Goal: Transaction & Acquisition: Download file/media

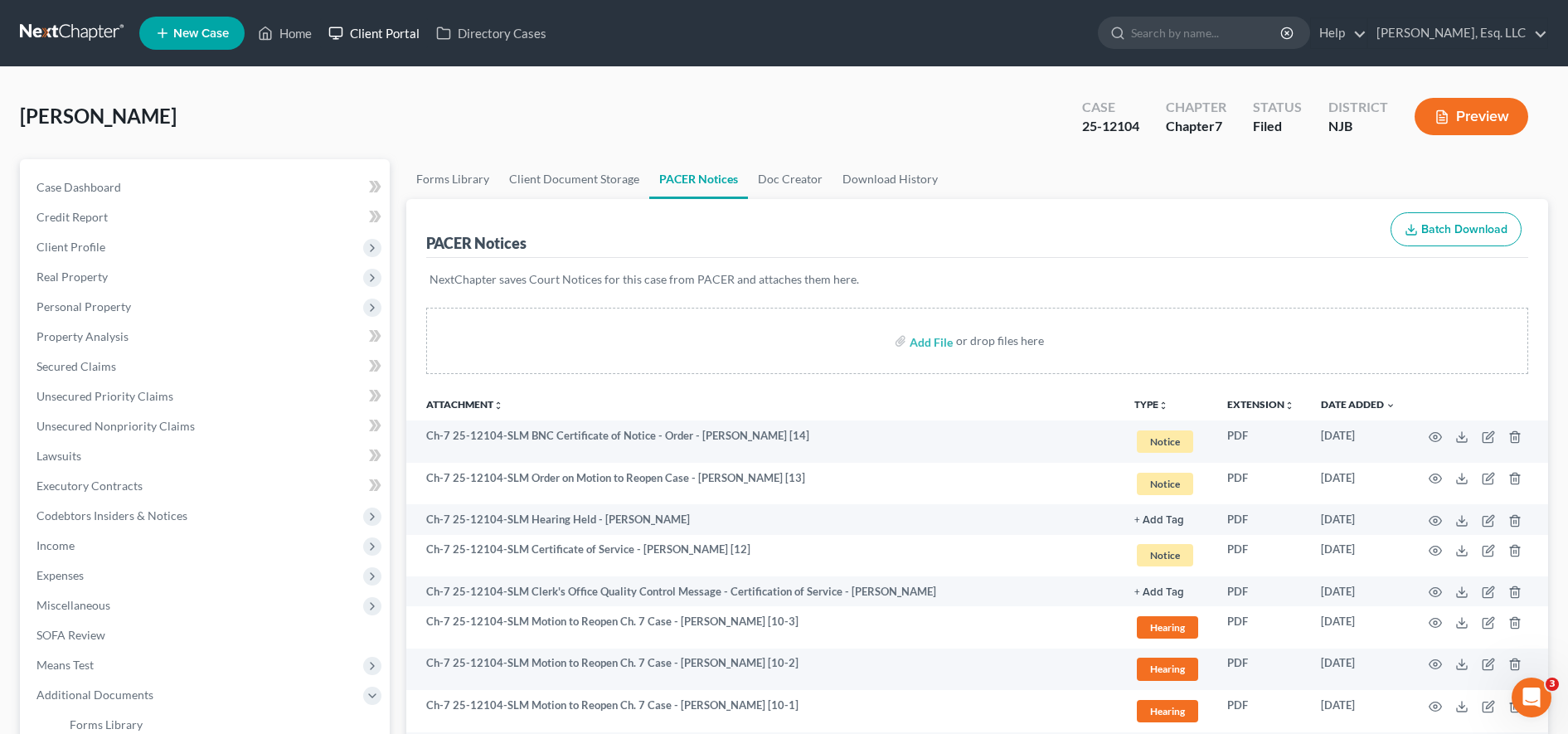
click at [384, 21] on link "Client Portal" at bounding box center [375, 34] width 108 height 30
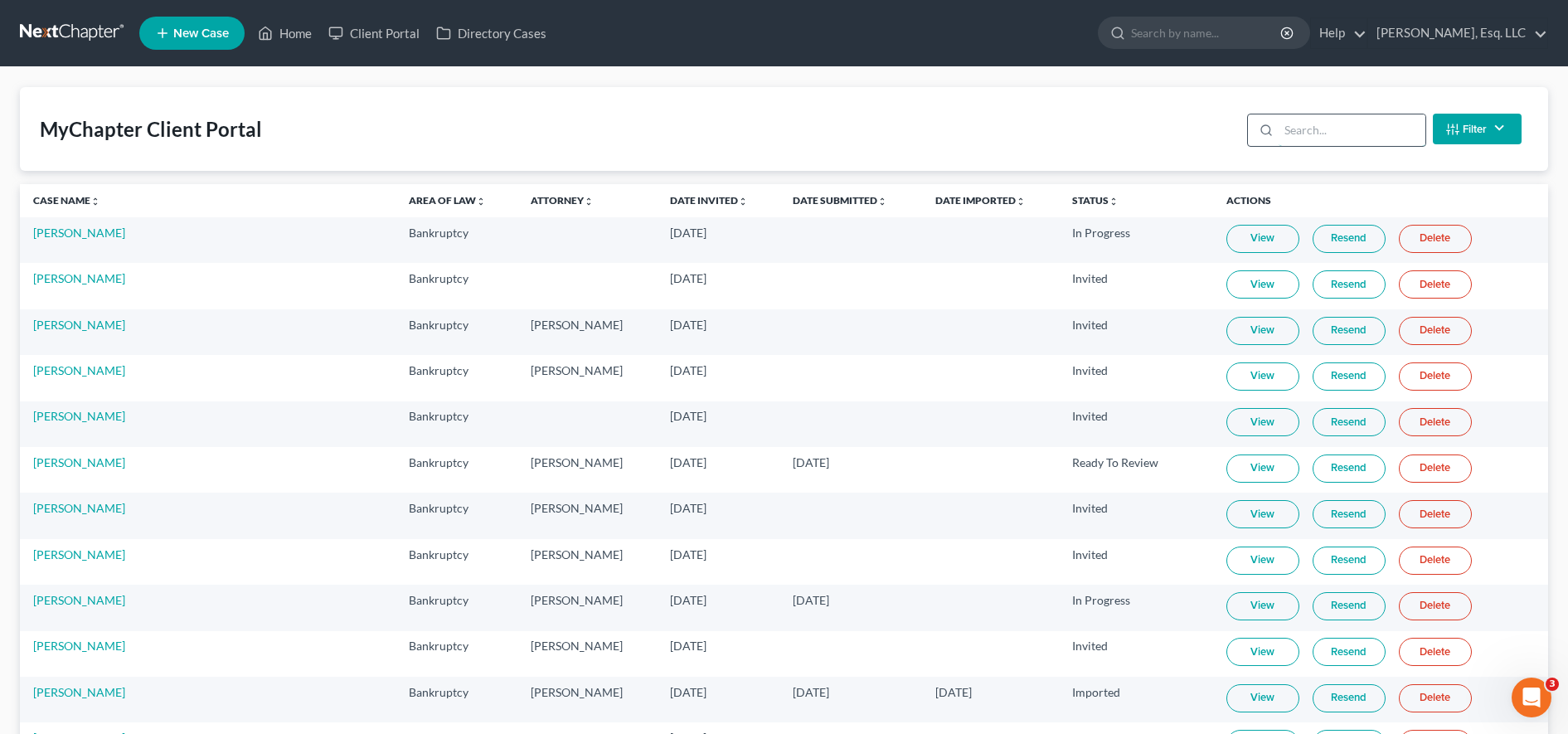
click at [1308, 134] on input "search" at bounding box center [1352, 130] width 147 height 32
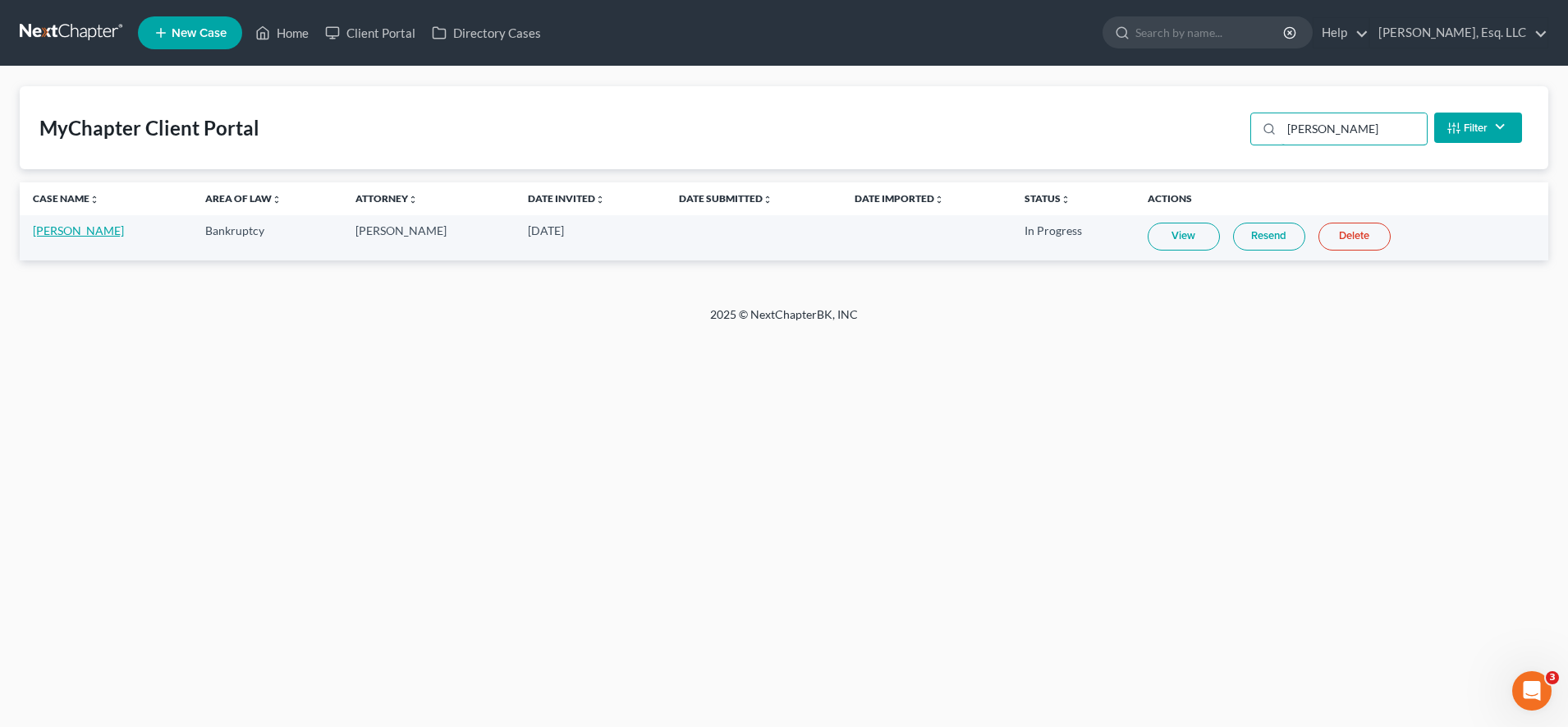
type input "[PERSON_NAME]"
click at [50, 236] on link "[PERSON_NAME]" at bounding box center [78, 231] width 91 height 14
select select "0"
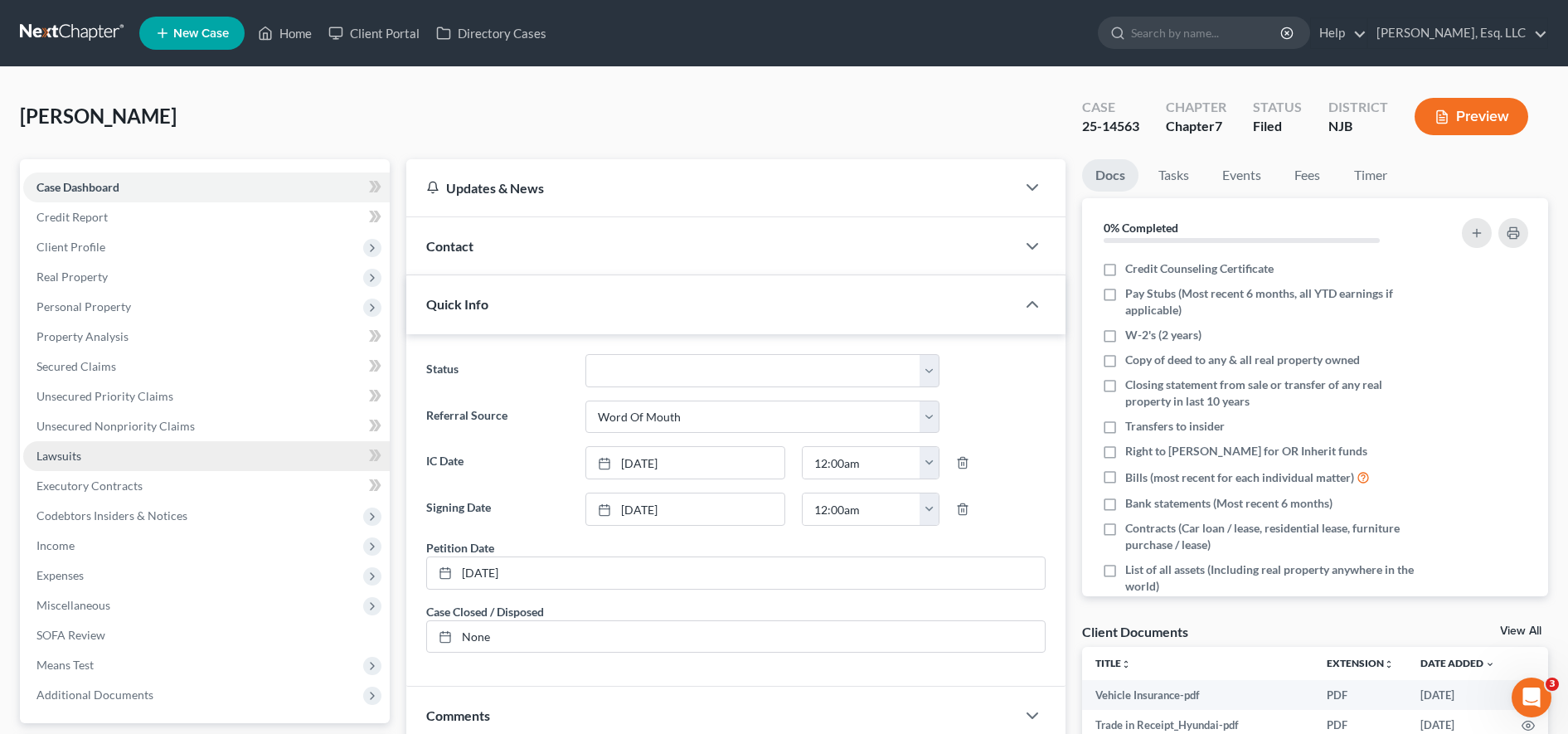
click at [122, 460] on link "Lawsuits" at bounding box center [206, 456] width 367 height 30
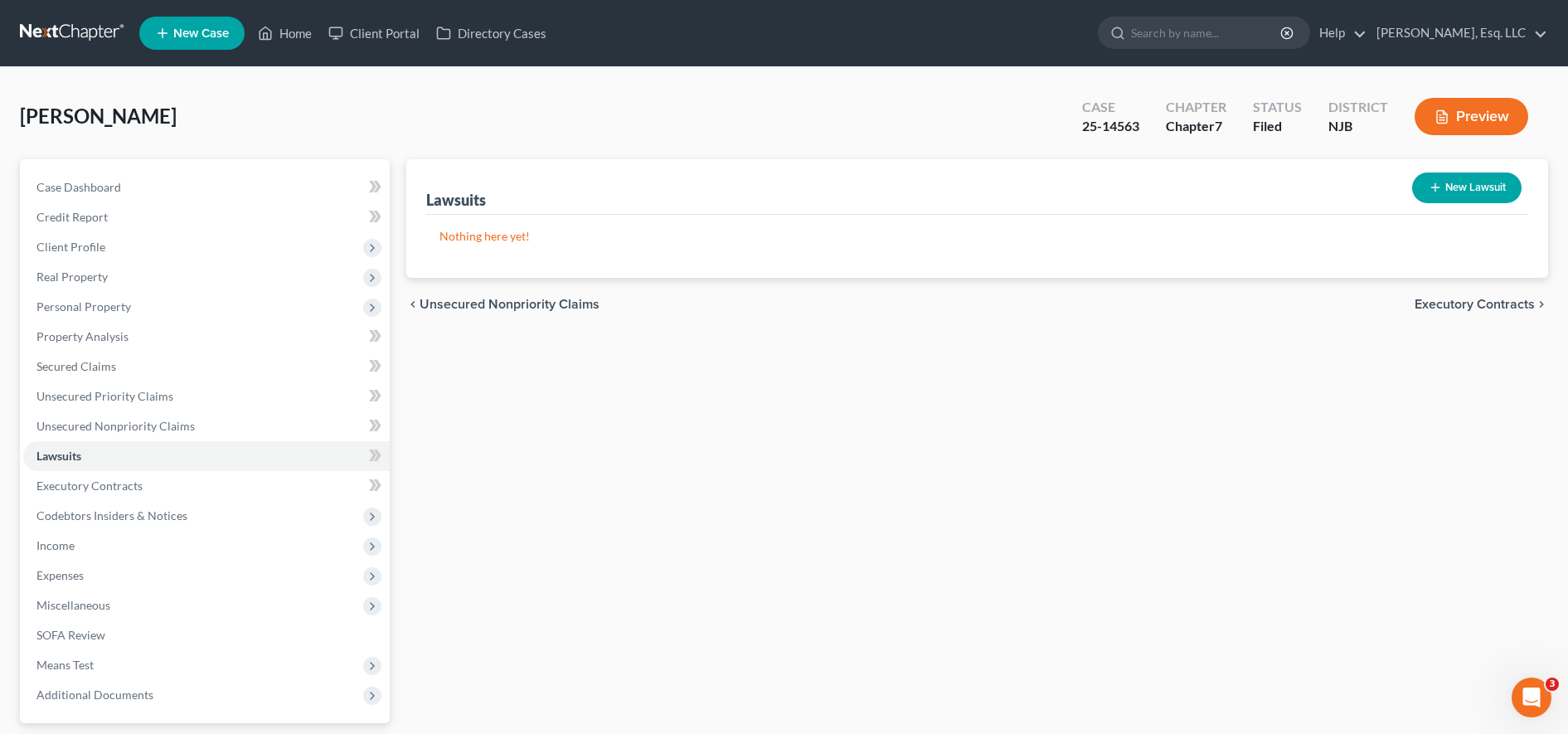
click at [1470, 195] on button "New Lawsuit" at bounding box center [1467, 188] width 110 height 31
select select "0"
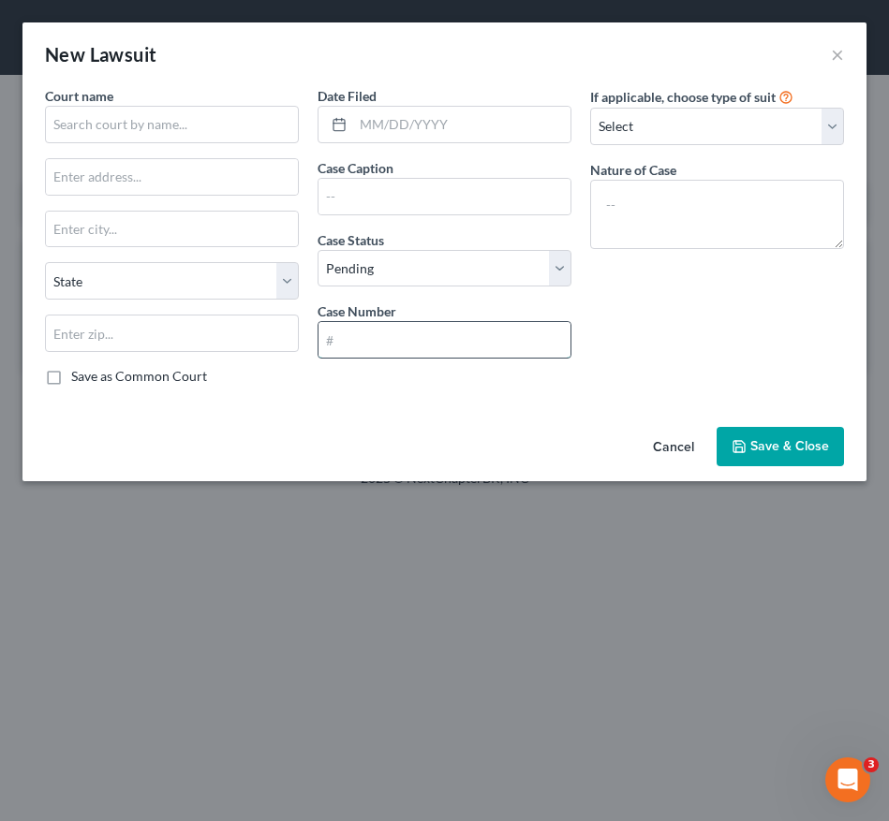
click at [382, 344] on input "text" at bounding box center [444, 340] width 252 height 36
type input "25-10367"
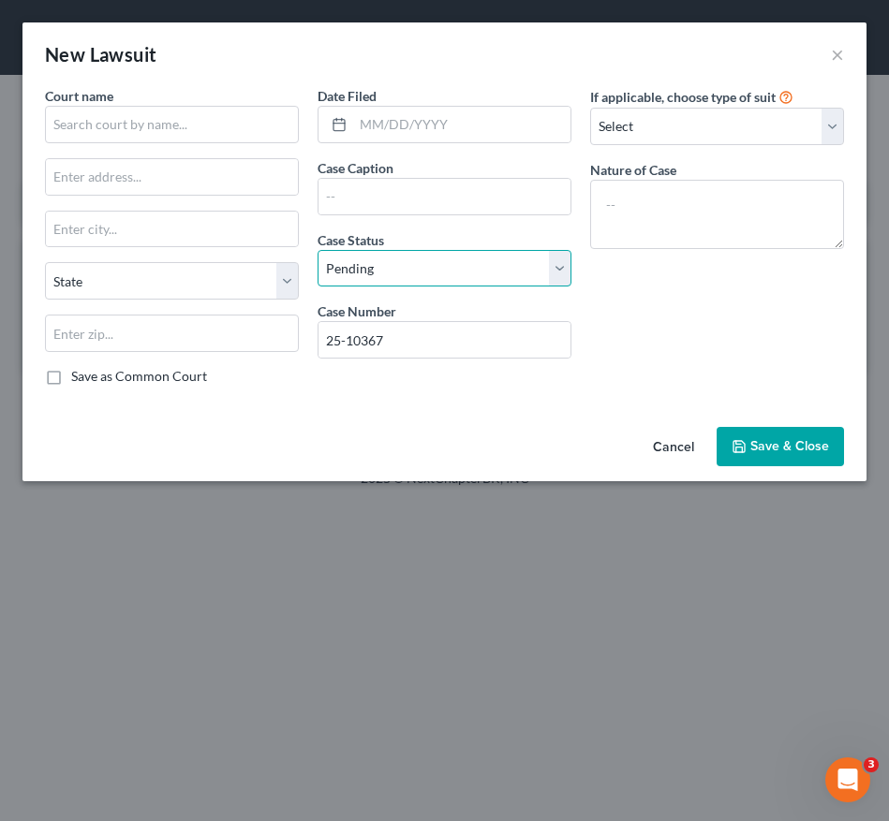
click at [499, 271] on select "Select Pending On Appeal Concluded" at bounding box center [444, 268] width 254 height 37
select select "2"
click at [317, 250] on select "Select Pending On Appeal Concluded" at bounding box center [444, 268] width 254 height 37
click at [374, 250] on select "Select Pending On Appeal Concluded" at bounding box center [444, 268] width 254 height 37
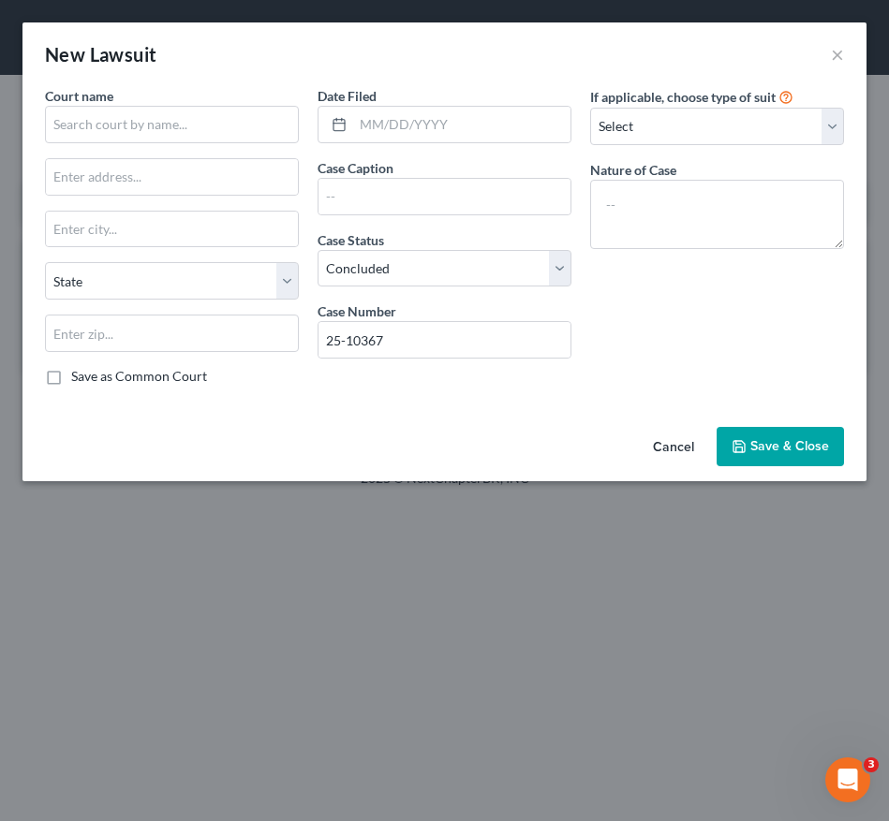
click at [599, 99] on label "If applicable, choose type of suit" at bounding box center [682, 97] width 185 height 20
click at [605, 110] on select "Select Repossession Garnishment Foreclosure Attached, Seized, Or Levied Other" at bounding box center [717, 126] width 254 height 37
select select "4"
click at [590, 108] on select "Select Repossession Garnishment Foreclosure Attached, Seized, Or Levied Other" at bounding box center [717, 126] width 254 height 37
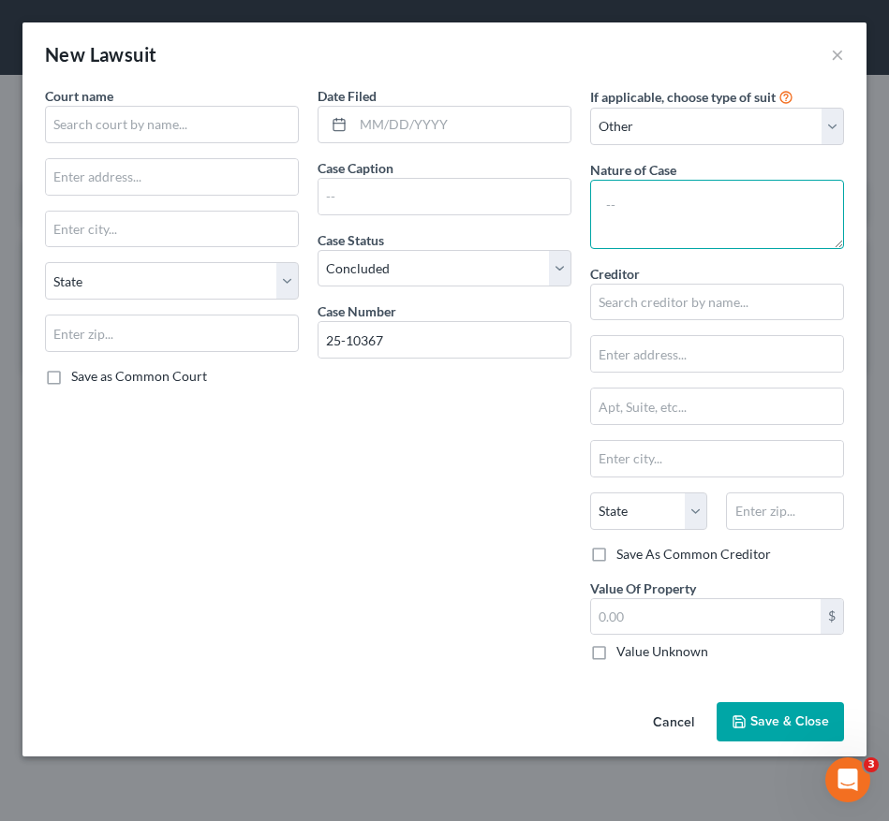
click at [665, 218] on textarea at bounding box center [717, 214] width 254 height 69
type textarea "DWI Case"
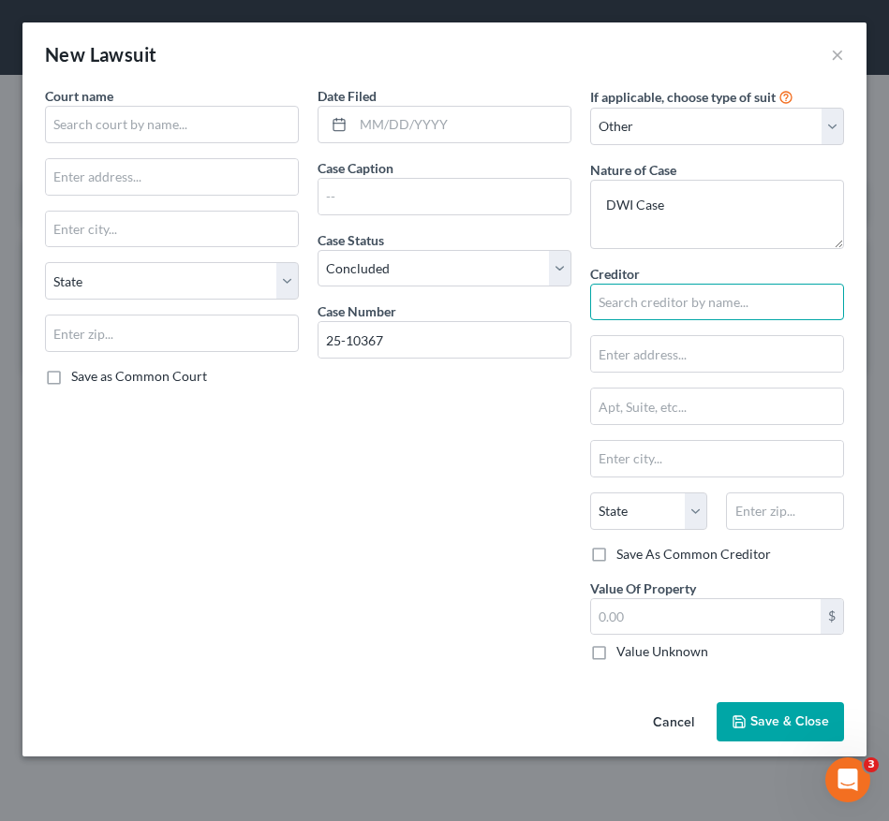
click at [642, 314] on input "text" at bounding box center [717, 302] width 254 height 37
type input "[PERSON_NAME] Brush"
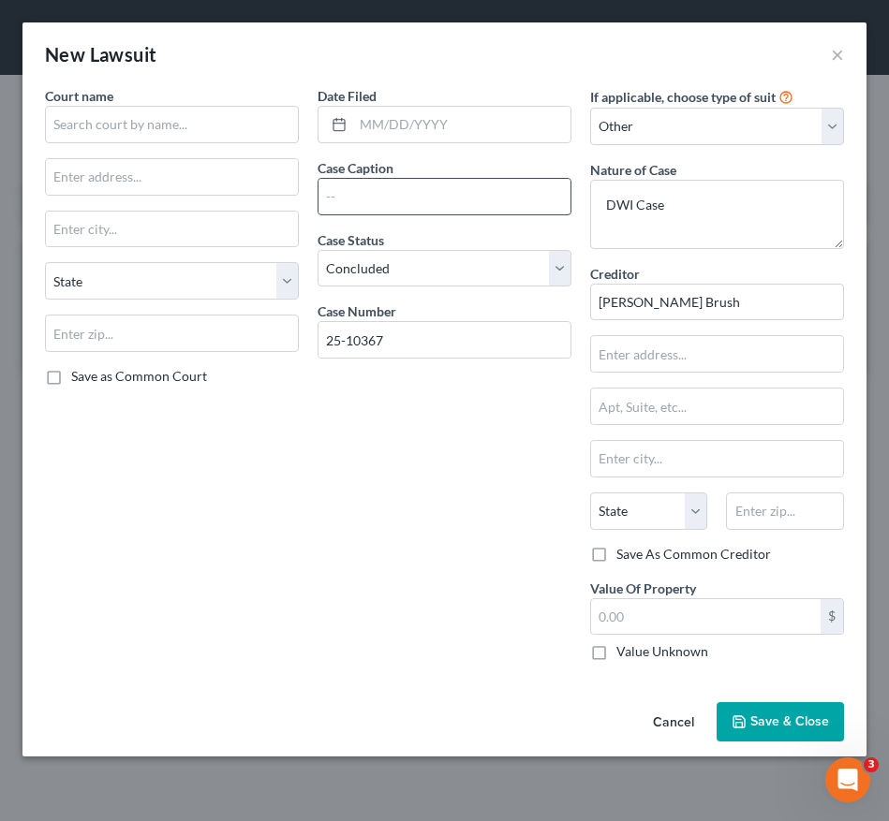
click at [456, 199] on input "text" at bounding box center [444, 197] width 252 height 36
type input "[PERSON_NAME] v."
drag, startPoint x: 246, startPoint y: 208, endPoint x: 210, endPoint y: 206, distance: 36.6
click at [210, 206] on div "Court name * State [US_STATE] AK AR AZ CA CO CT DE DC [GEOGRAPHIC_DATA] [GEOGRA…" at bounding box center [445, 381] width 818 height 590
type input "[PERSON_NAME] Brush v. [PERSON_NAME]"
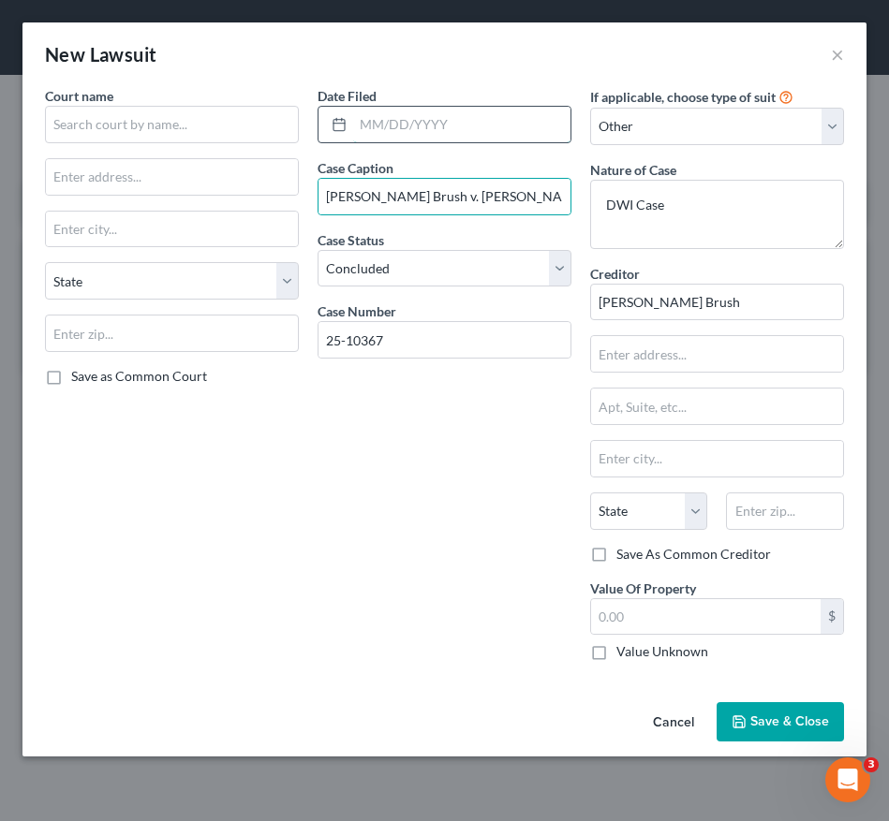
click at [416, 134] on input "text" at bounding box center [461, 125] width 217 height 36
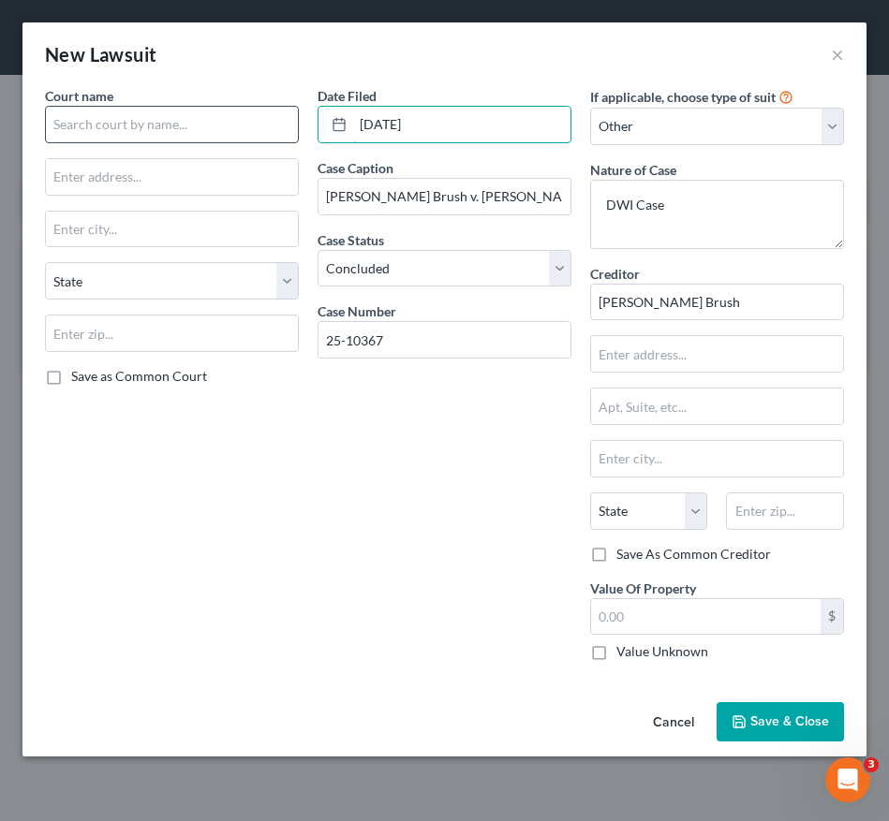
type input "[DATE]"
click at [218, 111] on input "text" at bounding box center [172, 124] width 254 height 37
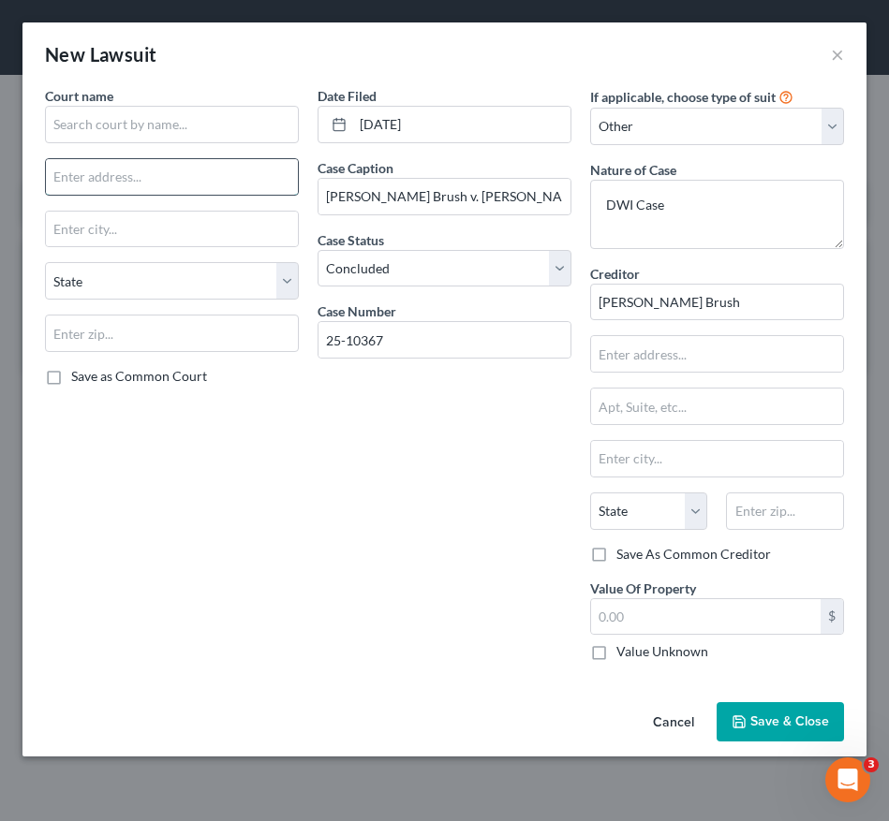
click at [178, 174] on input "text" at bounding box center [172, 177] width 252 height 36
paste input "[STREET_ADDRESS]"
type input "[STREET_ADDRESS]"
click at [146, 329] on input "text" at bounding box center [172, 333] width 254 height 37
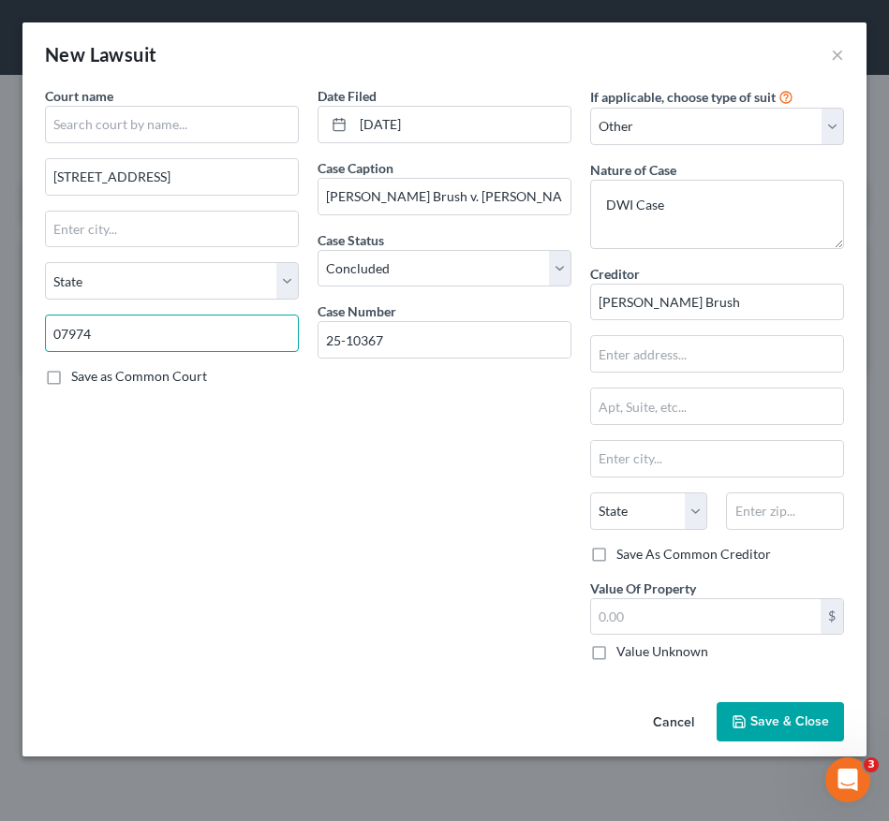
type input "07974"
click at [104, 640] on div "Court name * [GEOGRAPHIC_DATA] [US_STATE] AK AR AZ CA CO CT DE DC [GEOGRAPHIC_D…" at bounding box center [172, 381] width 273 height 590
type input "[GEOGRAPHIC_DATA]"
select select "33"
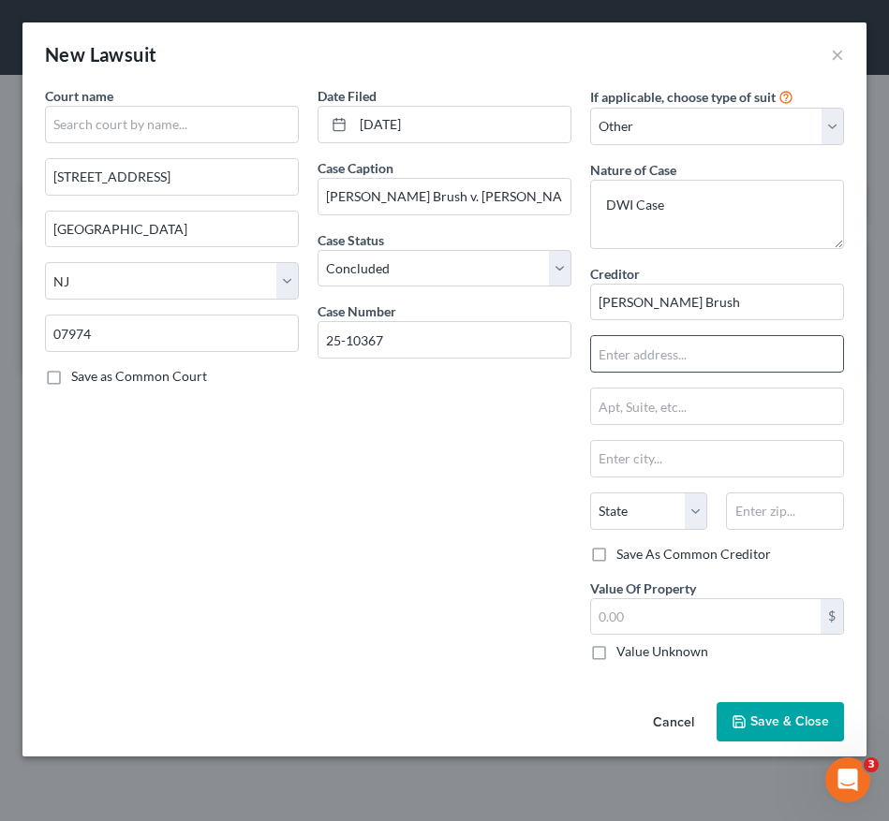
click at [689, 343] on input "text" at bounding box center [717, 354] width 252 height 36
type input "18 Depot Pl."
click at [775, 519] on input "text" at bounding box center [784, 511] width 117 height 37
type input "07920"
type input "[GEOGRAPHIC_DATA]"
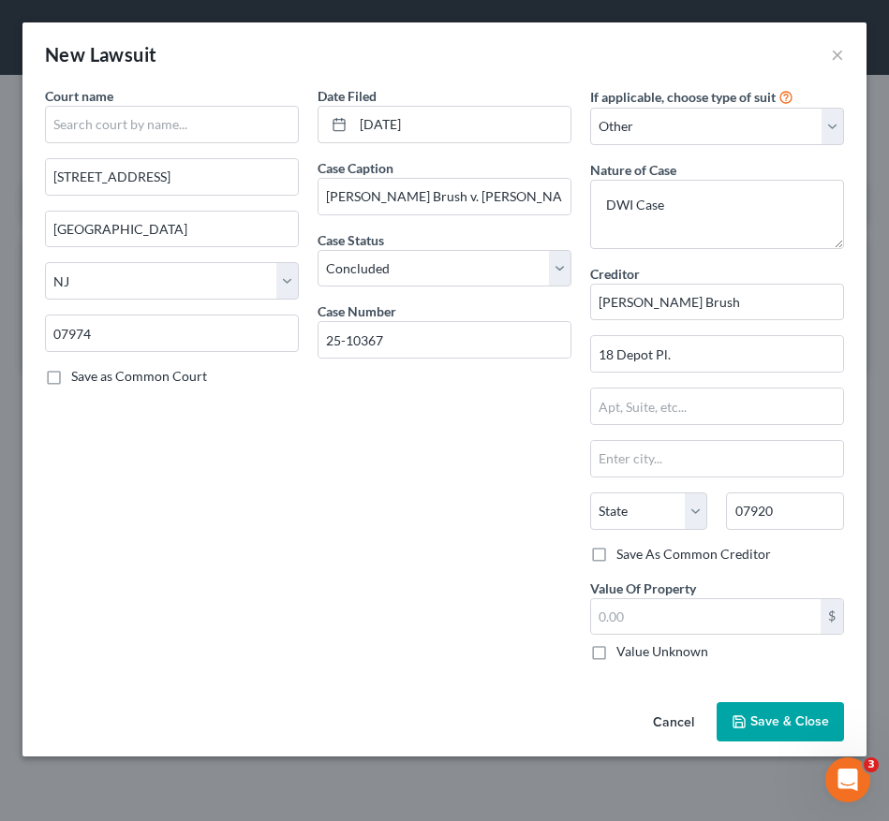
select select "33"
click at [319, 495] on div "Date Filed [DATE] Case Caption [PERSON_NAME] Brush v. [PERSON_NAME] Case Status…" at bounding box center [444, 381] width 273 height 590
drag, startPoint x: 530, startPoint y: 188, endPoint x: -78, endPoint y: 201, distance: 608.0
click at [0, 201] on html "Home New Case Client Portal Directory Cases [PERSON_NAME], Esq. LLC [EMAIL_ADDR…" at bounding box center [444, 410] width 889 height 821
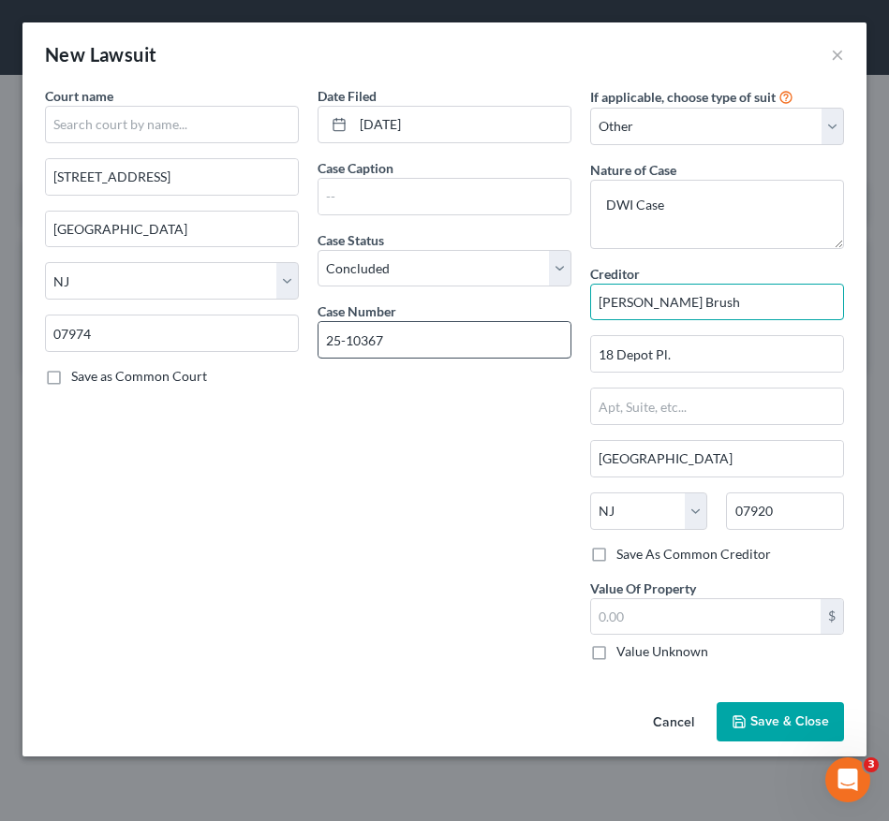
drag, startPoint x: 607, startPoint y: 329, endPoint x: 417, endPoint y: 353, distance: 191.7
click at [417, 353] on div "Court name * [GEOGRAPHIC_DATA] [GEOGRAPHIC_DATA] [US_STATE][GEOGRAPHIC_DATA] AR…" at bounding box center [445, 381] width 818 height 590
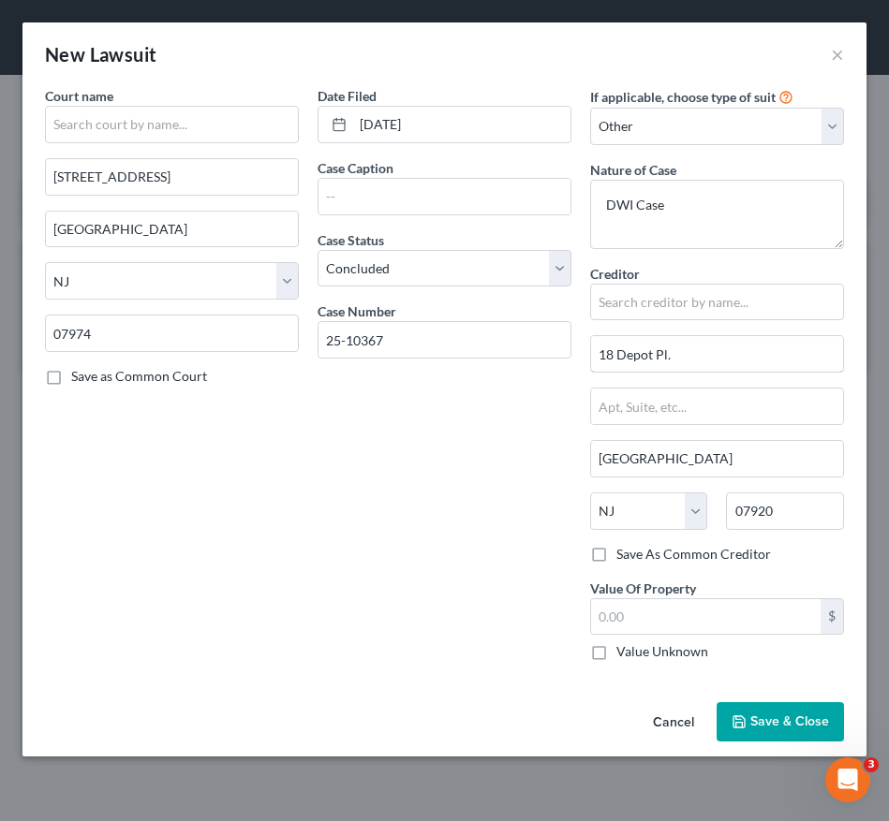
click at [467, 363] on div "Court name * [GEOGRAPHIC_DATA] [GEOGRAPHIC_DATA] [US_STATE][GEOGRAPHIC_DATA] AR…" at bounding box center [445, 381] width 818 height 590
drag, startPoint x: 695, startPoint y: 451, endPoint x: 382, endPoint y: 482, distance: 314.3
click at [382, 482] on div "Court name * [GEOGRAPHIC_DATA] [GEOGRAPHIC_DATA] [US_STATE][GEOGRAPHIC_DATA] AR…" at bounding box center [445, 381] width 818 height 590
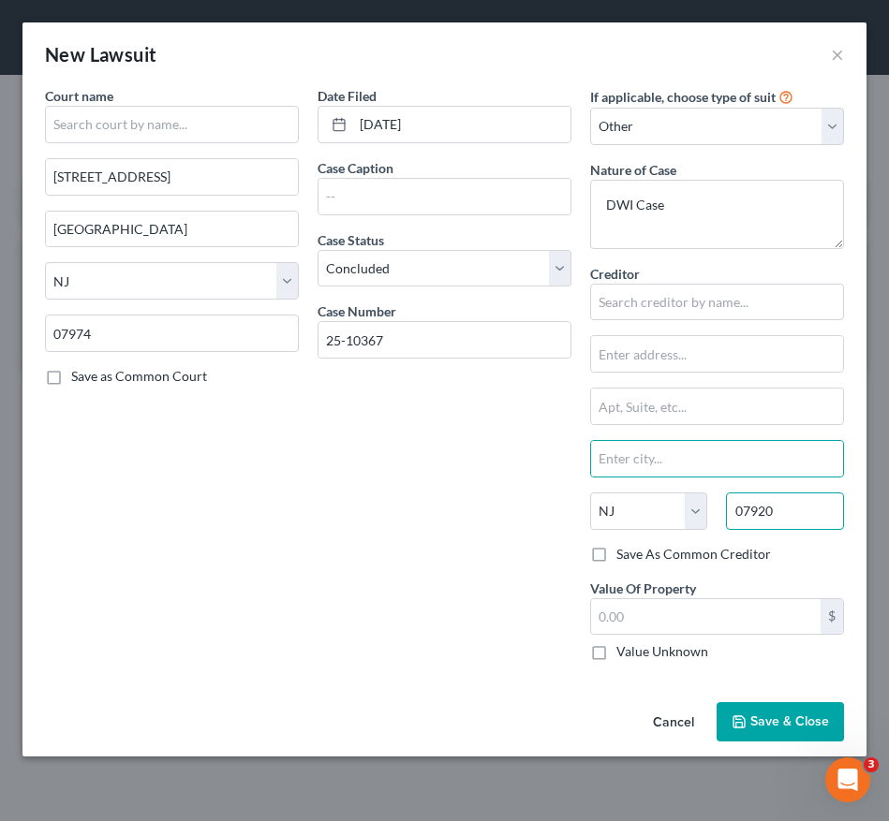
click at [718, 509] on div "07920" at bounding box center [784, 511] width 136 height 37
type input "\"
click at [763, 727] on span "Save & Close" at bounding box center [789, 722] width 79 height 16
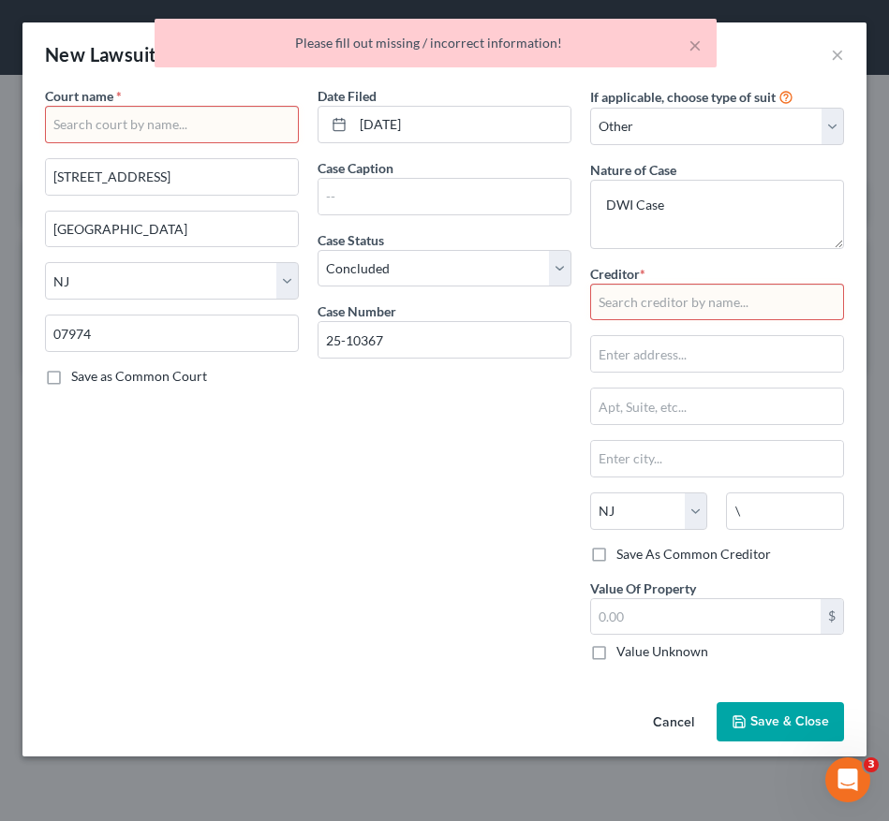
click at [164, 129] on input "text" at bounding box center [172, 124] width 254 height 37
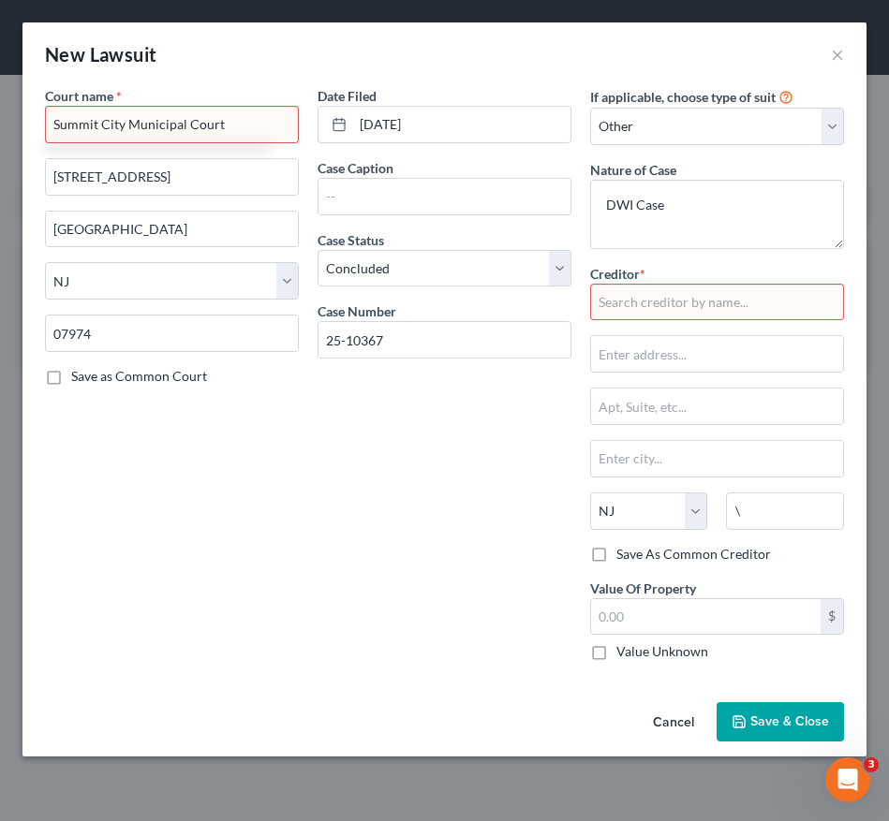
type input "Summit City Municipal Court"
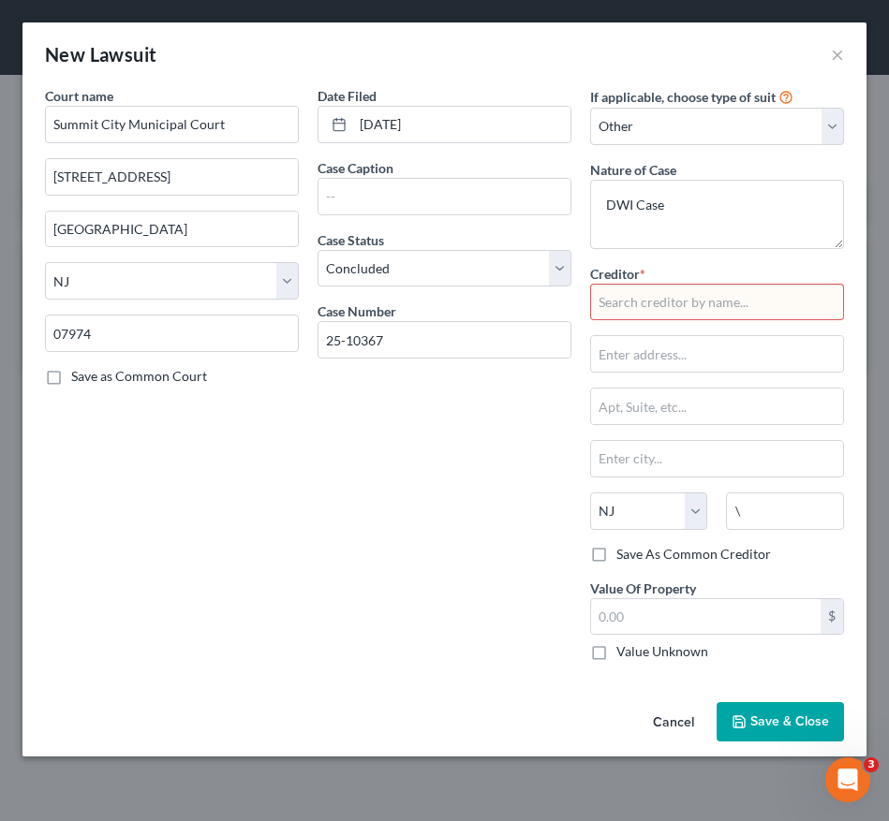
click at [347, 471] on div "Date Filed [DATE] Case Caption Case Status * Select Pending On Appeal Concluded…" at bounding box center [444, 381] width 273 height 590
click at [797, 708] on button "Save & Close" at bounding box center [779, 721] width 127 height 39
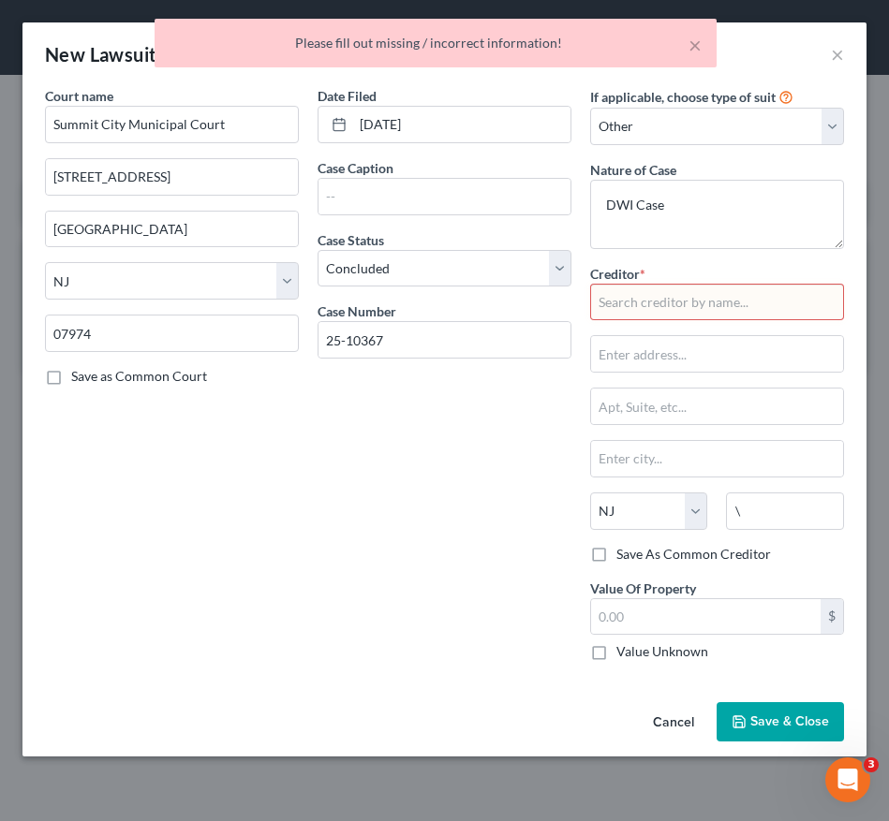
click at [677, 302] on input "text" at bounding box center [717, 302] width 254 height 37
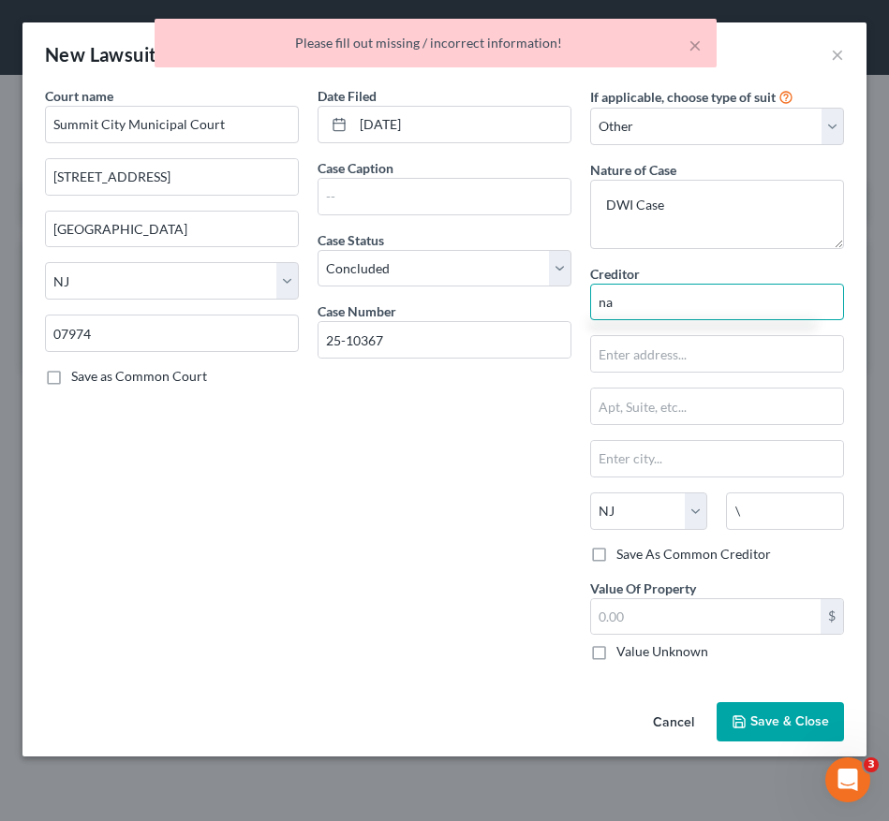
type input "na"
click at [744, 716] on icon "button" at bounding box center [738, 721] width 11 height 11
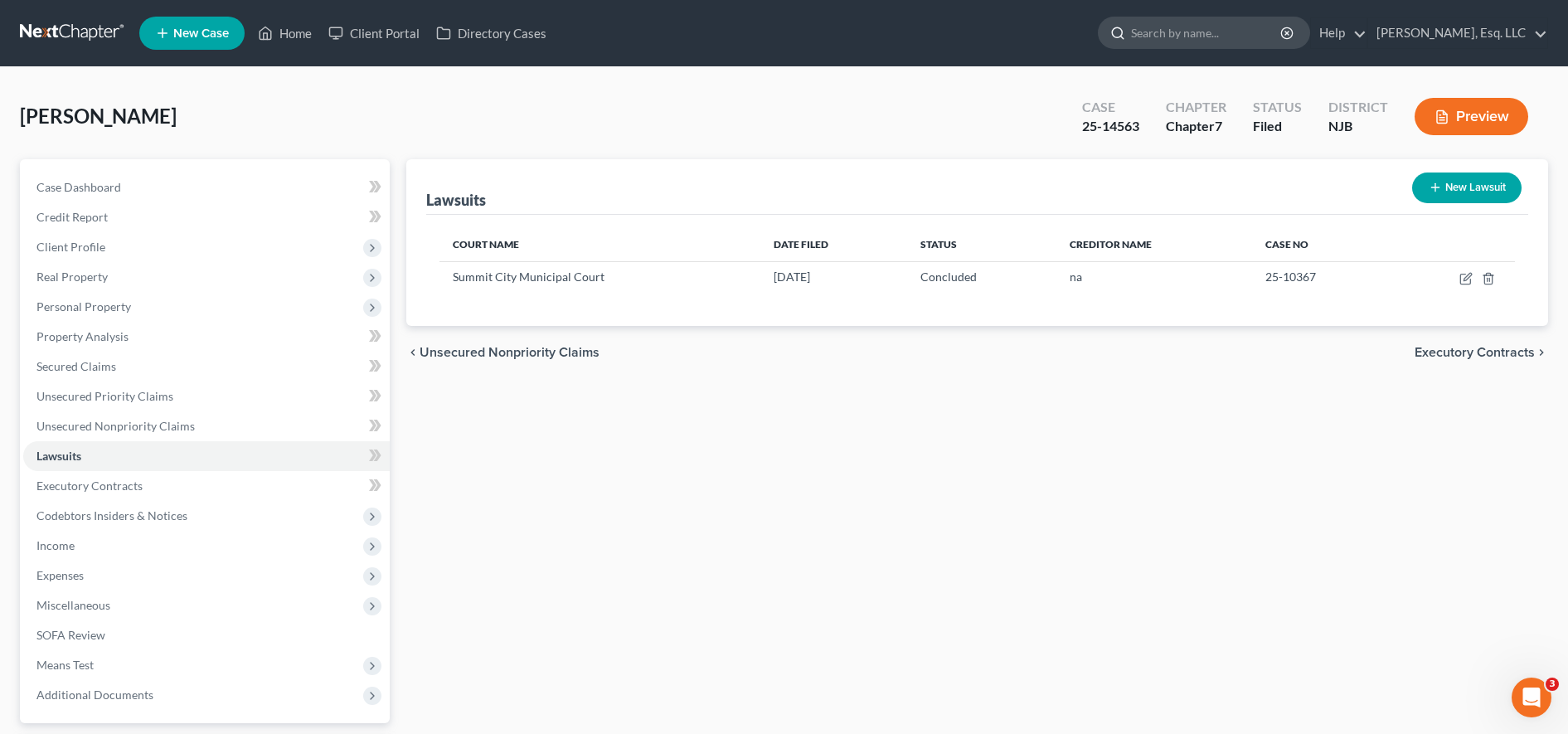
click at [1160, 38] on input "search" at bounding box center [1206, 33] width 151 height 31
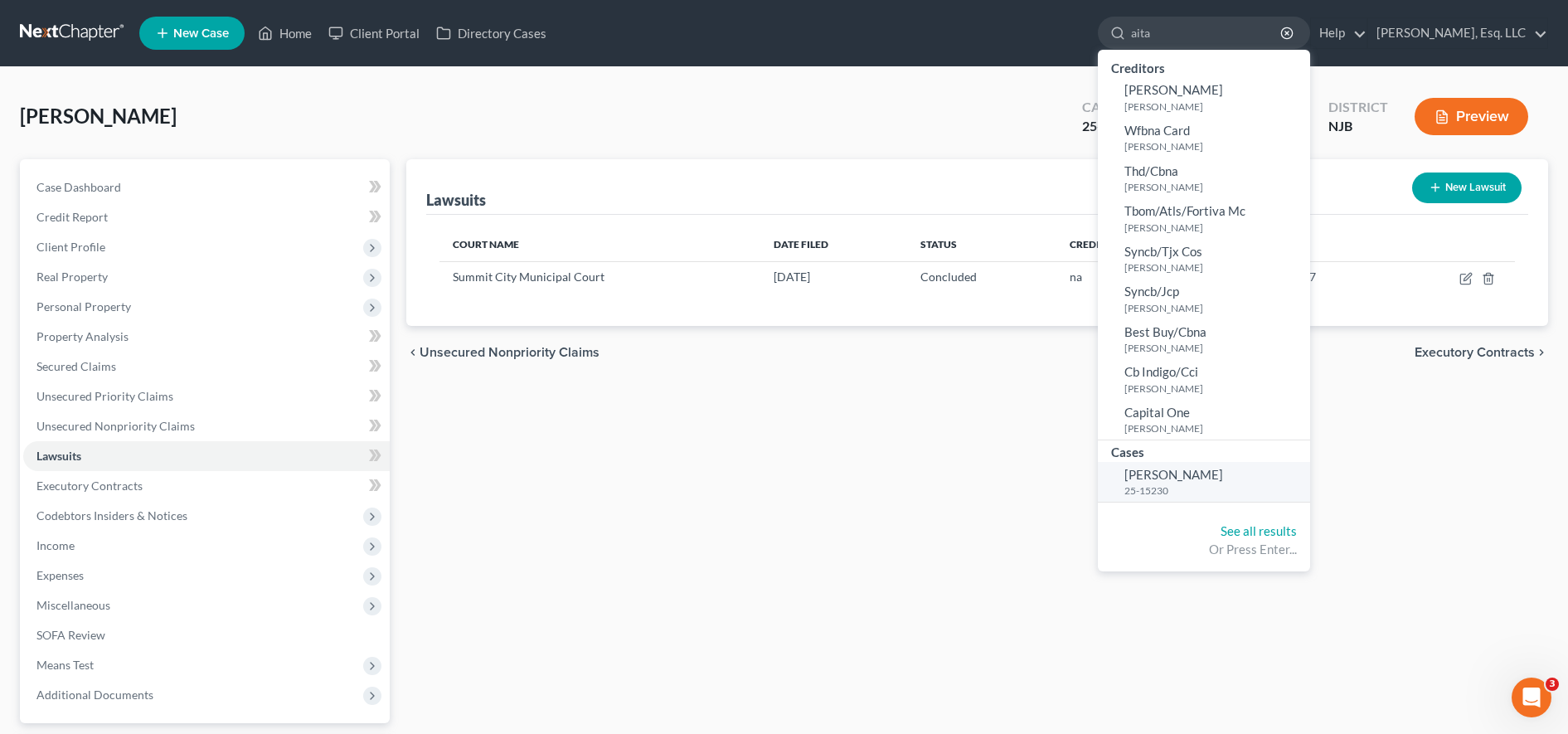
type input "aita"
click at [1230, 468] on link "[PERSON_NAME] 25-15230" at bounding box center [1204, 483] width 212 height 41
select select "6"
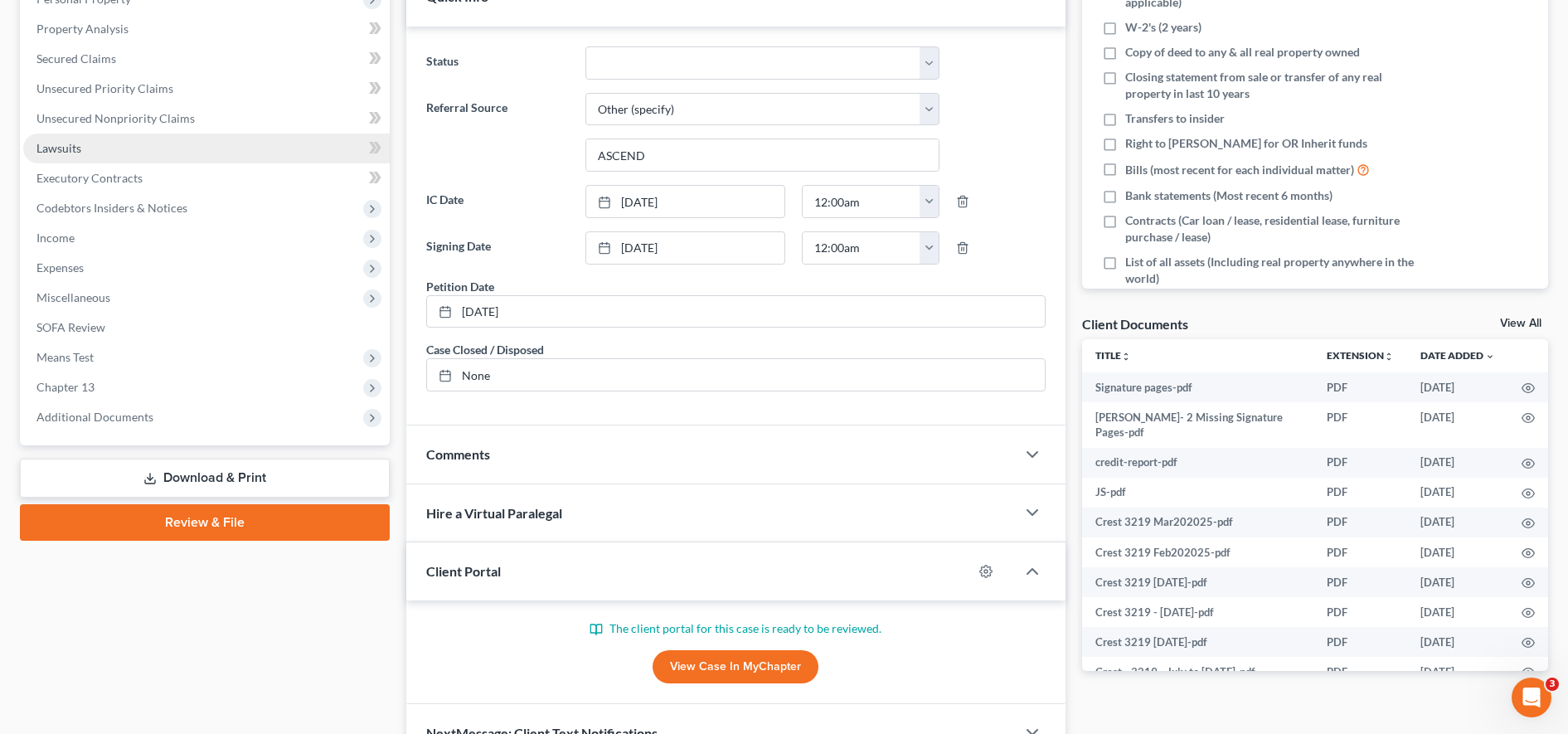
scroll to position [398, 0]
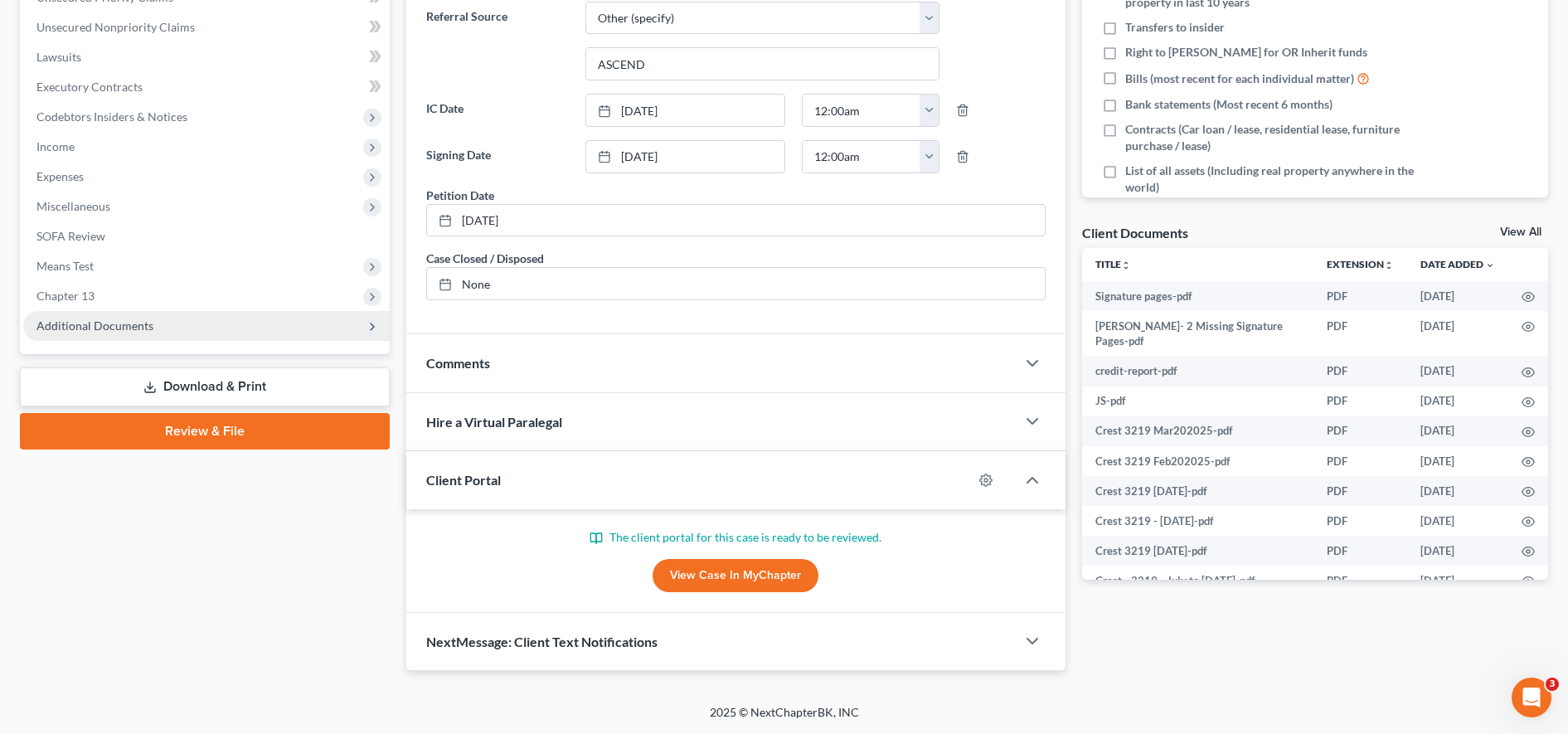
click at [200, 328] on span "Additional Documents" at bounding box center [206, 326] width 367 height 30
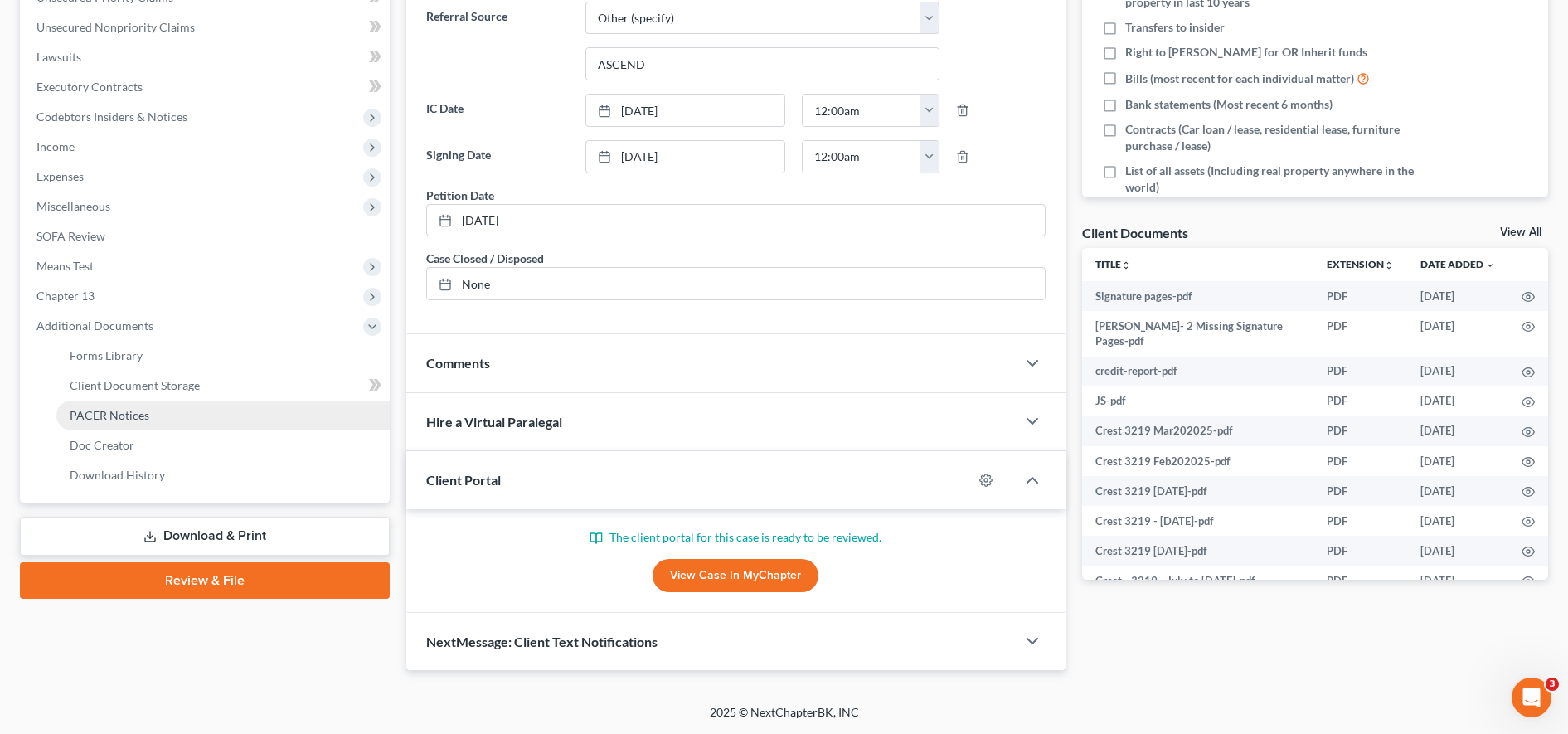
click at [195, 413] on link "PACER Notices" at bounding box center [223, 415] width 333 height 30
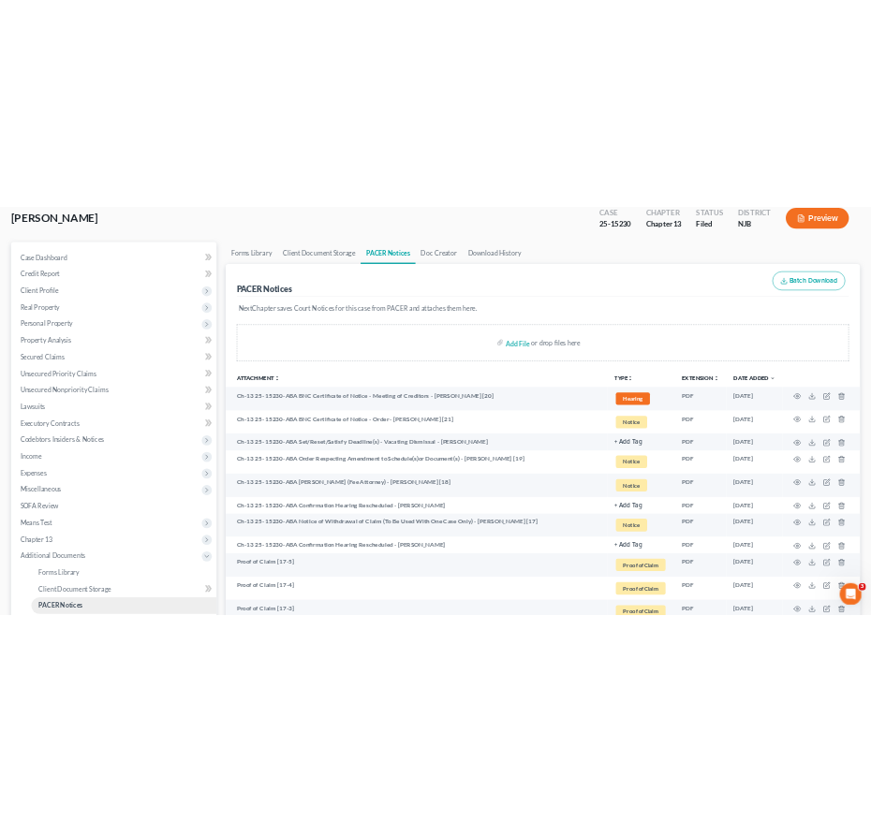
scroll to position [108, 0]
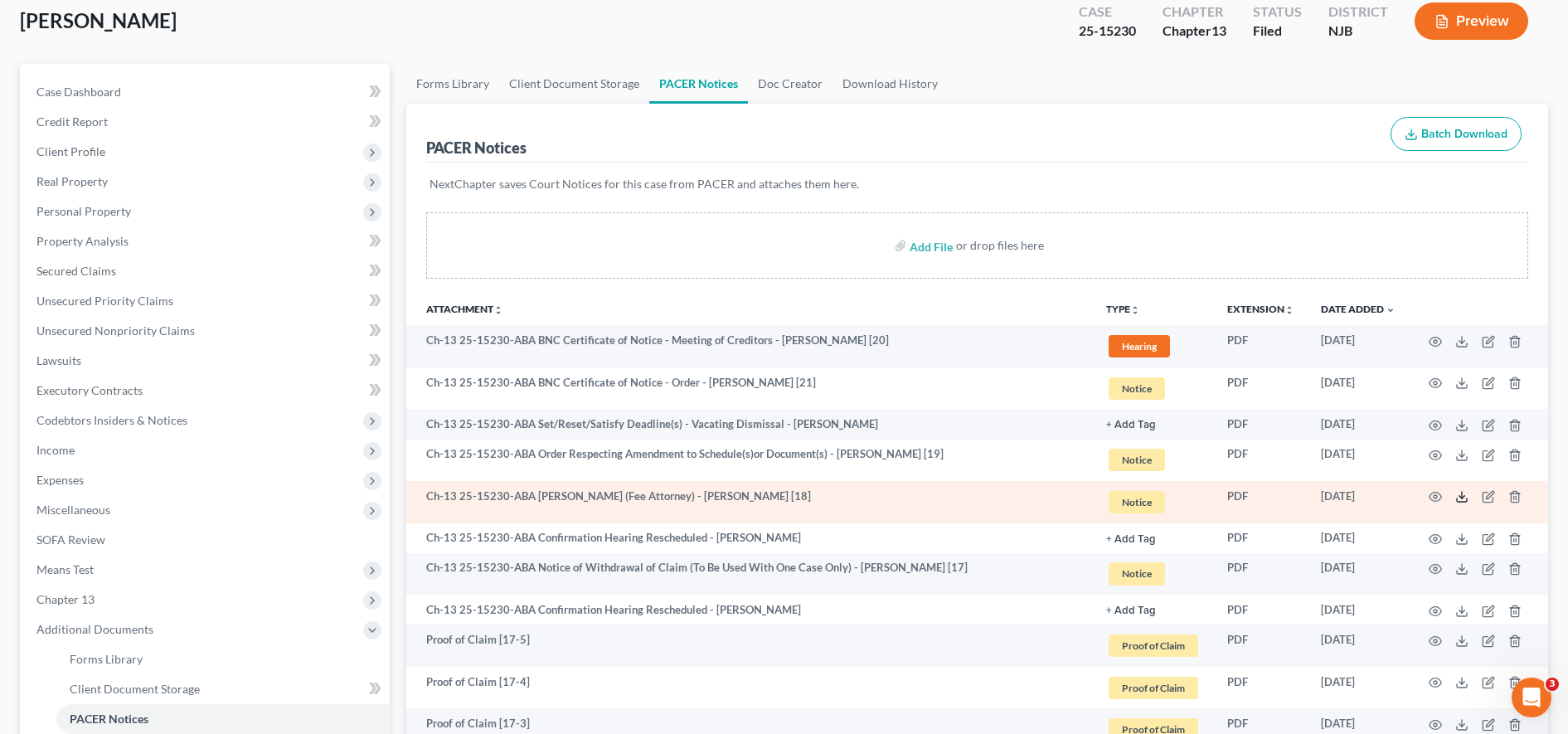
click at [1460, 490] on icon at bounding box center [1462, 496] width 13 height 13
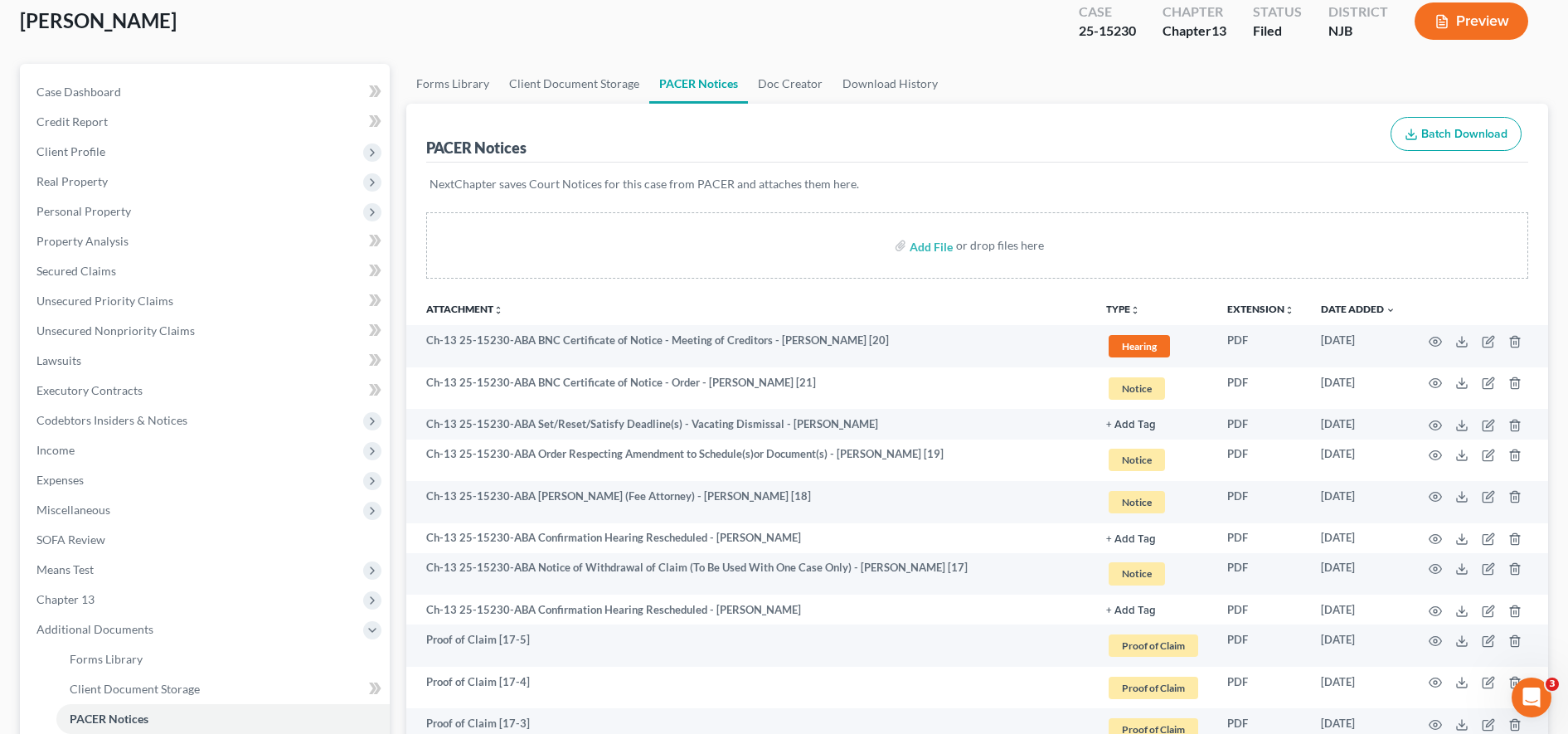
drag, startPoint x: 1018, startPoint y: 59, endPoint x: 1290, endPoint y: 4, distance: 277.5
click at [1018, 59] on div "[PERSON_NAME] Upgraded Case 25-15230 Chapter Chapter 13 Status [GEOGRAPHIC_DATA…" at bounding box center [784, 27] width 1528 height 72
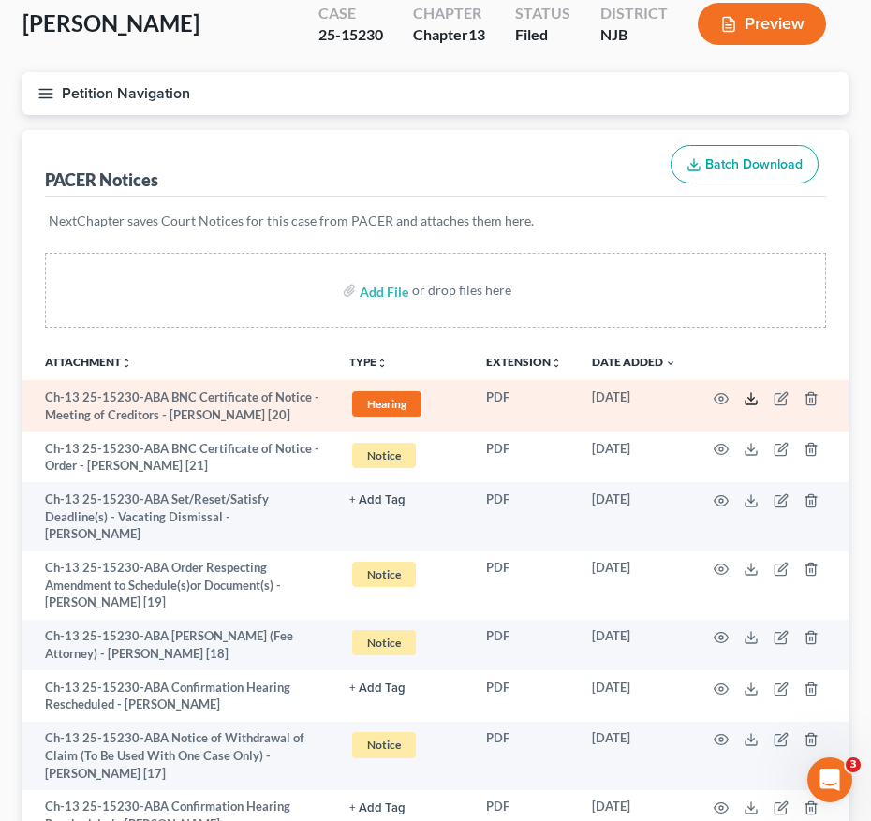
click at [753, 398] on polyline at bounding box center [751, 398] width 7 height 3
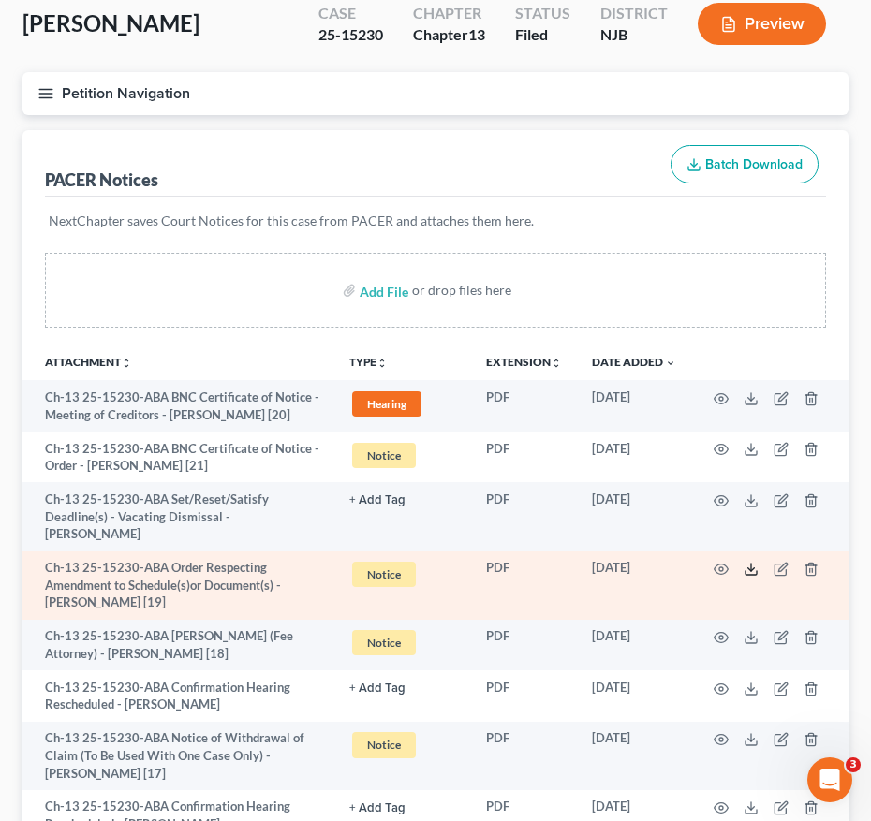
click at [752, 562] on icon at bounding box center [751, 569] width 15 height 15
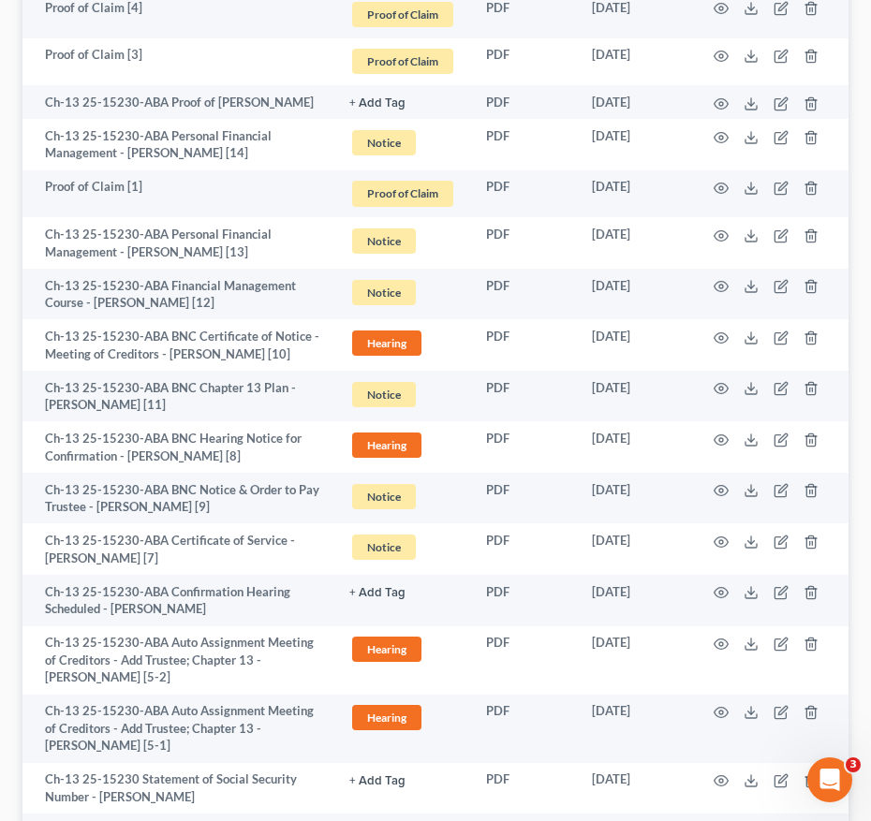
scroll to position [2192, 0]
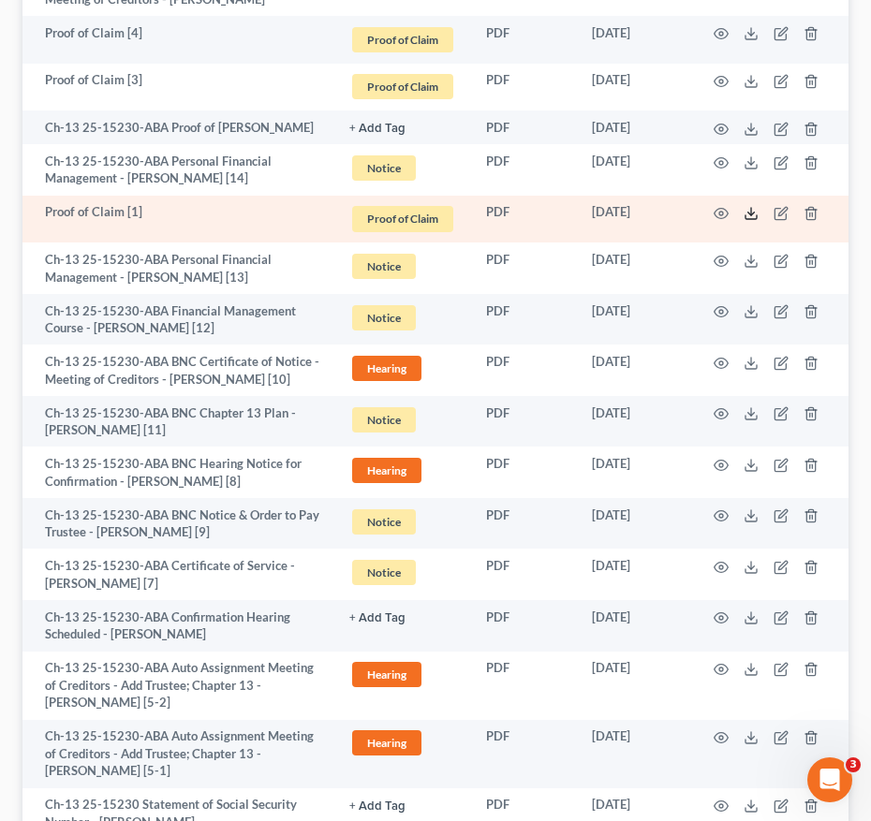
click at [747, 206] on icon at bounding box center [751, 213] width 15 height 15
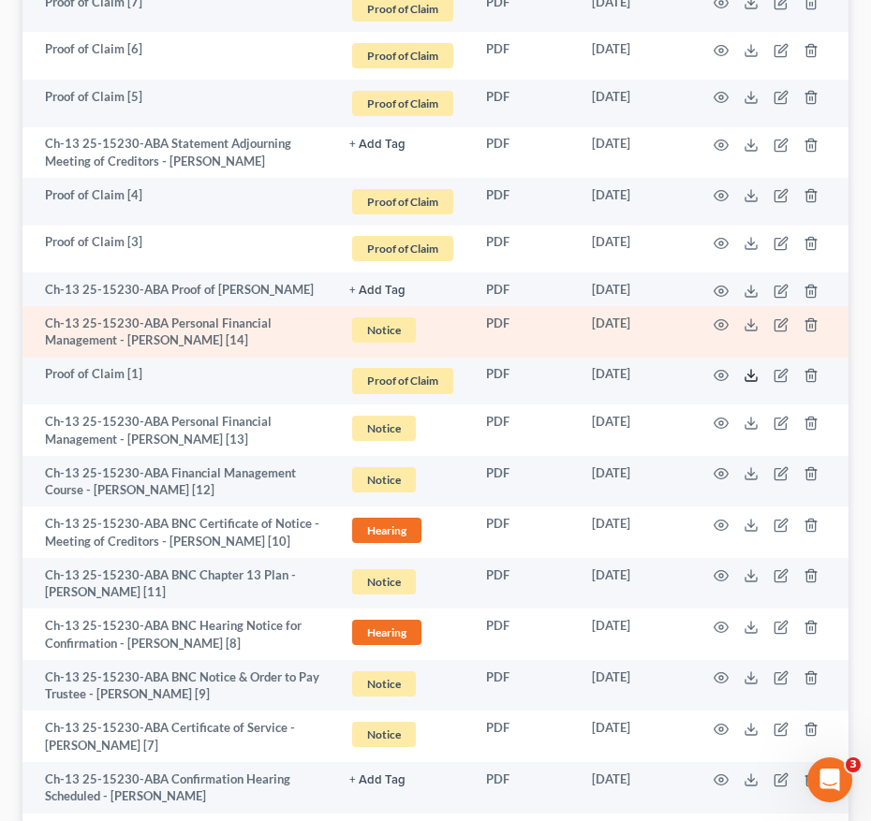
scroll to position [2029, 0]
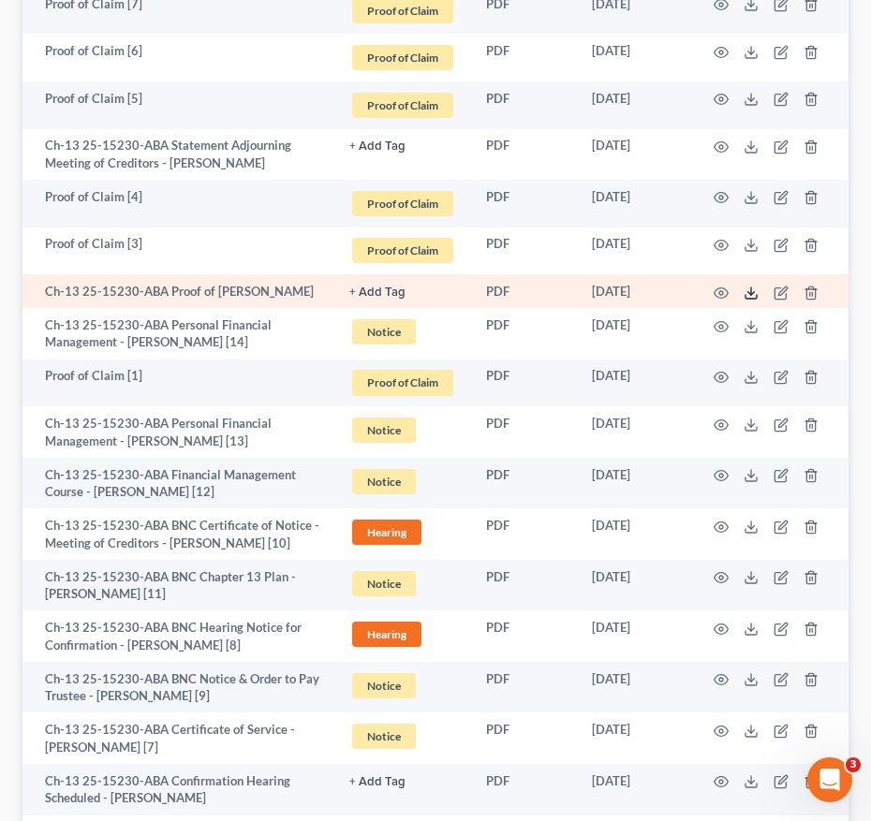
click at [749, 286] on icon at bounding box center [751, 293] width 15 height 15
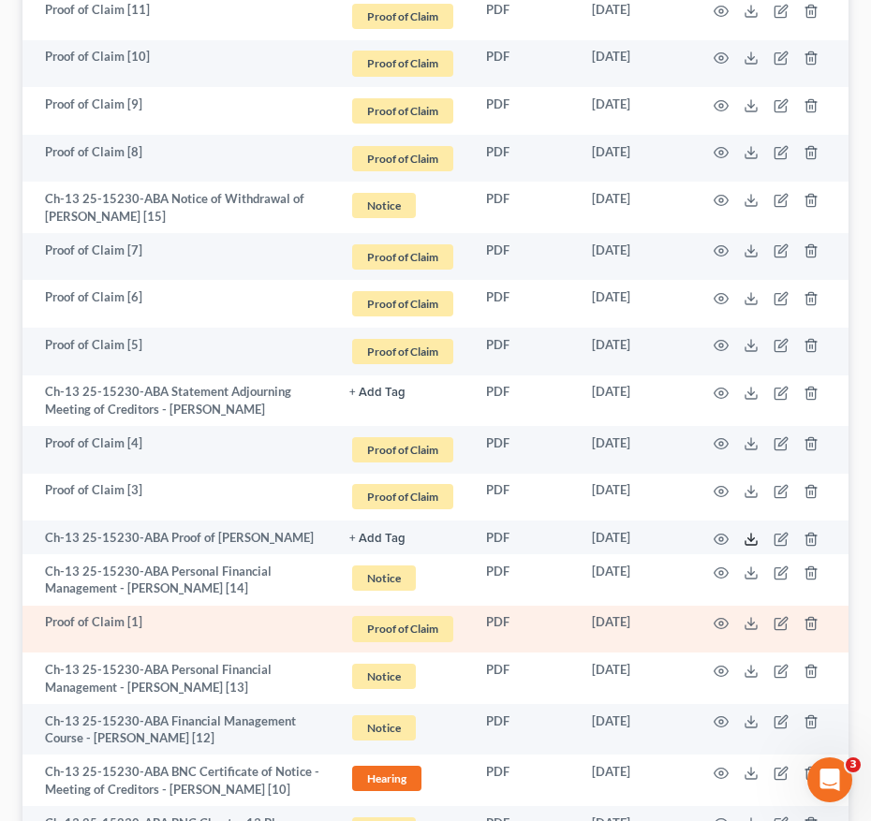
scroll to position [1749, 0]
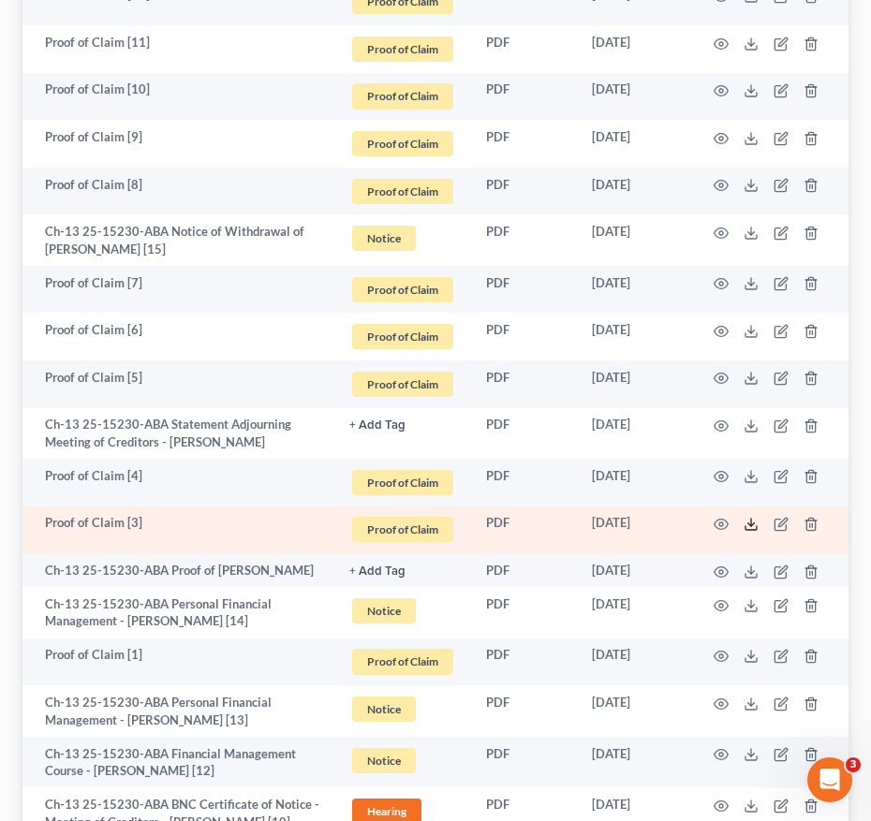
click at [755, 526] on icon at bounding box center [750, 528] width 11 height 4
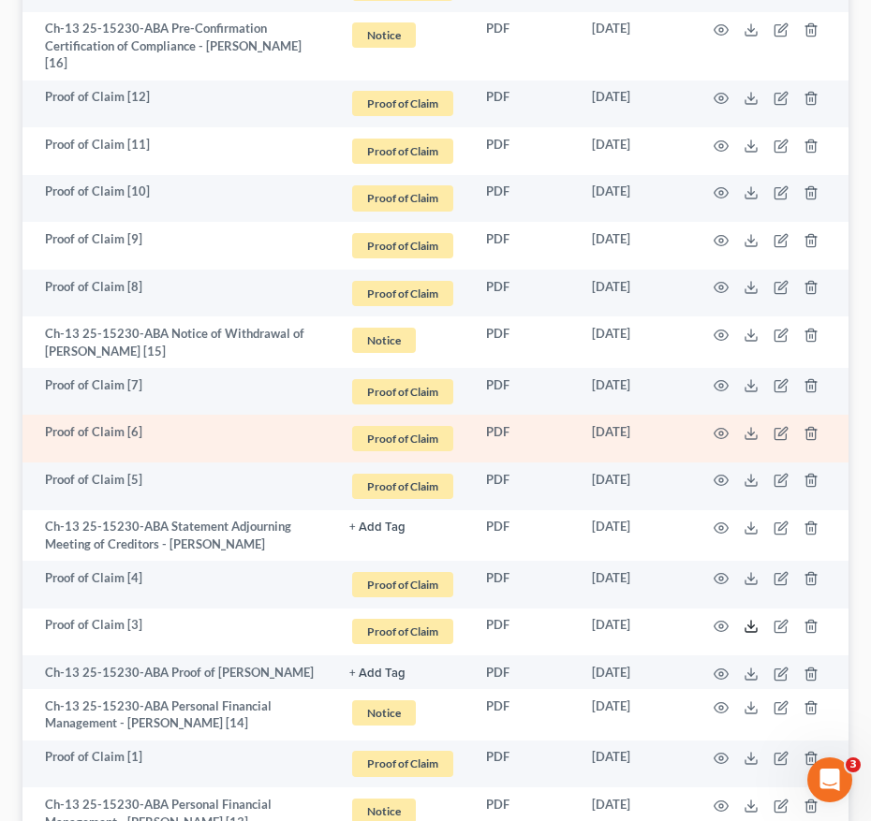
scroll to position [1640, 0]
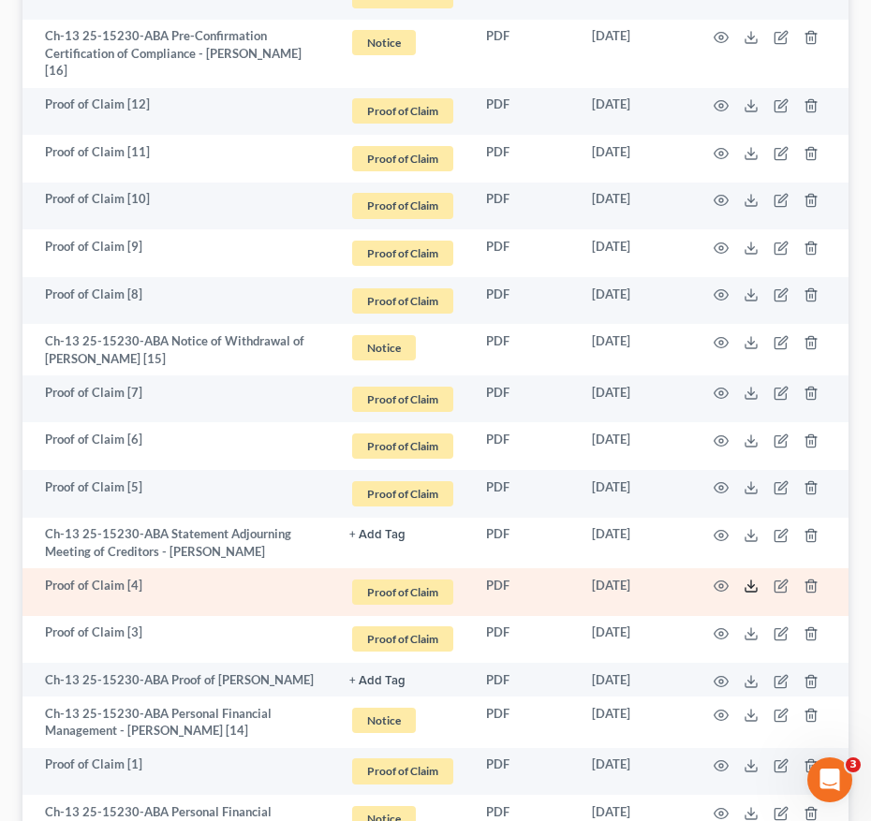
click at [754, 579] on icon at bounding box center [751, 586] width 15 height 15
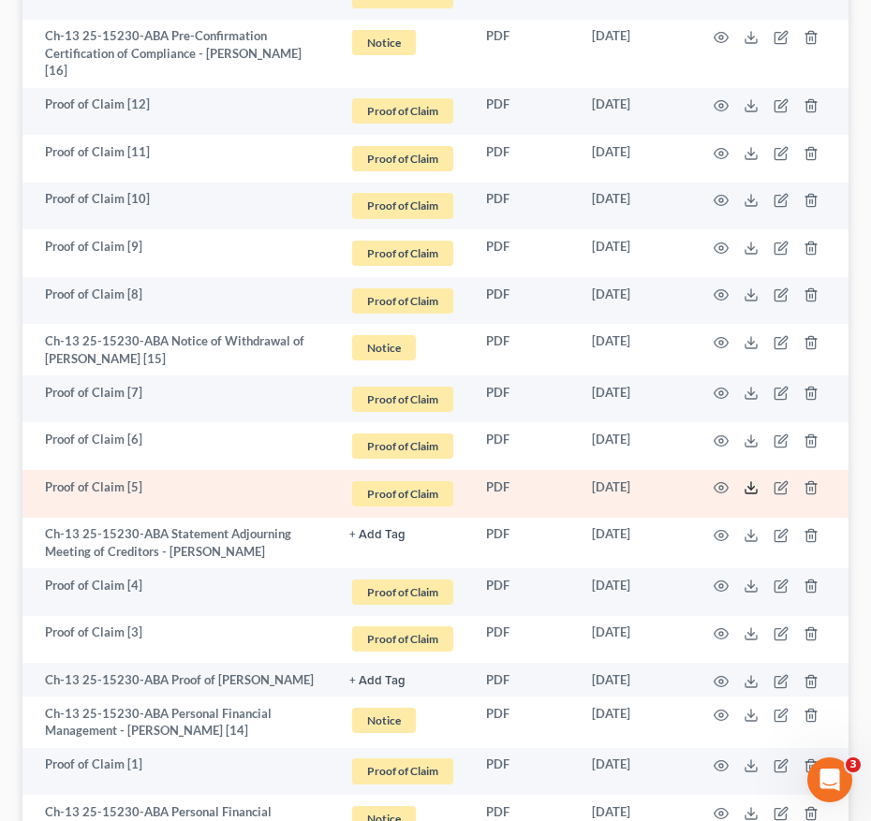
click at [753, 480] on icon at bounding box center [751, 487] width 15 height 15
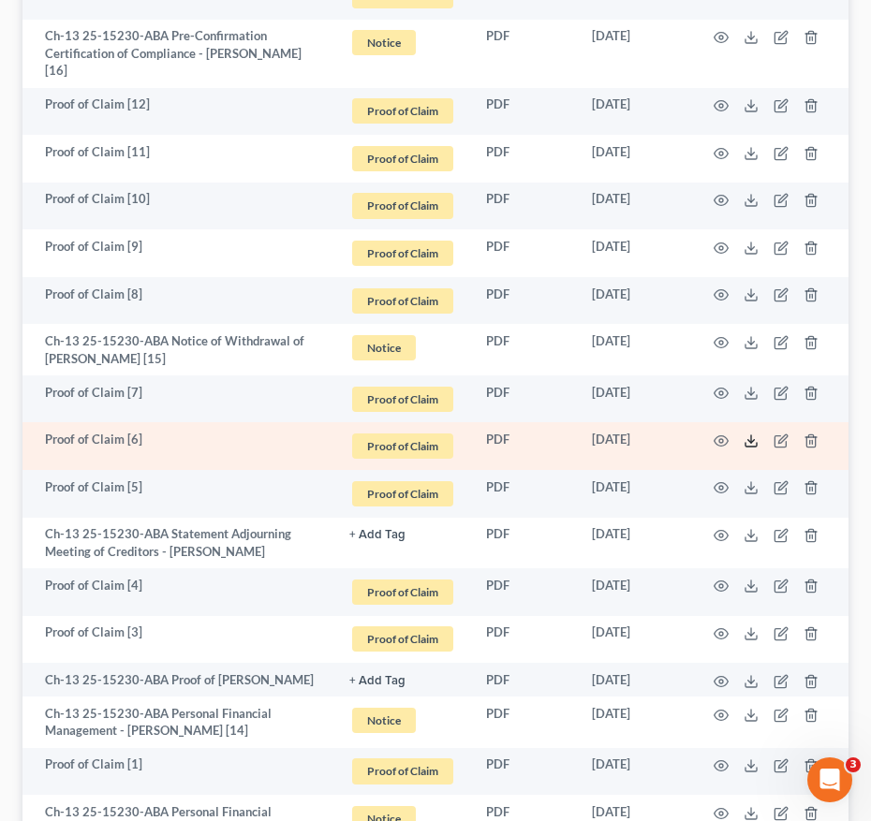
click at [748, 434] on icon at bounding box center [751, 441] width 15 height 15
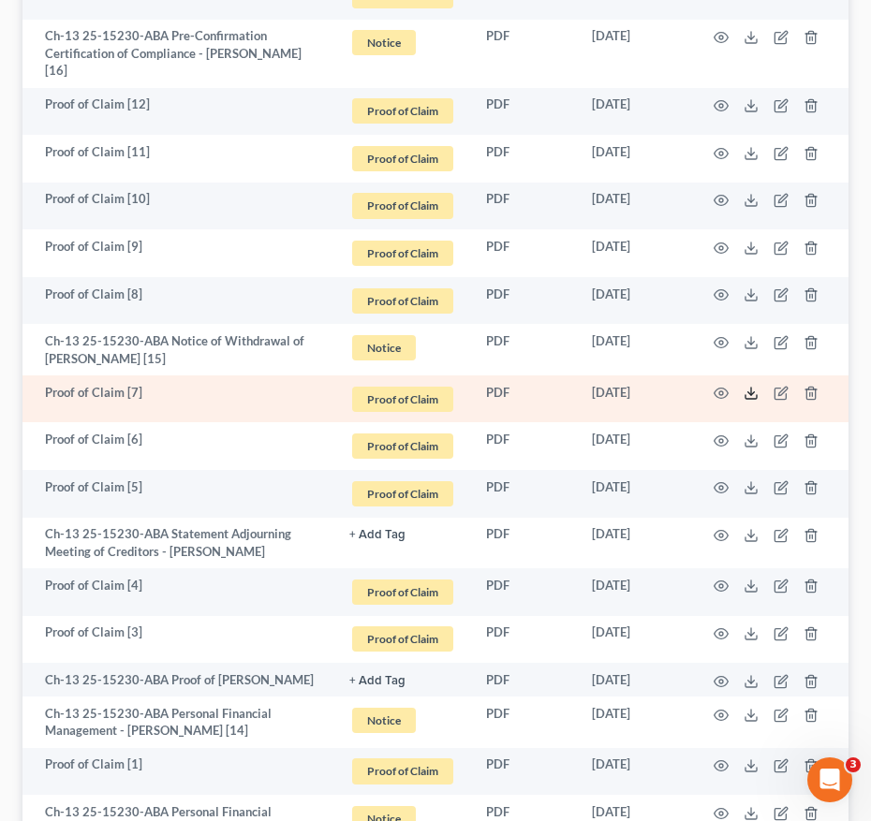
click at [751, 388] on line at bounding box center [751, 391] width 0 height 7
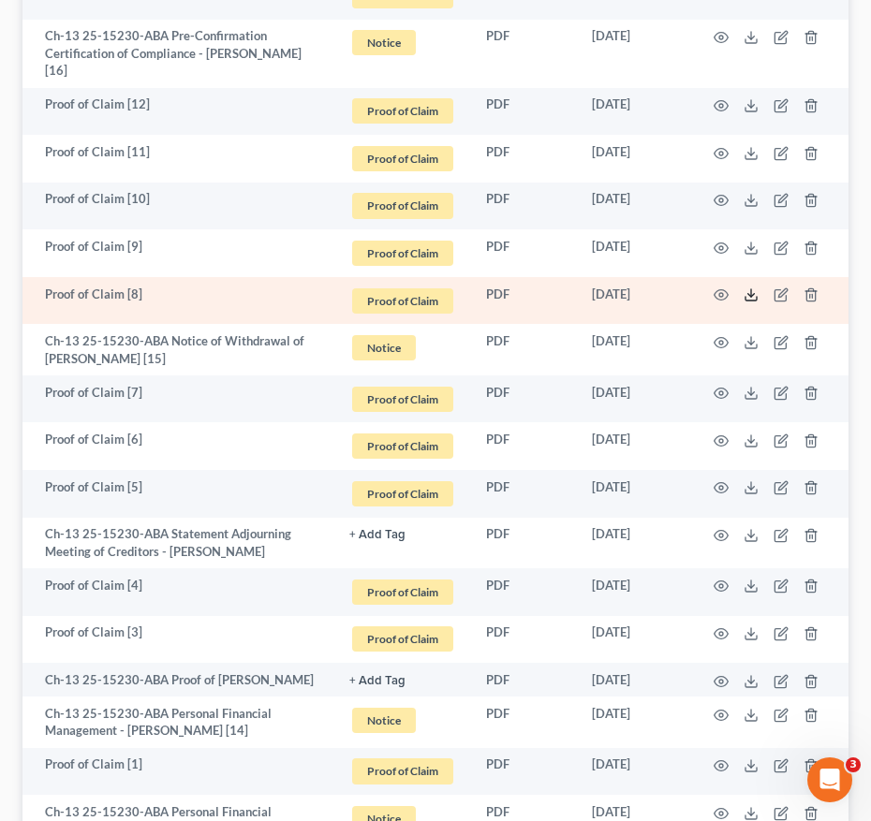
click at [751, 289] on line at bounding box center [751, 292] width 0 height 7
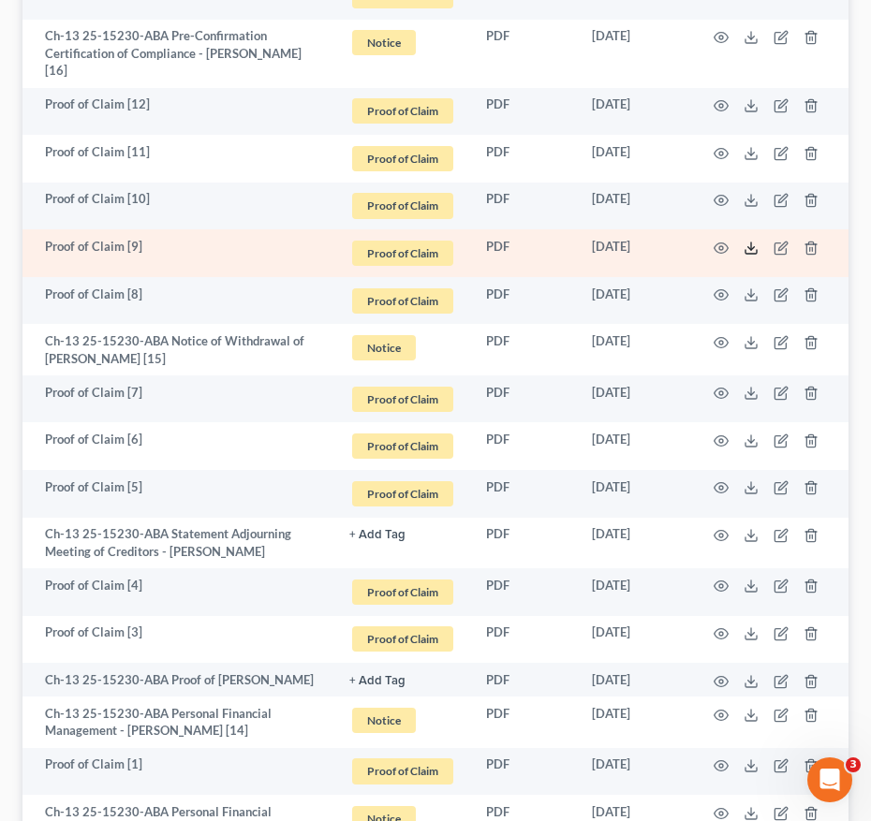
click at [744, 241] on icon at bounding box center [751, 248] width 15 height 15
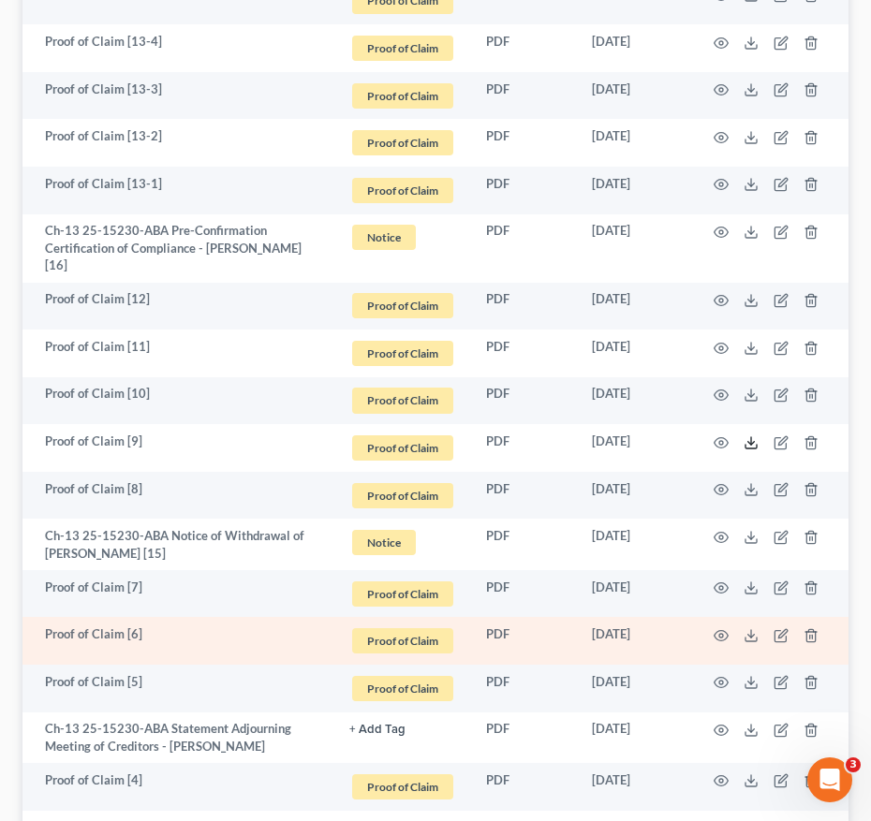
scroll to position [1415, 0]
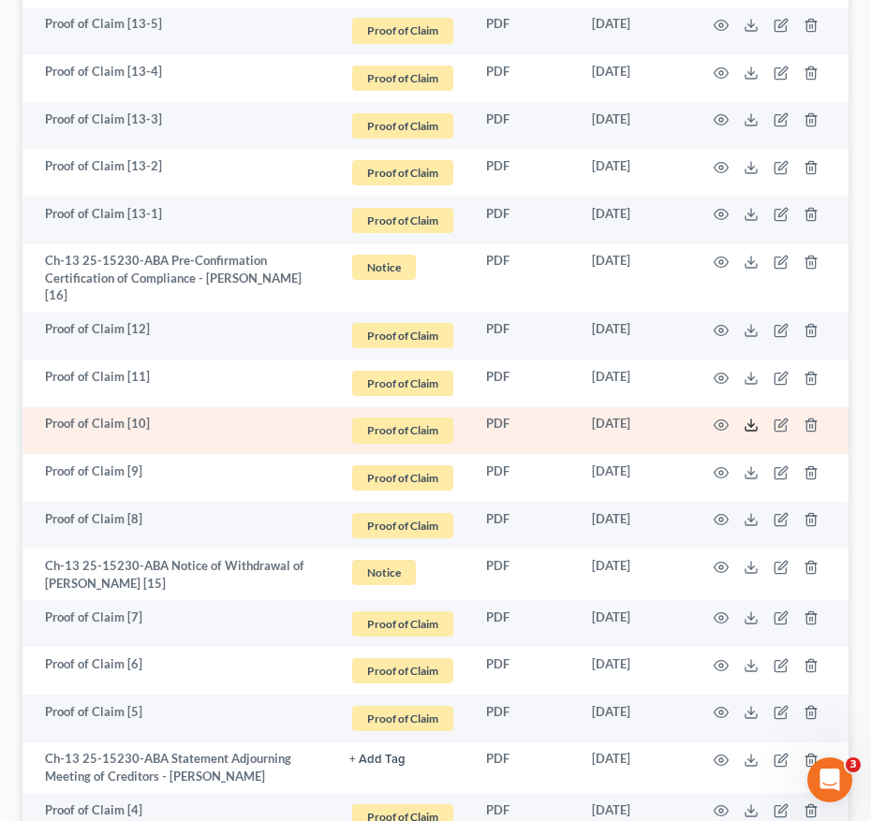
click at [753, 418] on icon at bounding box center [751, 425] width 15 height 15
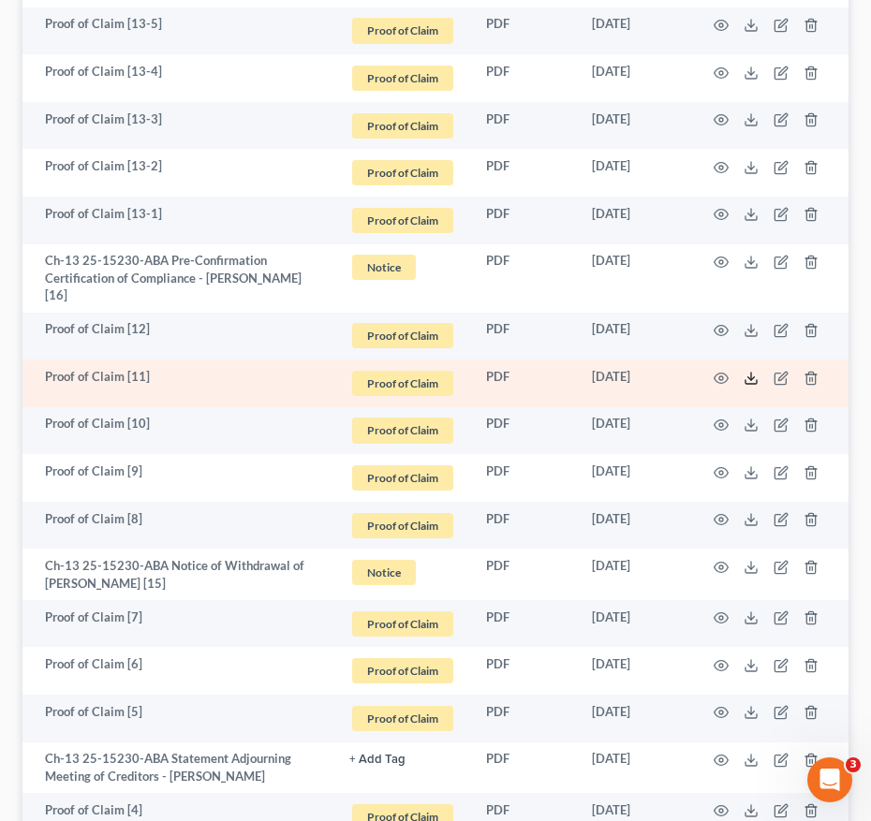
click at [751, 373] on line at bounding box center [751, 376] width 0 height 7
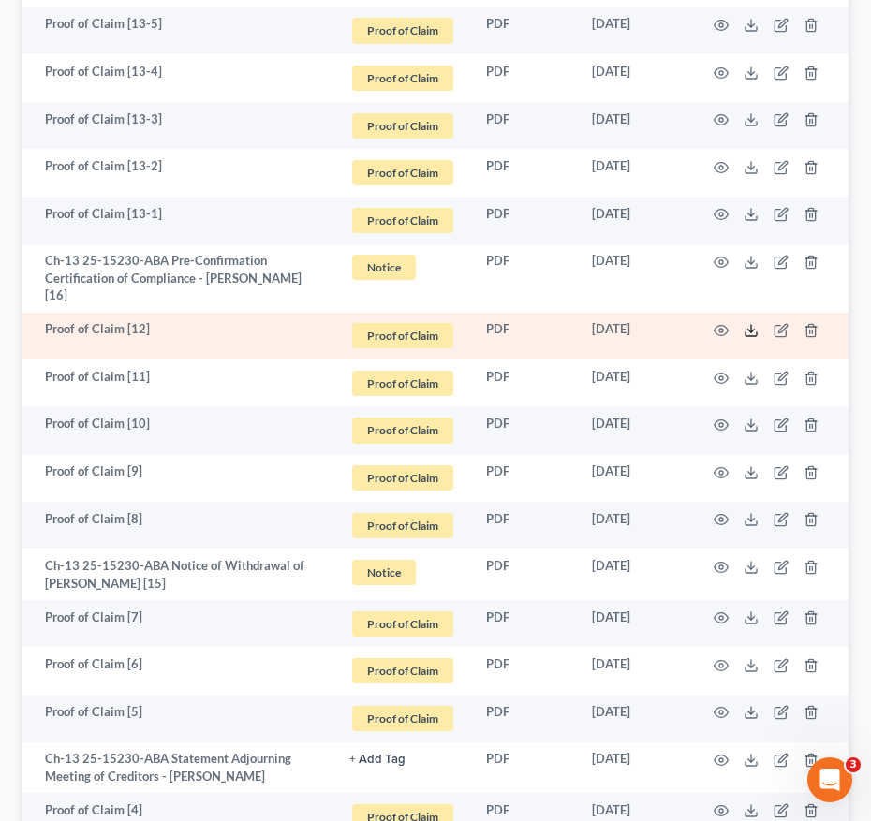
click at [752, 330] on polyline at bounding box center [751, 331] width 7 height 3
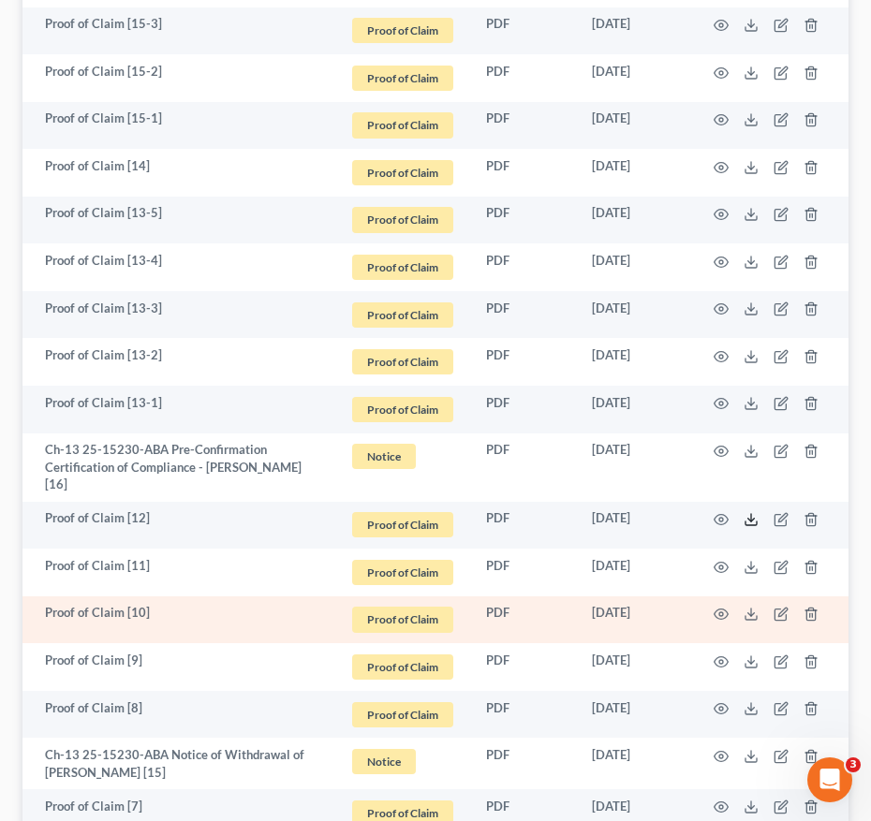
scroll to position [1195, 0]
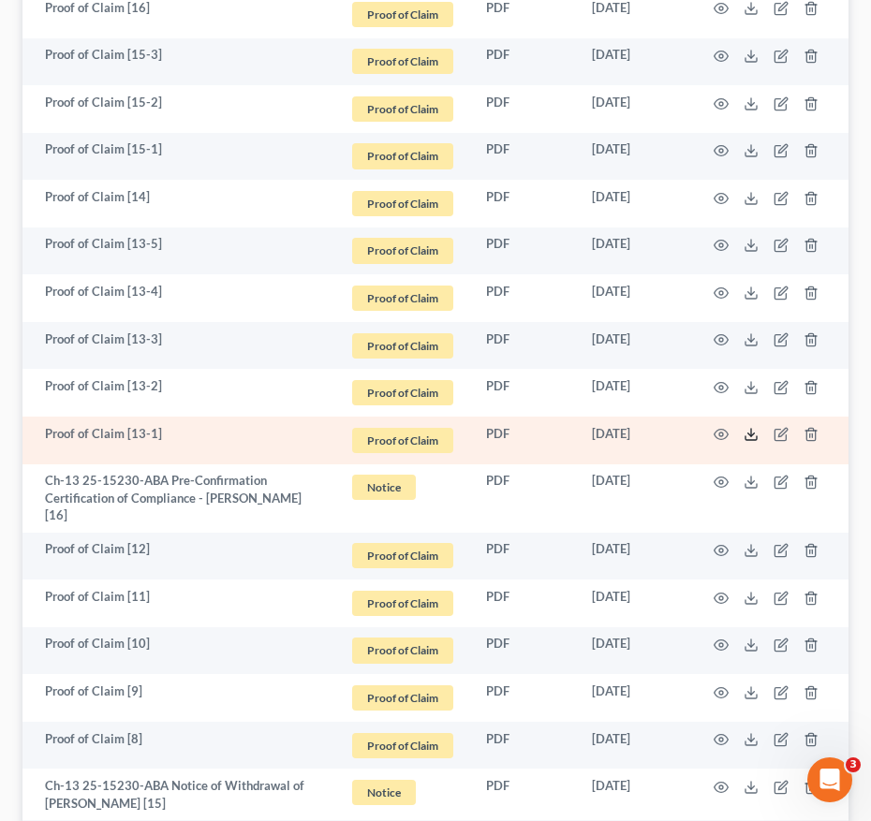
click at [751, 429] on line at bounding box center [751, 432] width 0 height 7
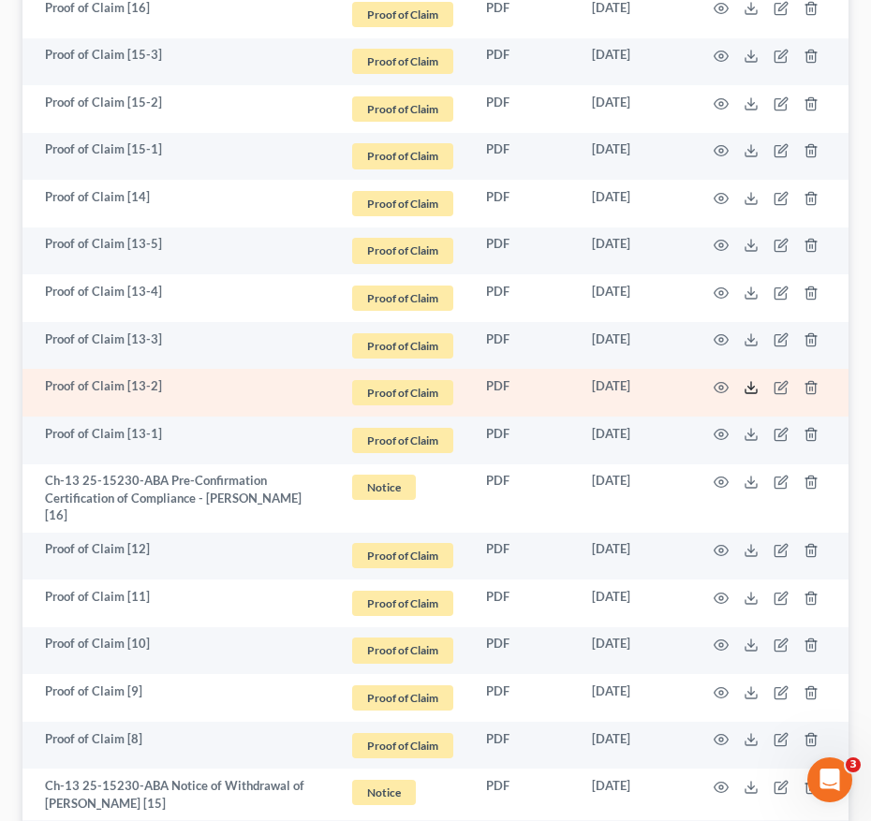
click at [746, 380] on icon at bounding box center [751, 387] width 15 height 15
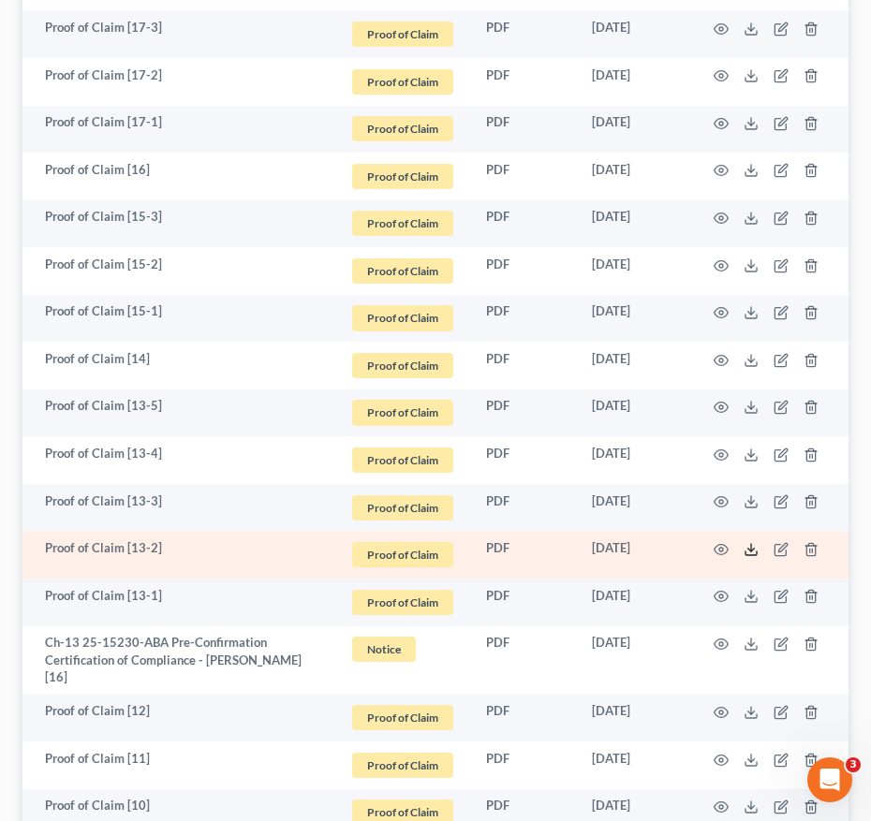
scroll to position [1011, 0]
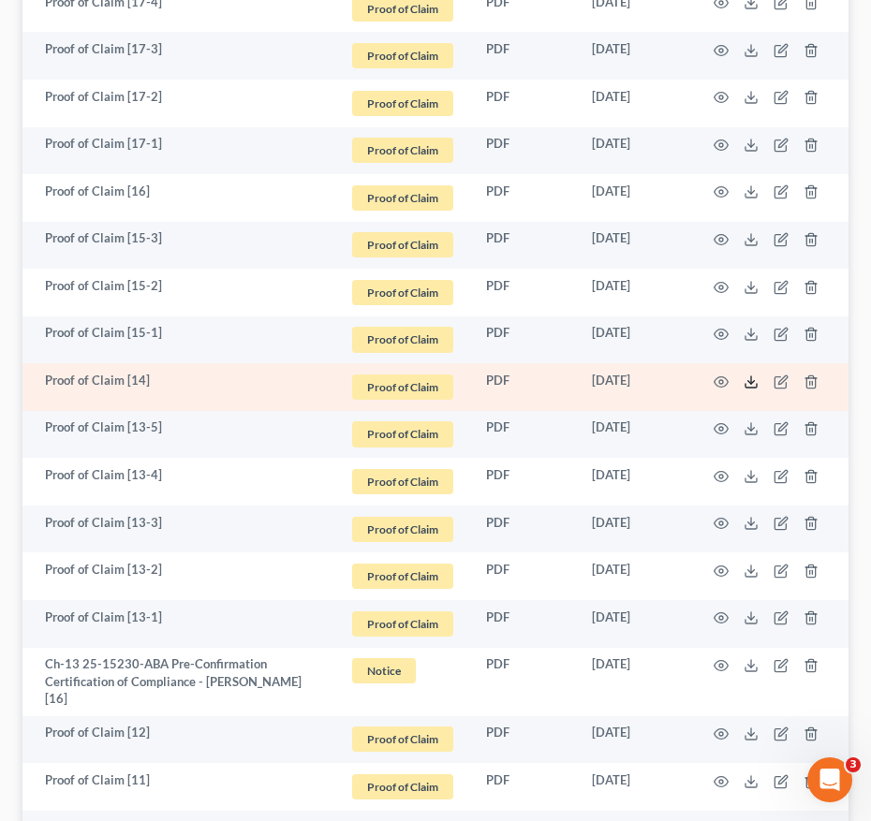
click at [751, 376] on line at bounding box center [751, 379] width 0 height 7
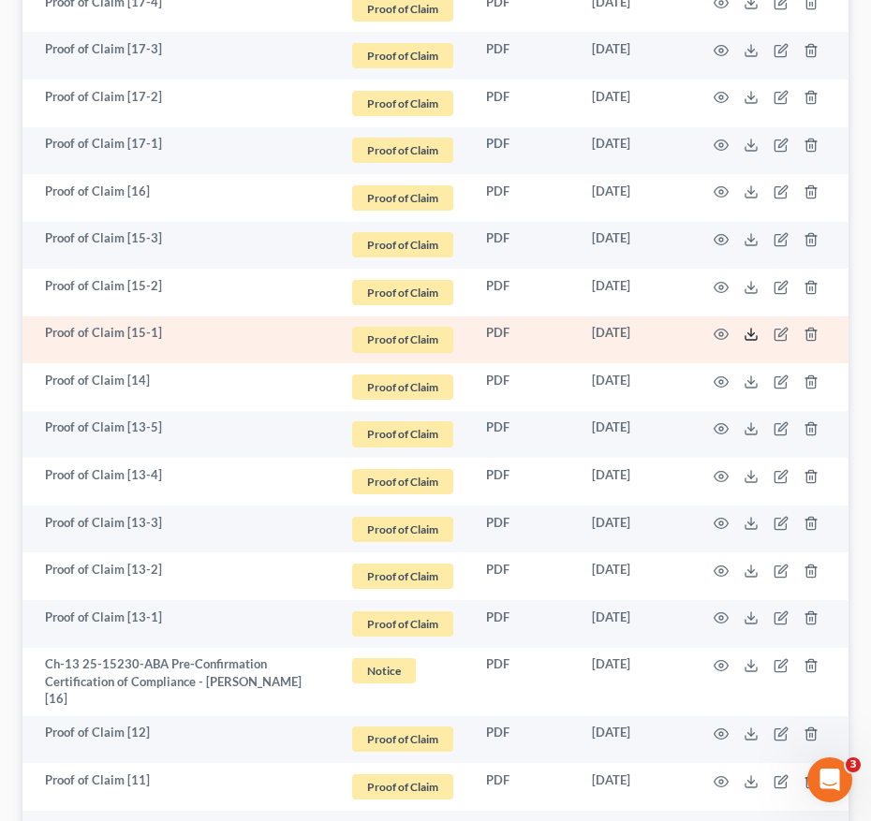
click at [751, 329] on line at bounding box center [751, 332] width 0 height 7
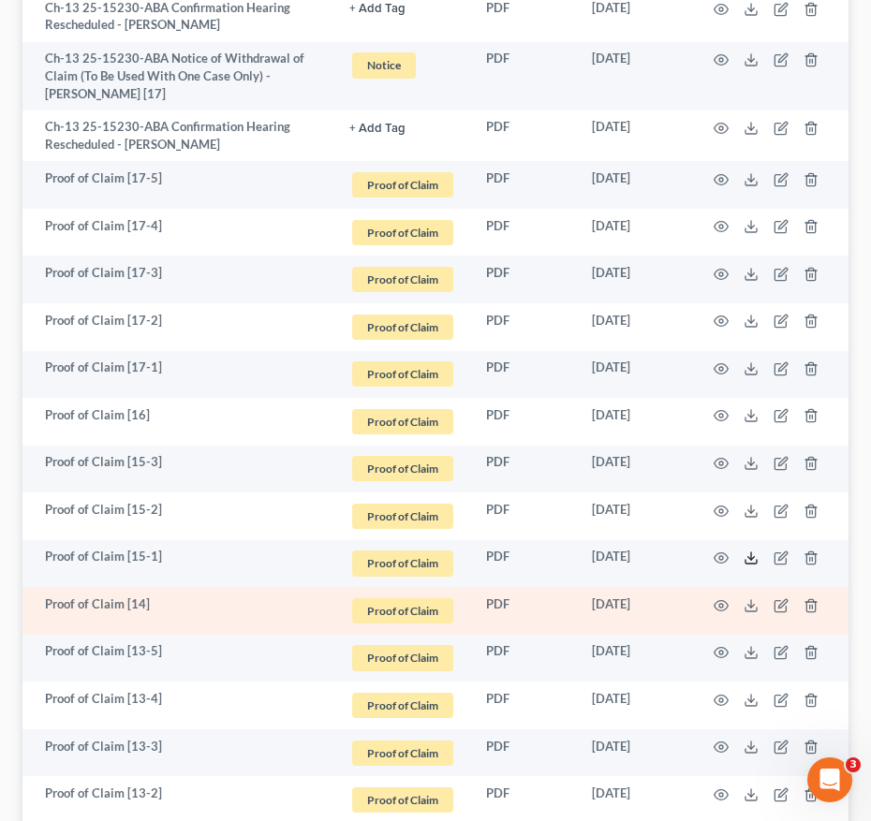
scroll to position [787, 0]
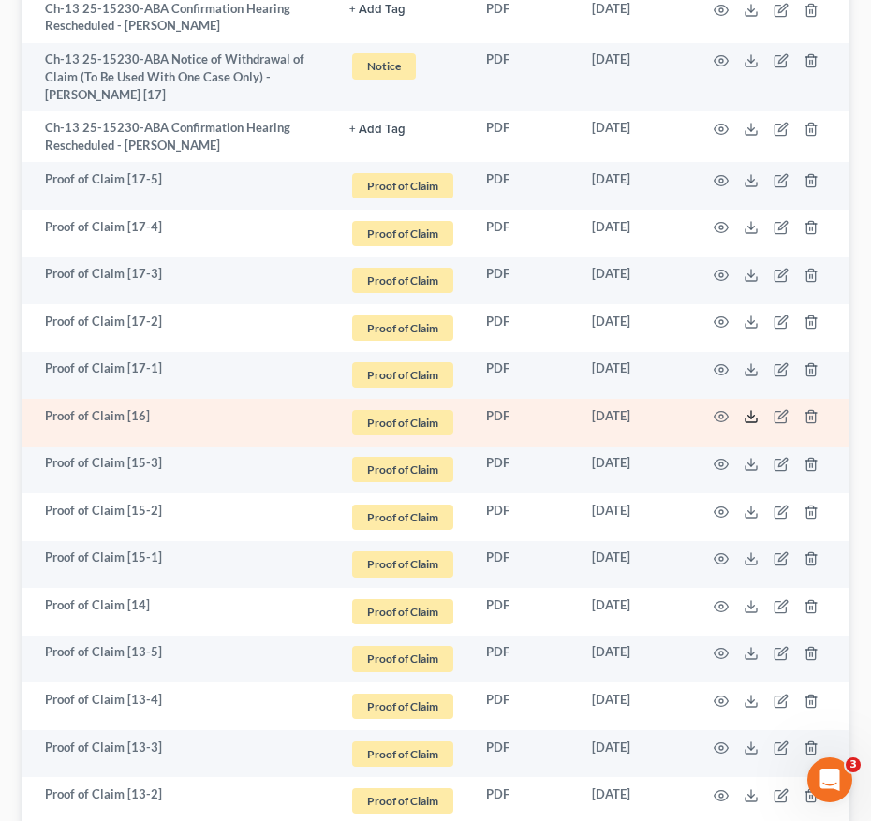
click at [754, 416] on polyline at bounding box center [751, 417] width 7 height 3
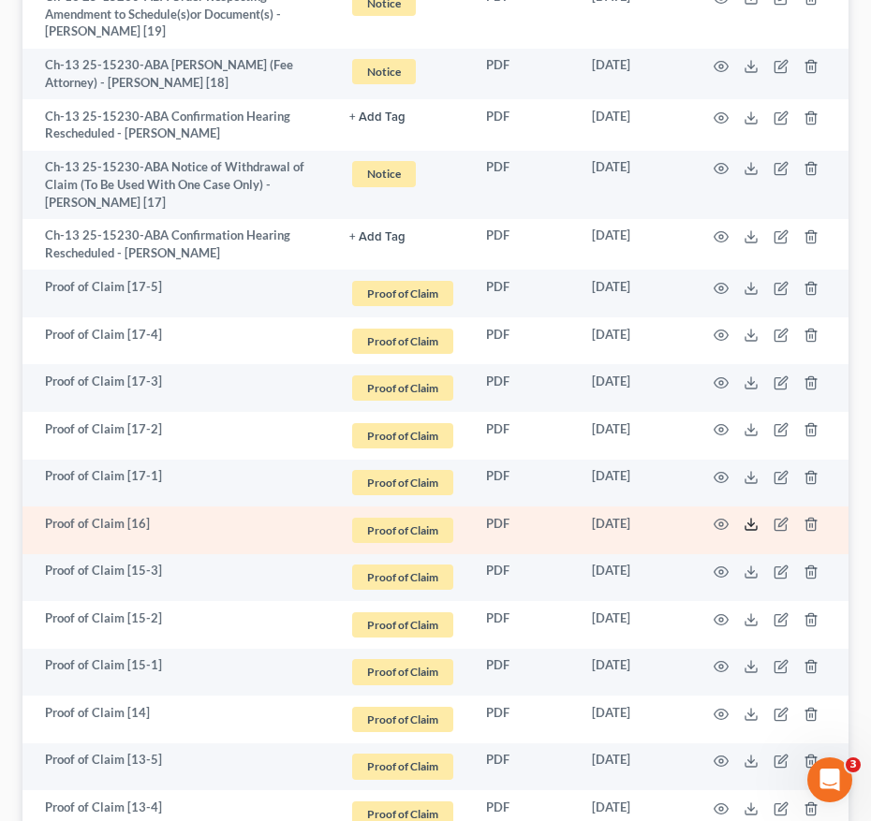
scroll to position [677, 0]
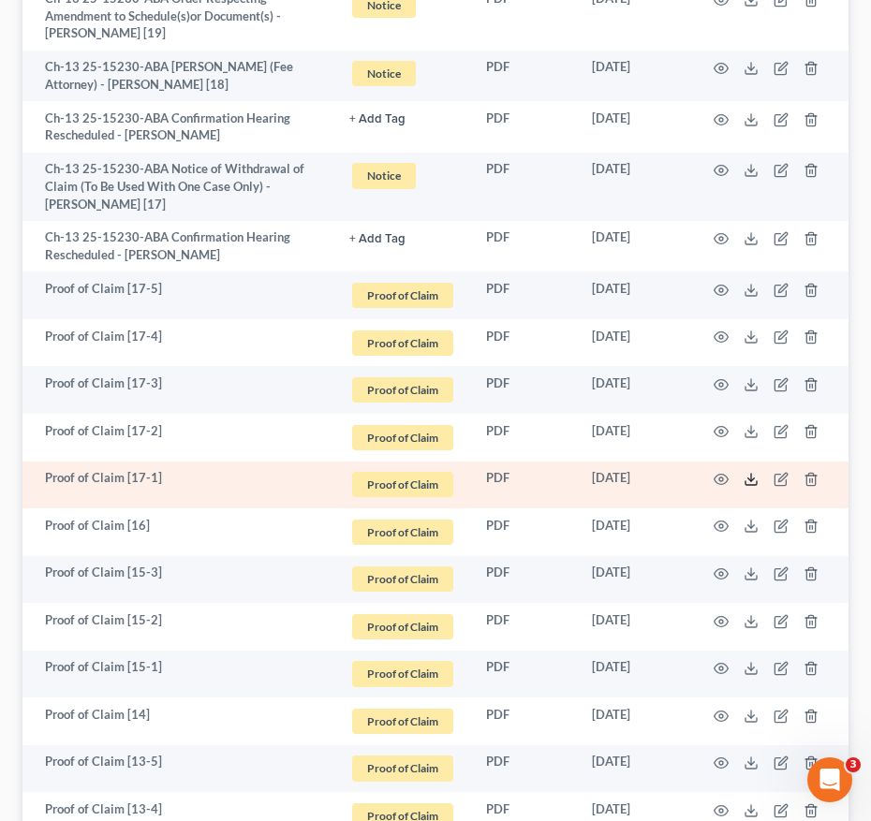
click at [755, 472] on icon at bounding box center [751, 479] width 15 height 15
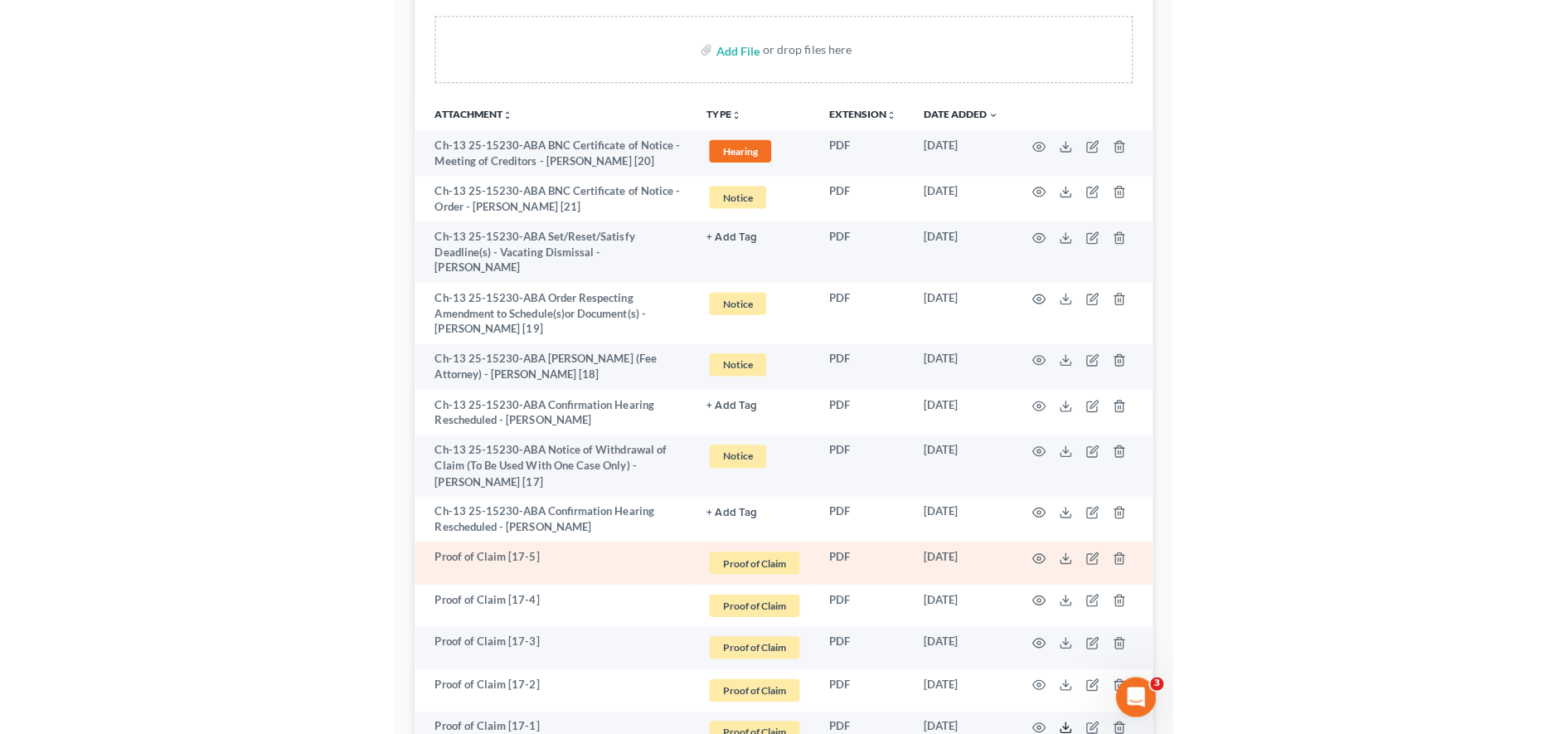
scroll to position [305, 0]
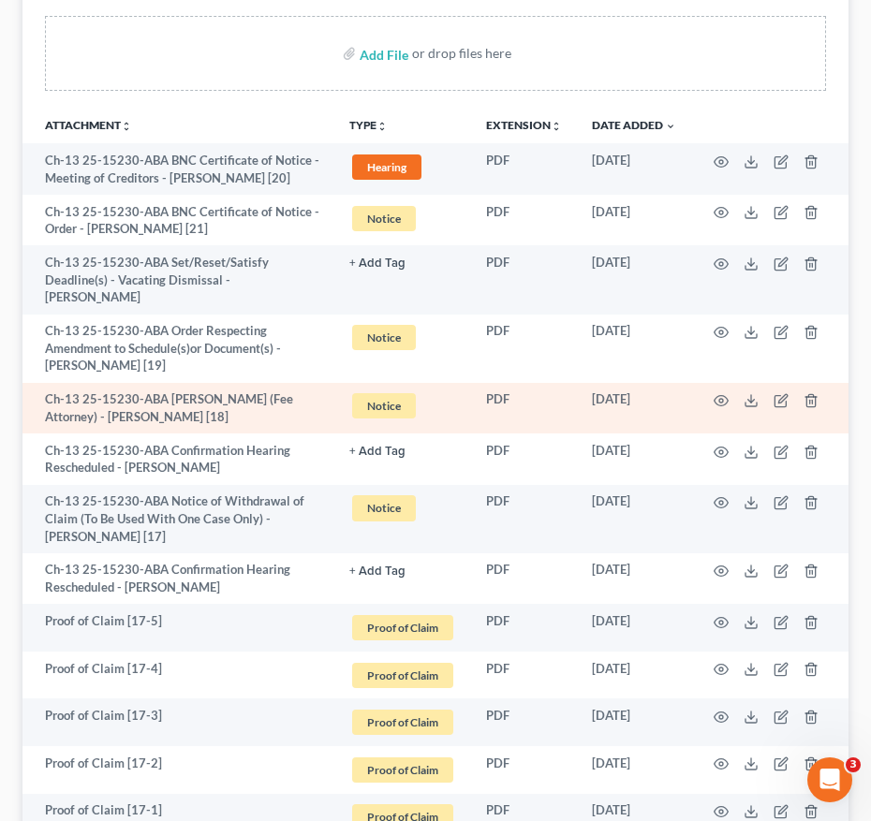
click at [562, 400] on td "PDF" at bounding box center [524, 409] width 106 height 52
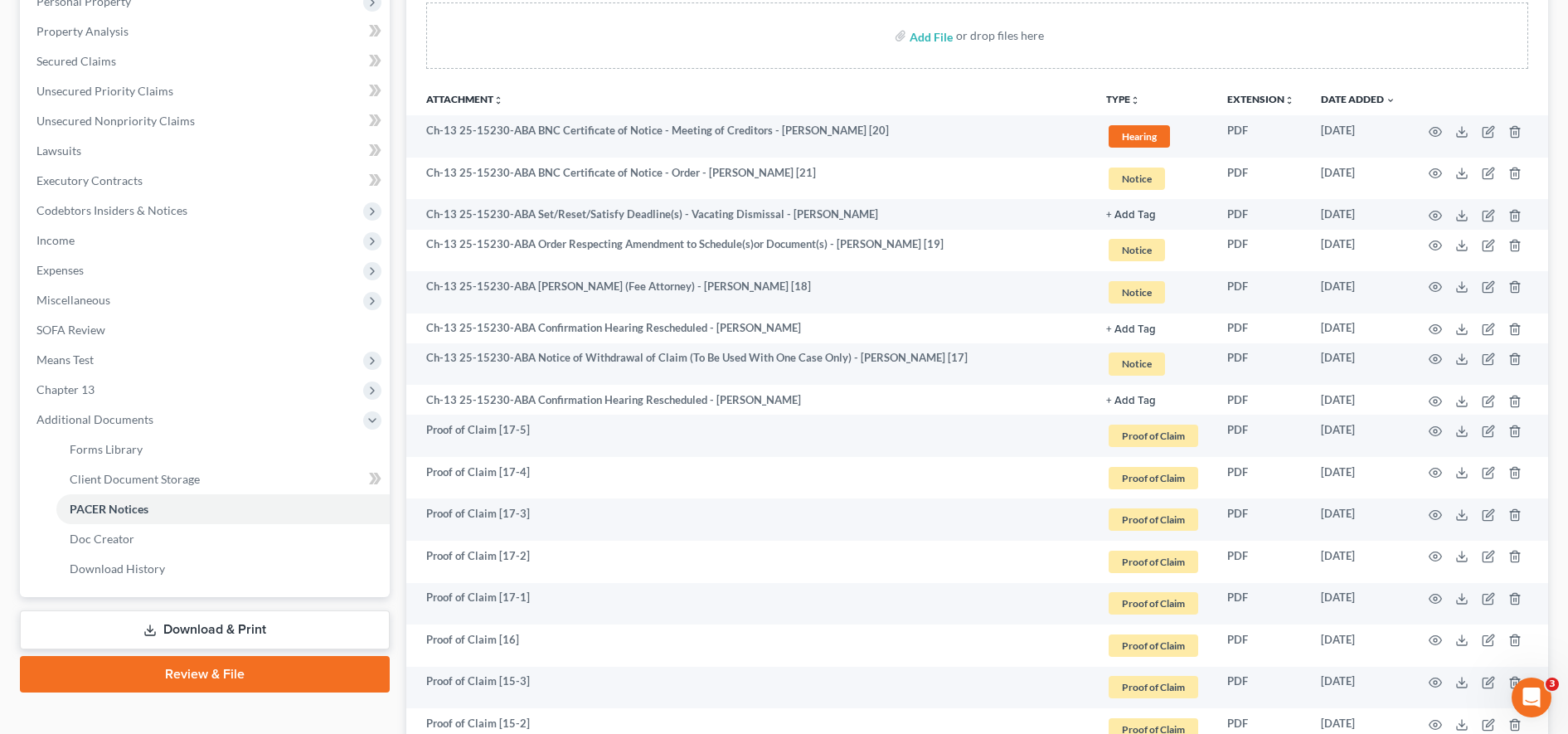
scroll to position [0, 0]
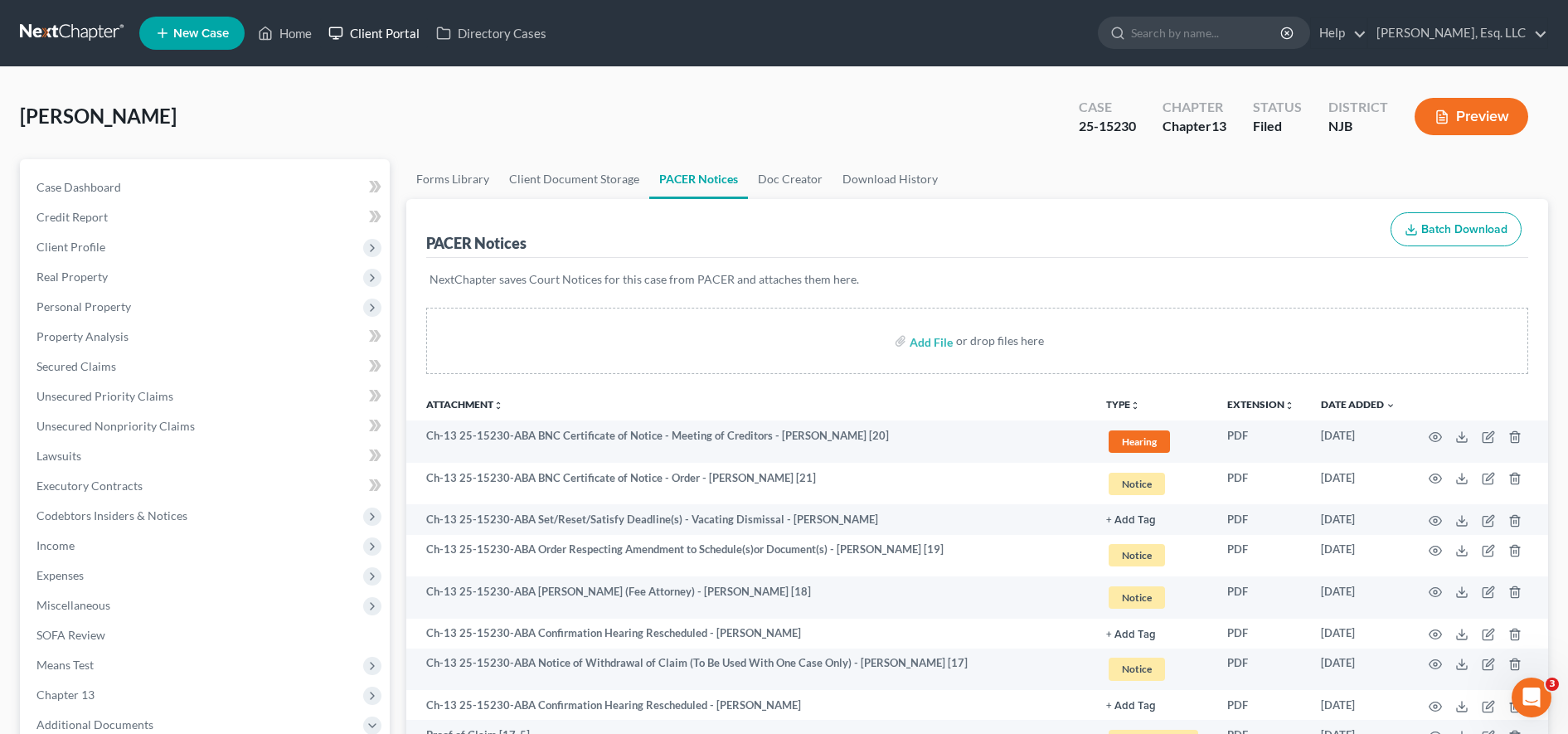
drag, startPoint x: 367, startPoint y: 35, endPoint x: 1346, endPoint y: 146, distance: 985.3
click at [367, 35] on link "Client Portal" at bounding box center [375, 34] width 108 height 30
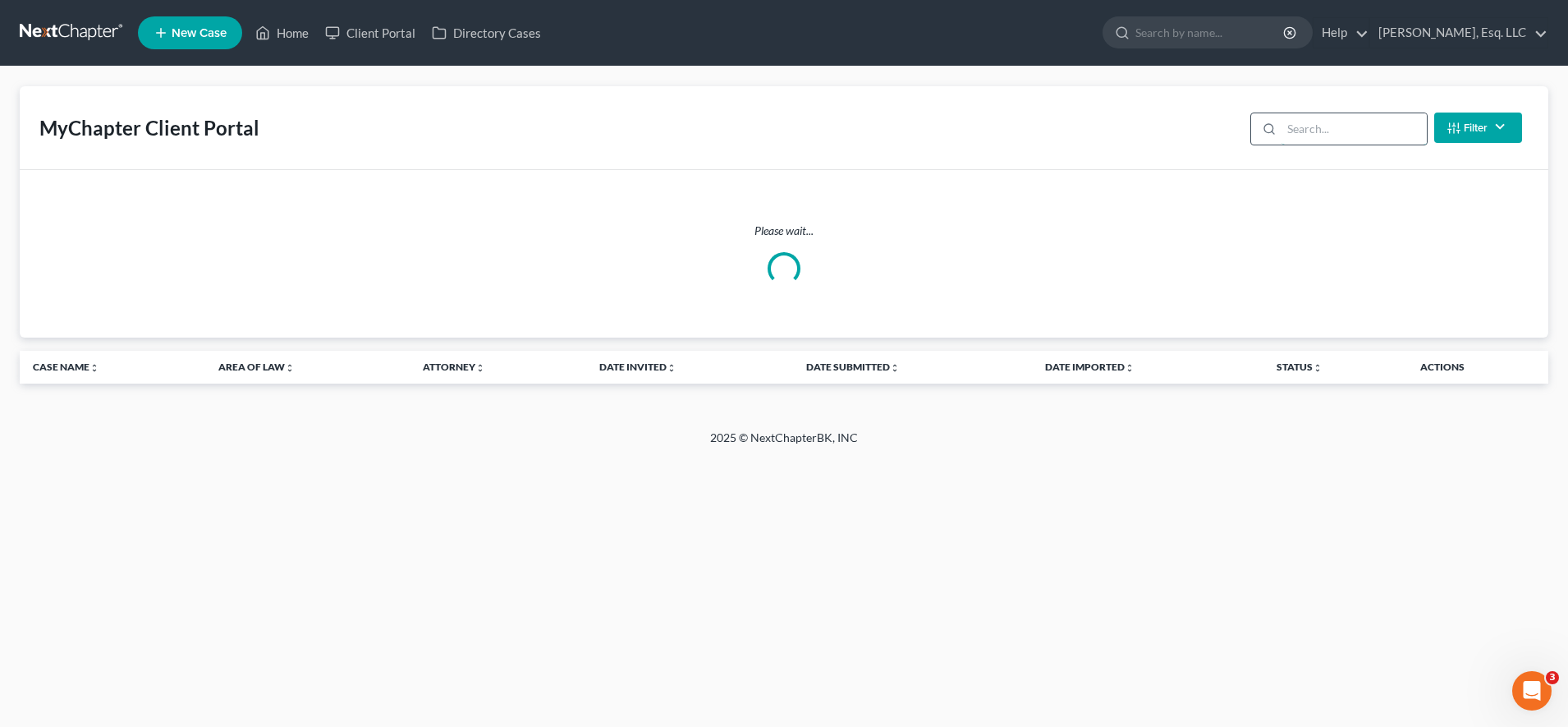
click at [1331, 123] on input "search" at bounding box center [1354, 129] width 145 height 32
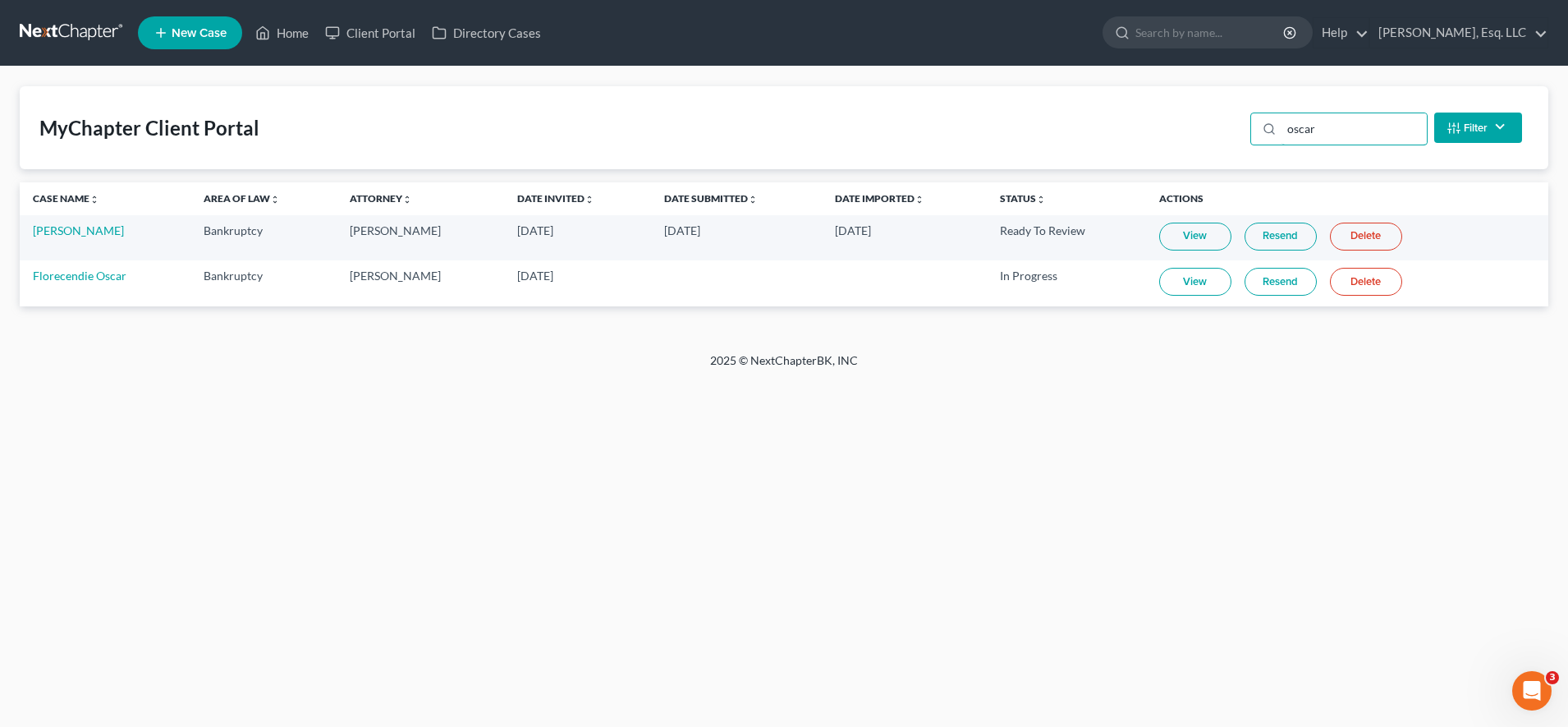
type input "oscar"
click at [97, 267] on td "Florecendie Oscar" at bounding box center [104, 283] width 171 height 46
click at [96, 274] on link "Florecendie Oscar" at bounding box center [79, 275] width 94 height 14
select select "1"
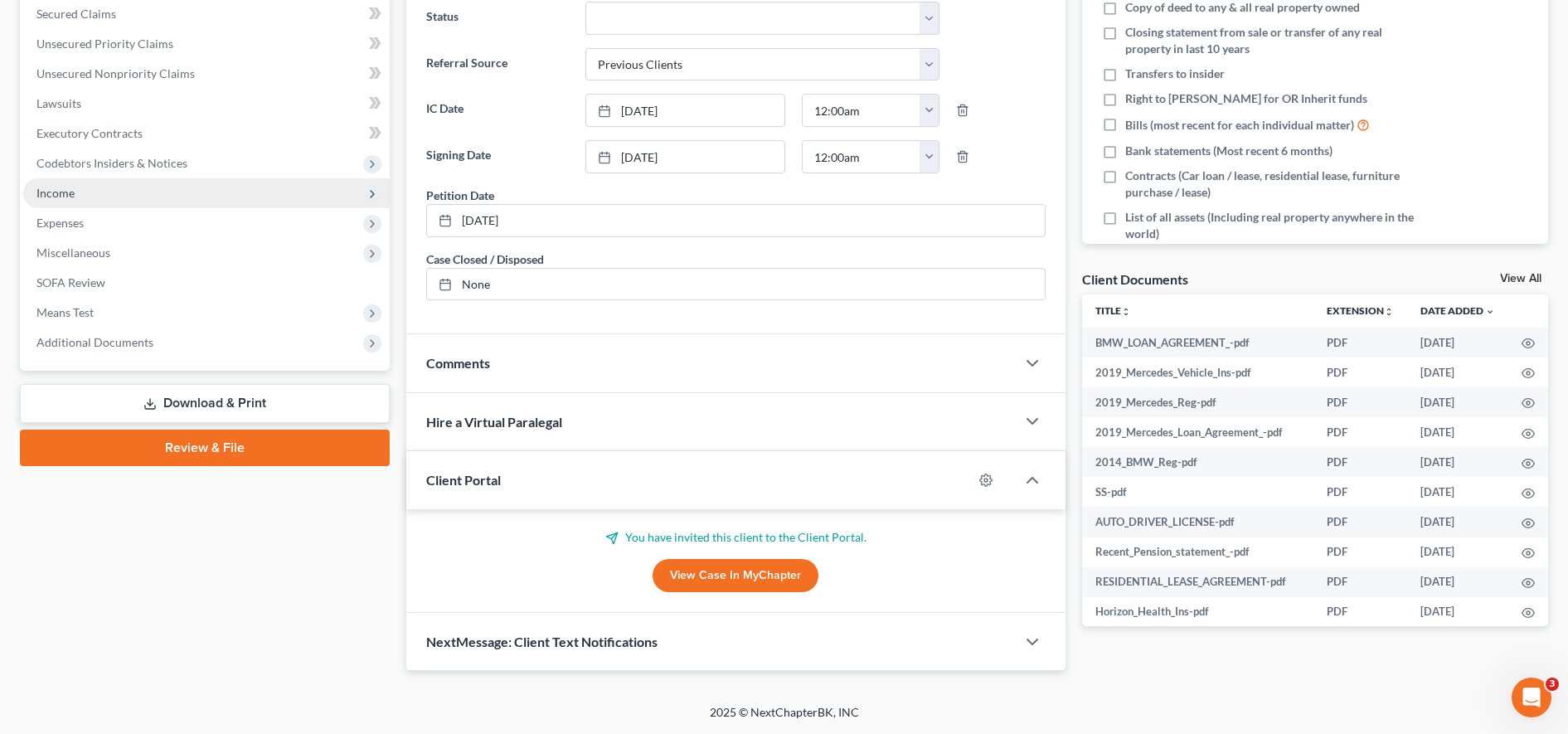
scroll to position [352, 0]
click at [160, 341] on span "Additional Documents" at bounding box center [206, 343] width 367 height 30
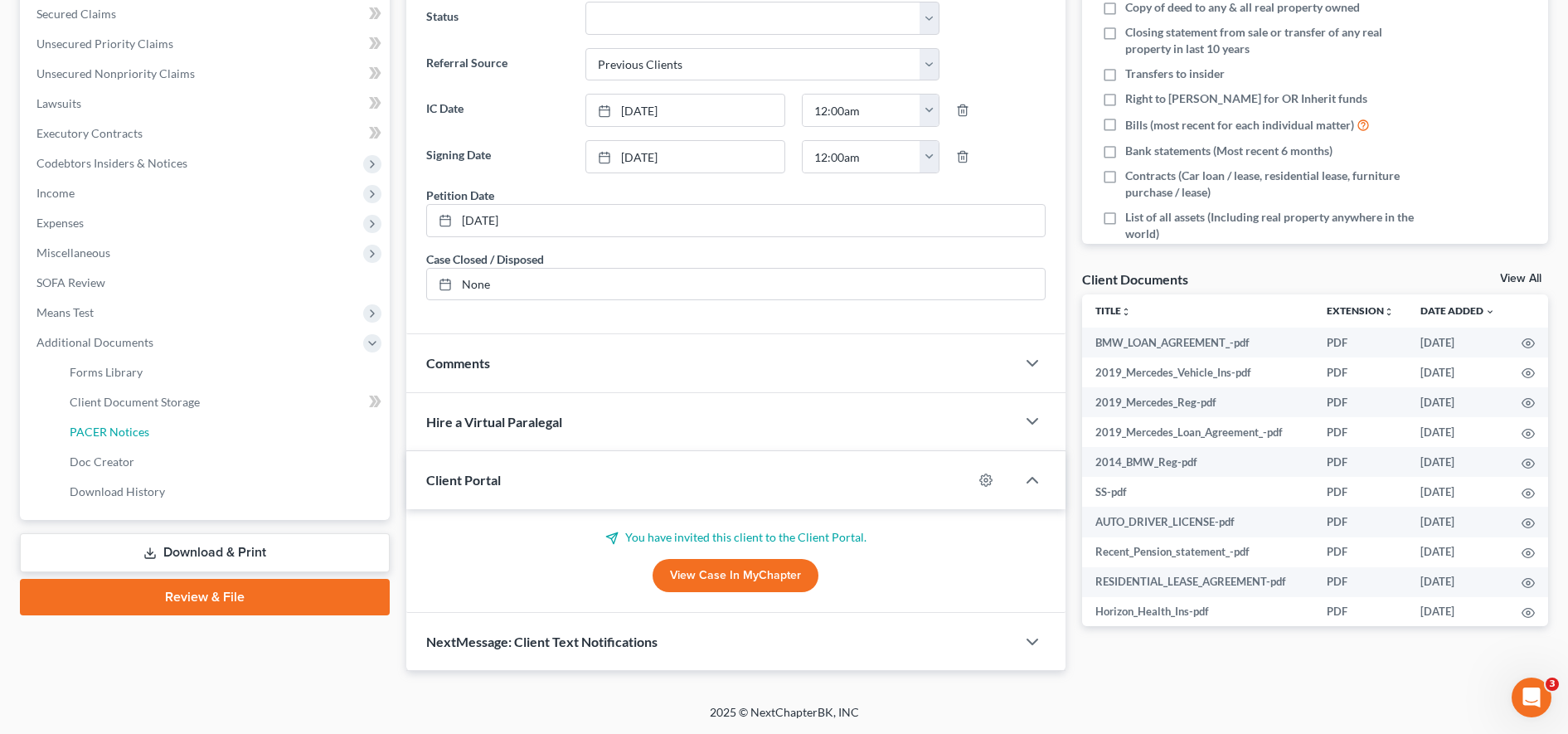
click at [124, 435] on span "PACER Notices" at bounding box center [110, 432] width 80 height 14
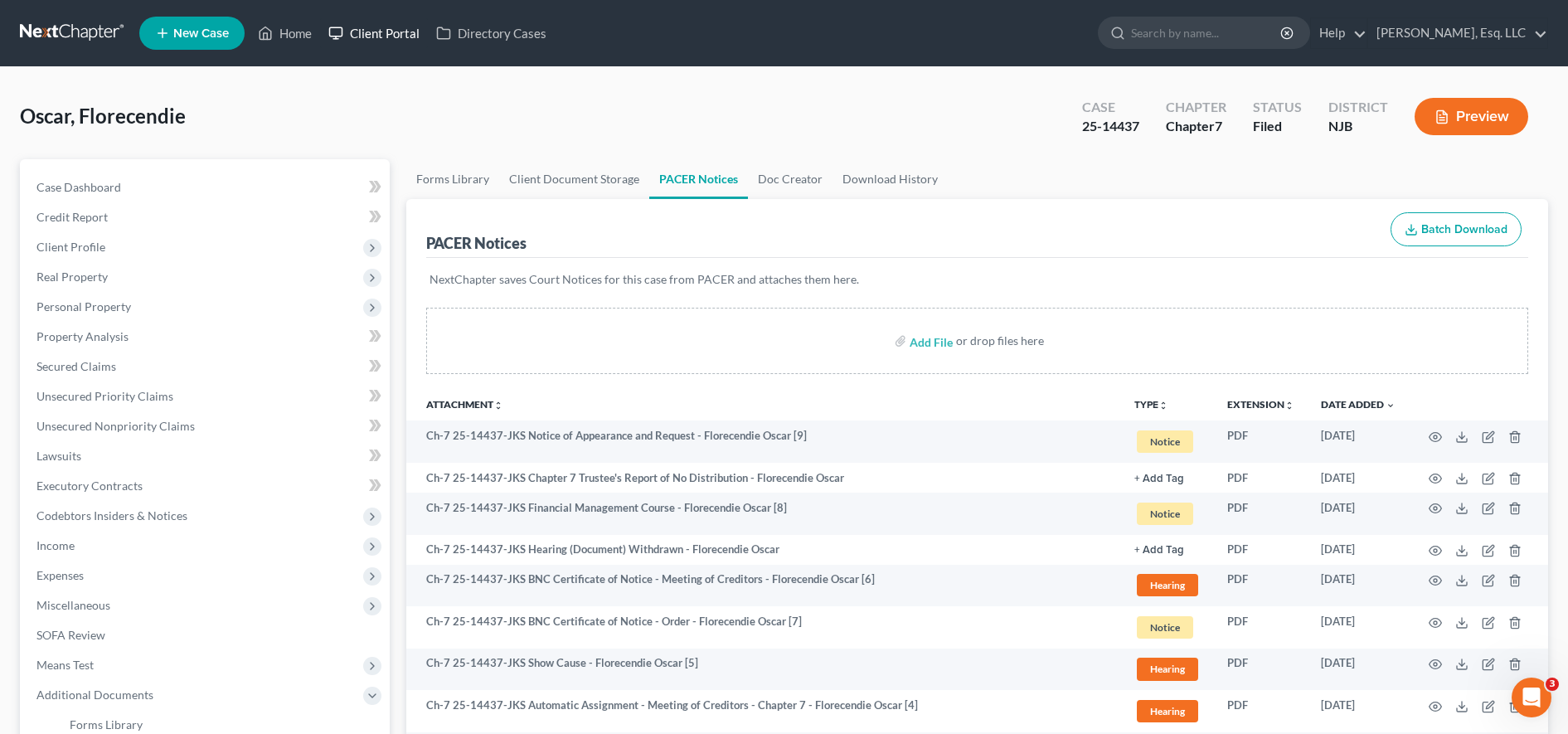
click at [382, 30] on link "Client Portal" at bounding box center [375, 34] width 108 height 30
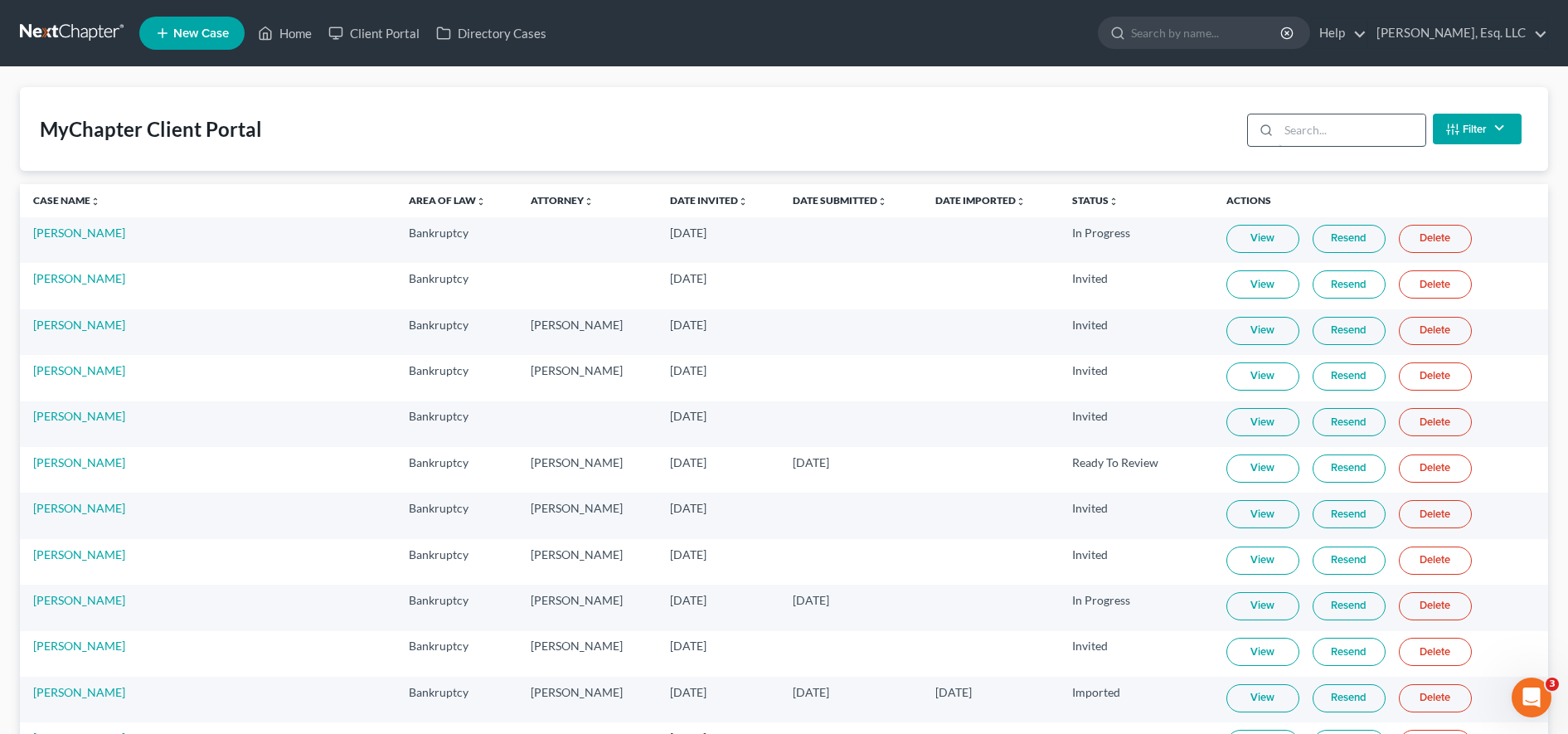
click at [1394, 119] on input "search" at bounding box center [1352, 130] width 147 height 32
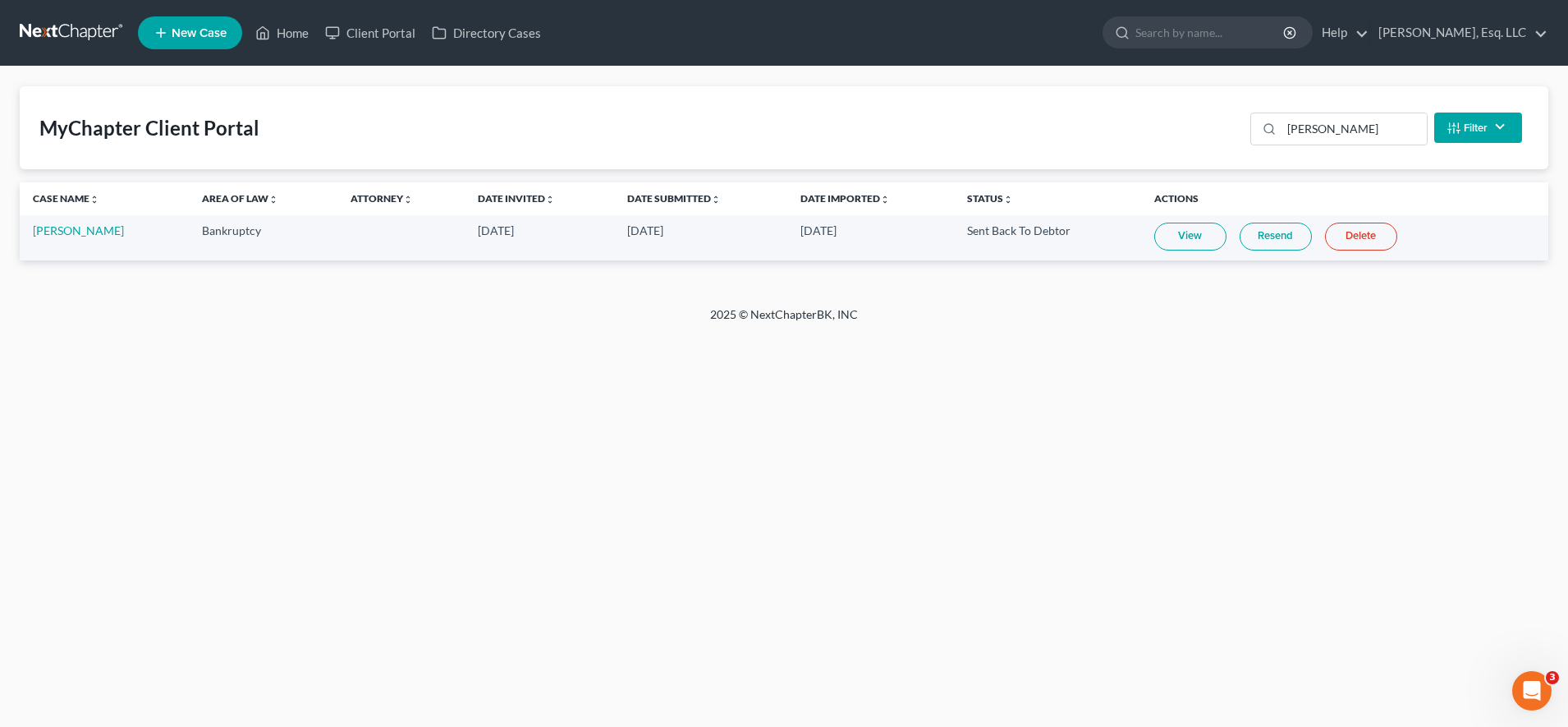
click at [1279, 245] on link "Resend" at bounding box center [1275, 237] width 72 height 28
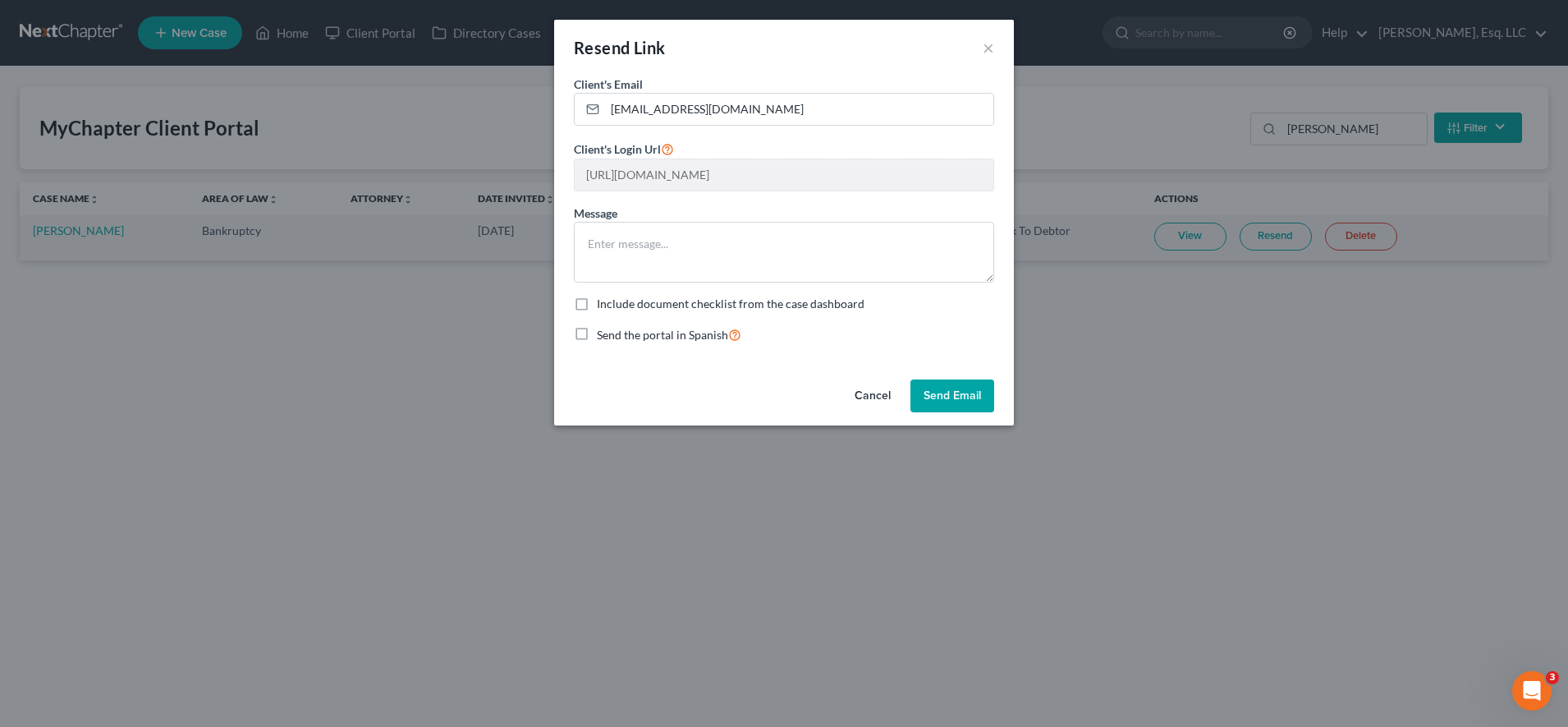
click at [977, 389] on button "Send Email" at bounding box center [953, 396] width 84 height 32
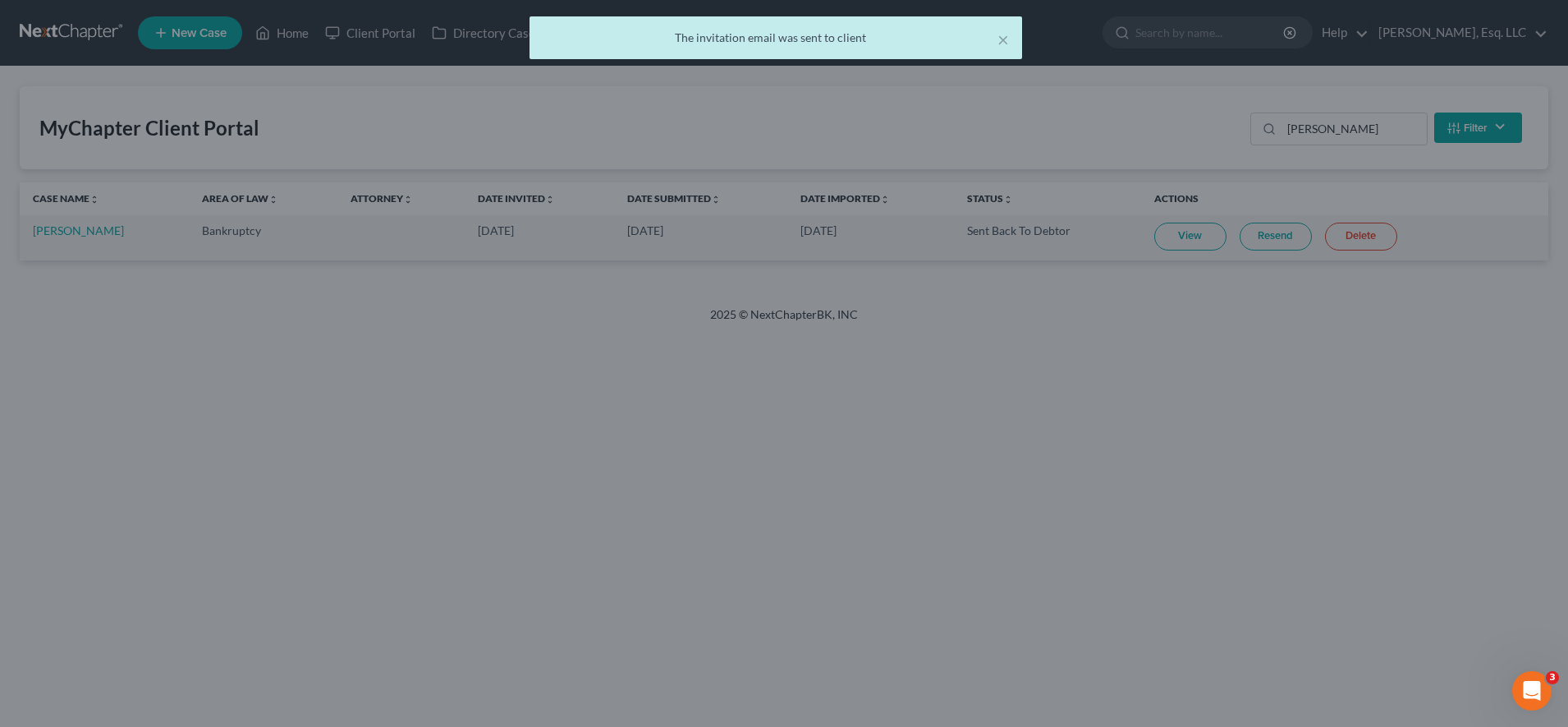
click at [1259, 236] on div at bounding box center [784, 363] width 1568 height 727
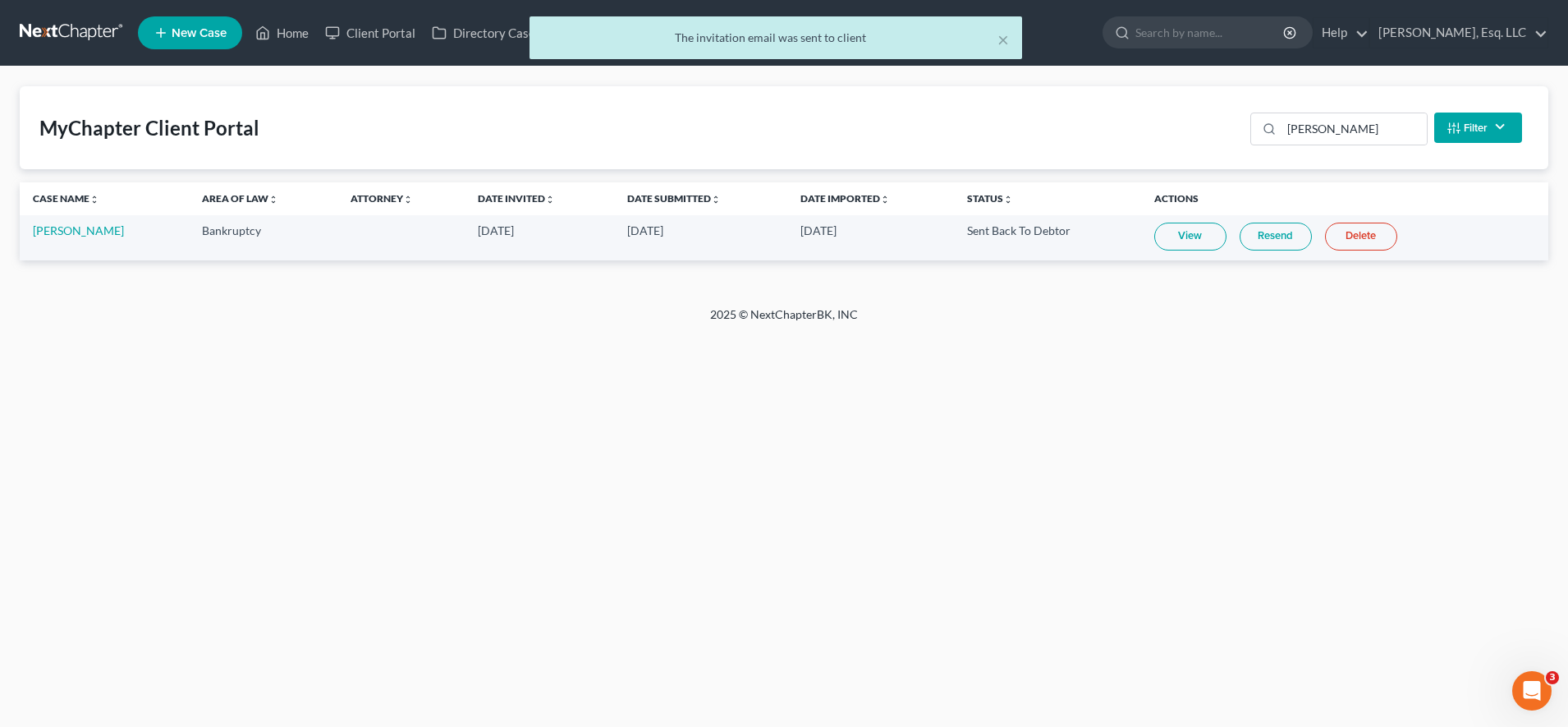
click at [1281, 239] on link "Resend" at bounding box center [1275, 237] width 72 height 28
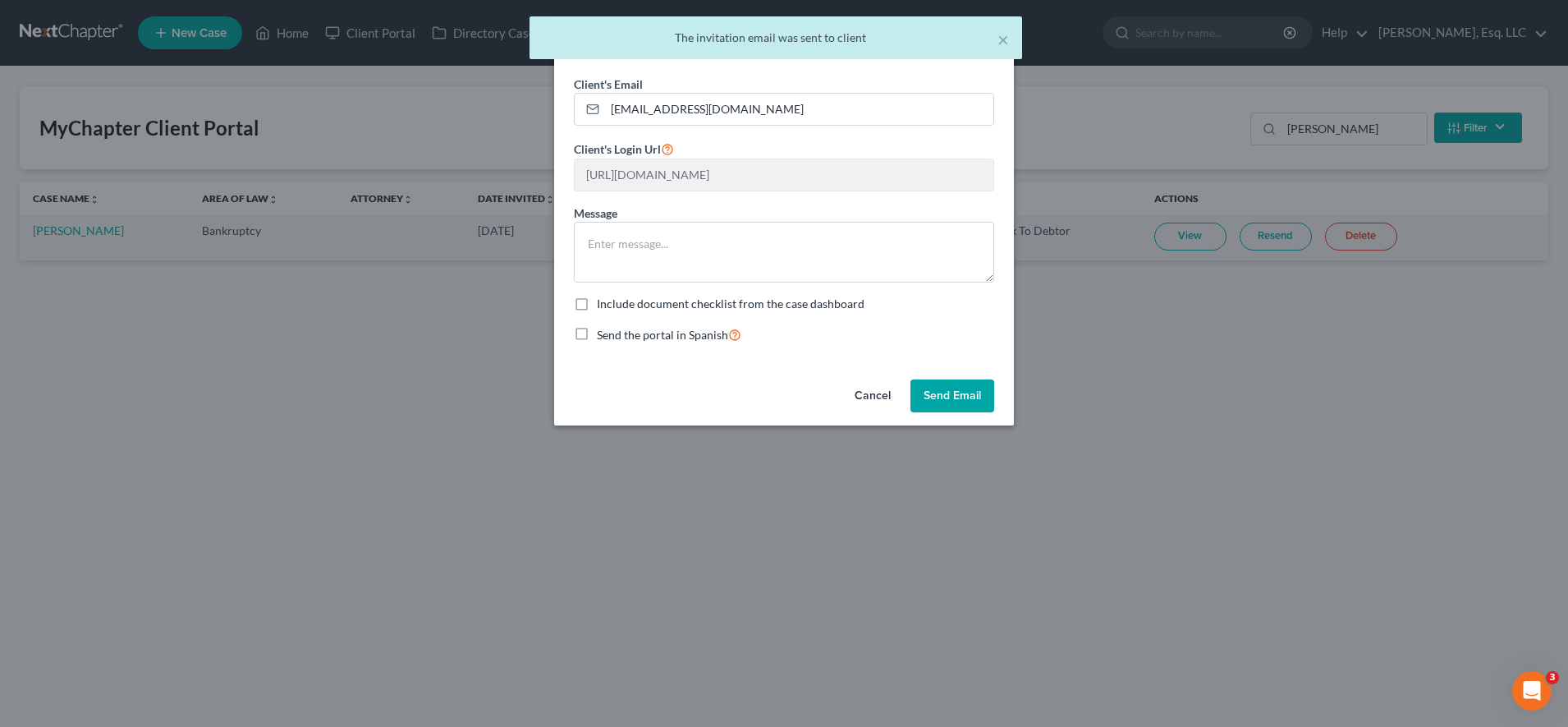
click at [959, 403] on button "Send Email" at bounding box center [953, 396] width 84 height 32
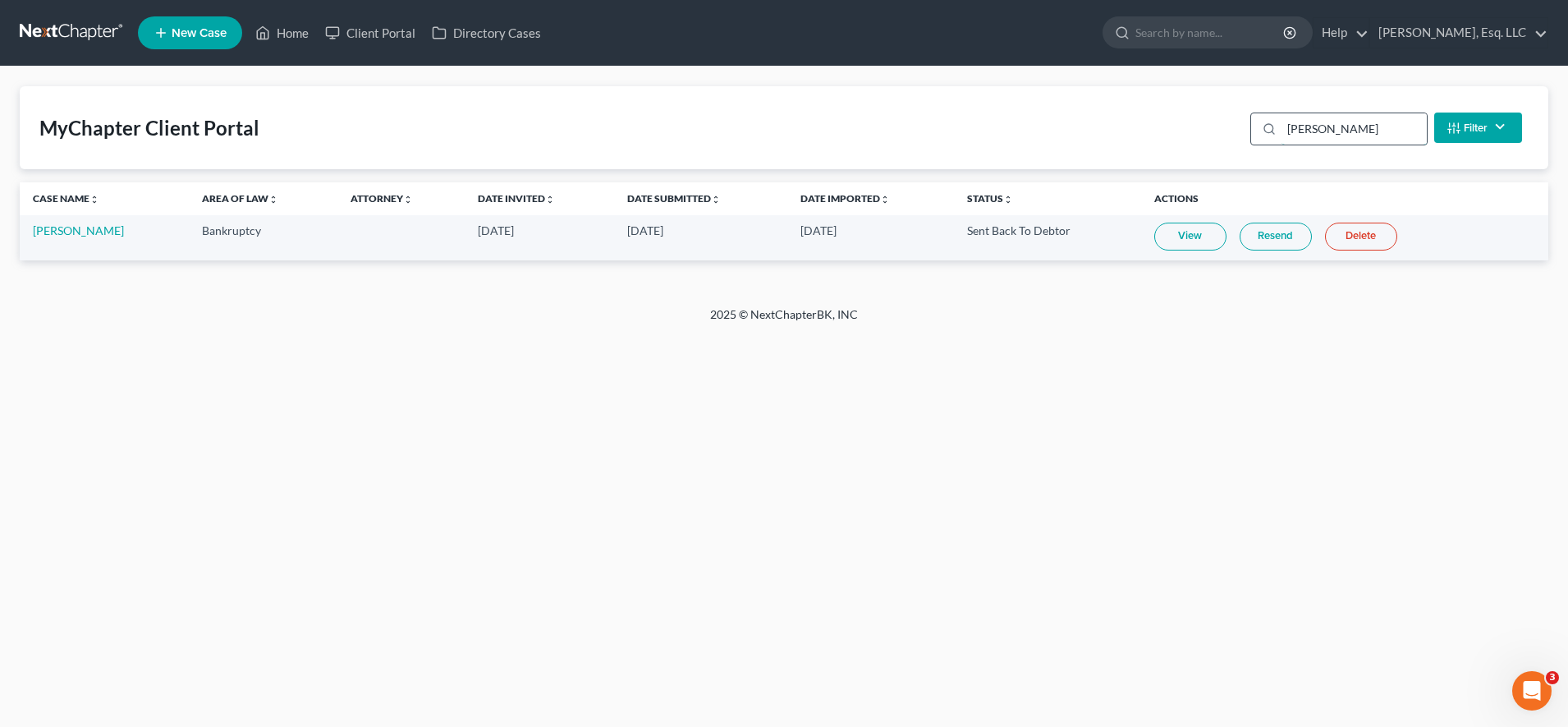
click at [1363, 131] on input "[PERSON_NAME]" at bounding box center [1354, 129] width 145 height 32
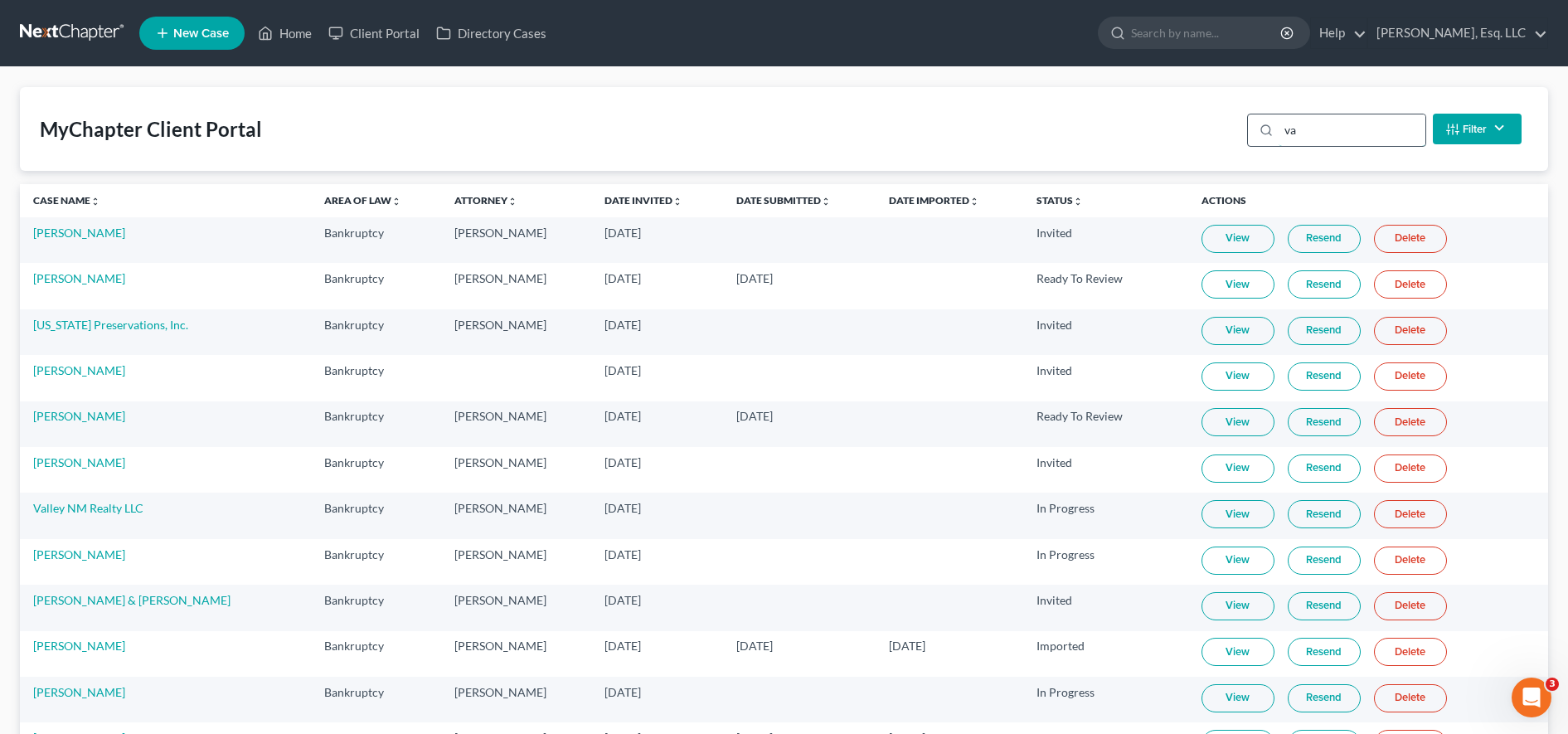
type input "v"
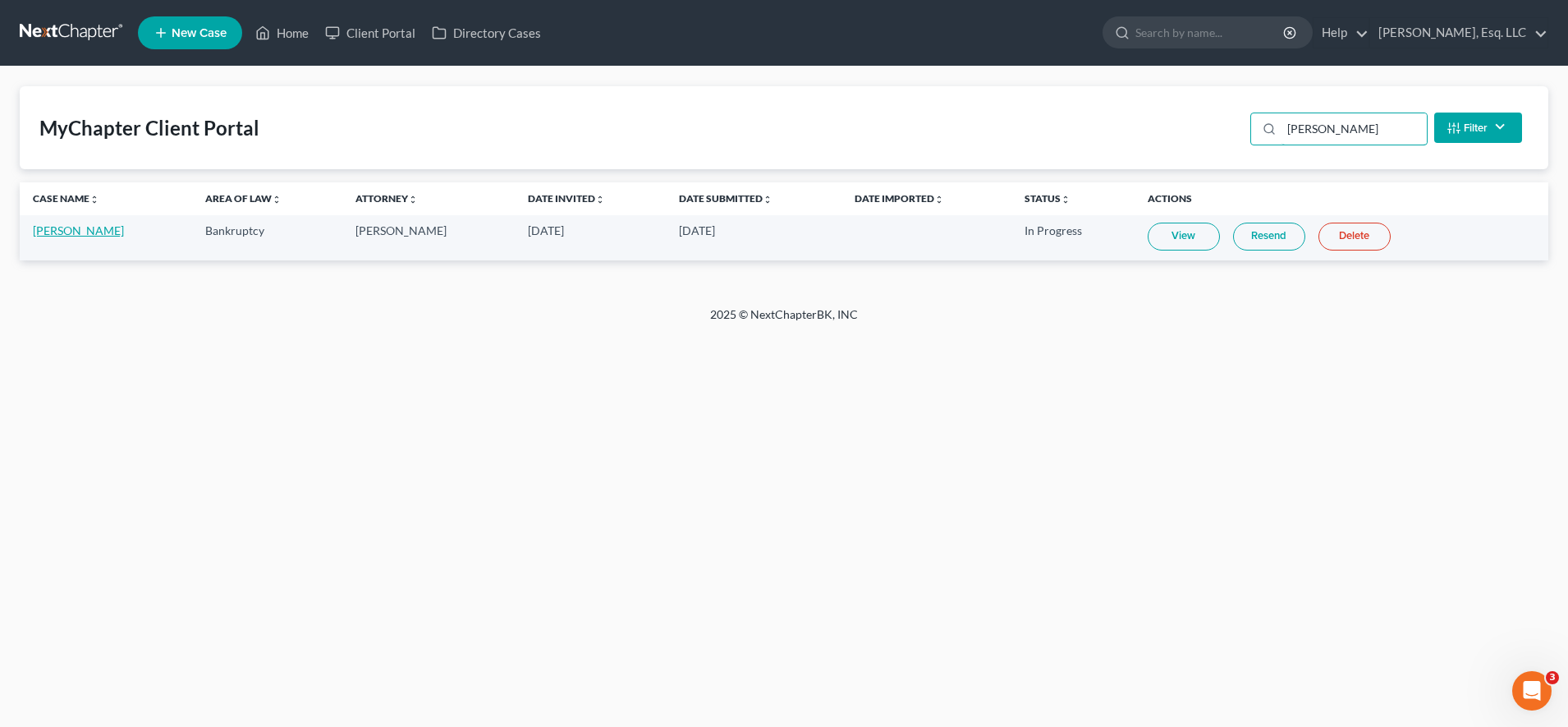
type input "[PERSON_NAME]"
click at [91, 228] on link "[PERSON_NAME]" at bounding box center [78, 231] width 91 height 14
select select "6"
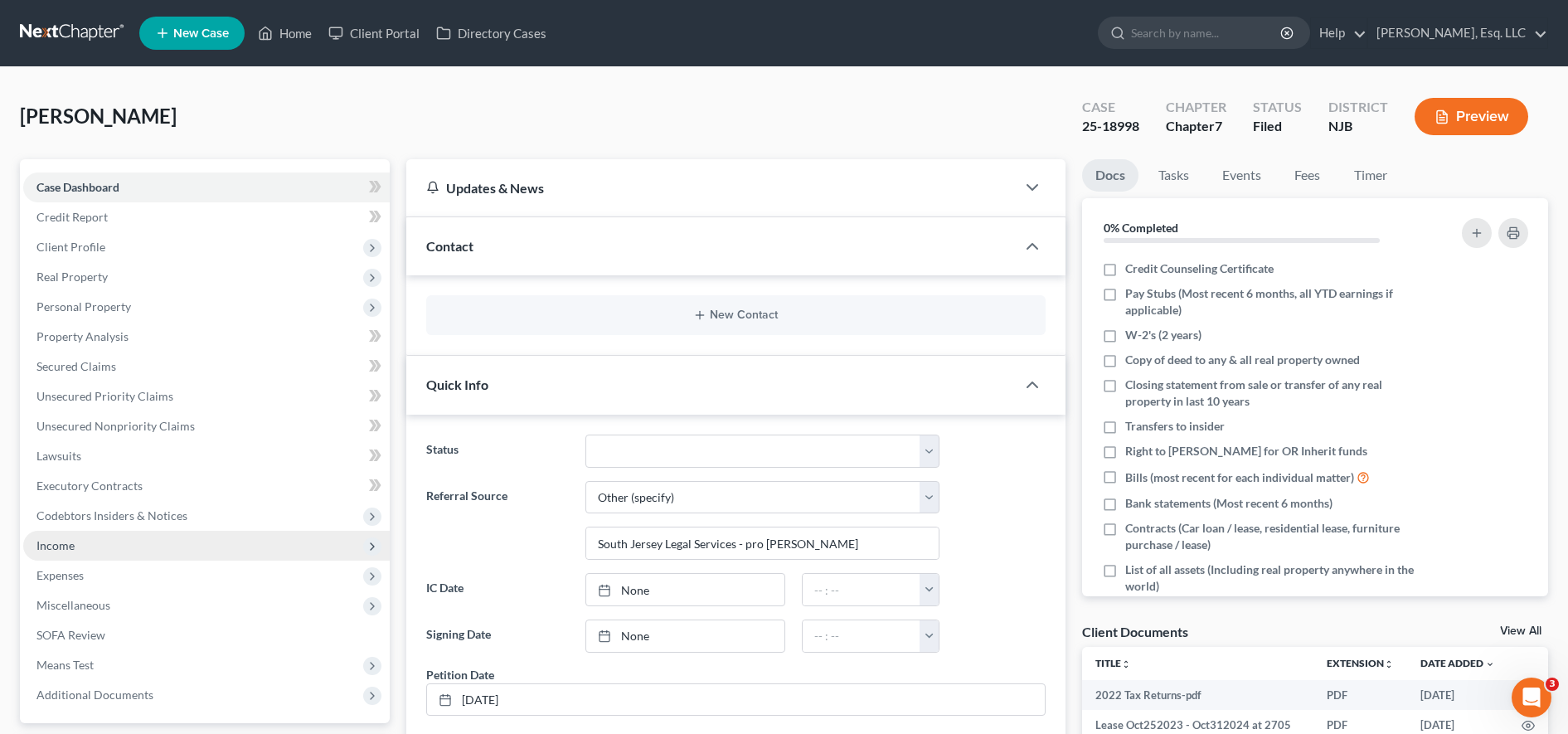
scroll to position [479, 0]
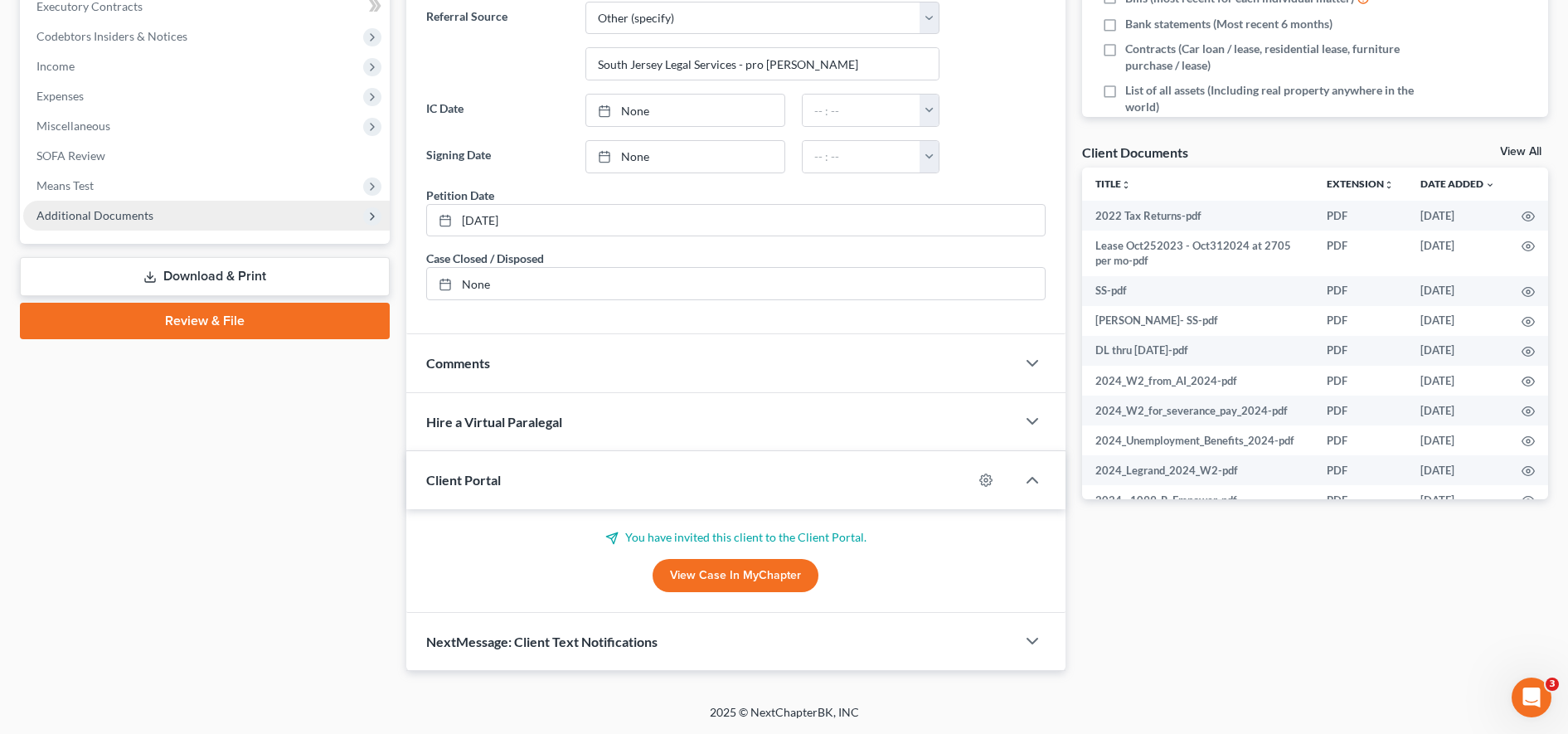
click at [160, 218] on span "Additional Documents" at bounding box center [206, 216] width 367 height 30
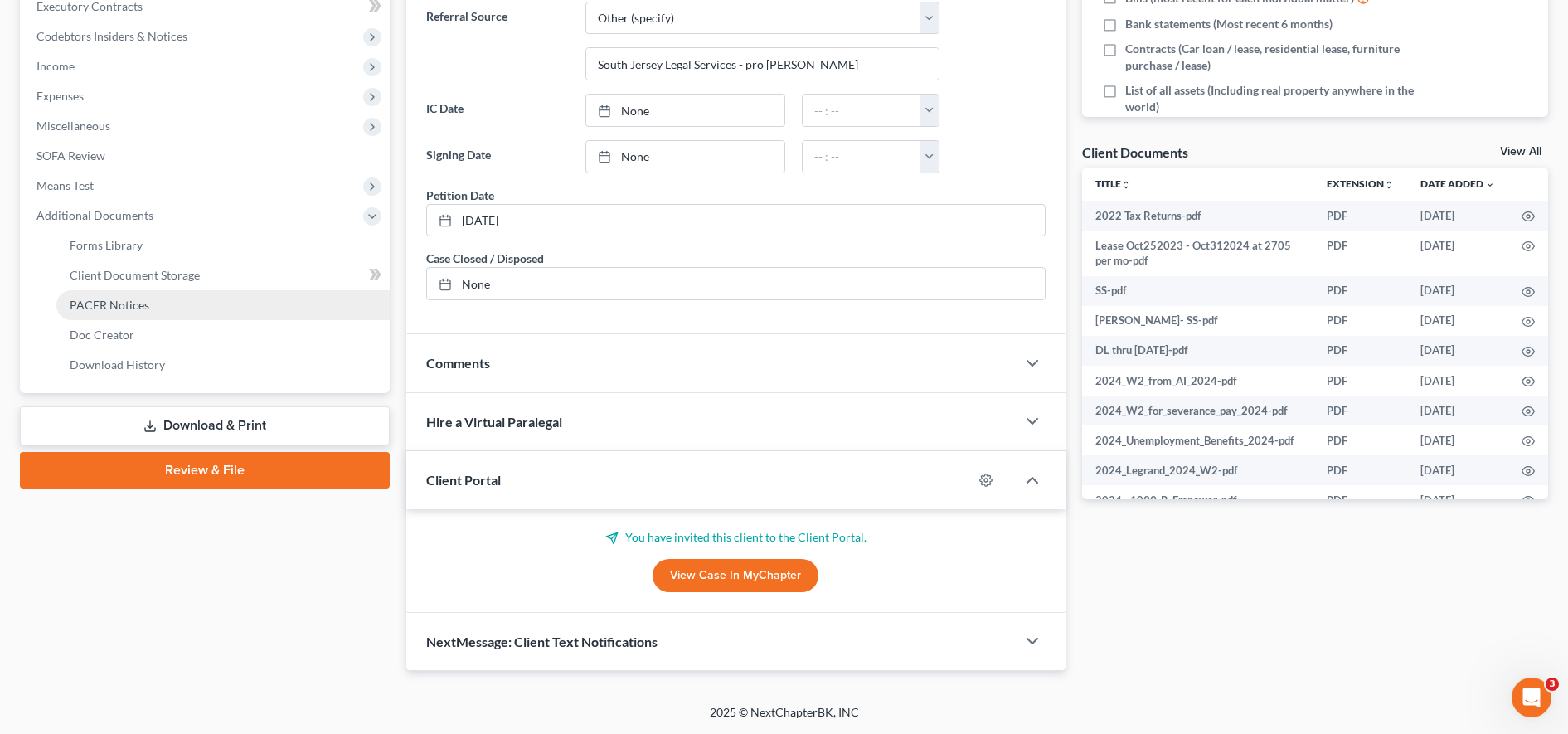
click at [168, 318] on link "PACER Notices" at bounding box center [223, 305] width 333 height 30
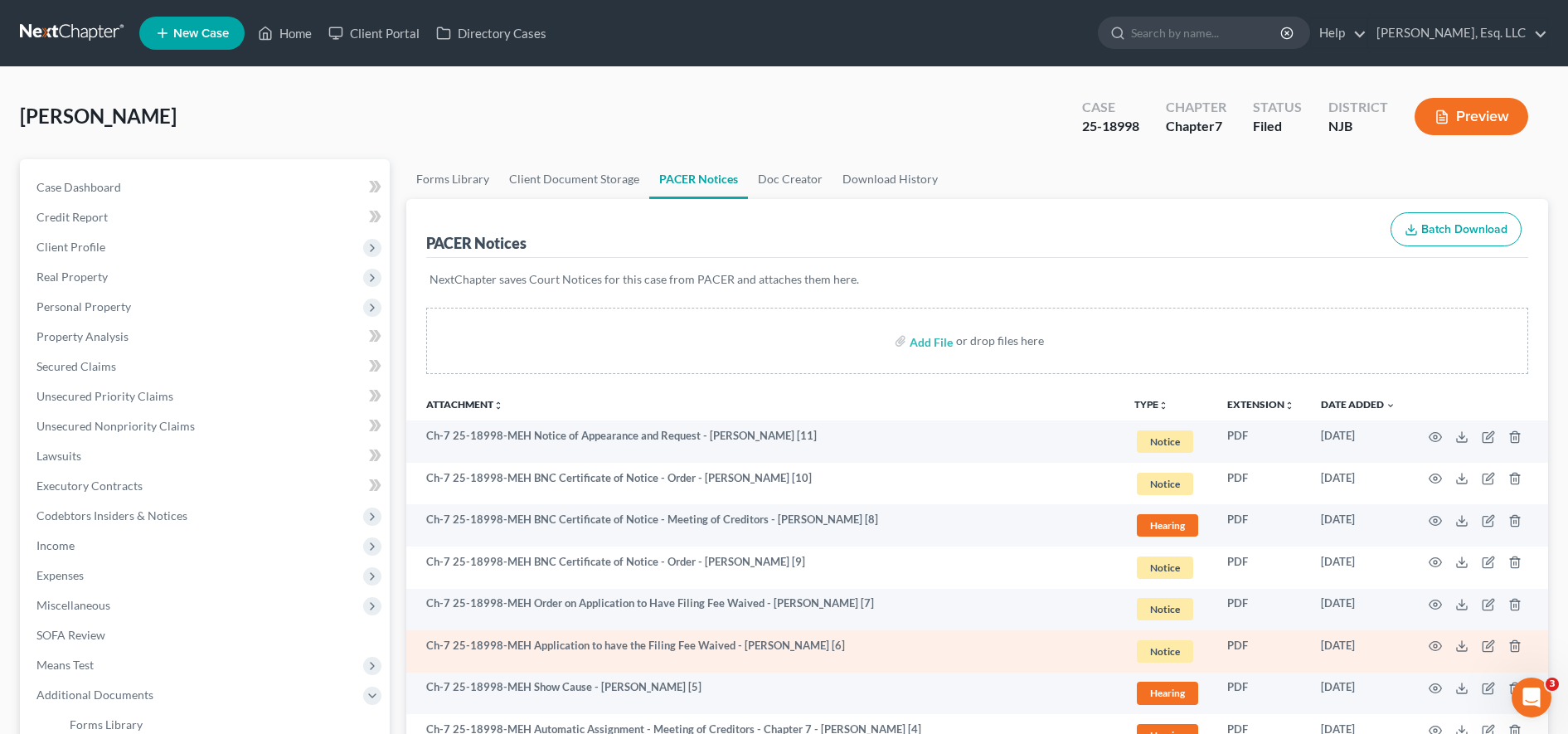
scroll to position [297, 0]
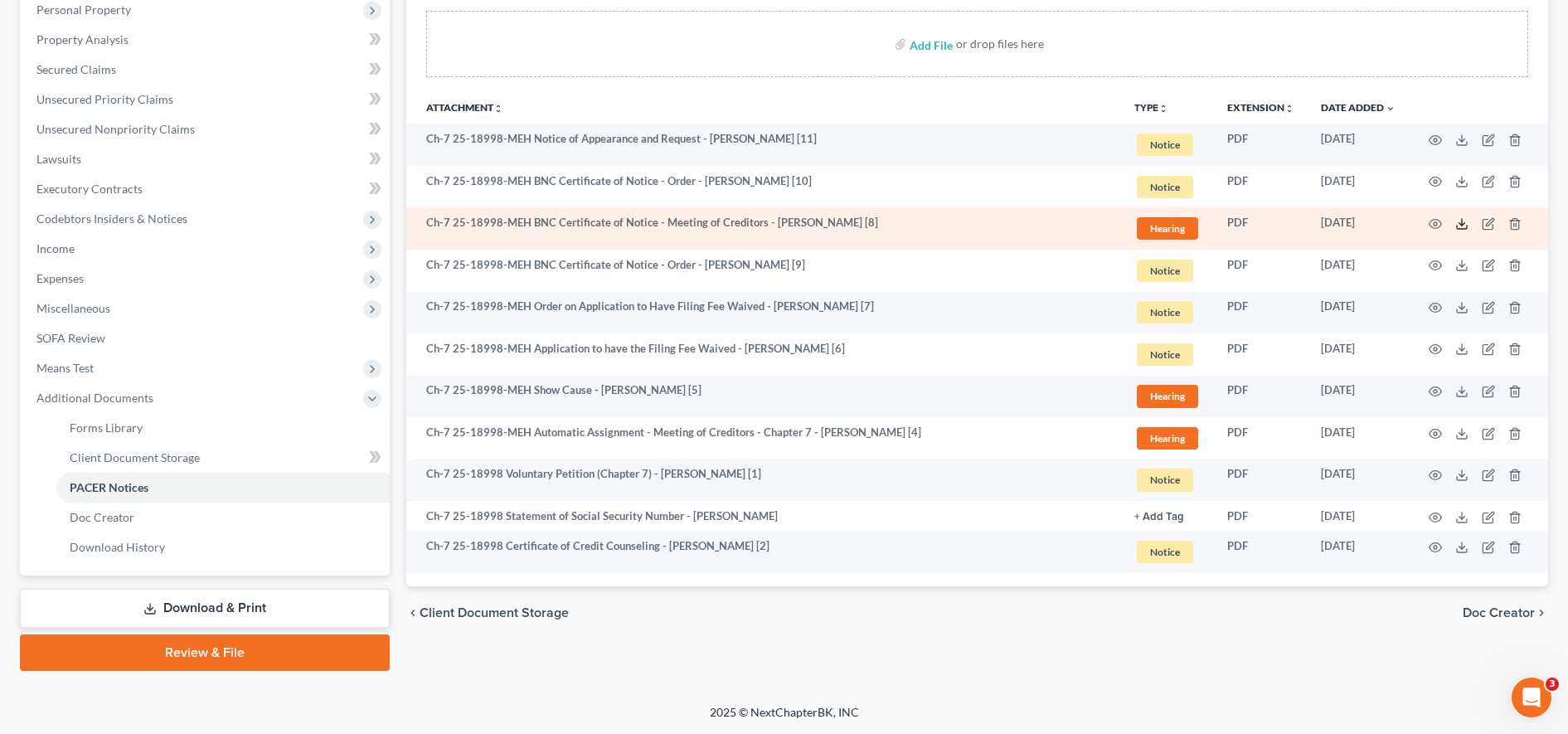
click at [1465, 223] on icon at bounding box center [1462, 223] width 13 height 13
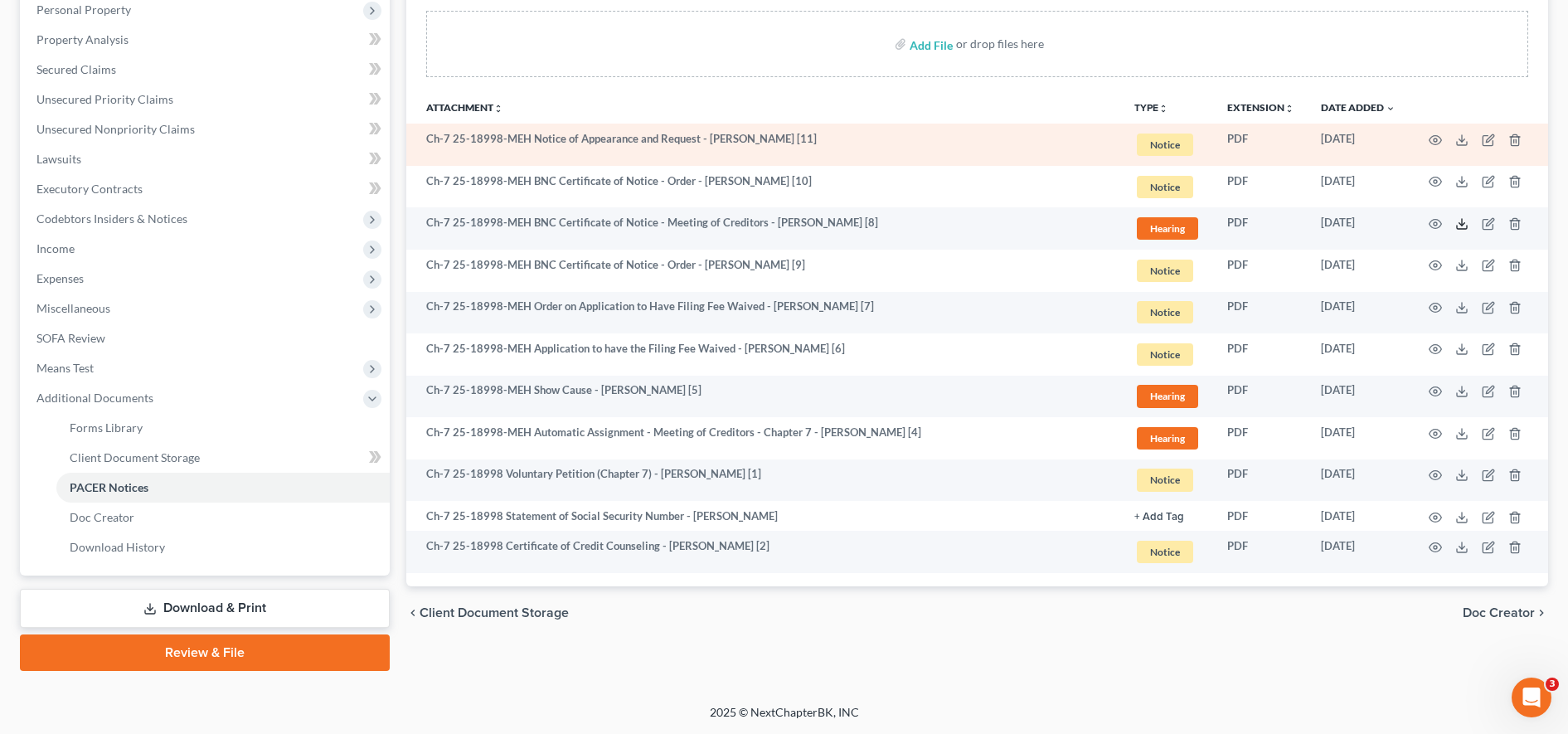
scroll to position [0, 0]
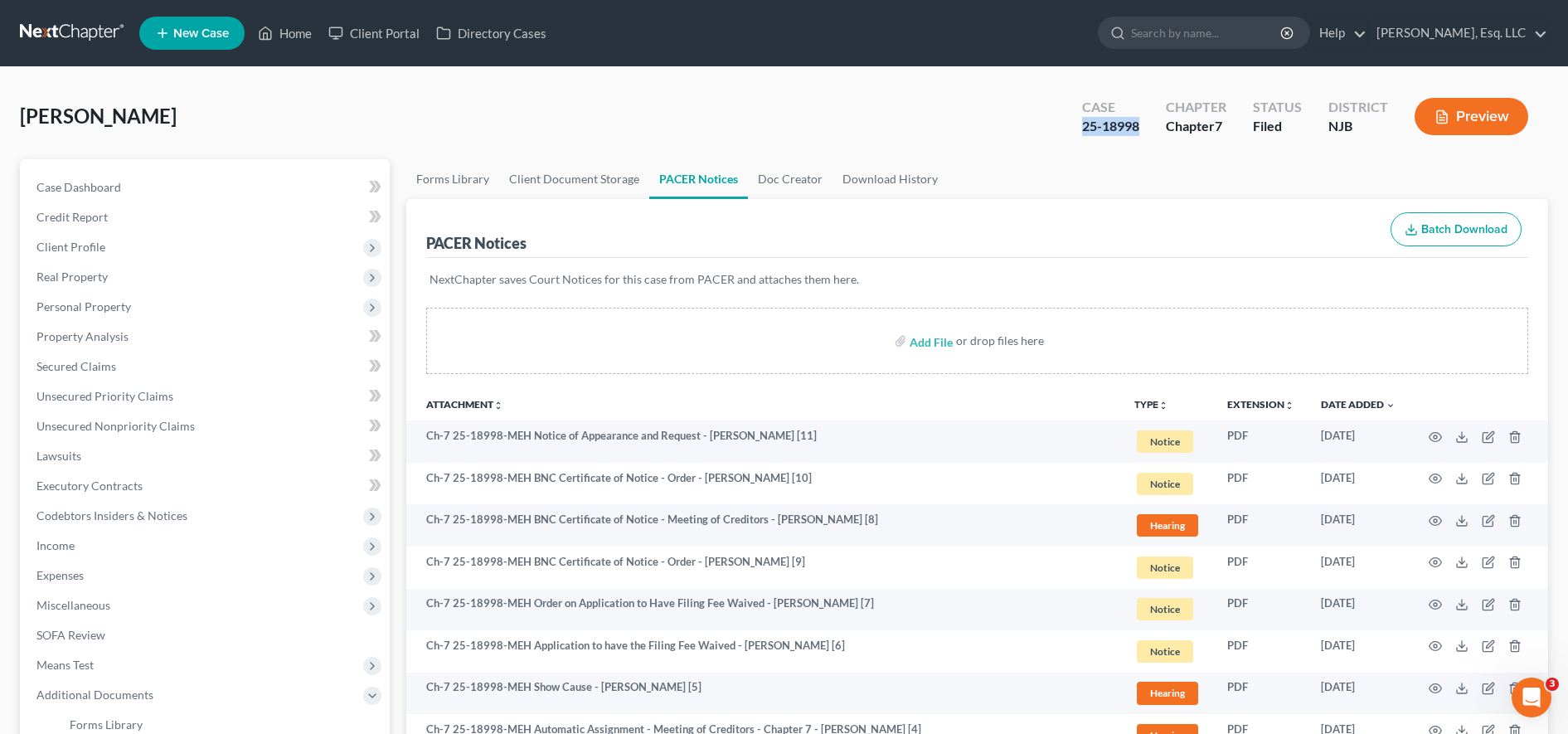
drag, startPoint x: 1074, startPoint y: 121, endPoint x: 1141, endPoint y: 128, distance: 67.4
click at [1141, 128] on div "Case 25-18998" at bounding box center [1110, 118] width 84 height 49
copy div "25-18998"
click at [371, 51] on ul "New Case Home Client Portal Directory Cases - No Result - See all results Or Pr…" at bounding box center [843, 33] width 1409 height 43
click at [371, 46] on link "Client Portal" at bounding box center [375, 34] width 108 height 30
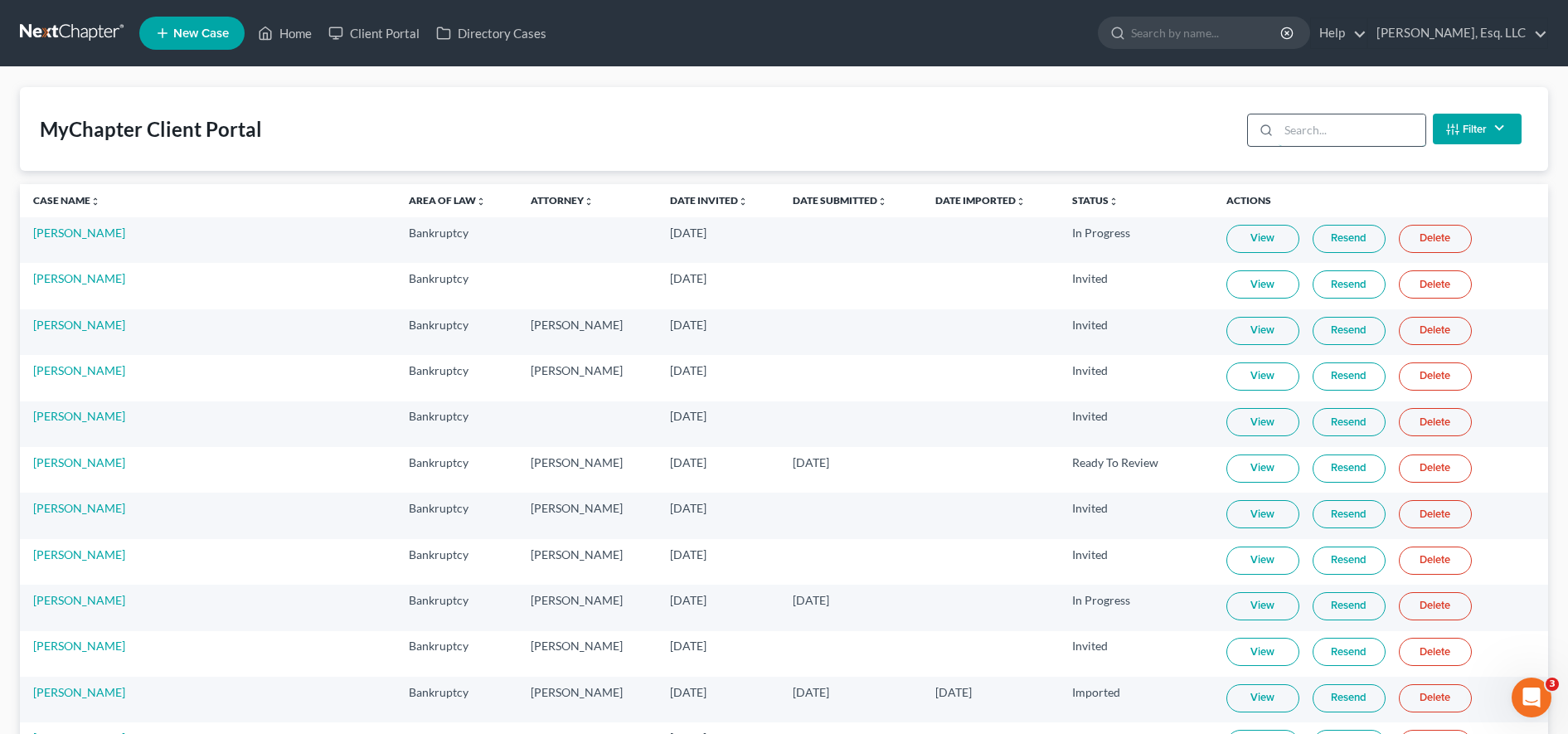
click at [1330, 132] on input "search" at bounding box center [1352, 130] width 147 height 32
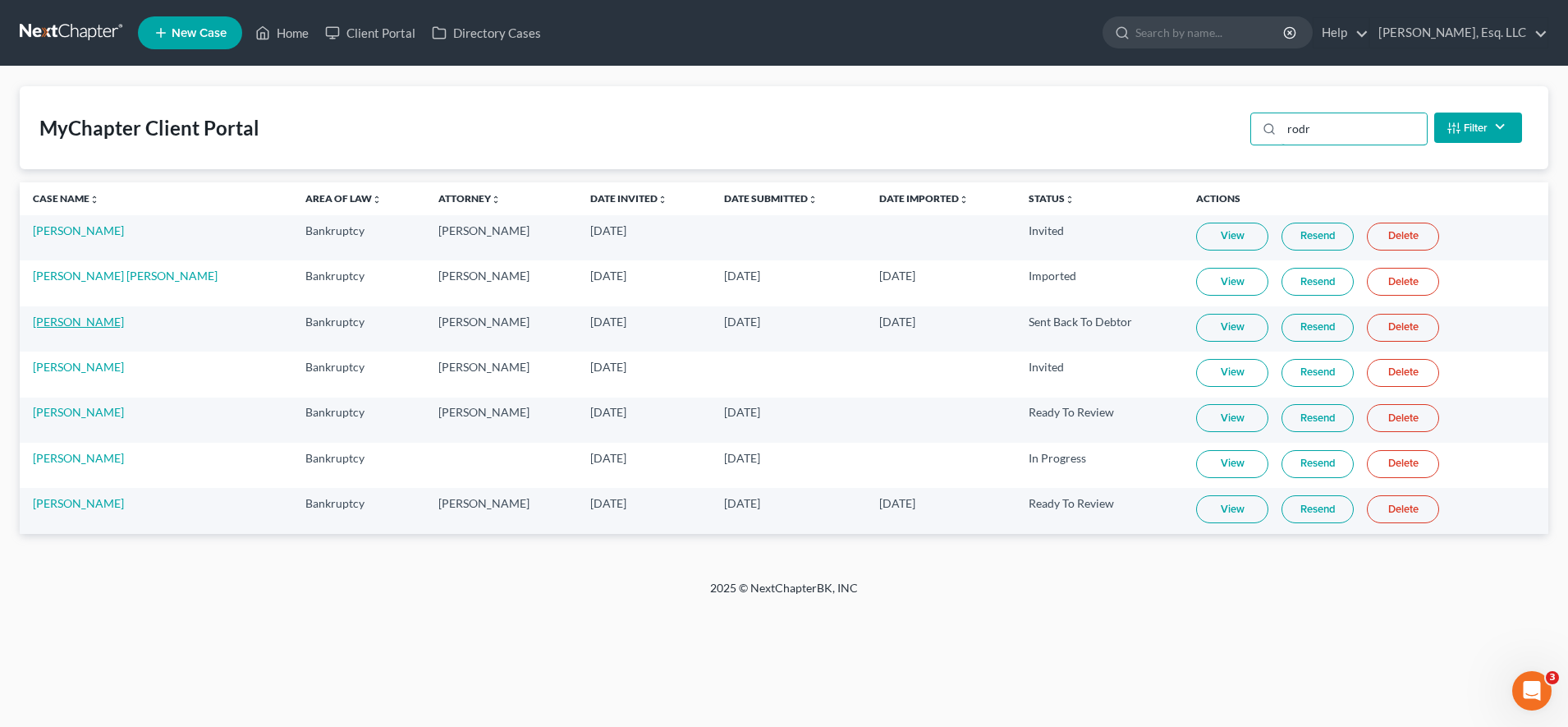
type input "rodr"
click at [58, 317] on link "[PERSON_NAME]" at bounding box center [78, 322] width 91 height 14
select select "6"
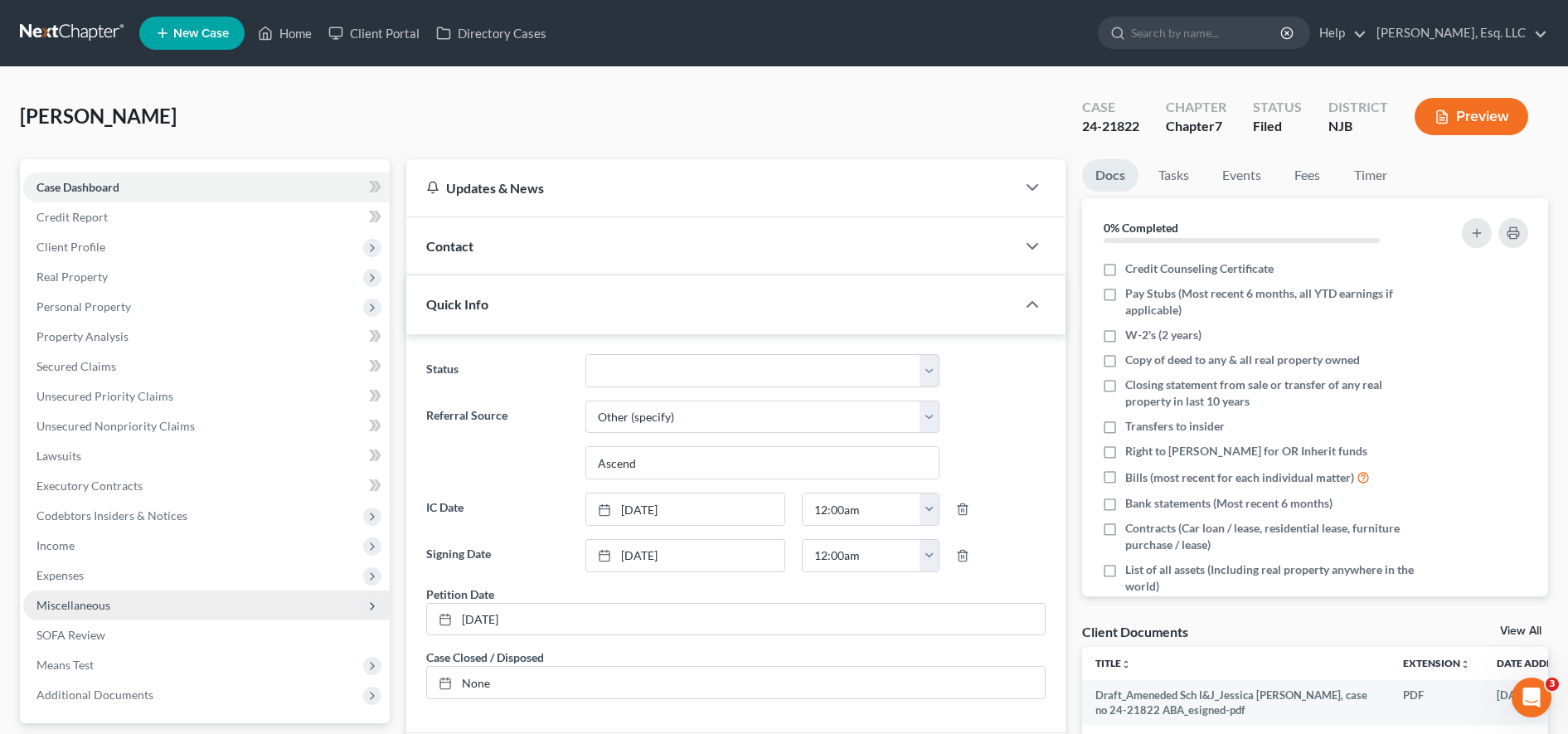
scroll to position [398, 0]
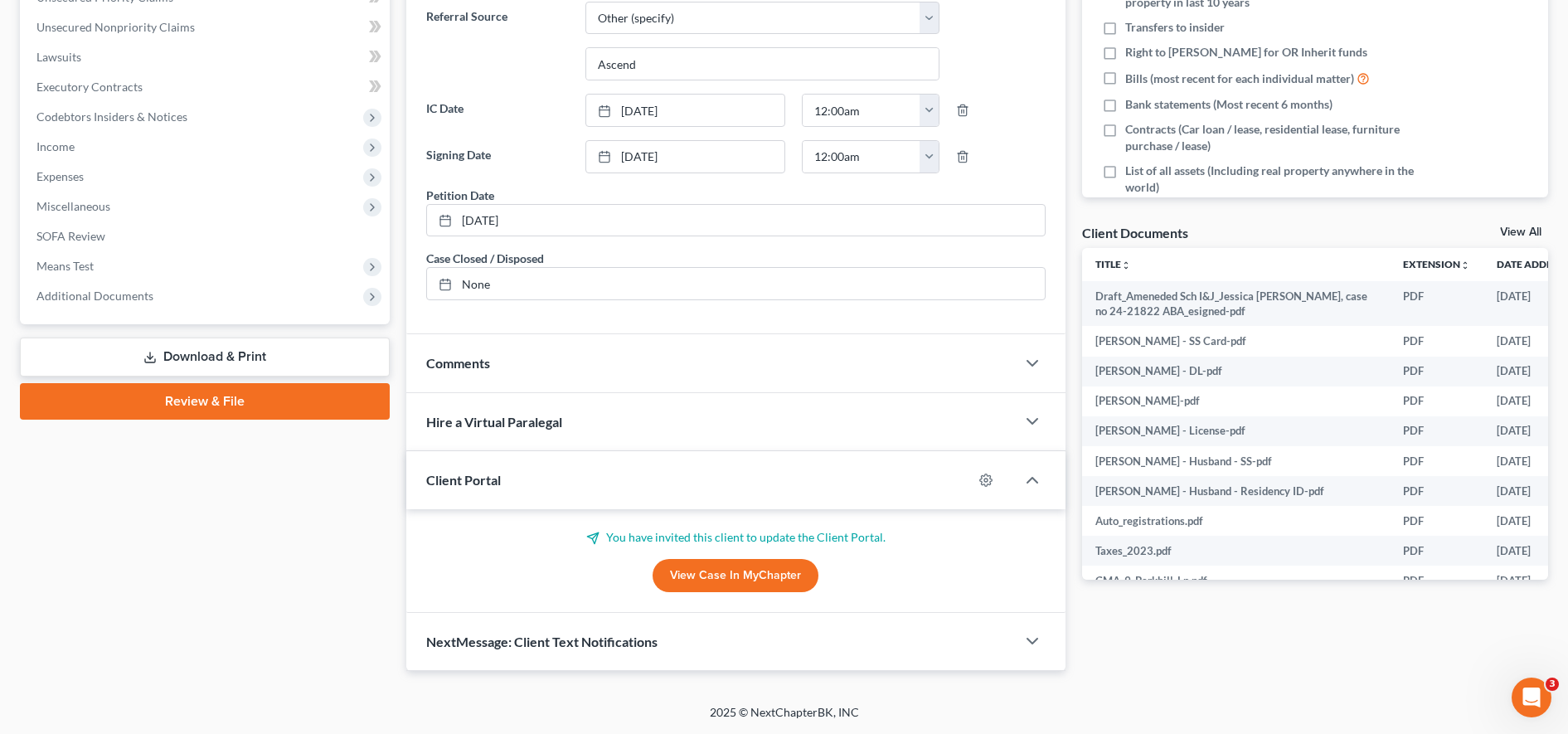
click at [198, 301] on span "Additional Documents" at bounding box center [206, 296] width 367 height 30
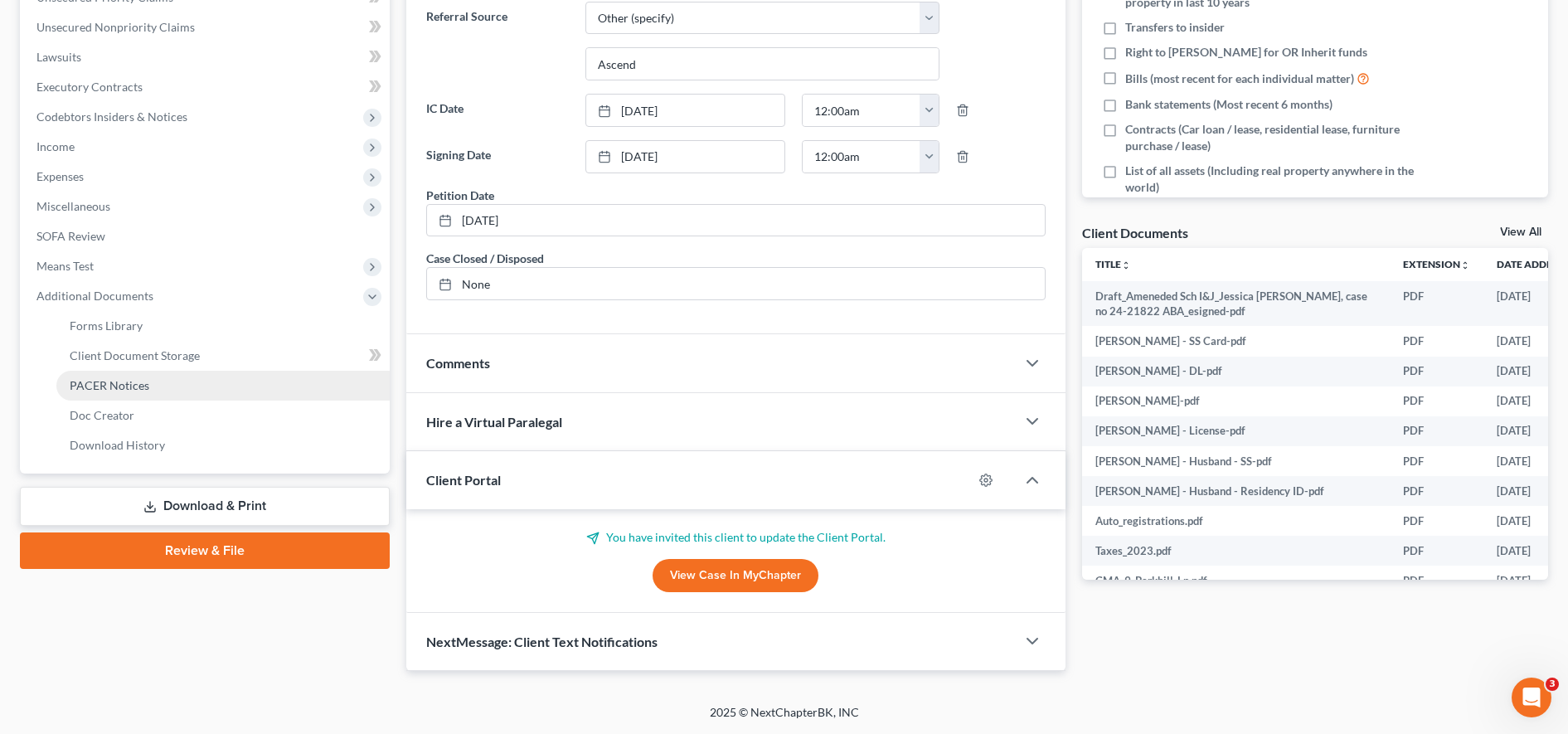
click at [168, 384] on link "PACER Notices" at bounding box center [223, 386] width 333 height 30
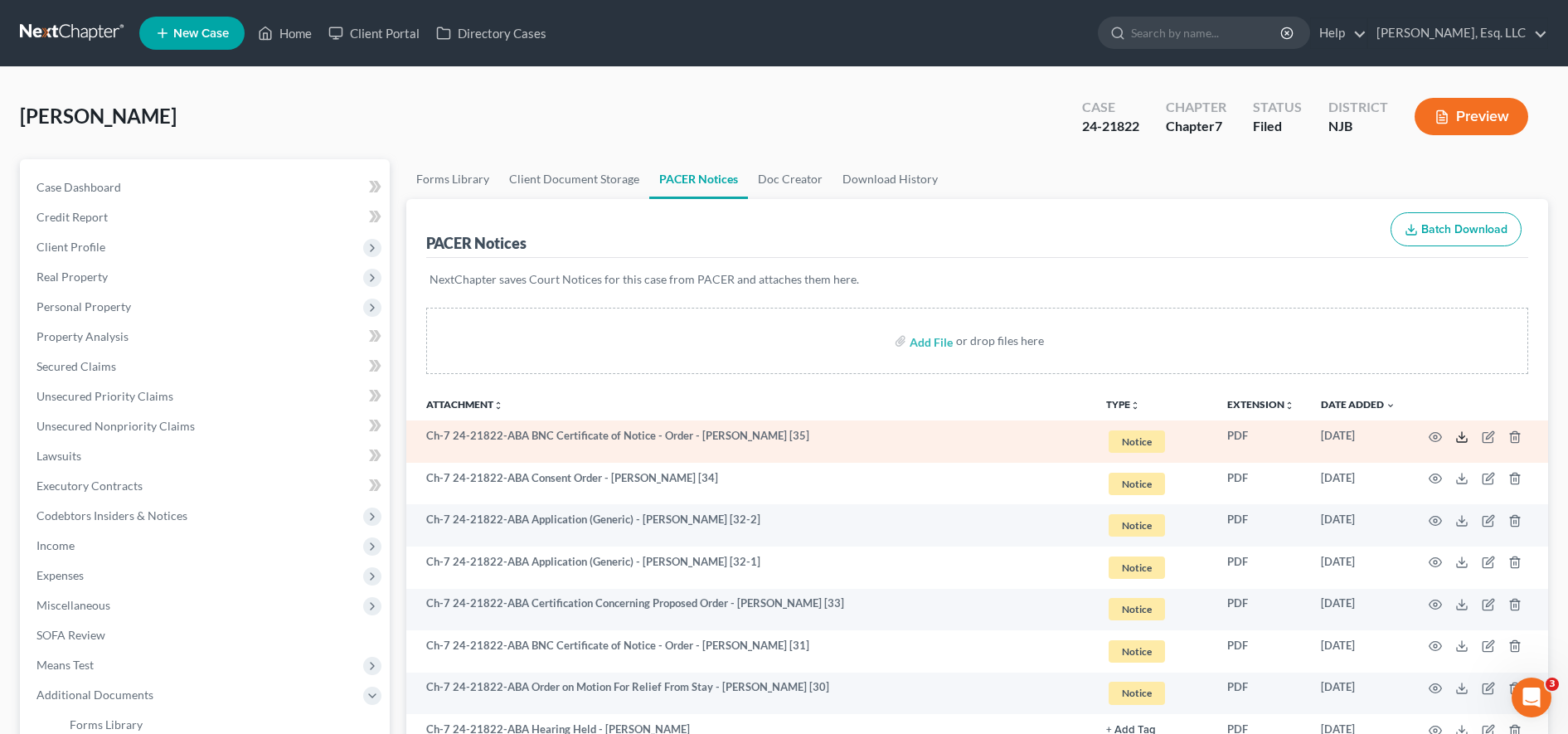
click at [1458, 439] on icon at bounding box center [1462, 437] width 13 height 13
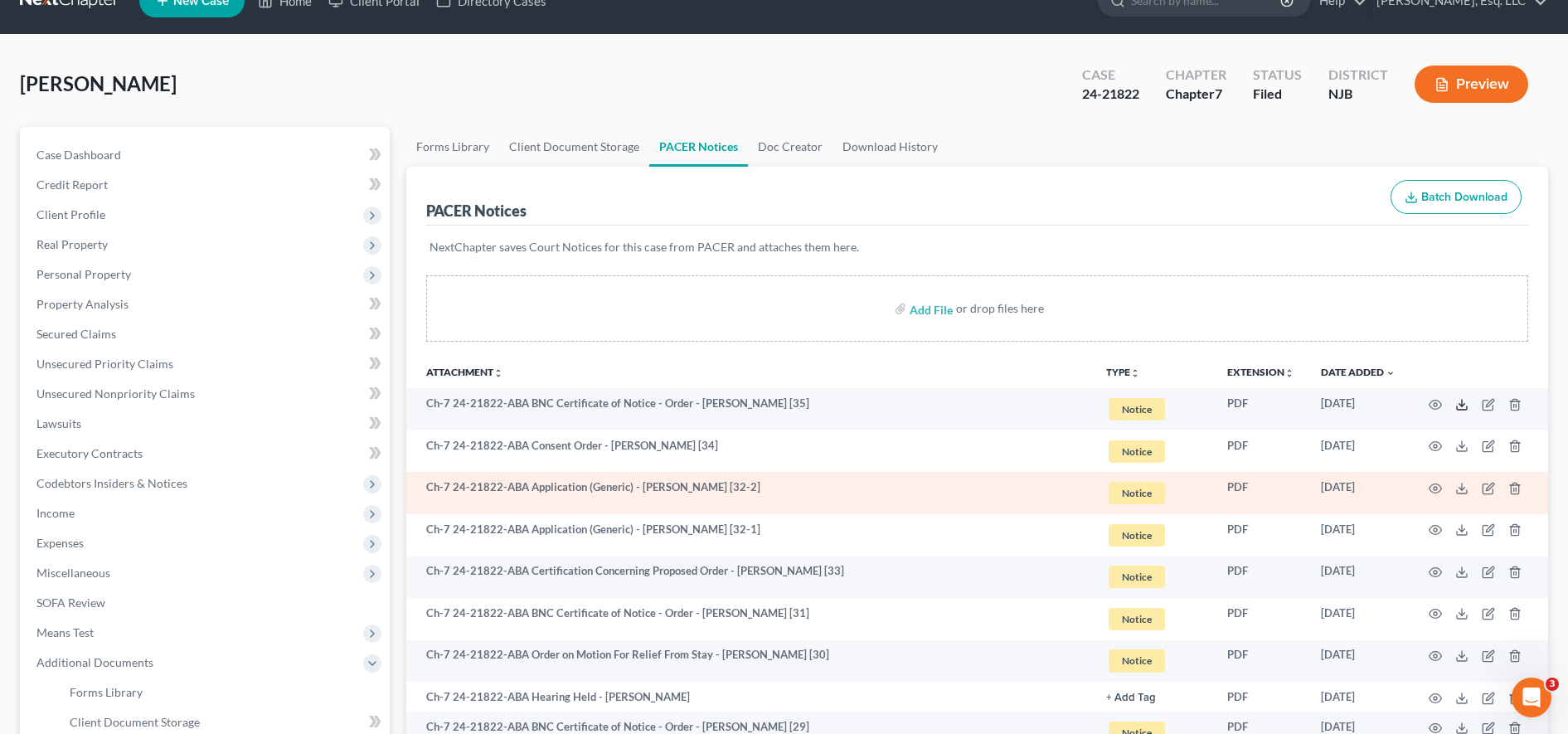
scroll to position [33, 0]
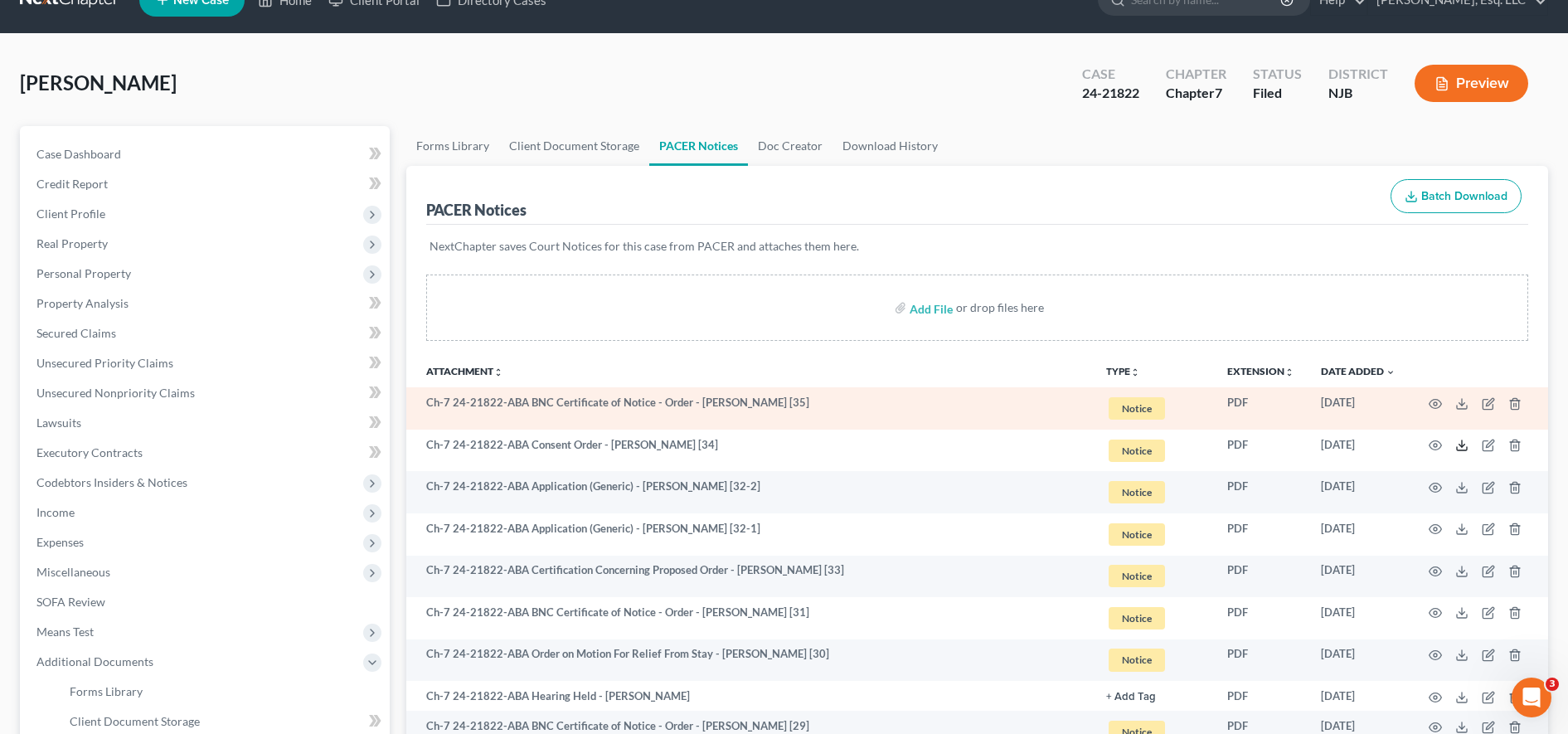
click at [1460, 446] on polyline at bounding box center [1462, 445] width 6 height 3
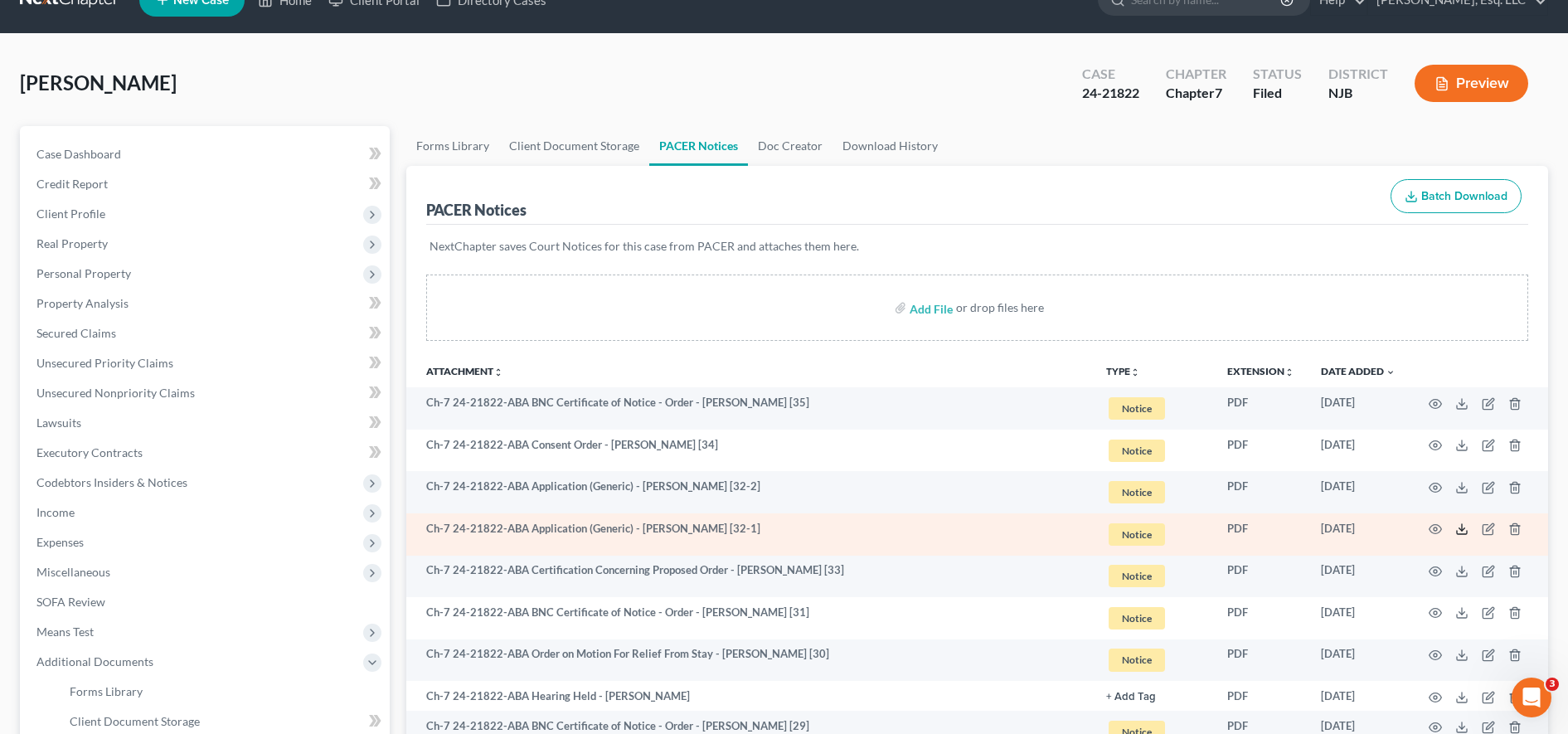
click at [1458, 526] on icon at bounding box center [1462, 529] width 13 height 13
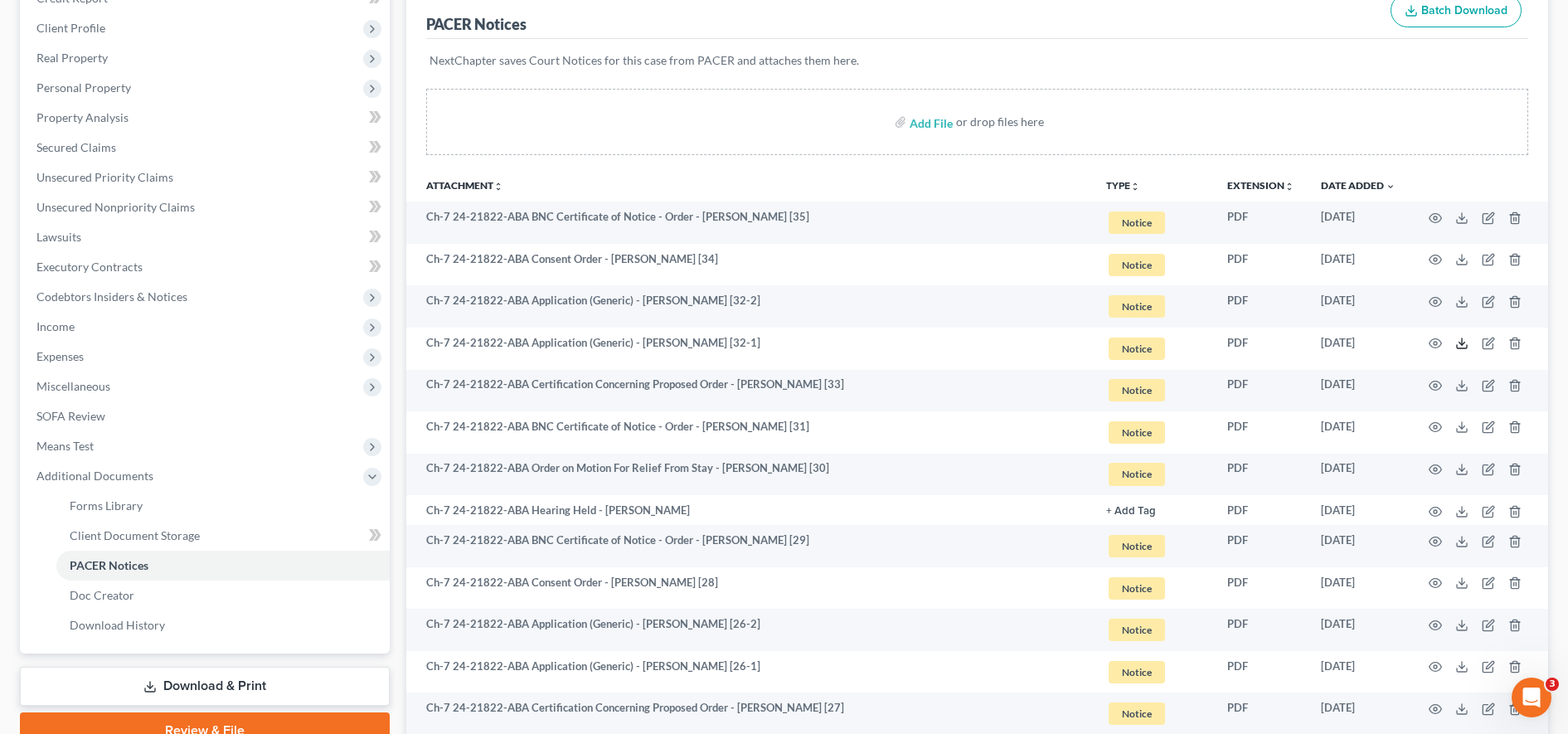
scroll to position [0, 0]
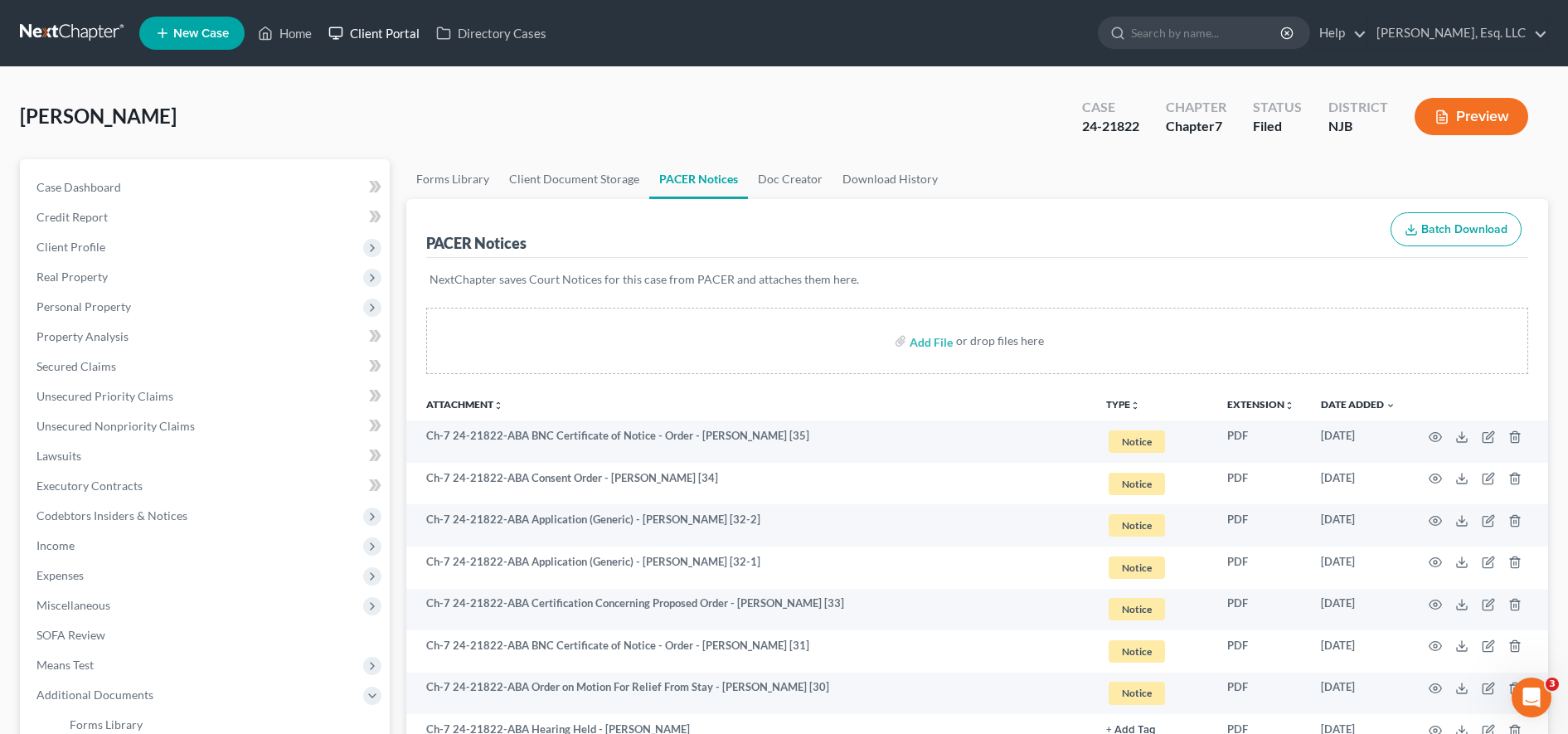
click at [410, 31] on link "Client Portal" at bounding box center [375, 34] width 108 height 30
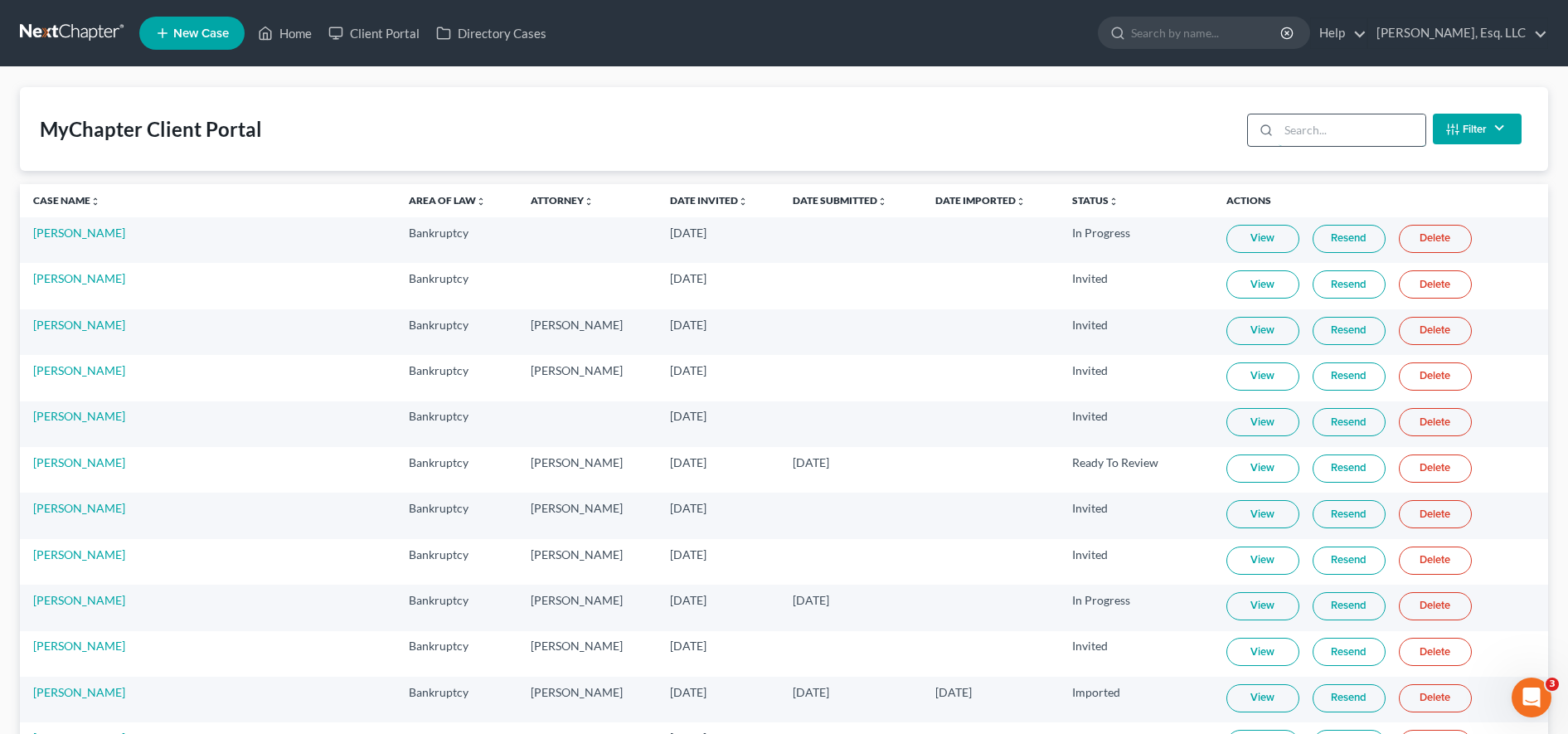
click at [1351, 124] on input "search" at bounding box center [1352, 130] width 147 height 32
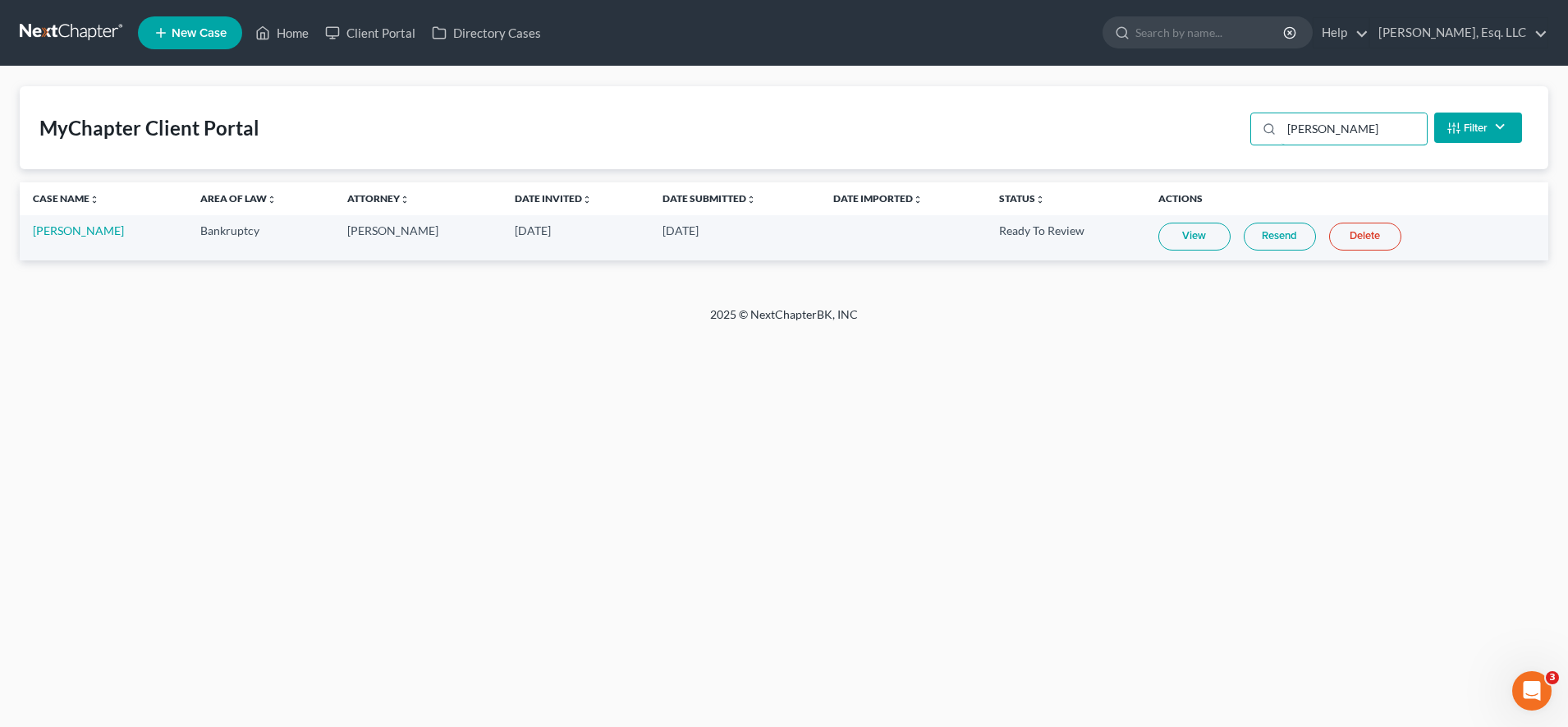
type input "[PERSON_NAME]"
click at [1269, 228] on link "Resend" at bounding box center [1280, 237] width 72 height 28
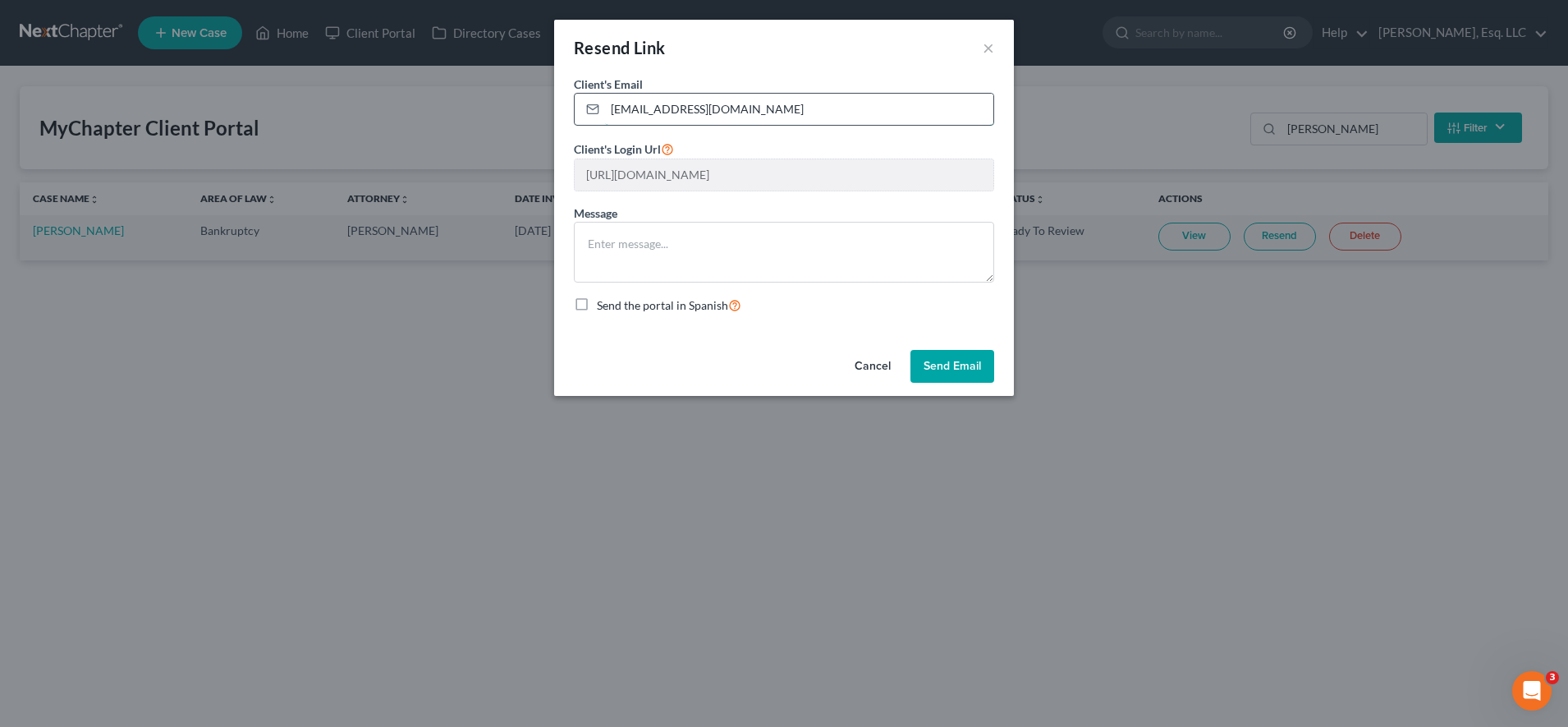
drag, startPoint x: 779, startPoint y: 113, endPoint x: 585, endPoint y: 105, distance: 194.2
click at [585, 105] on div "[EMAIL_ADDRESS][DOMAIN_NAME]" at bounding box center [784, 109] width 421 height 32
click at [958, 379] on button "Send Email" at bounding box center [953, 366] width 84 height 32
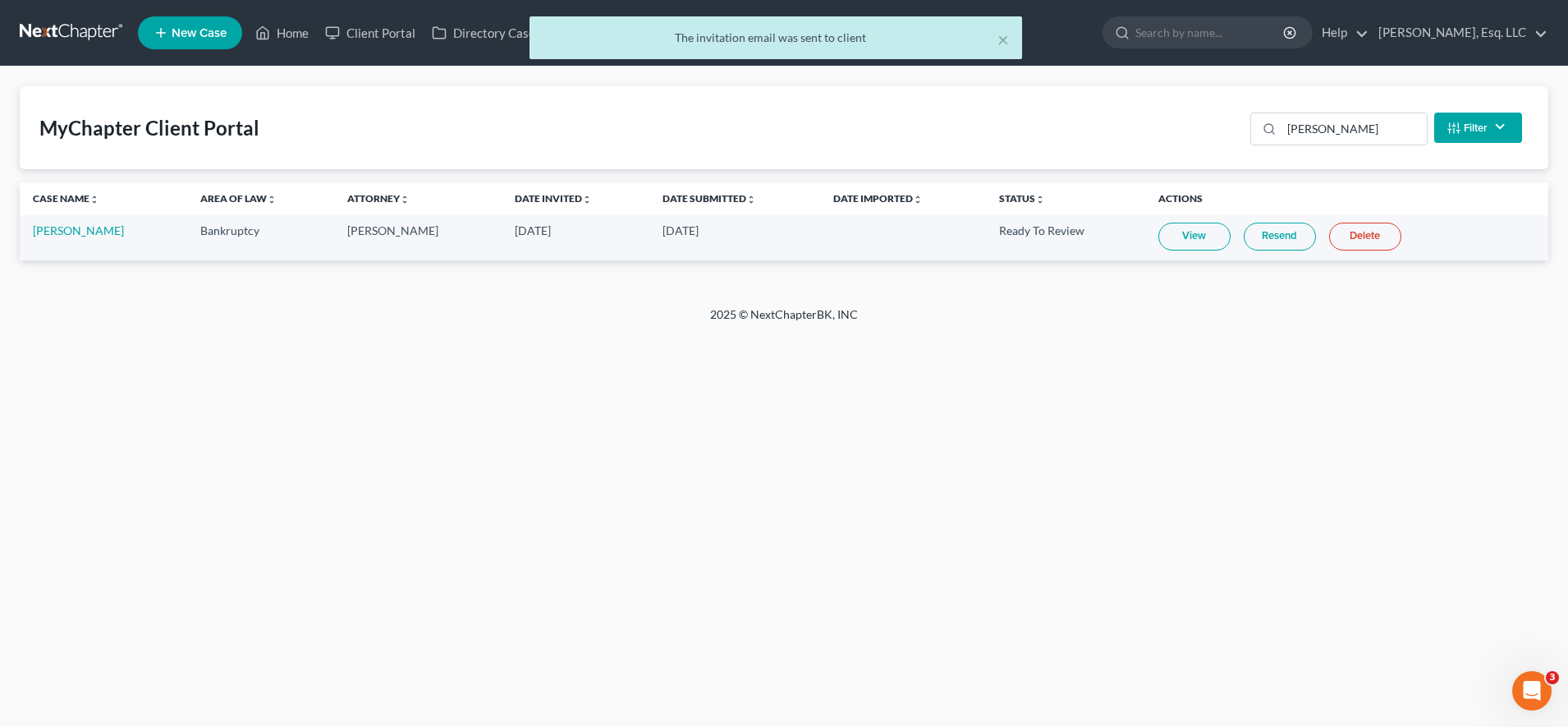
click at [1263, 233] on link "Resend" at bounding box center [1280, 237] width 72 height 28
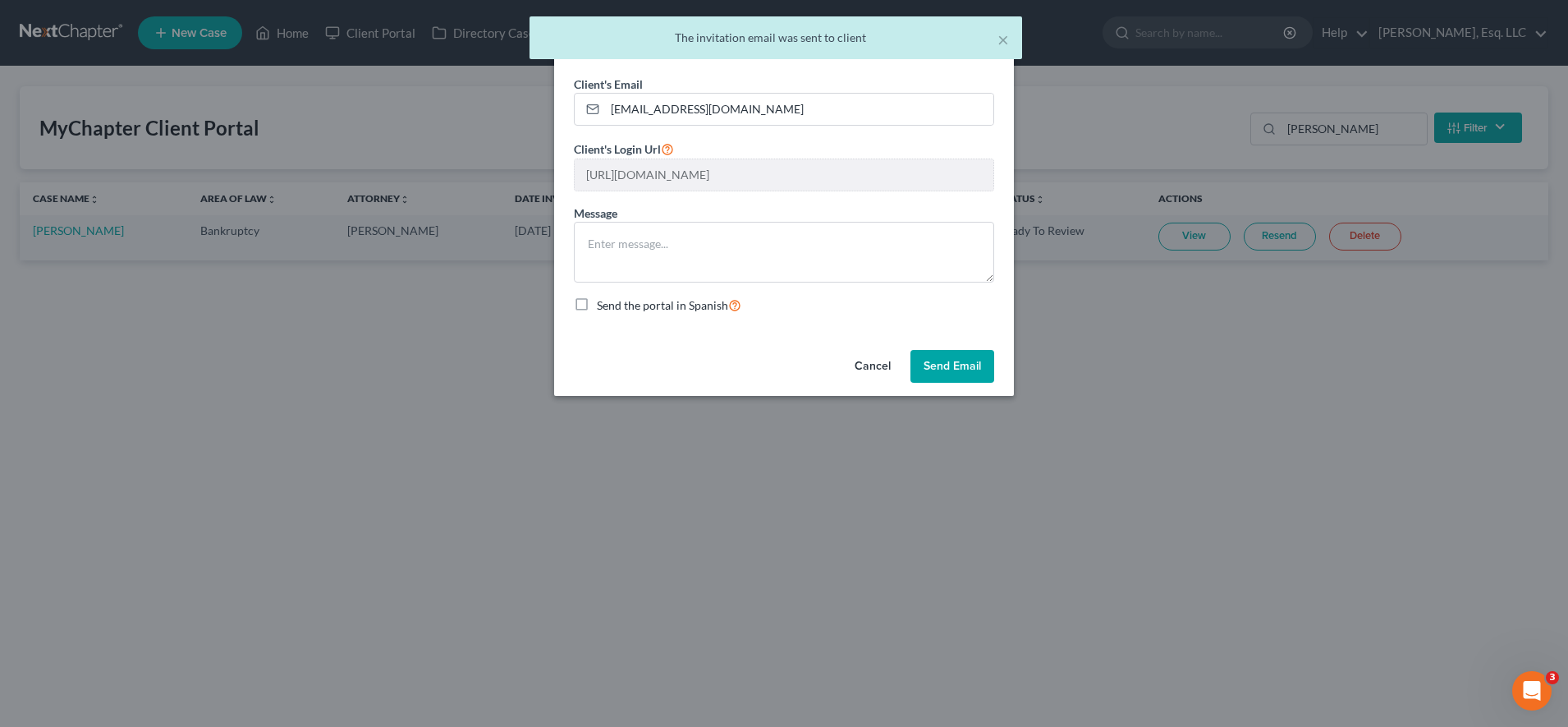
click at [955, 364] on button "Send Email" at bounding box center [953, 366] width 84 height 32
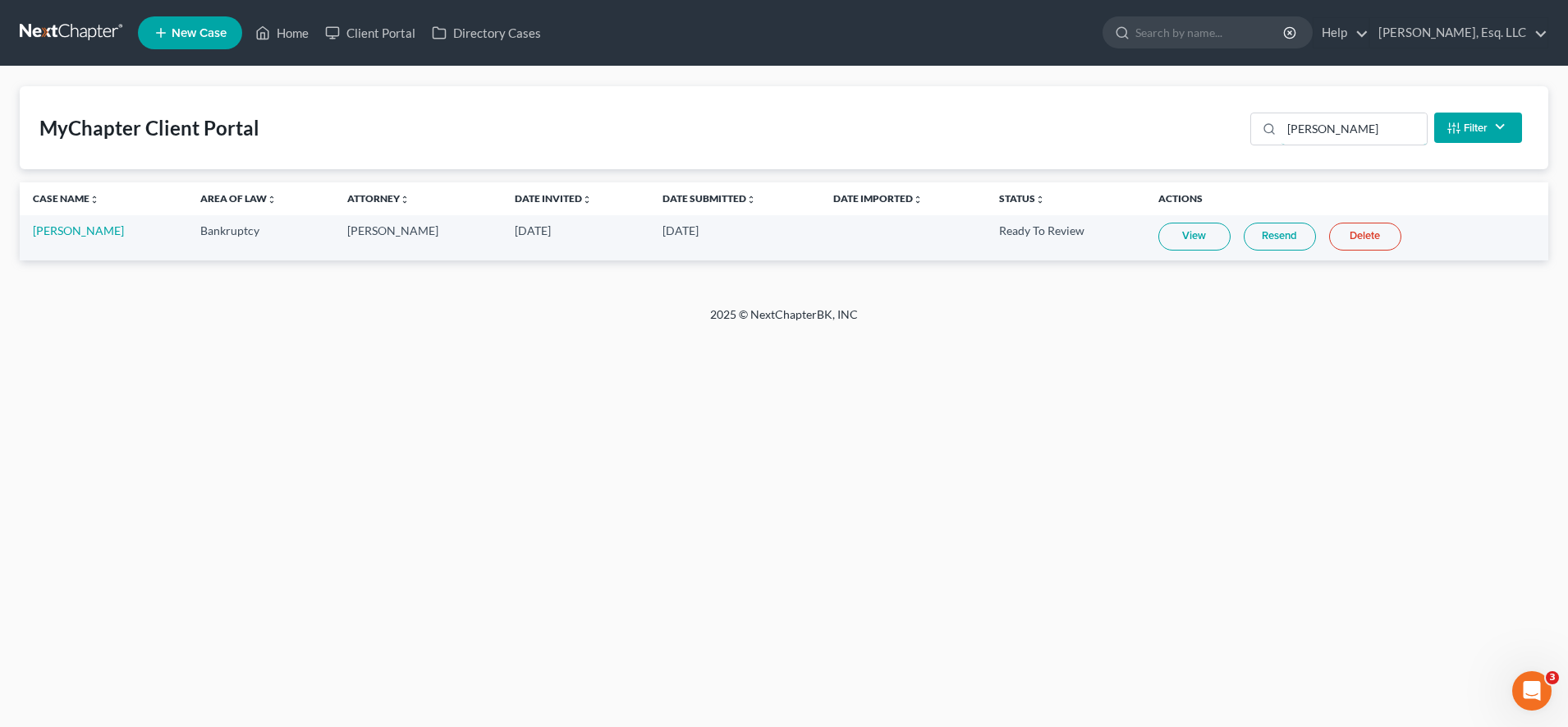
drag, startPoint x: 1344, startPoint y: 123, endPoint x: 858, endPoint y: 167, distance: 488.0
click at [858, 167] on div "MyChapter Client Portal [PERSON_NAME] Filter Status Filter... Invited In Progre…" at bounding box center [784, 127] width 1529 height 83
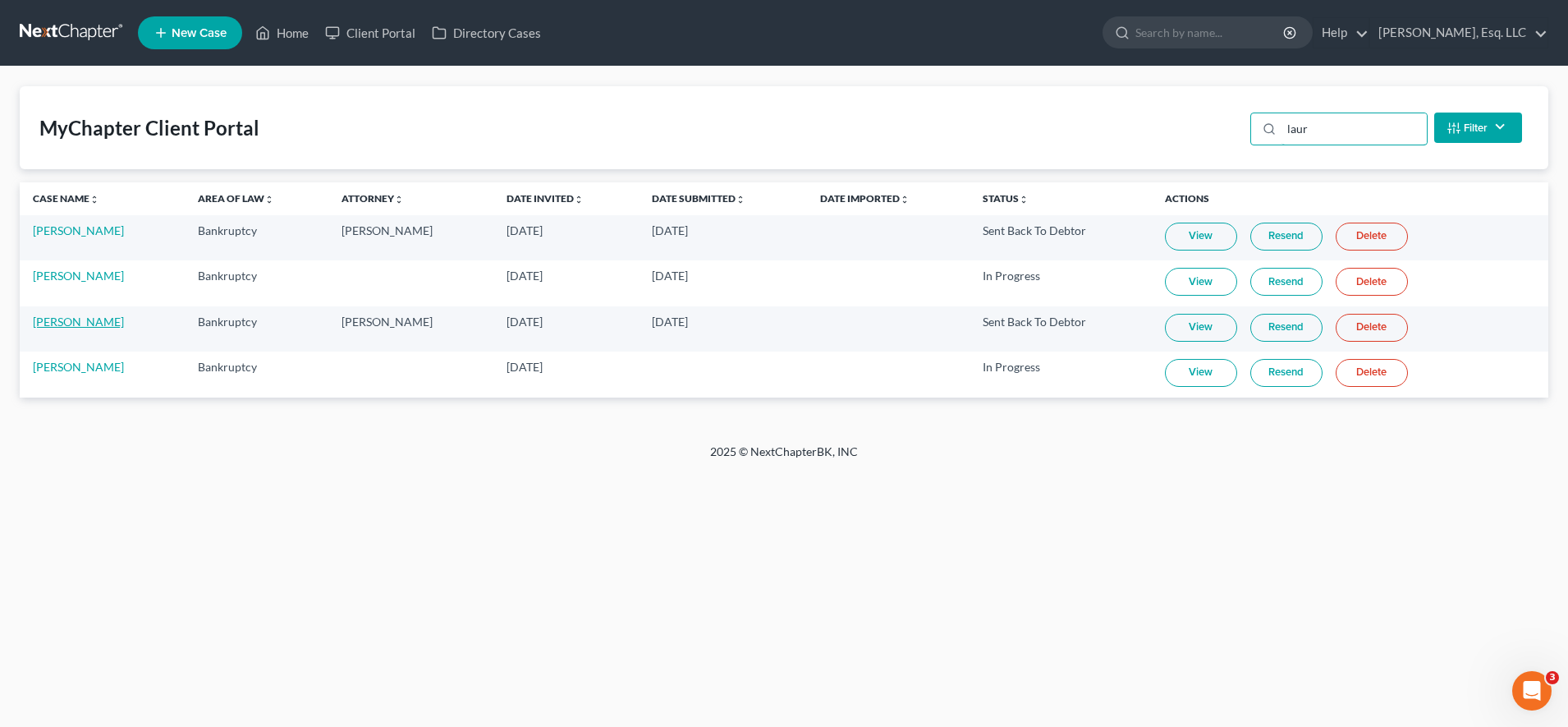
type input "laur"
click at [124, 324] on link "[PERSON_NAME]" at bounding box center [78, 322] width 91 height 14
select select "3"
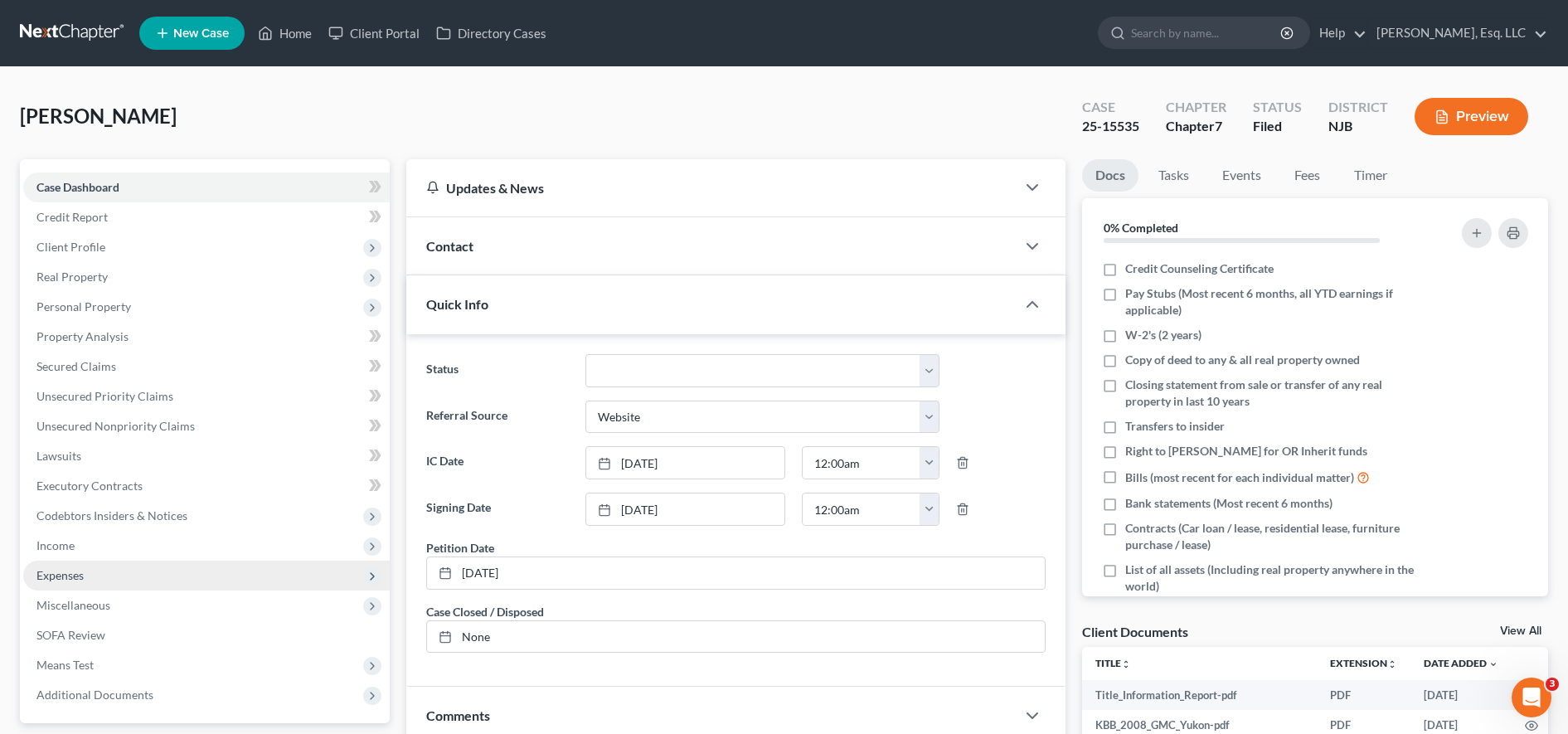
scroll to position [352, 0]
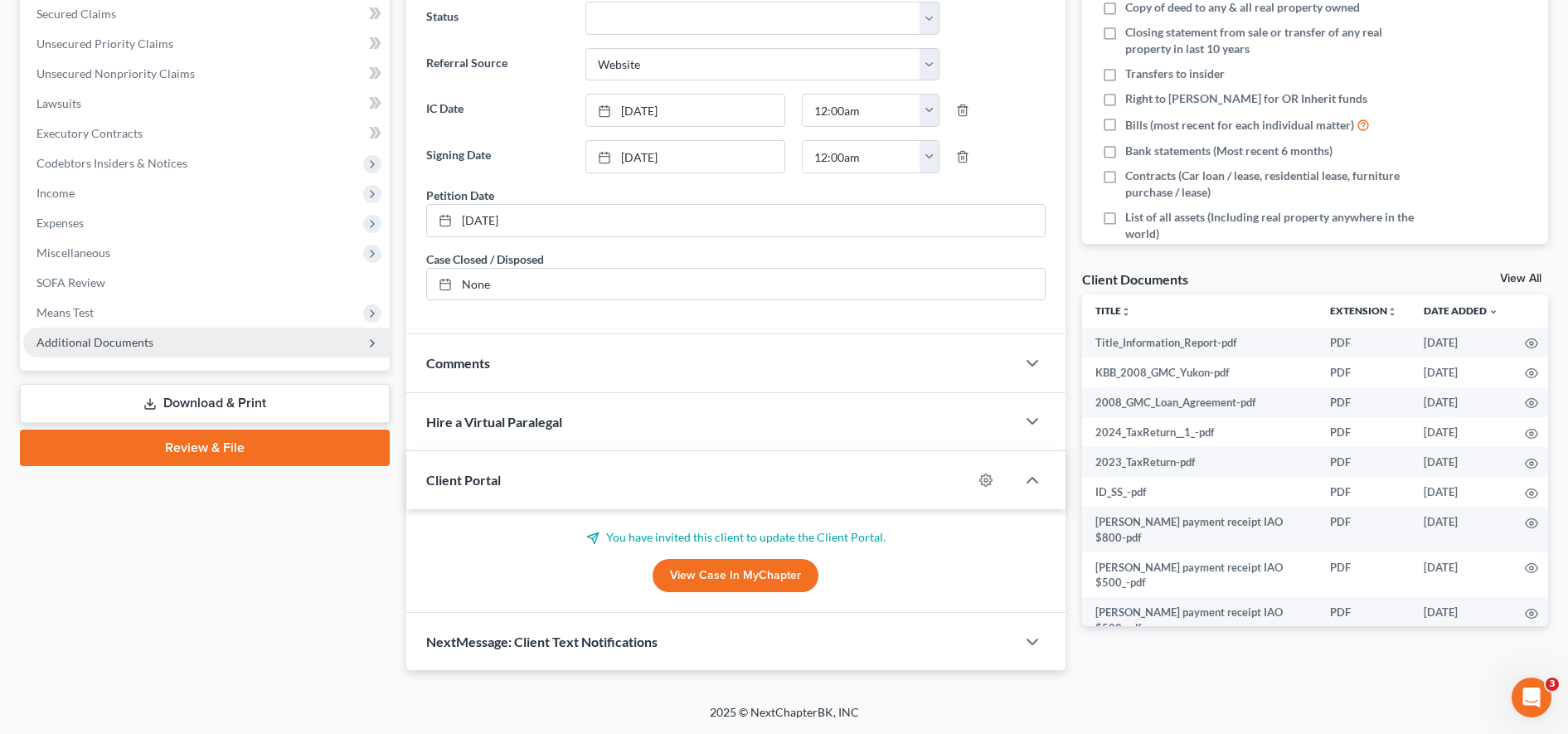
click at [131, 332] on span "Additional Documents" at bounding box center [206, 343] width 367 height 30
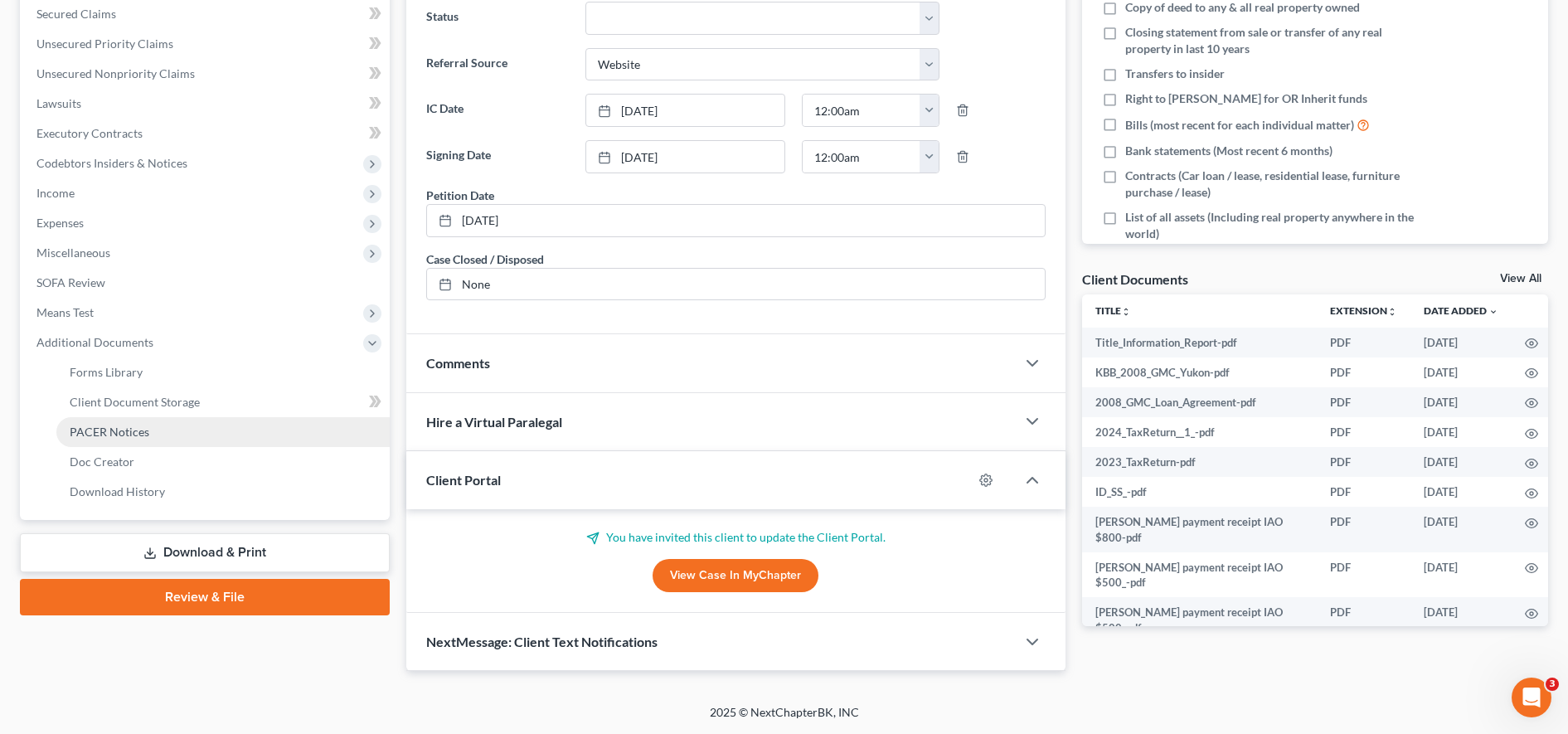
click at [122, 423] on link "PACER Notices" at bounding box center [223, 432] width 333 height 30
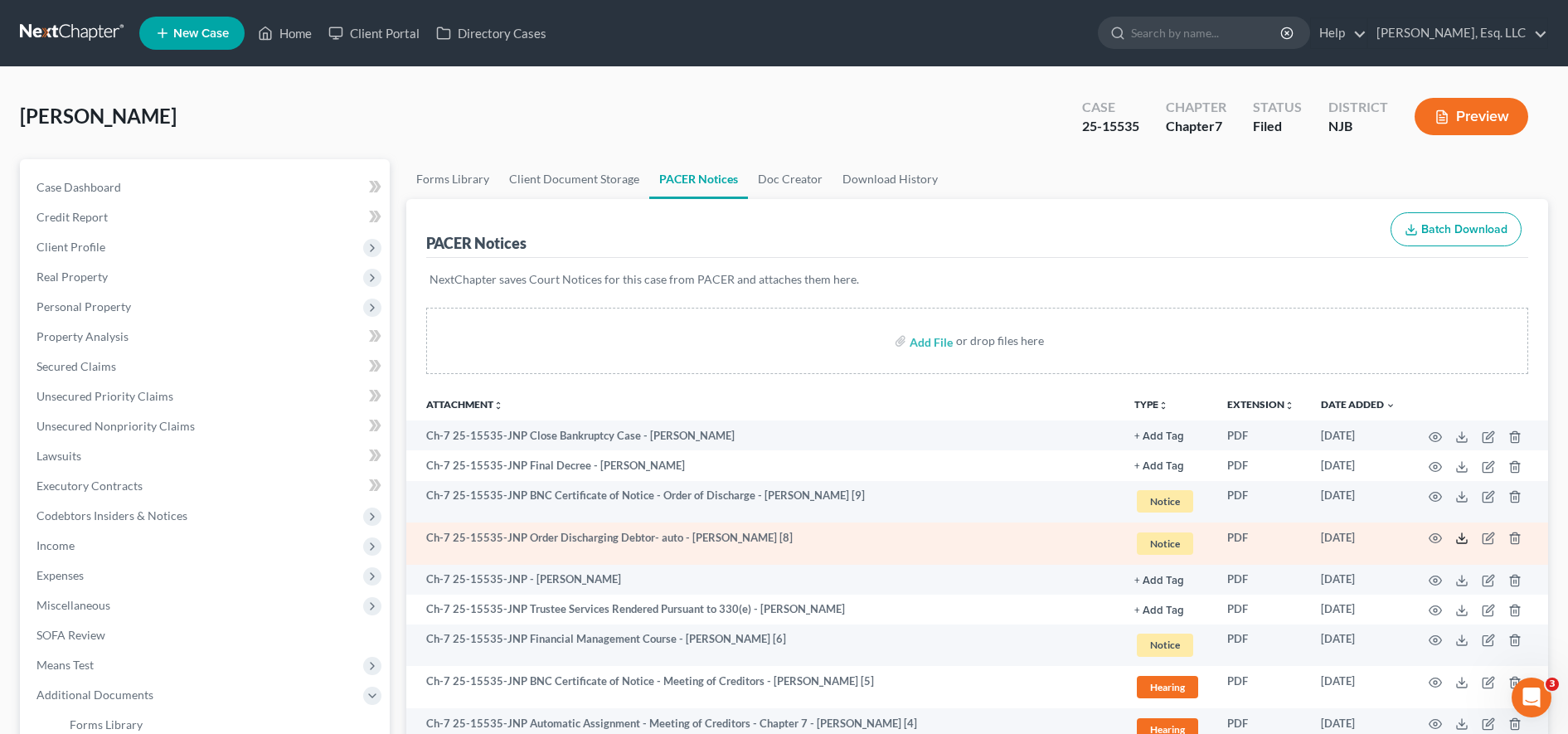
click at [1464, 542] on icon at bounding box center [1462, 537] width 13 height 13
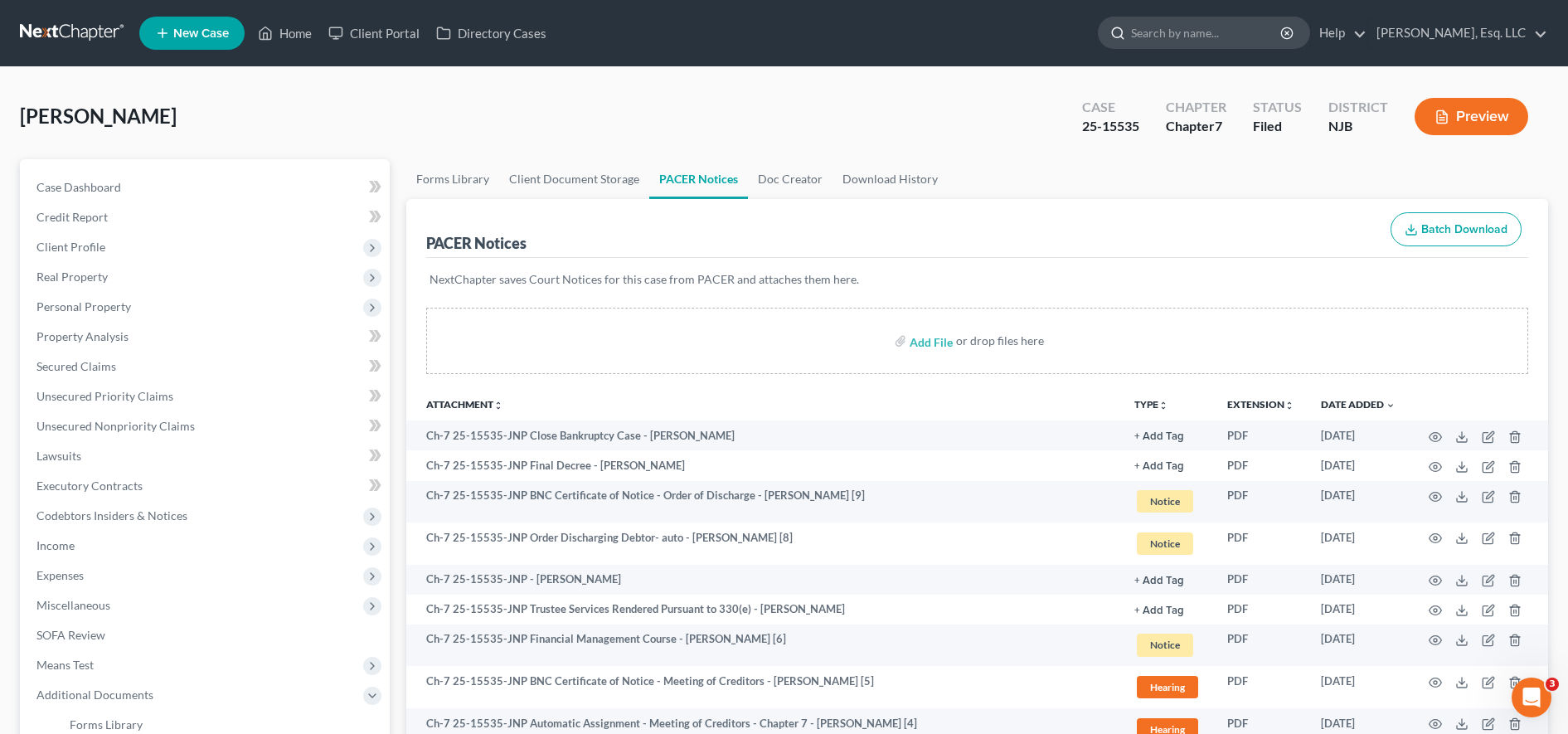
click at [1152, 43] on input "search" at bounding box center [1206, 33] width 151 height 31
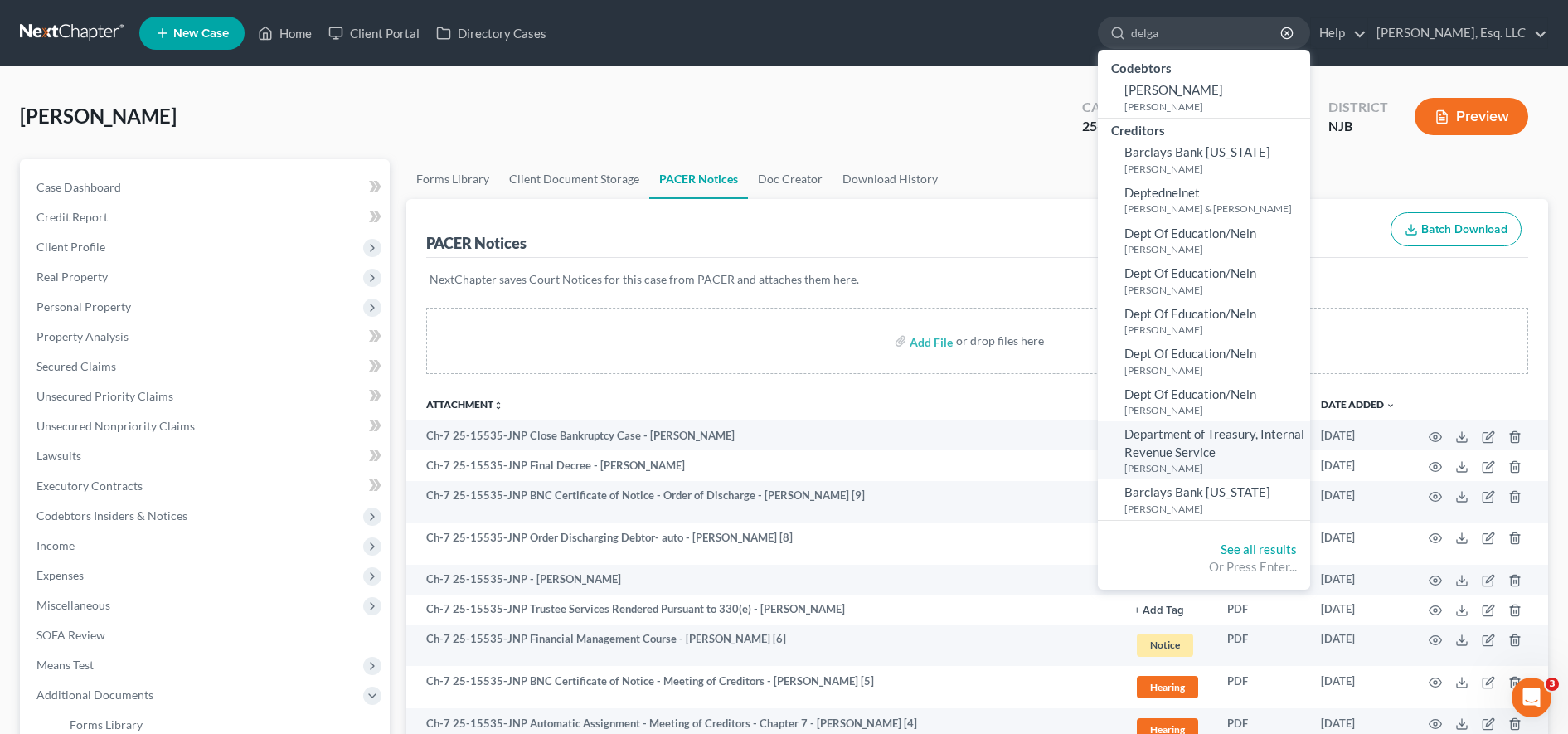
type input "delga"
click at [1222, 444] on span "Department of Treasury, Internal Revenue Service" at bounding box center [1214, 442] width 180 height 33
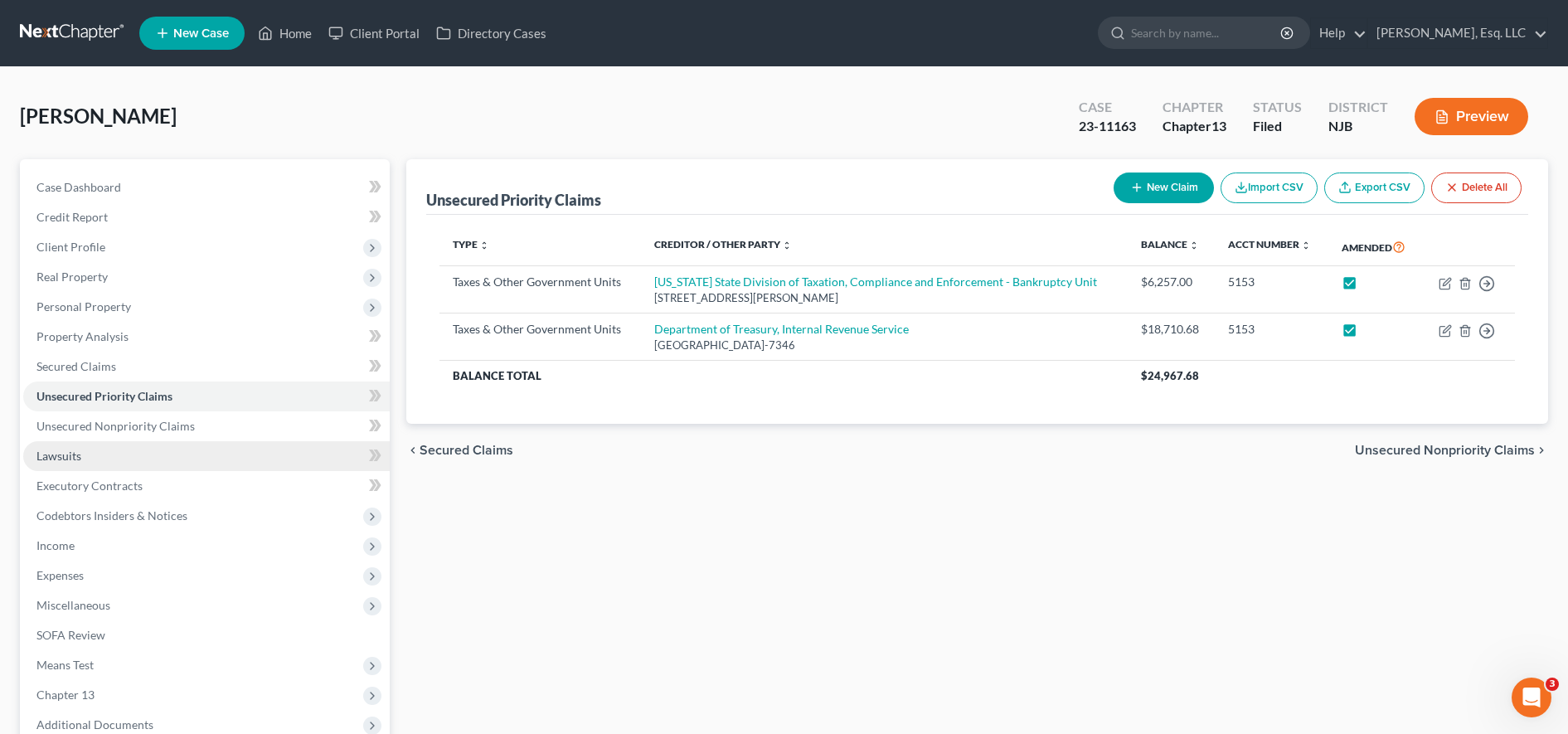
scroll to position [177, 0]
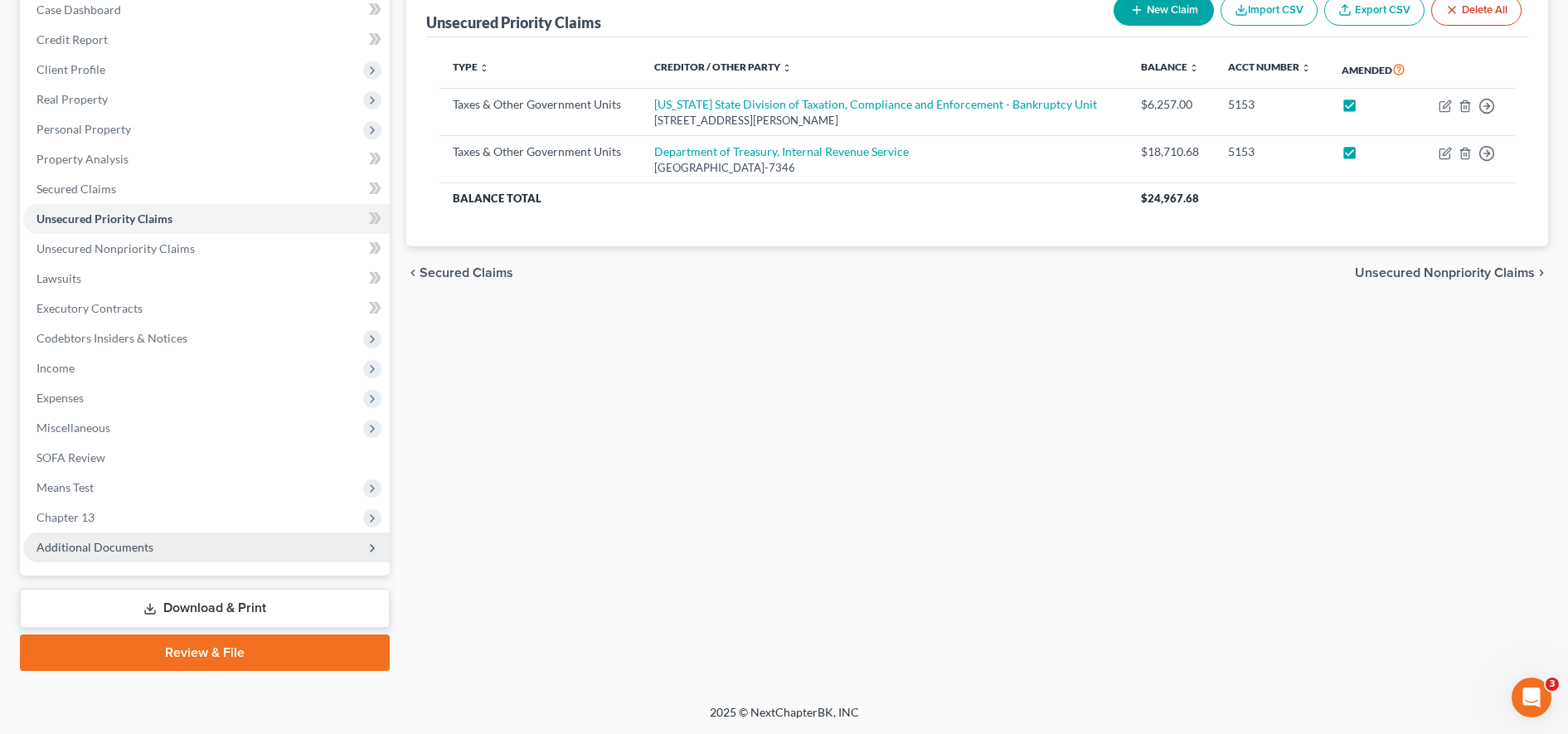
click at [138, 543] on span "Additional Documents" at bounding box center [95, 547] width 117 height 14
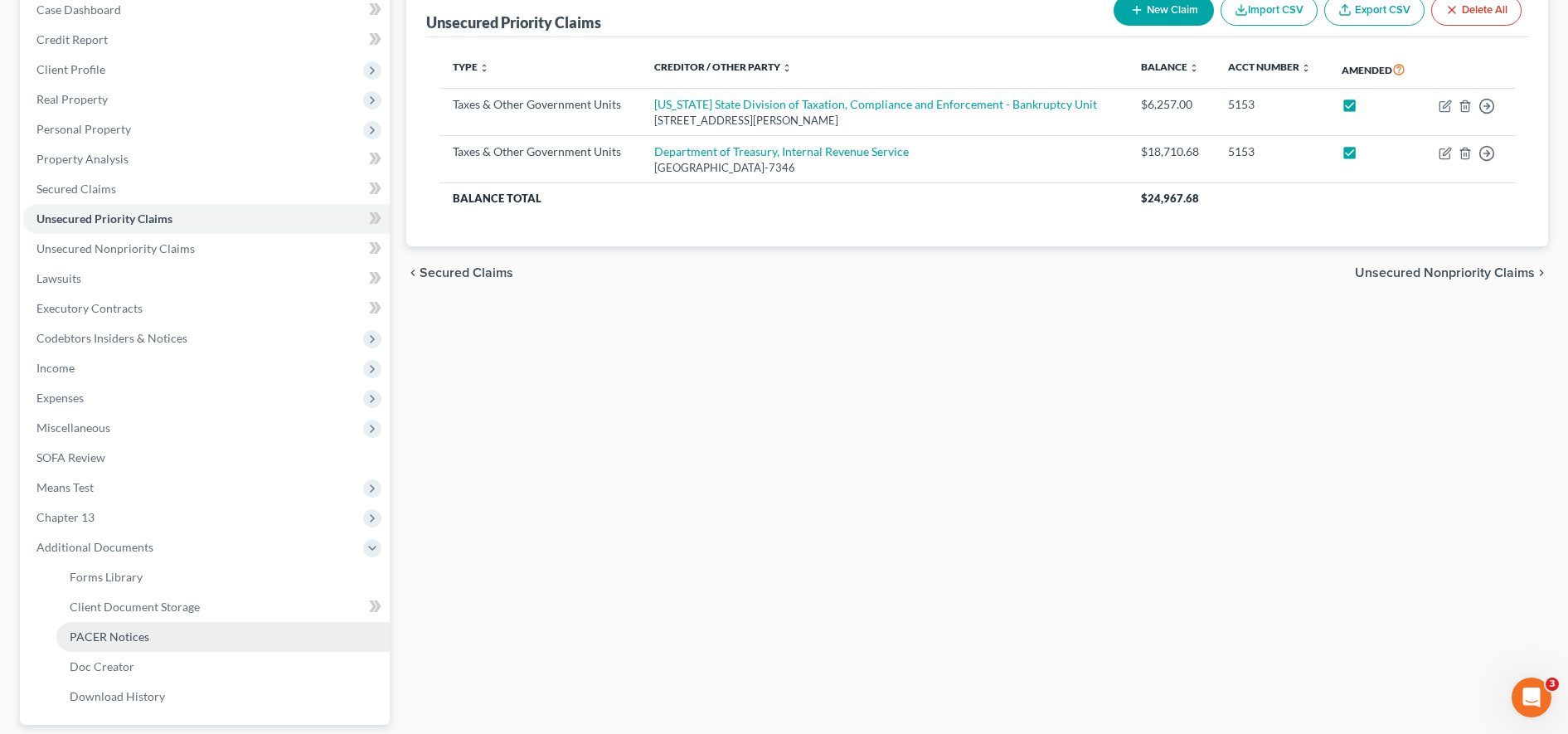
click at [134, 643] on span "PACER Notices" at bounding box center [110, 637] width 80 height 14
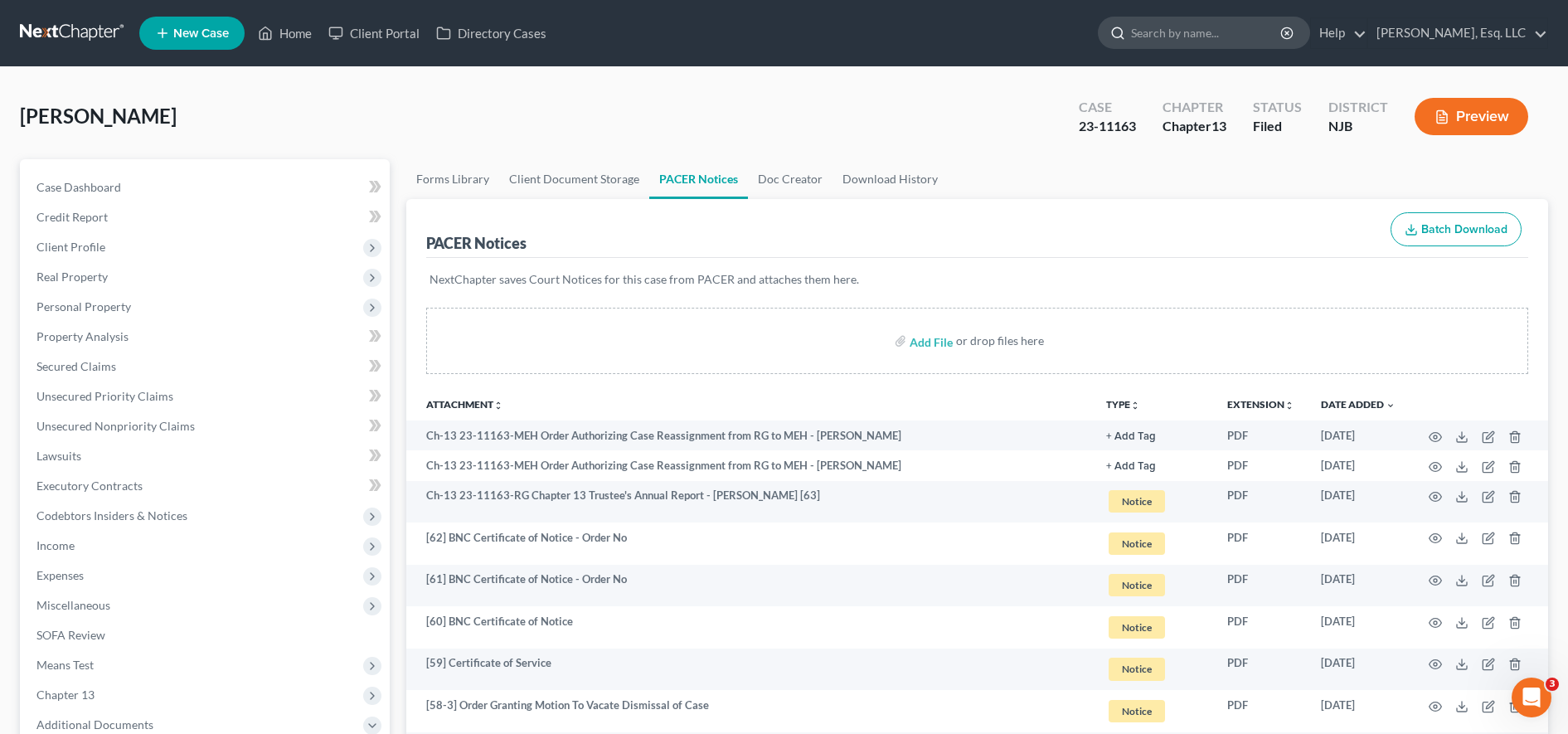
click at [1268, 26] on input "search" at bounding box center [1206, 33] width 151 height 31
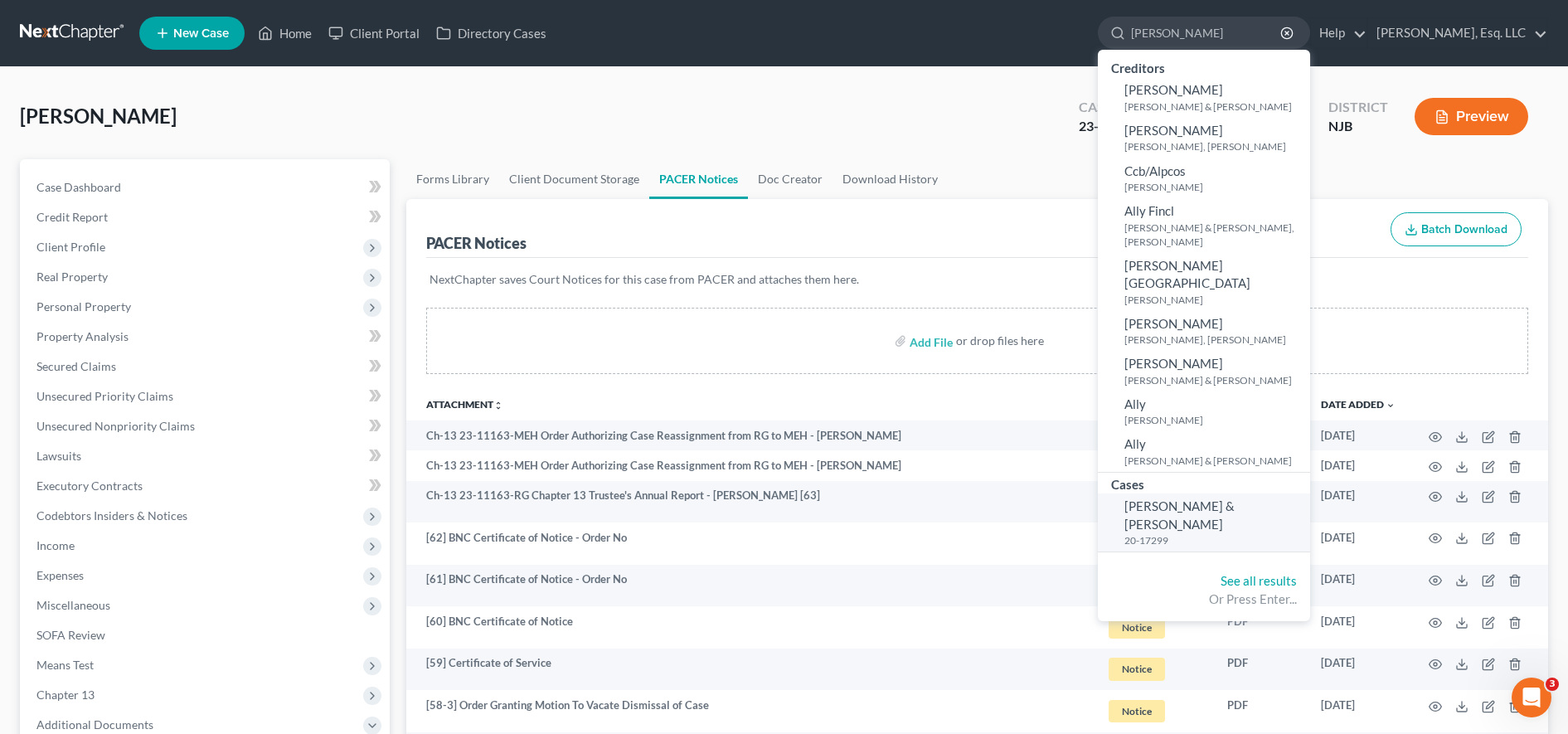
type input "[PERSON_NAME]"
click at [1212, 533] on small "20-17299" at bounding box center [1215, 540] width 182 height 14
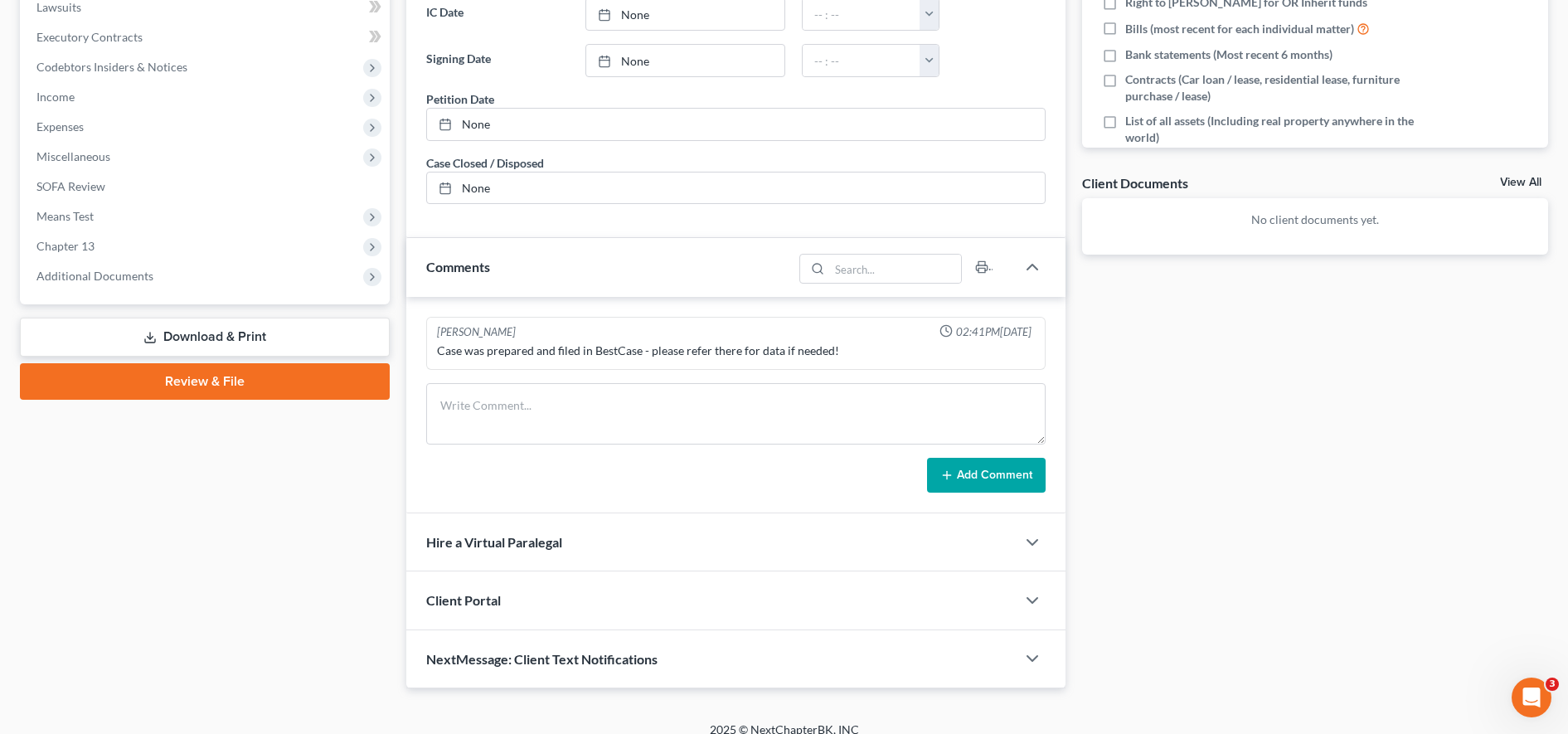
scroll to position [466, 0]
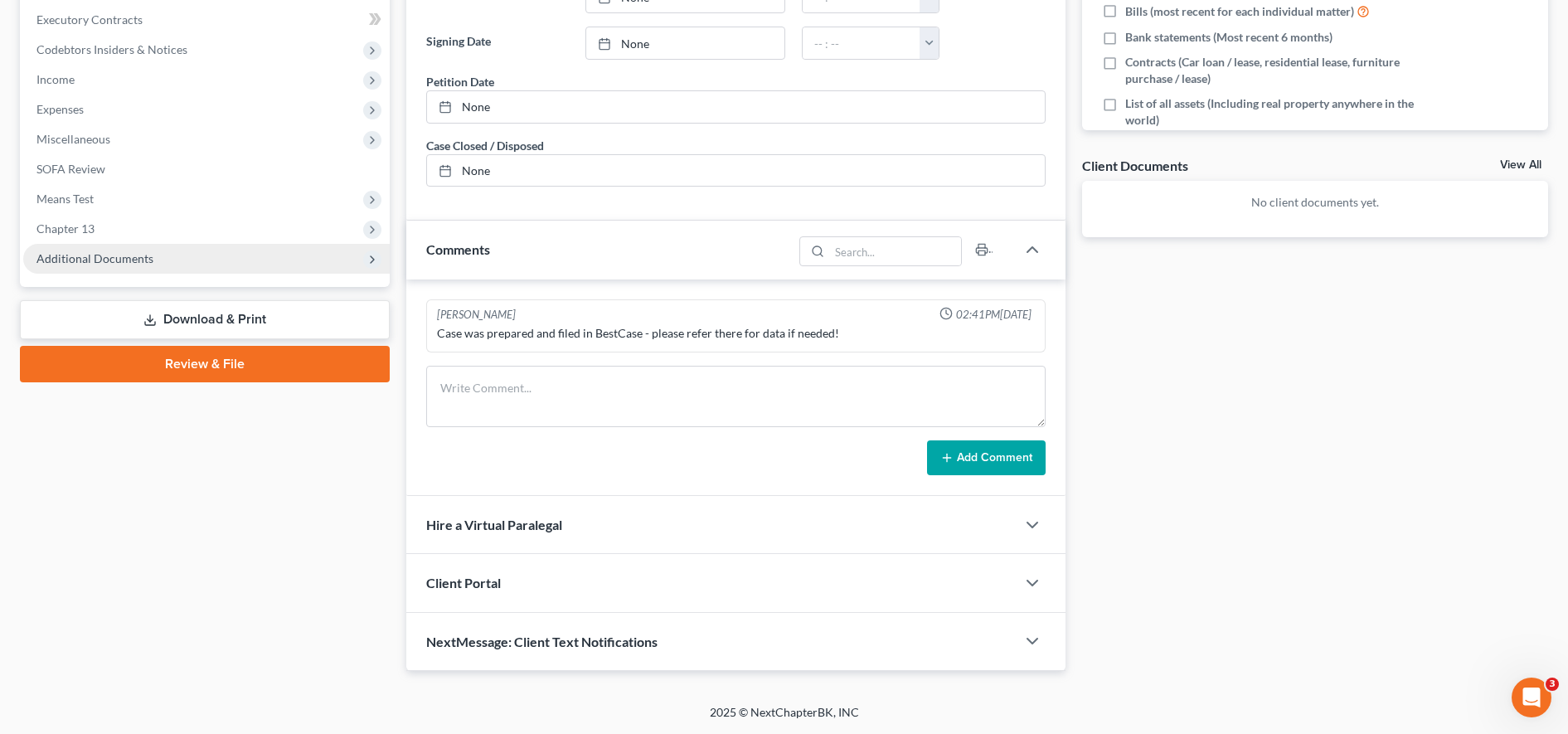
click at [247, 259] on span "Additional Documents" at bounding box center [206, 259] width 367 height 30
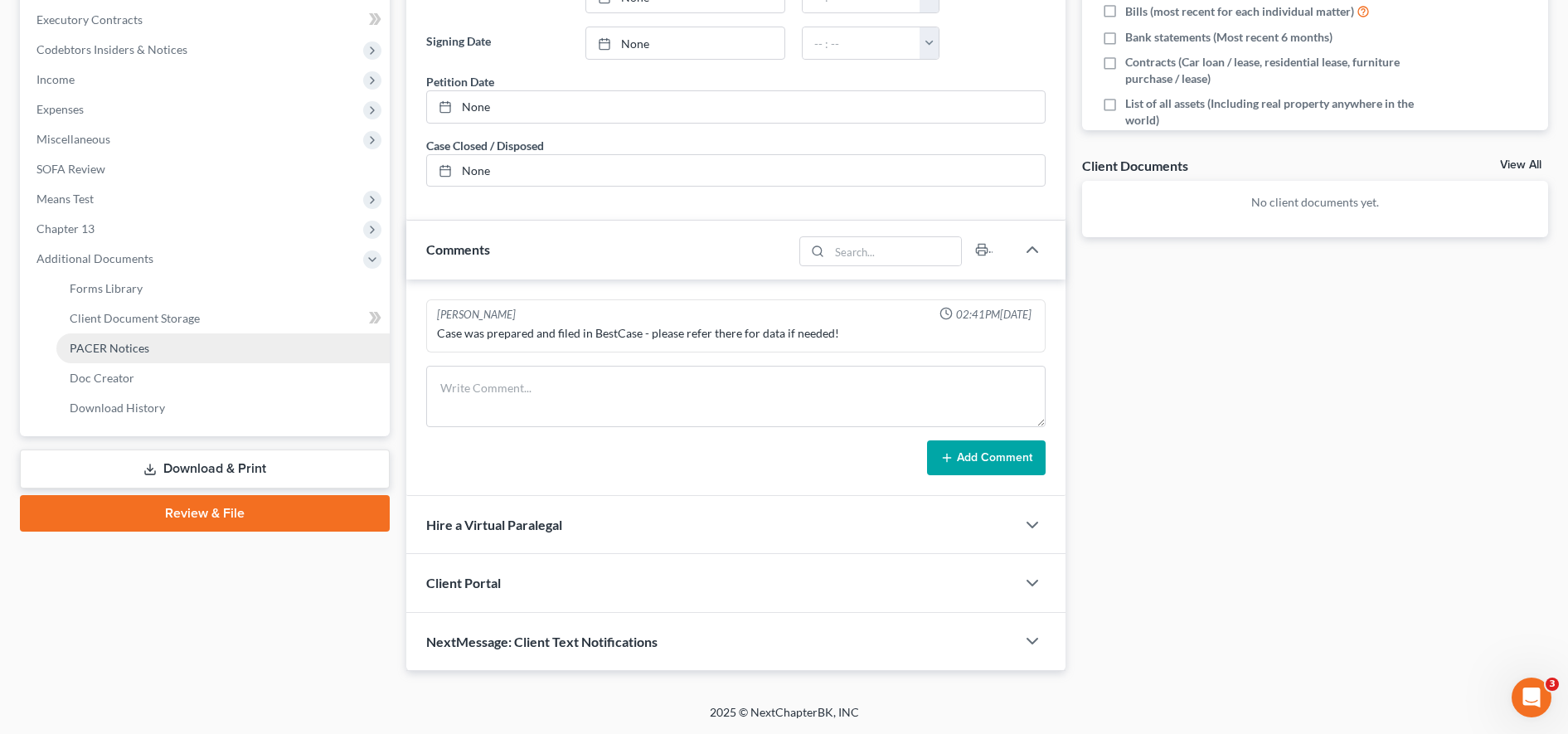
click at [167, 350] on link "PACER Notices" at bounding box center [223, 348] width 333 height 30
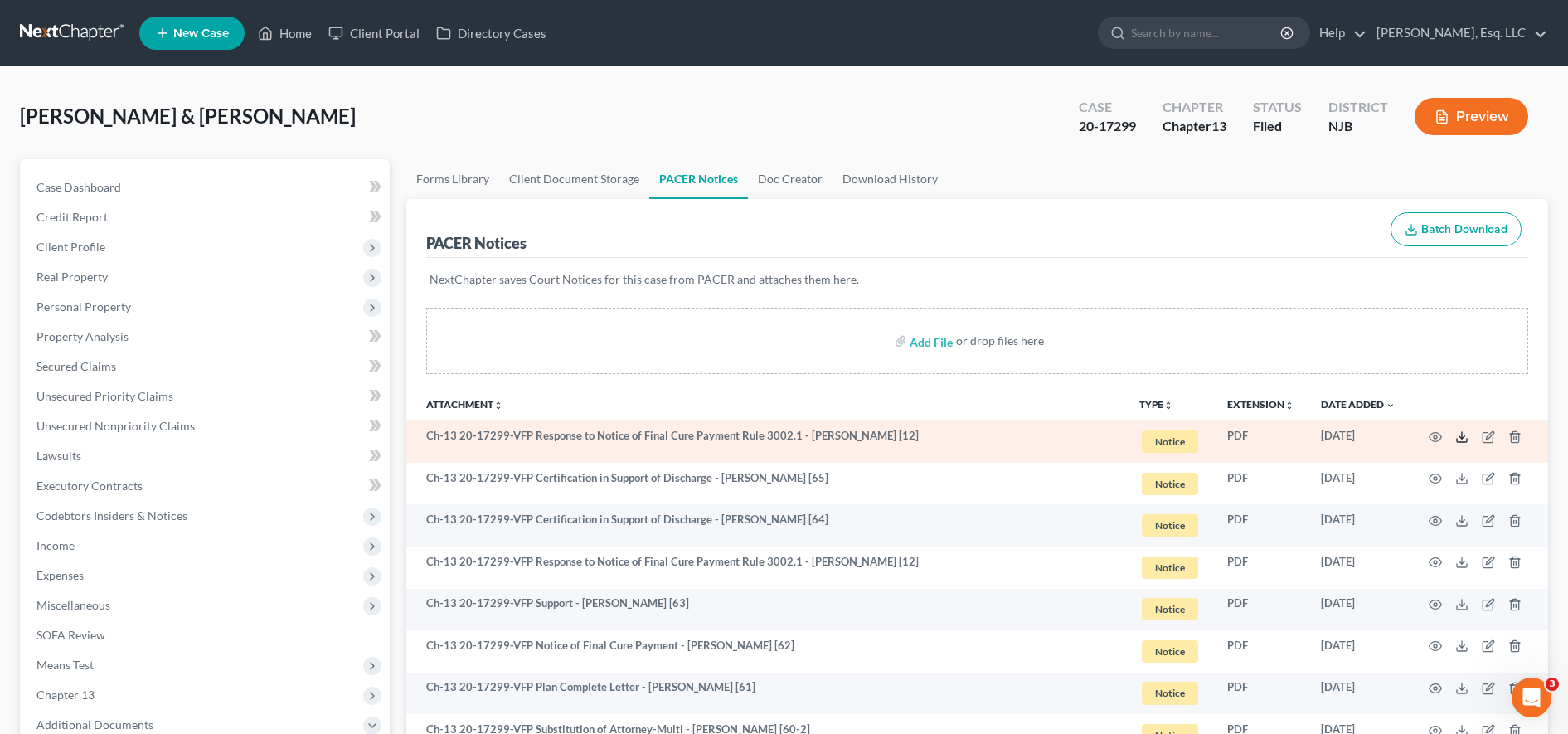
click at [1457, 436] on icon at bounding box center [1462, 437] width 13 height 13
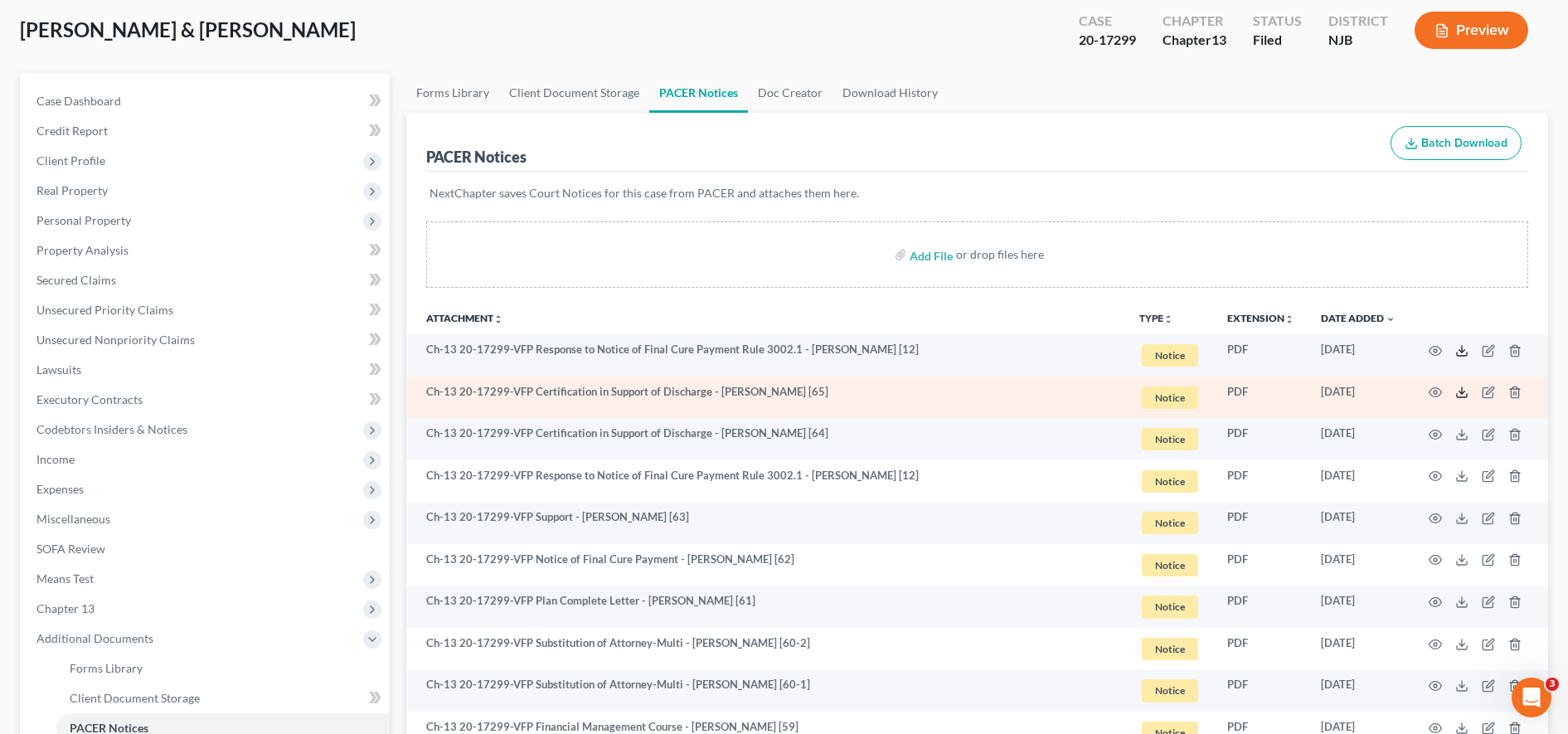
scroll to position [85, 0]
click at [1462, 393] on line at bounding box center [1462, 390] width 0 height 6
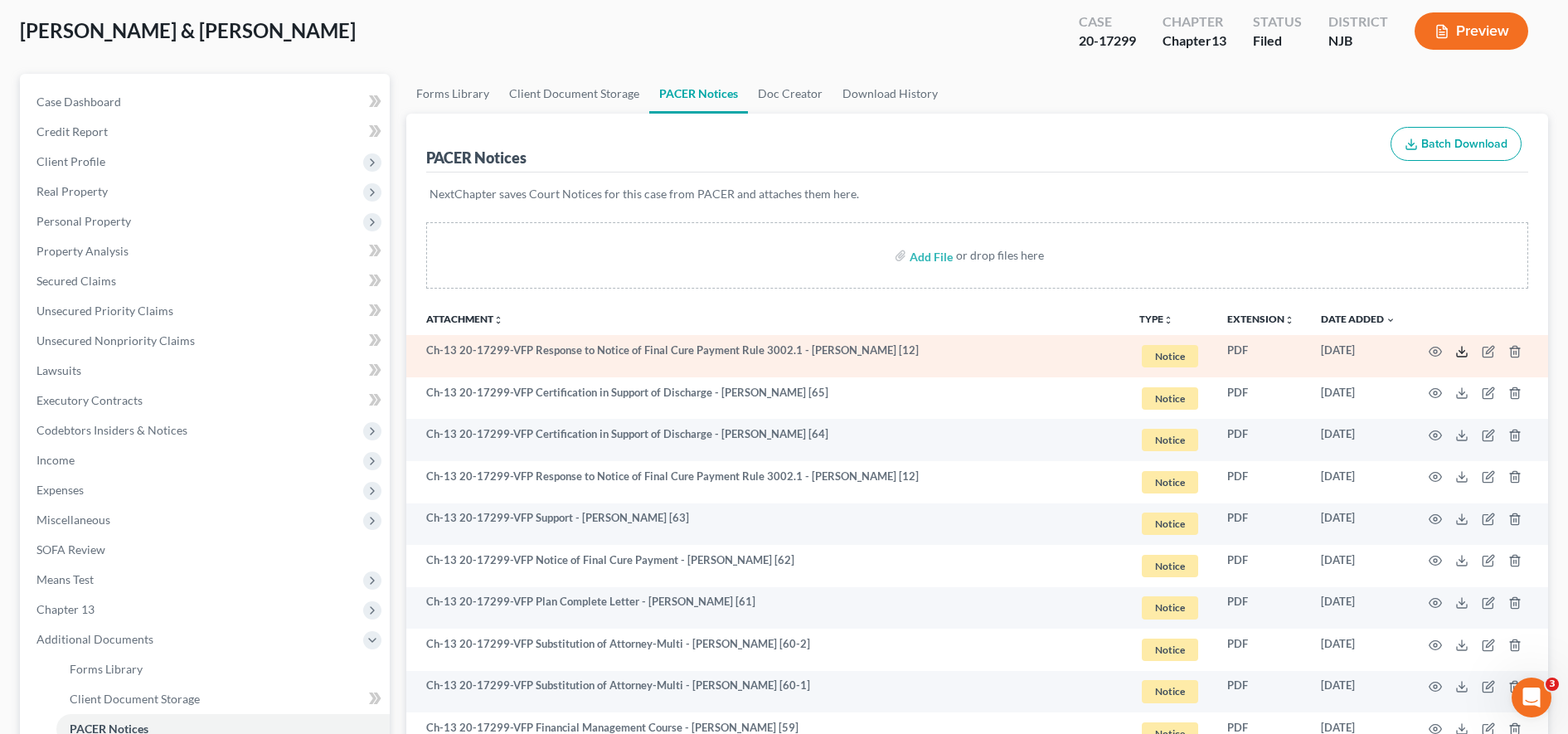
click at [1458, 347] on icon at bounding box center [1462, 352] width 13 height 13
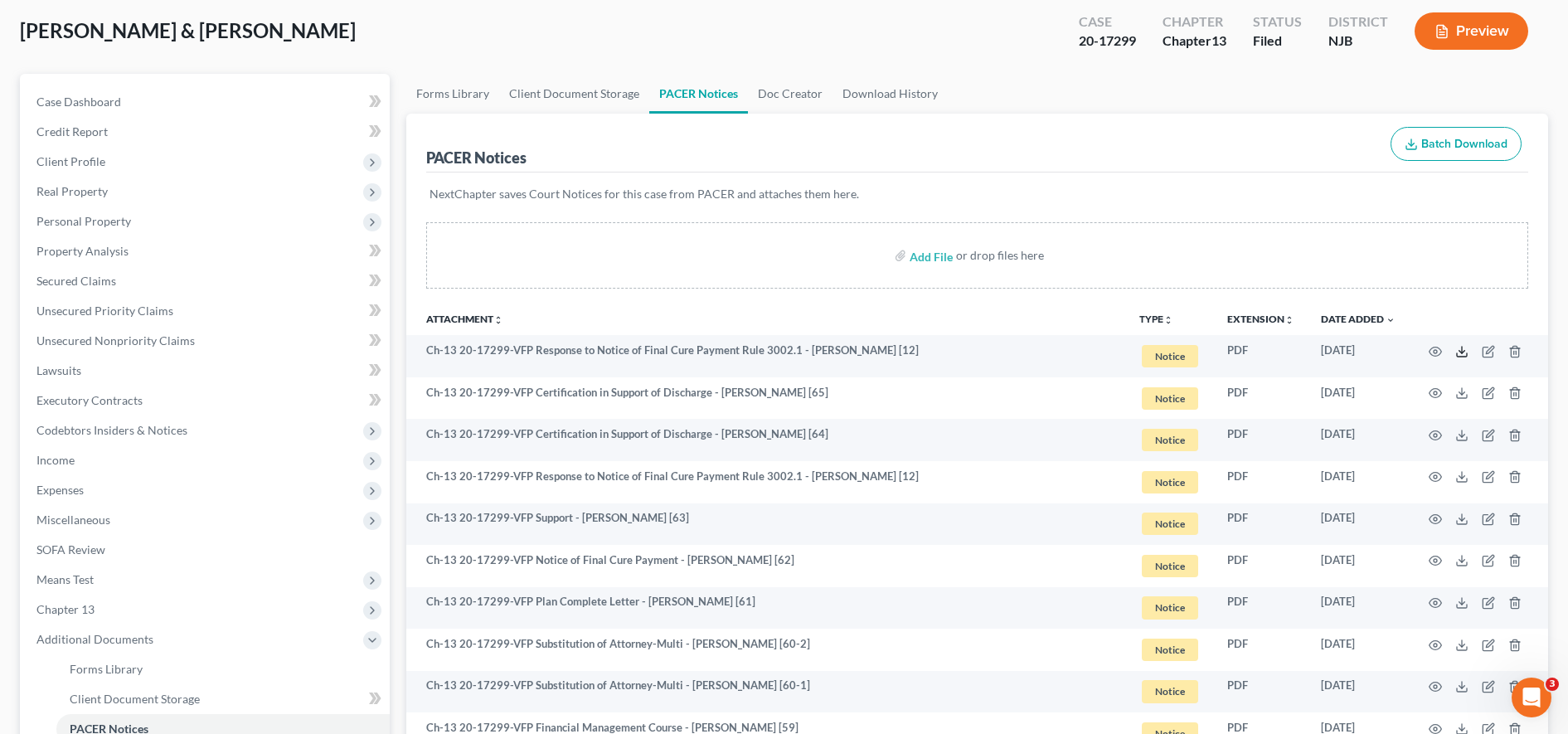
scroll to position [0, 0]
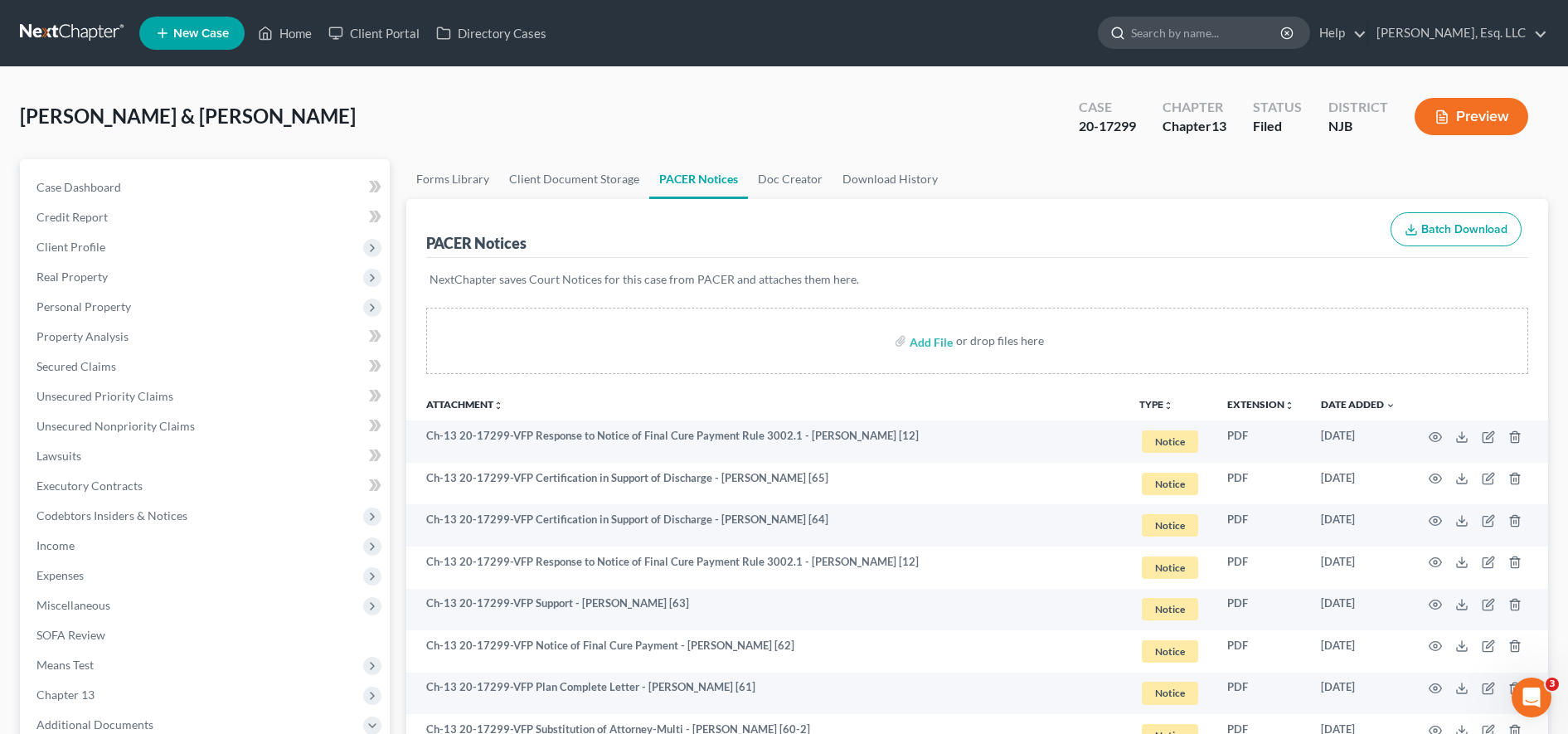
click at [1236, 23] on input "search" at bounding box center [1206, 33] width 151 height 31
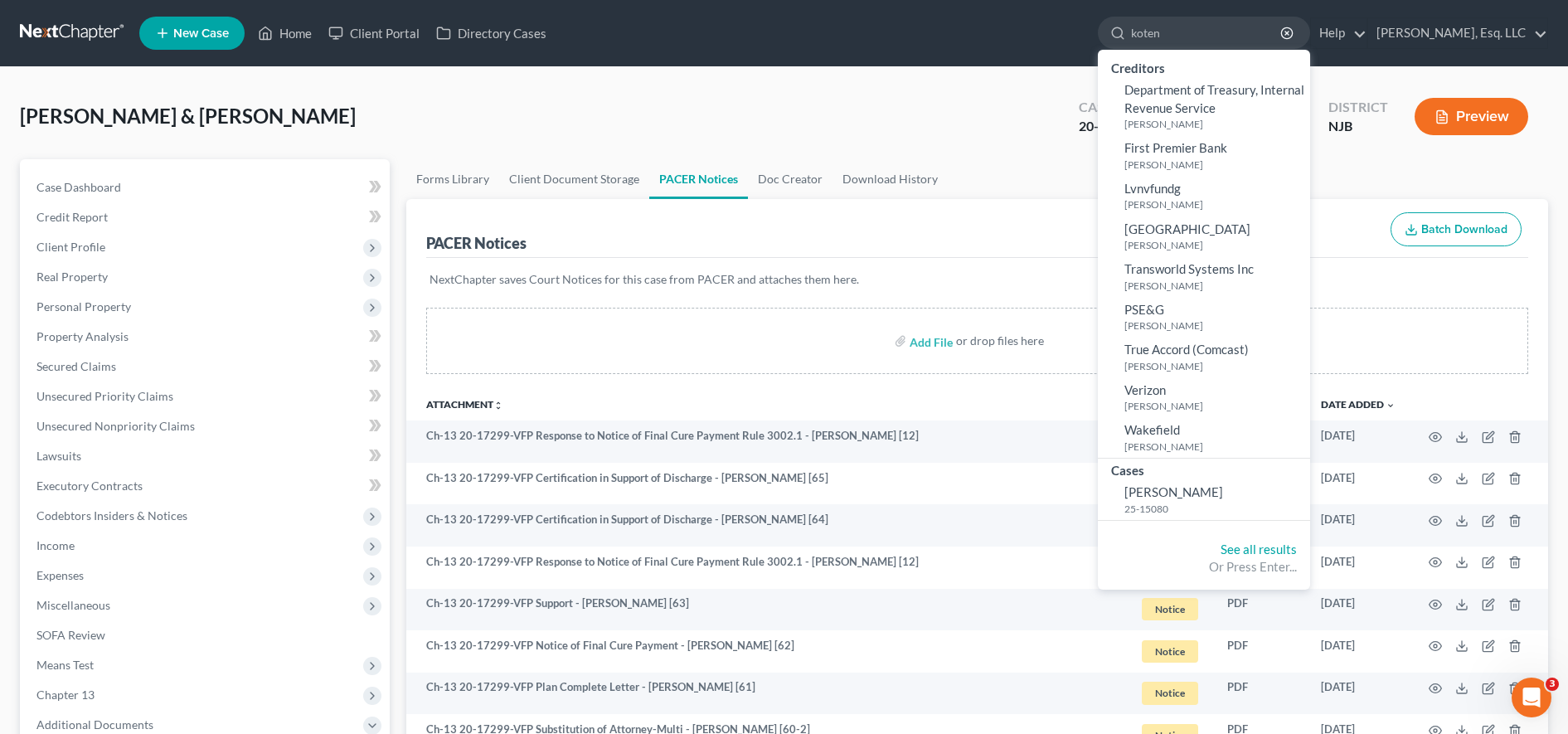
type input "koten"
click at [1223, 500] on link "[PERSON_NAME] 25-15080" at bounding box center [1204, 499] width 212 height 41
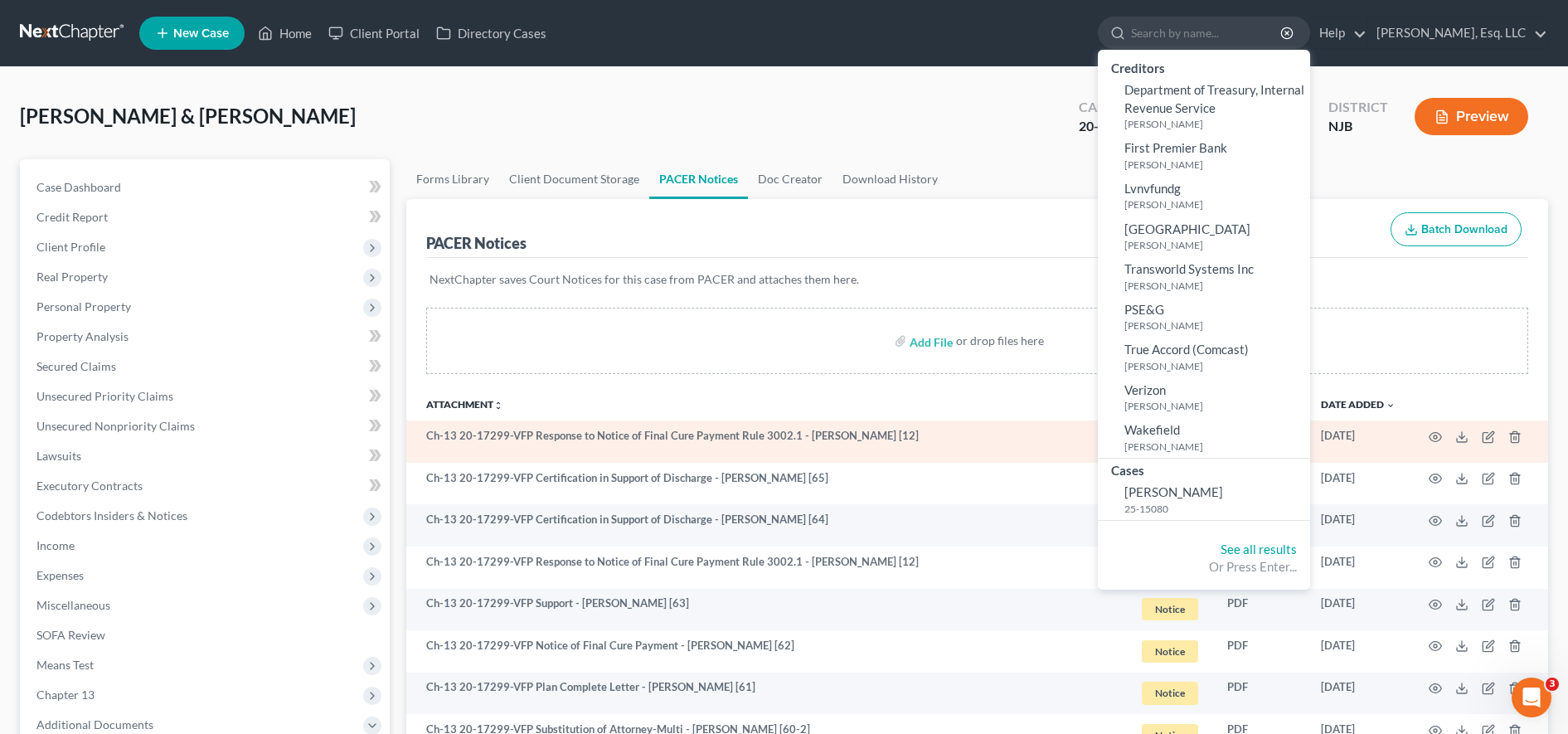
select select "3"
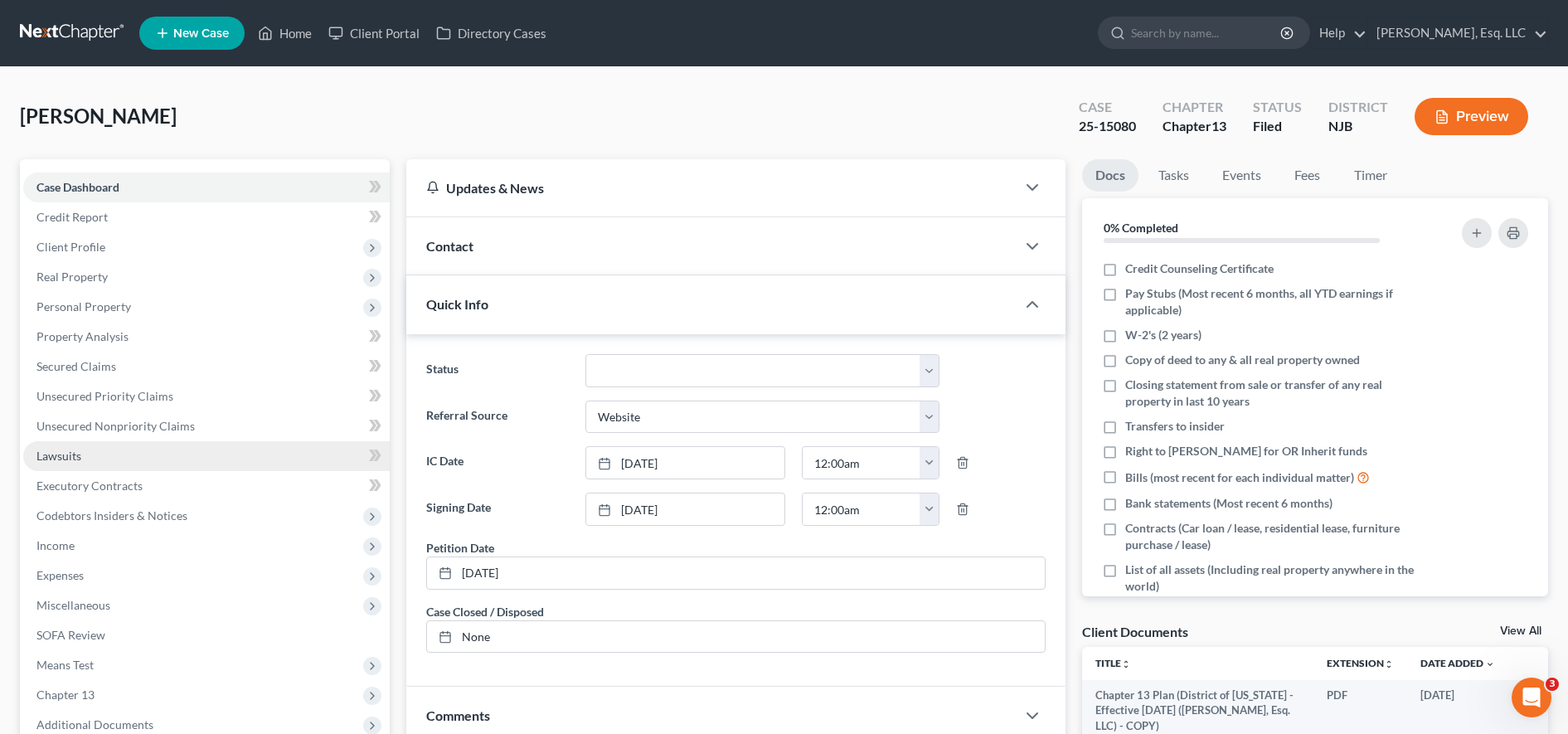
scroll to position [352, 0]
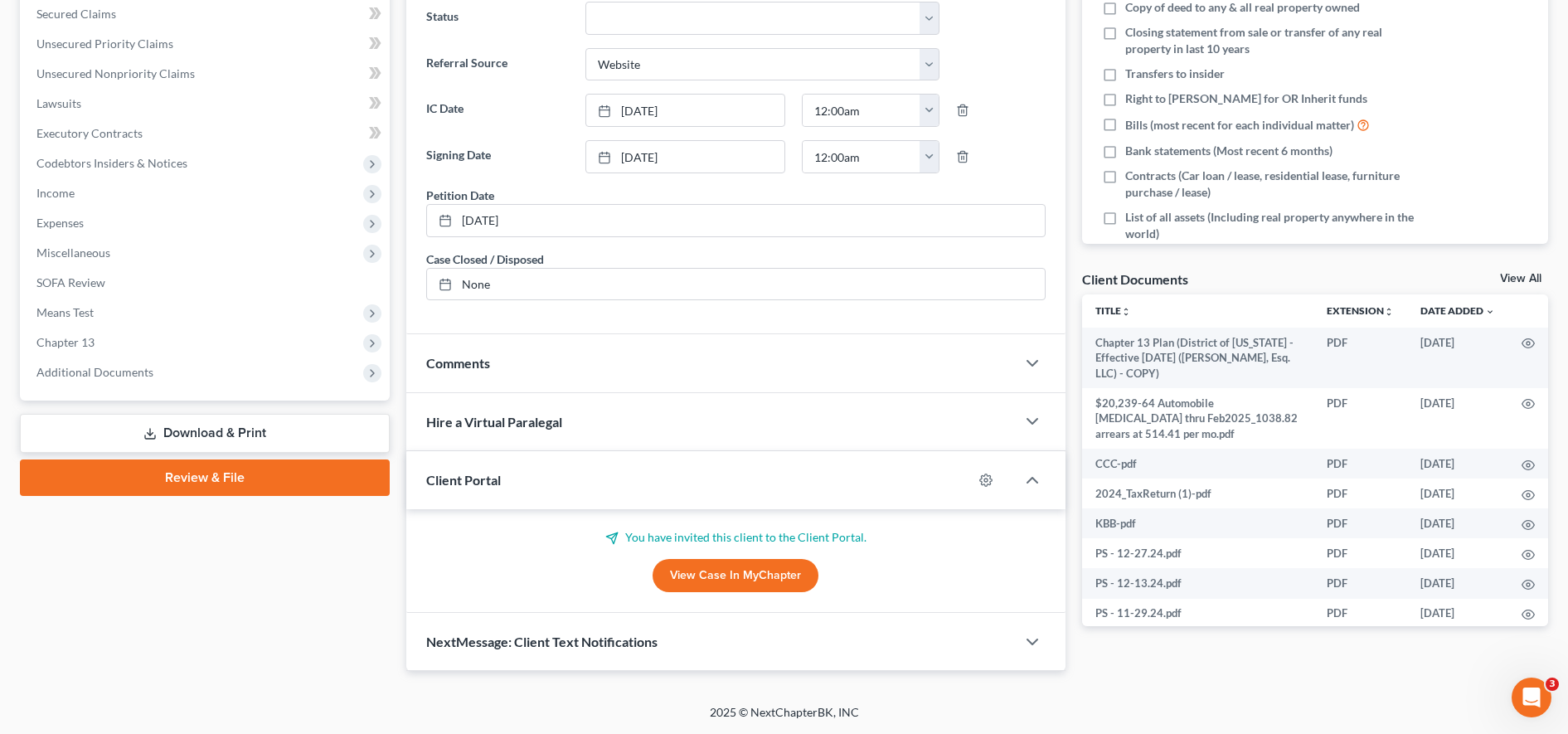
click at [182, 381] on span "Additional Documents" at bounding box center [206, 373] width 367 height 30
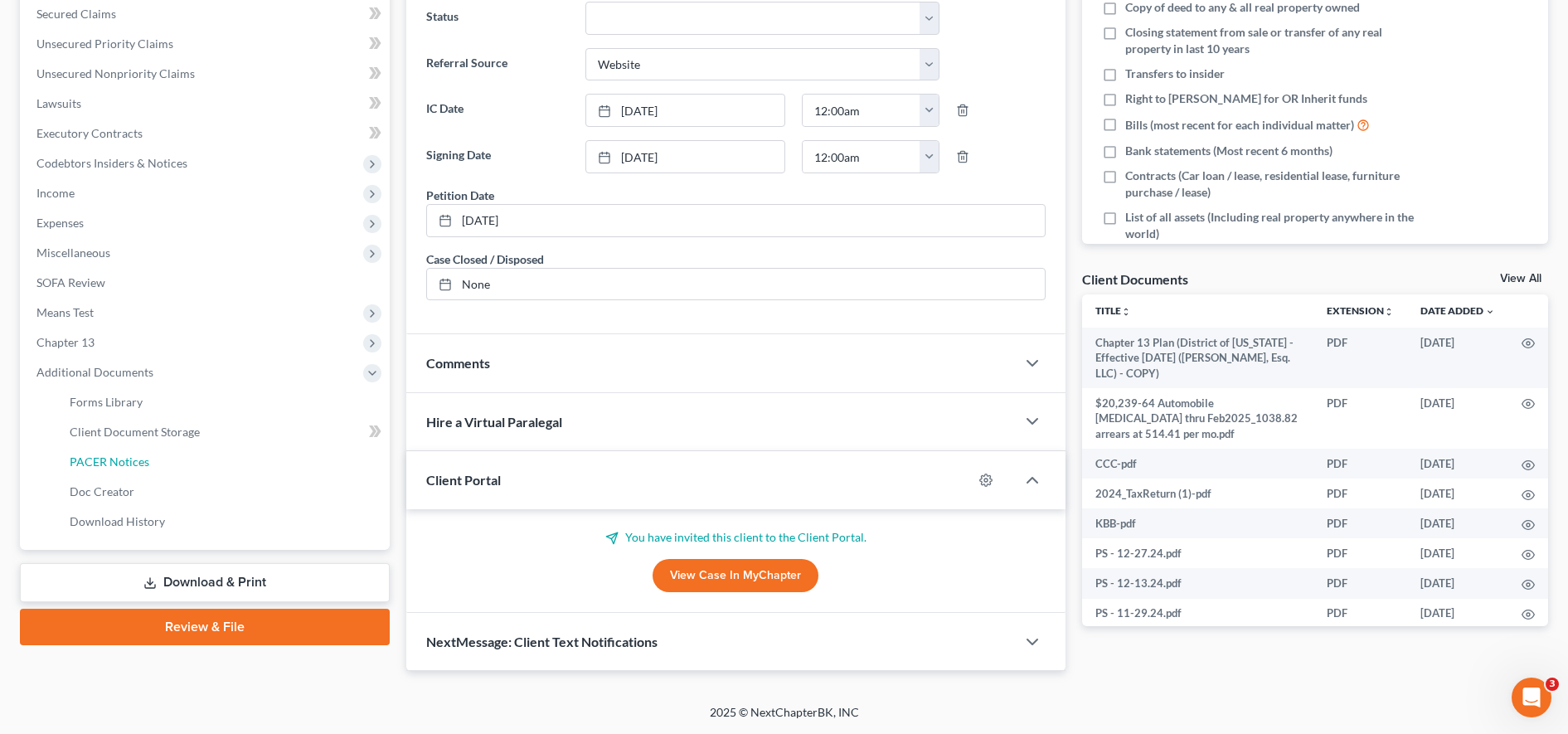
click at [156, 462] on link "PACER Notices" at bounding box center [223, 462] width 333 height 30
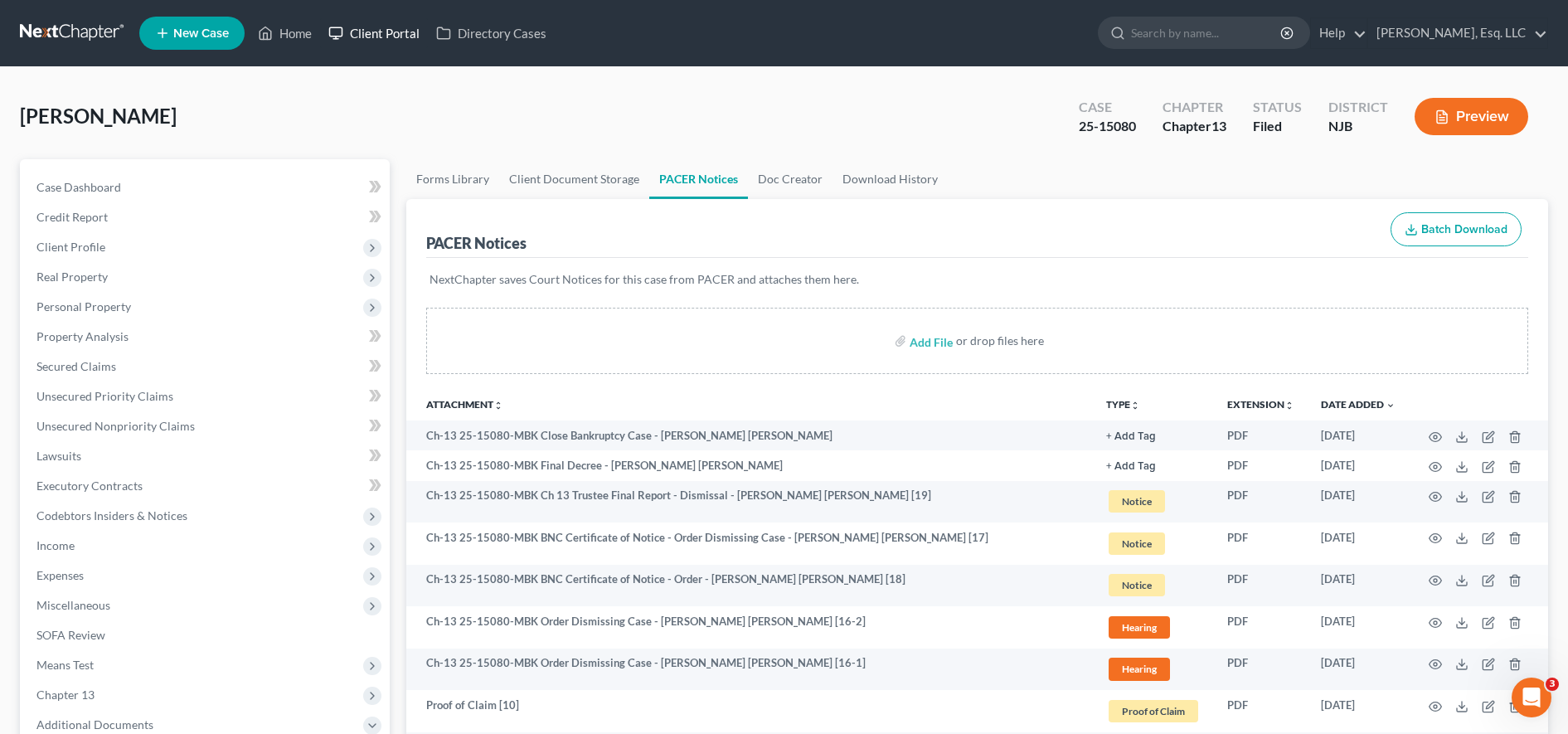
drag, startPoint x: 369, startPoint y: 42, endPoint x: 1406, endPoint y: 215, distance: 1051.3
click at [369, 42] on link "Client Portal" at bounding box center [375, 34] width 108 height 30
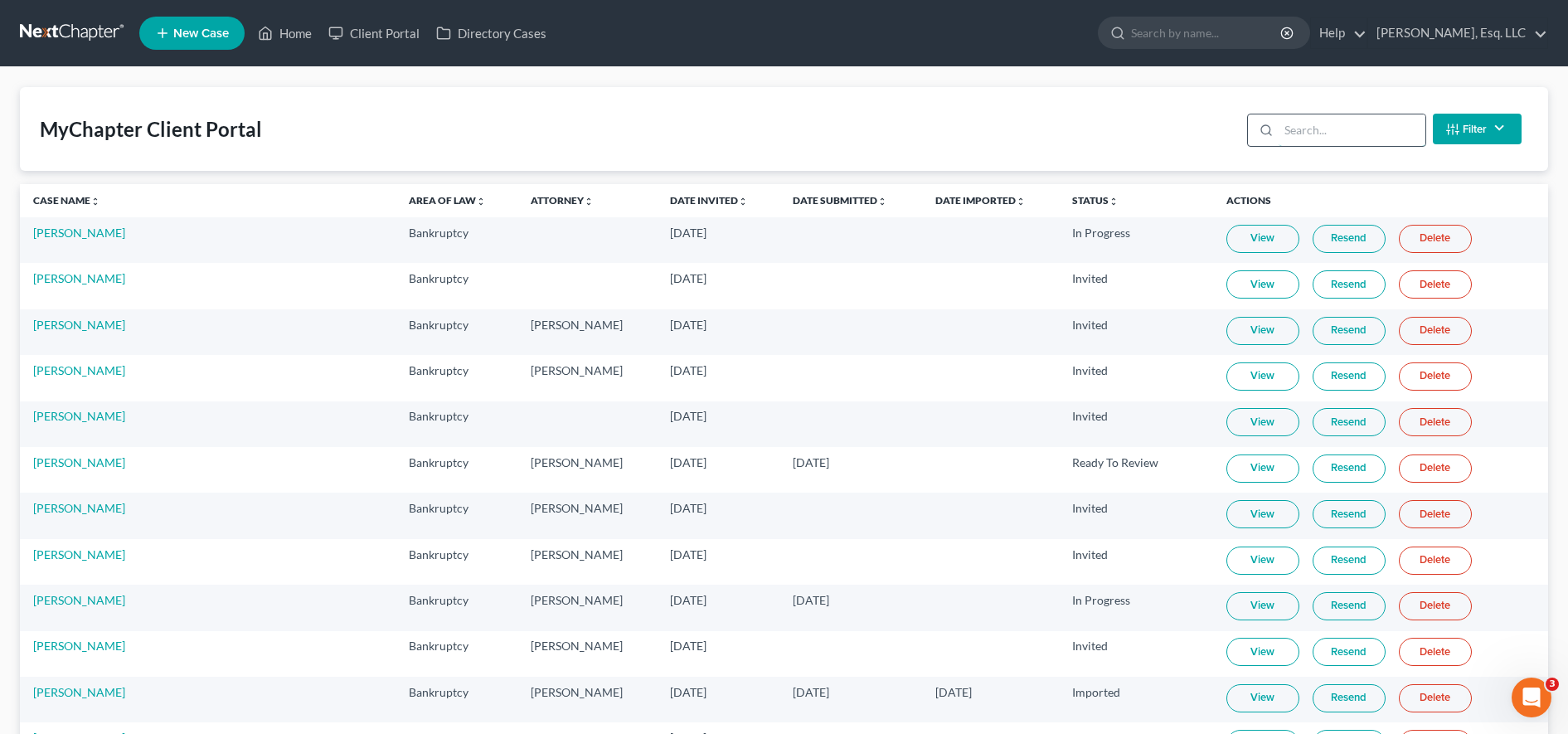
click at [1366, 125] on input "search" at bounding box center [1352, 130] width 147 height 32
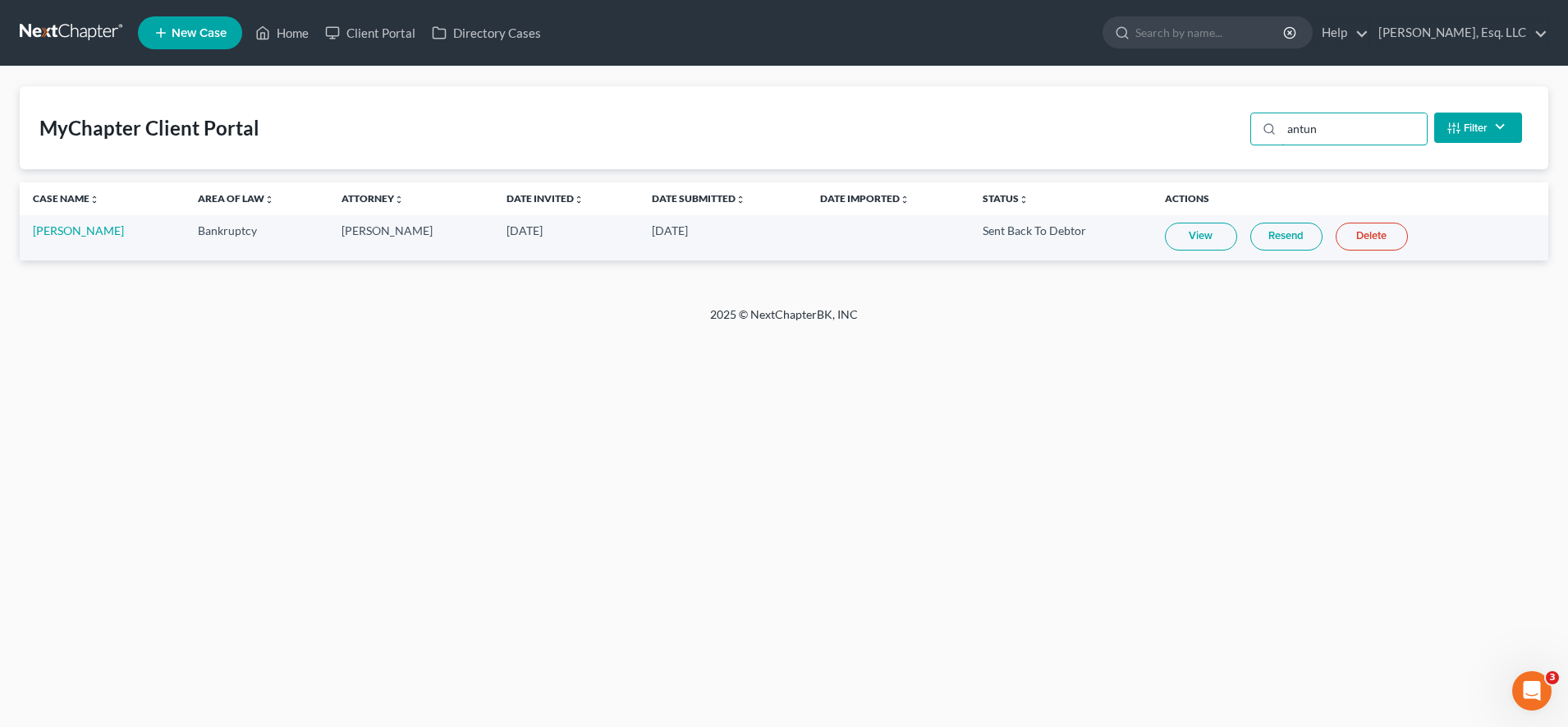
type input "antun"
click at [1181, 244] on link "View" at bounding box center [1201, 237] width 72 height 28
click at [391, 38] on link "Client Portal" at bounding box center [371, 33] width 107 height 30
drag, startPoint x: 1388, startPoint y: 130, endPoint x: 1118, endPoint y: 129, distance: 270.0
click at [1118, 129] on div "MyChapter Client Portal antun Filter Status Filter... Invited In Progress Ready…" at bounding box center [784, 127] width 1529 height 83
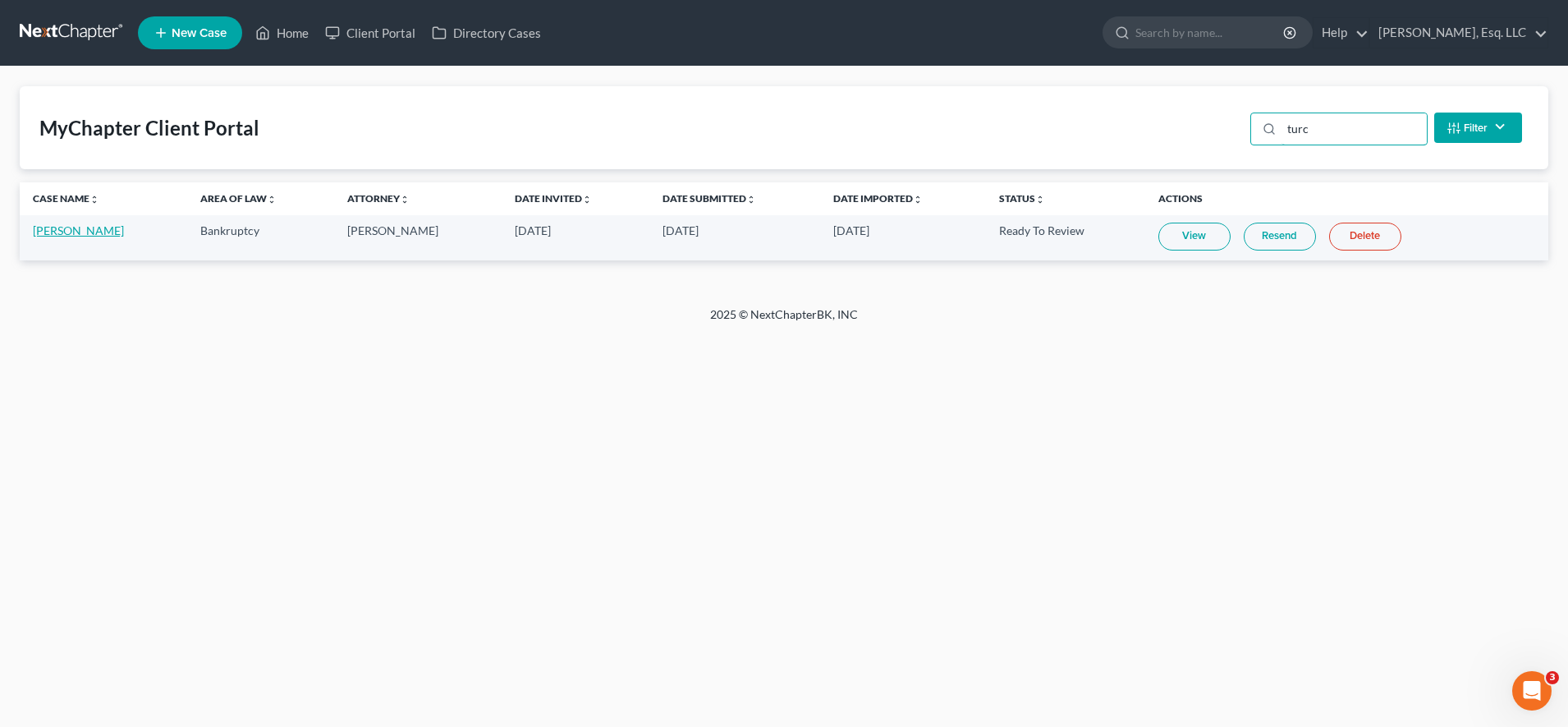
type input "turc"
click at [79, 233] on link "[PERSON_NAME]" at bounding box center [78, 231] width 91 height 14
select select "6"
select select "0"
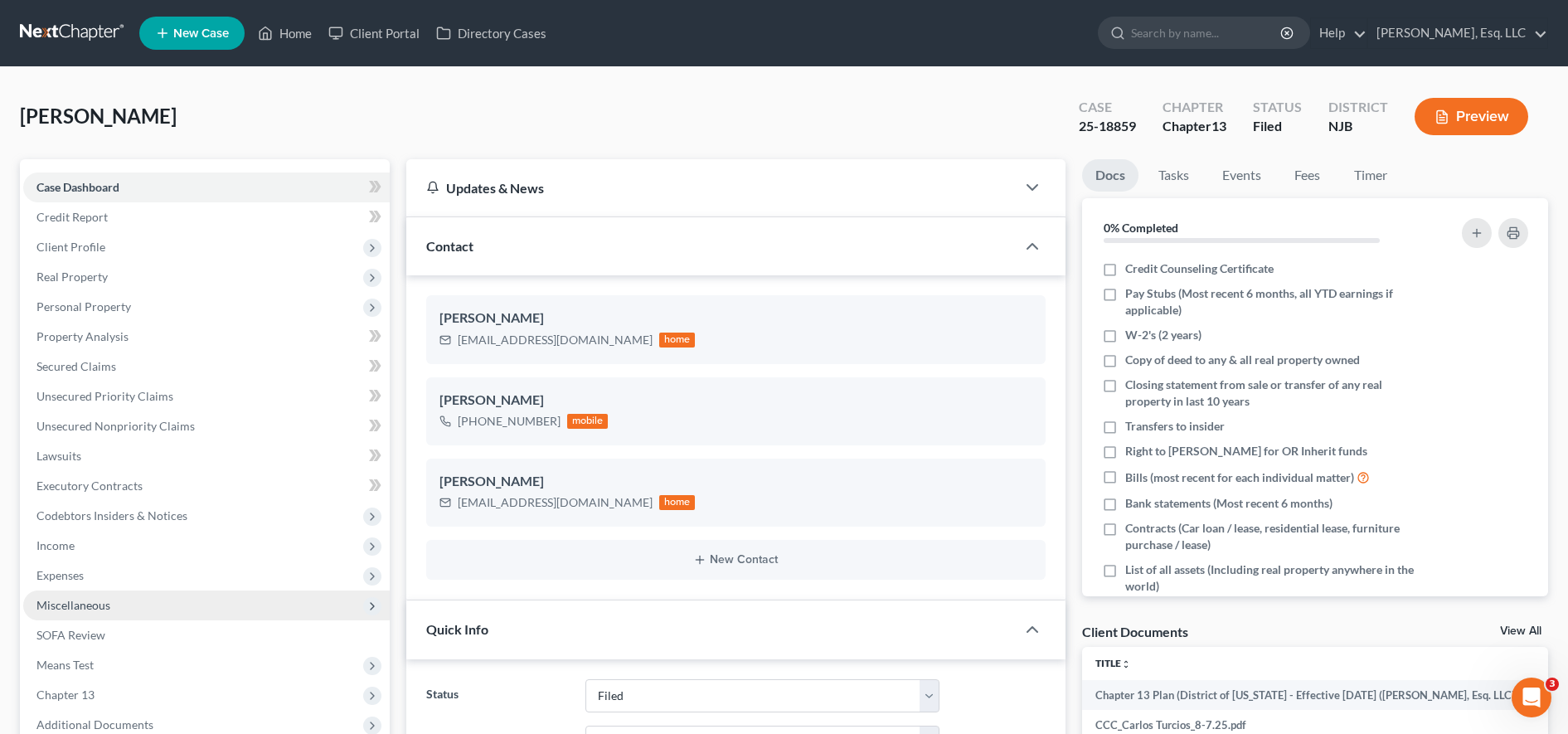
scroll to position [198, 0]
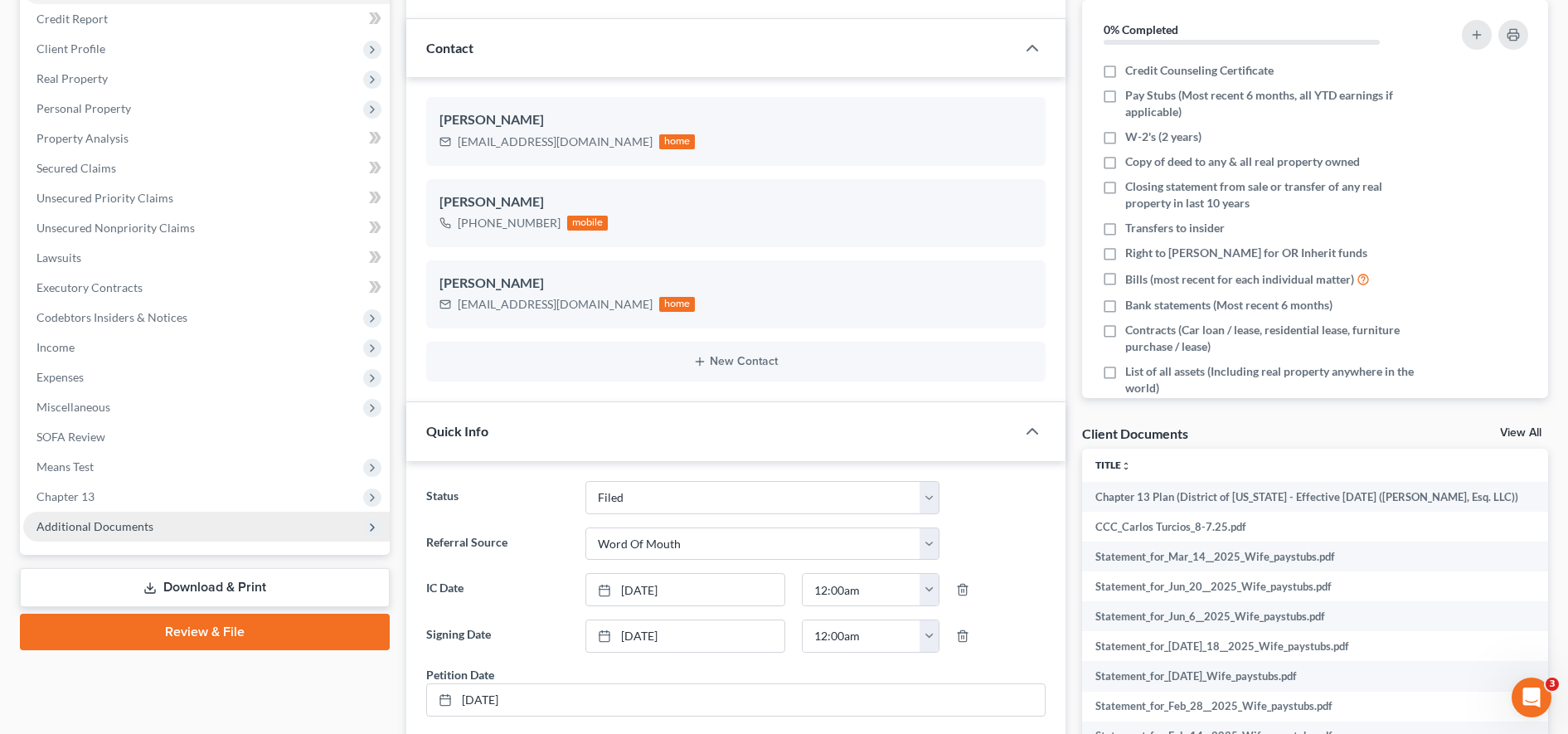
click at [160, 531] on span "Additional Documents" at bounding box center [206, 527] width 367 height 30
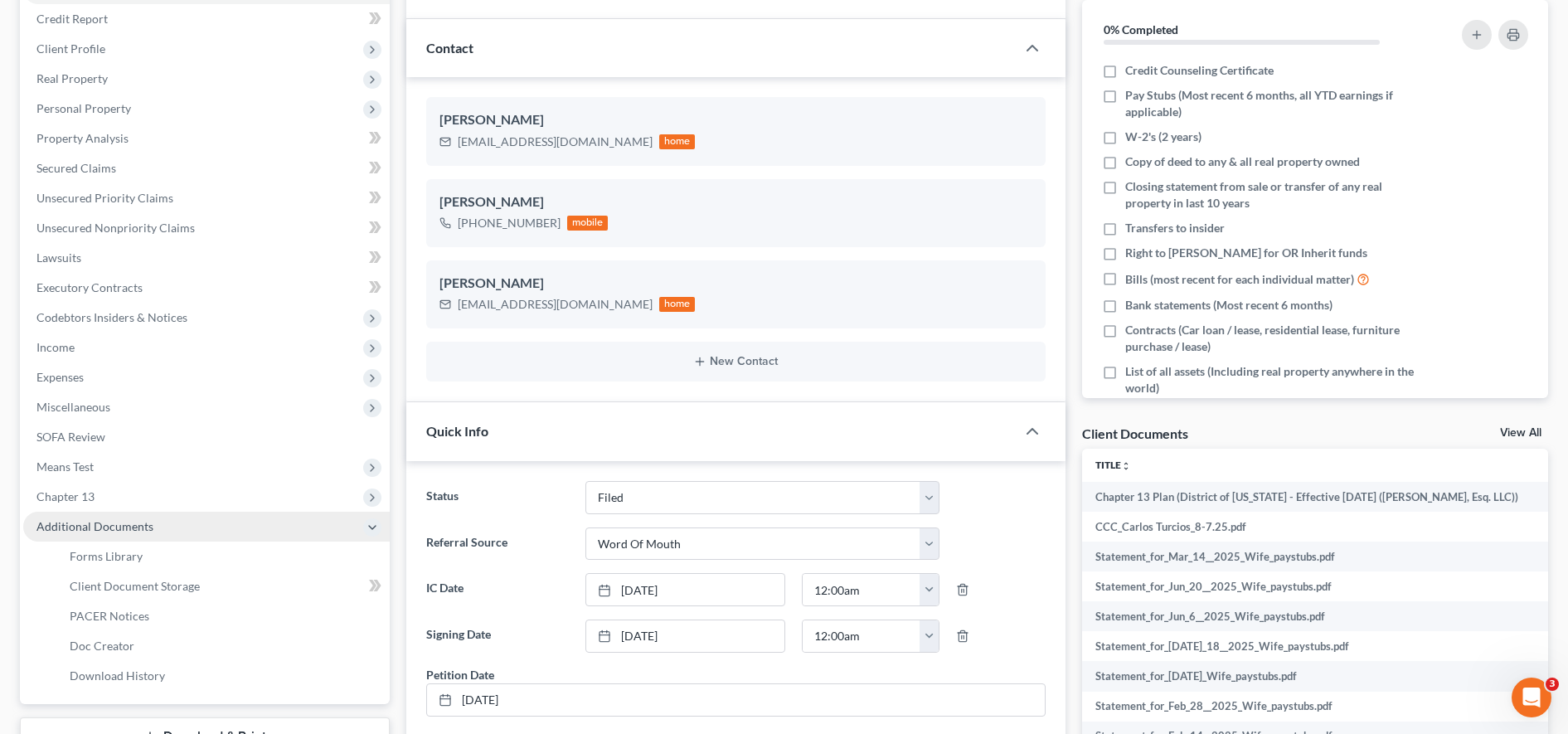
click at [144, 528] on span "Additional Documents" at bounding box center [95, 526] width 117 height 14
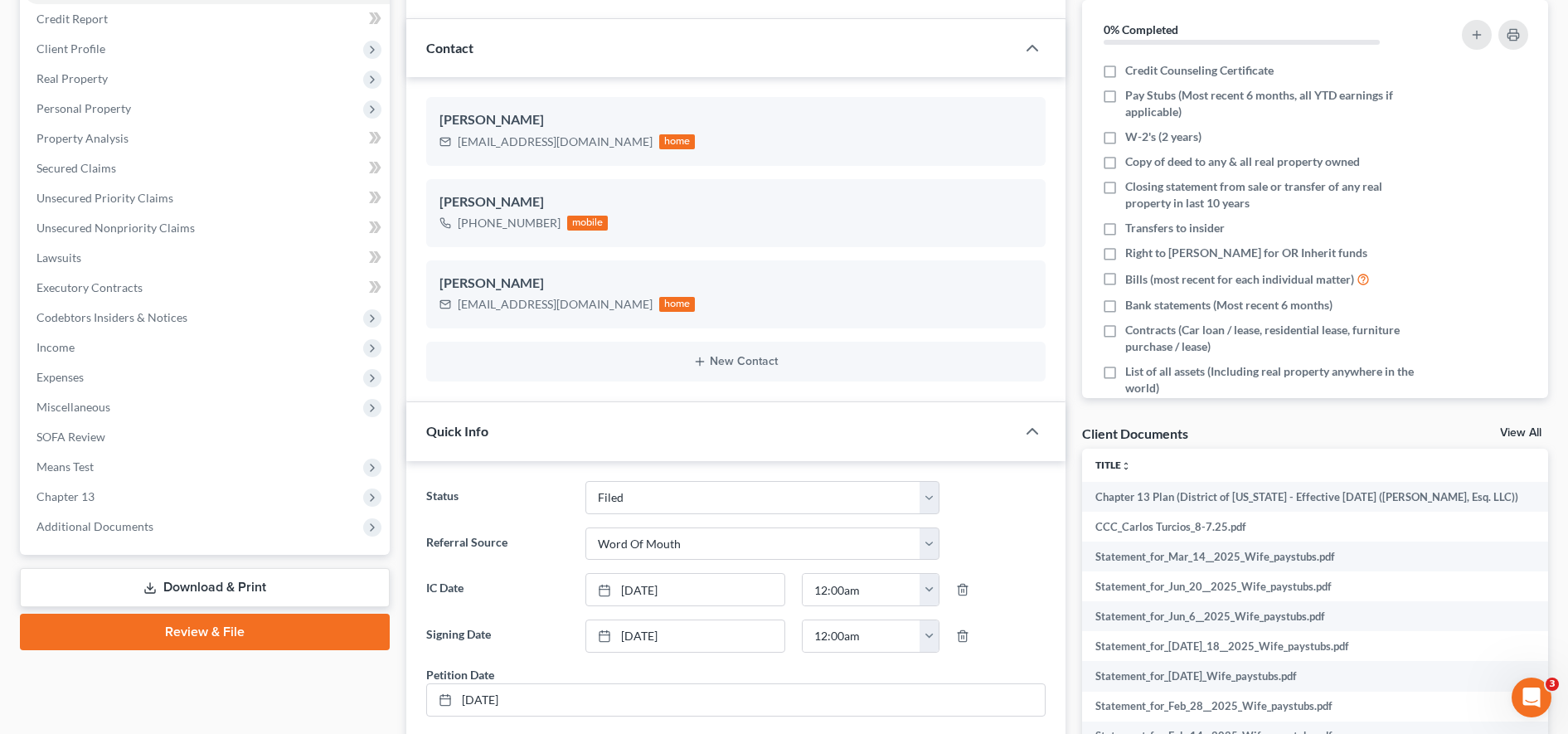
click at [104, 610] on div "Case Dashboard Payments Invoices Payments Payments Credit Report Client Profile" at bounding box center [205, 556] width 386 height 1190
click at [136, 529] on span "Additional Documents" at bounding box center [95, 526] width 117 height 14
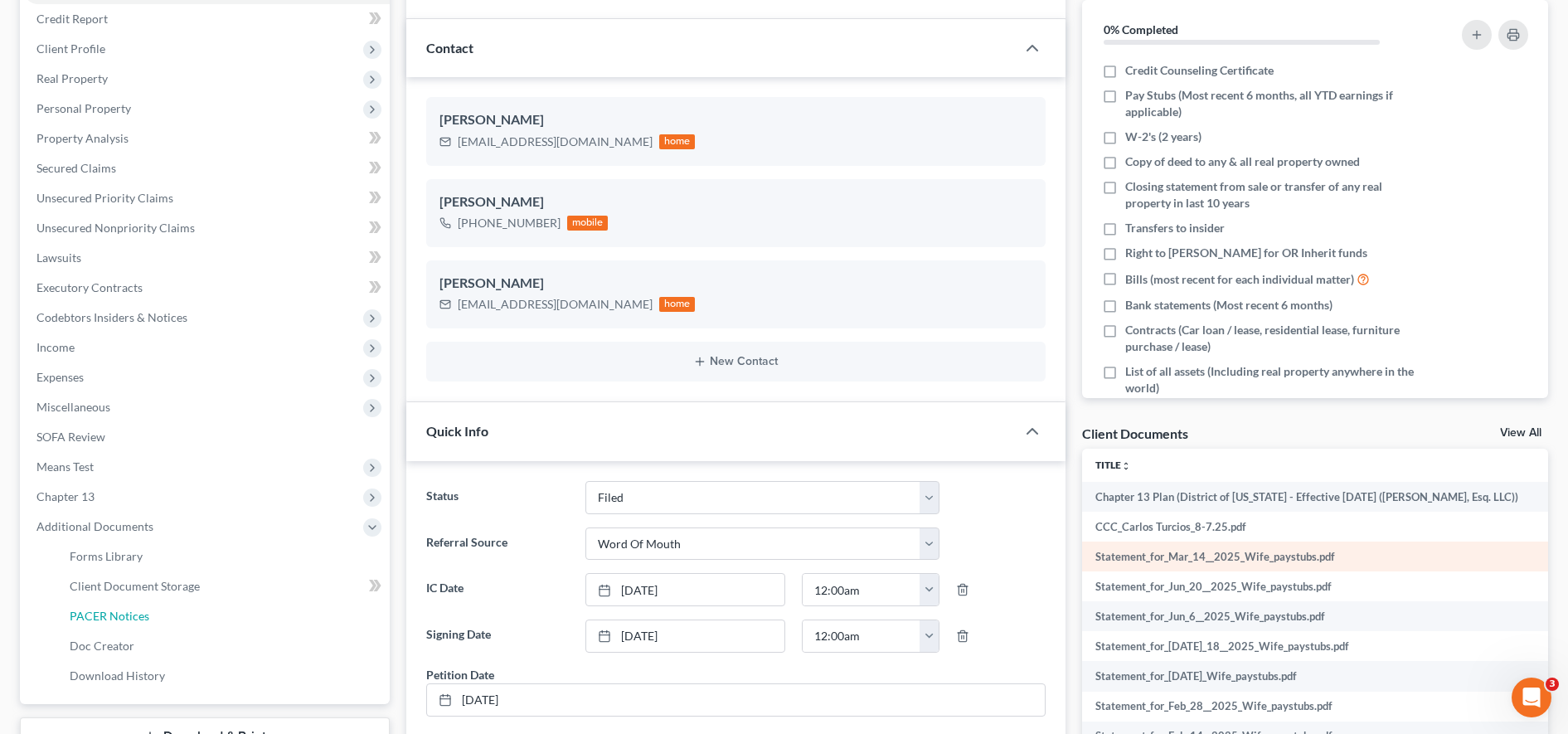
click at [126, 617] on span "PACER Notices" at bounding box center [110, 615] width 80 height 14
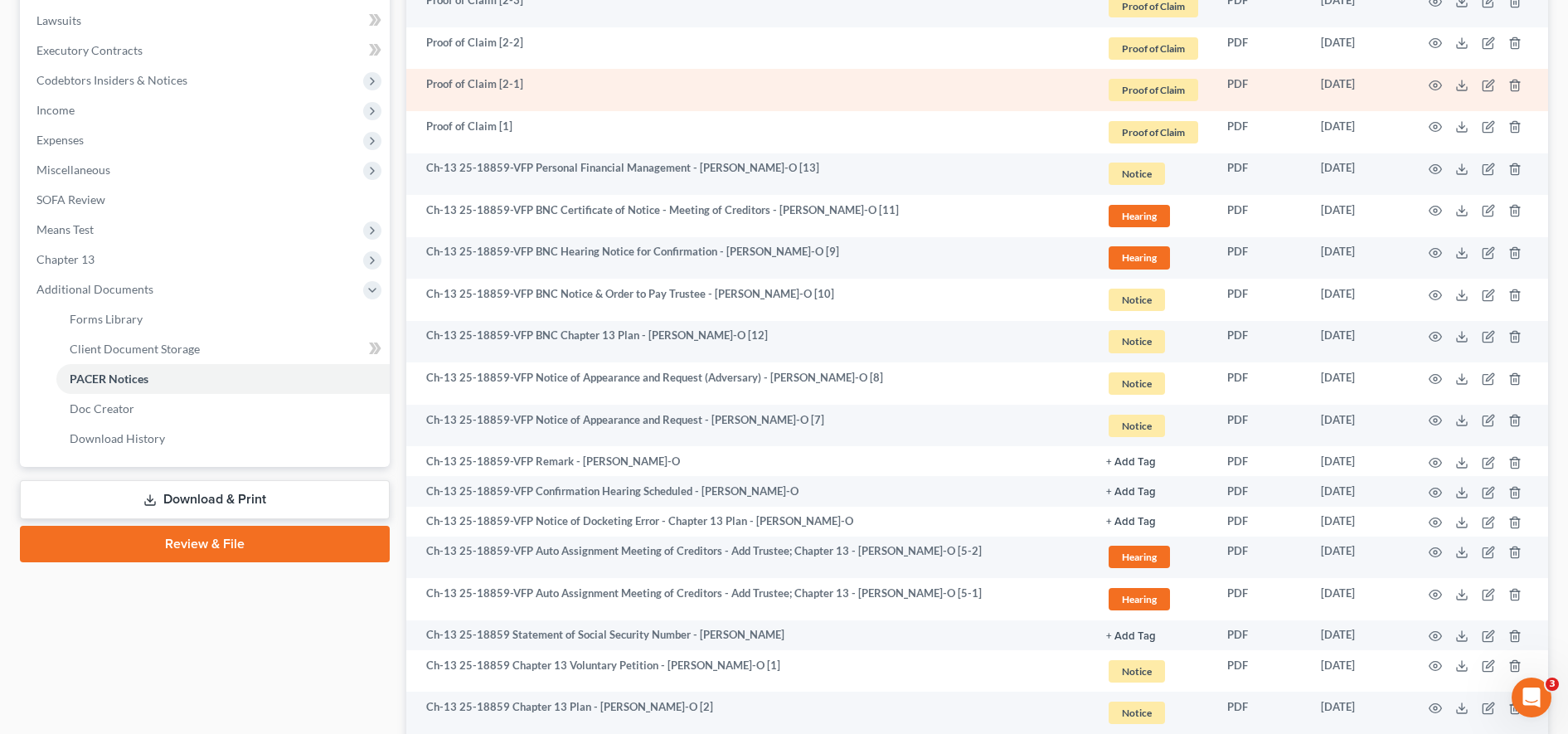
scroll to position [460, 0]
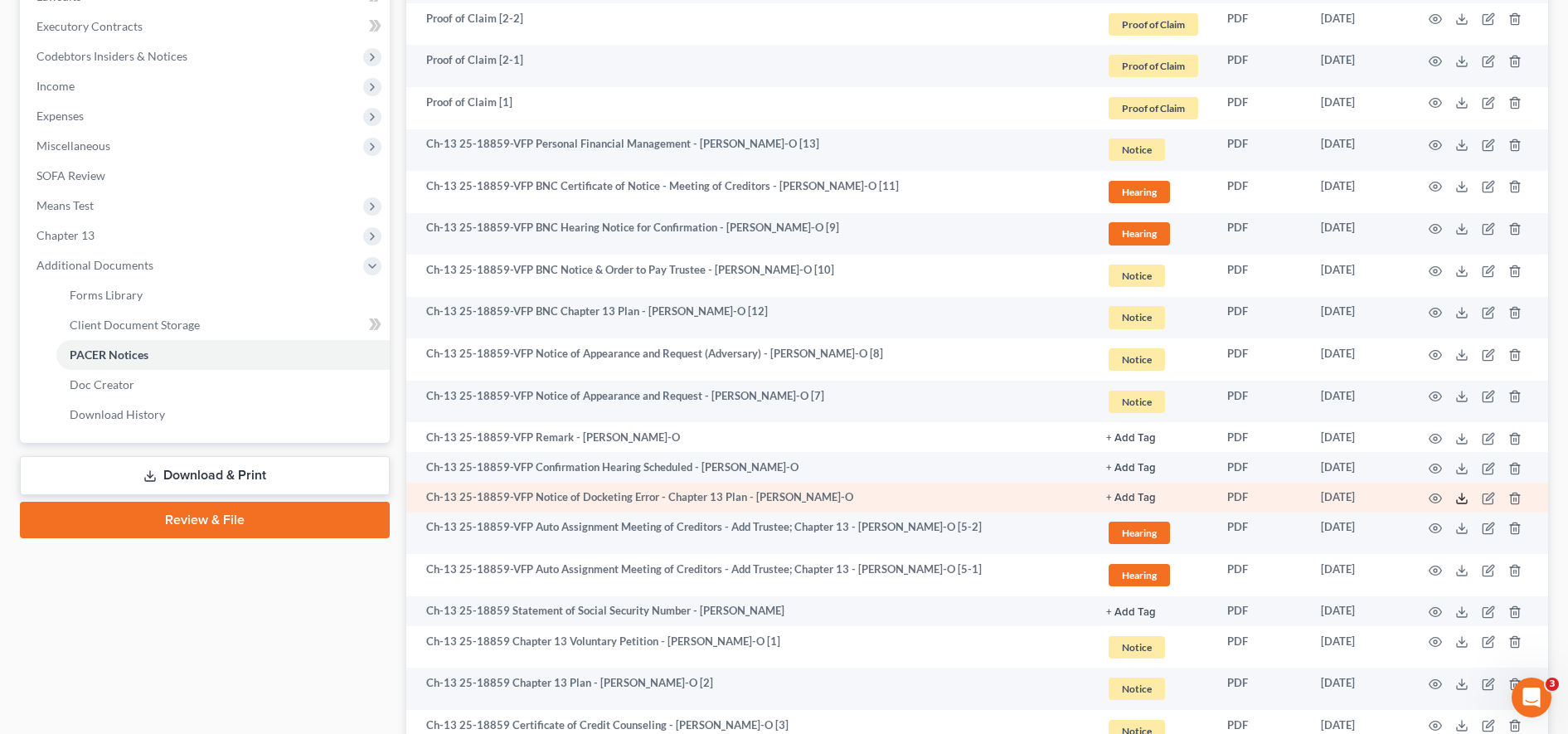
click at [1464, 501] on icon at bounding box center [1462, 498] width 13 height 13
click at [1462, 498] on line at bounding box center [1462, 496] width 0 height 6
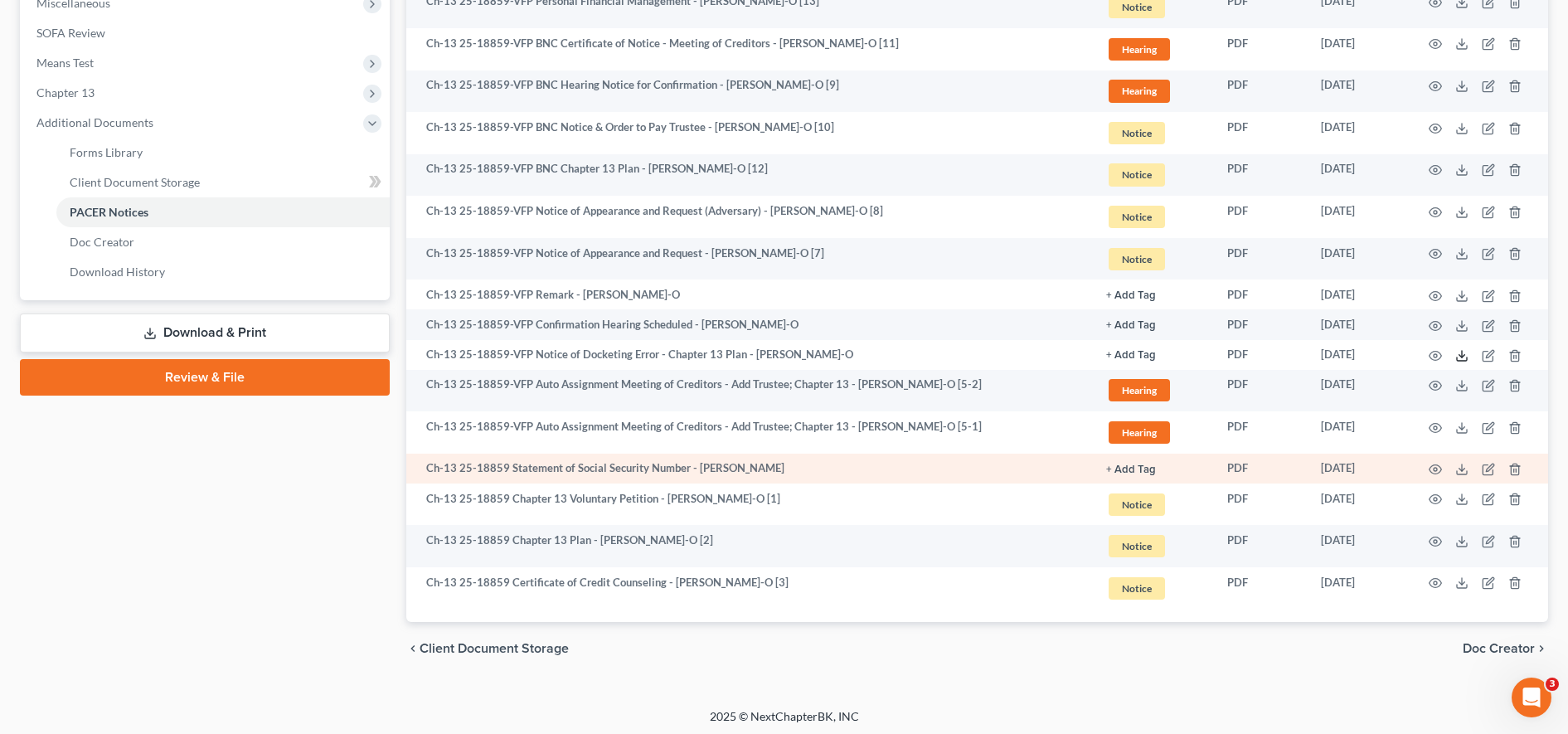
scroll to position [0, 0]
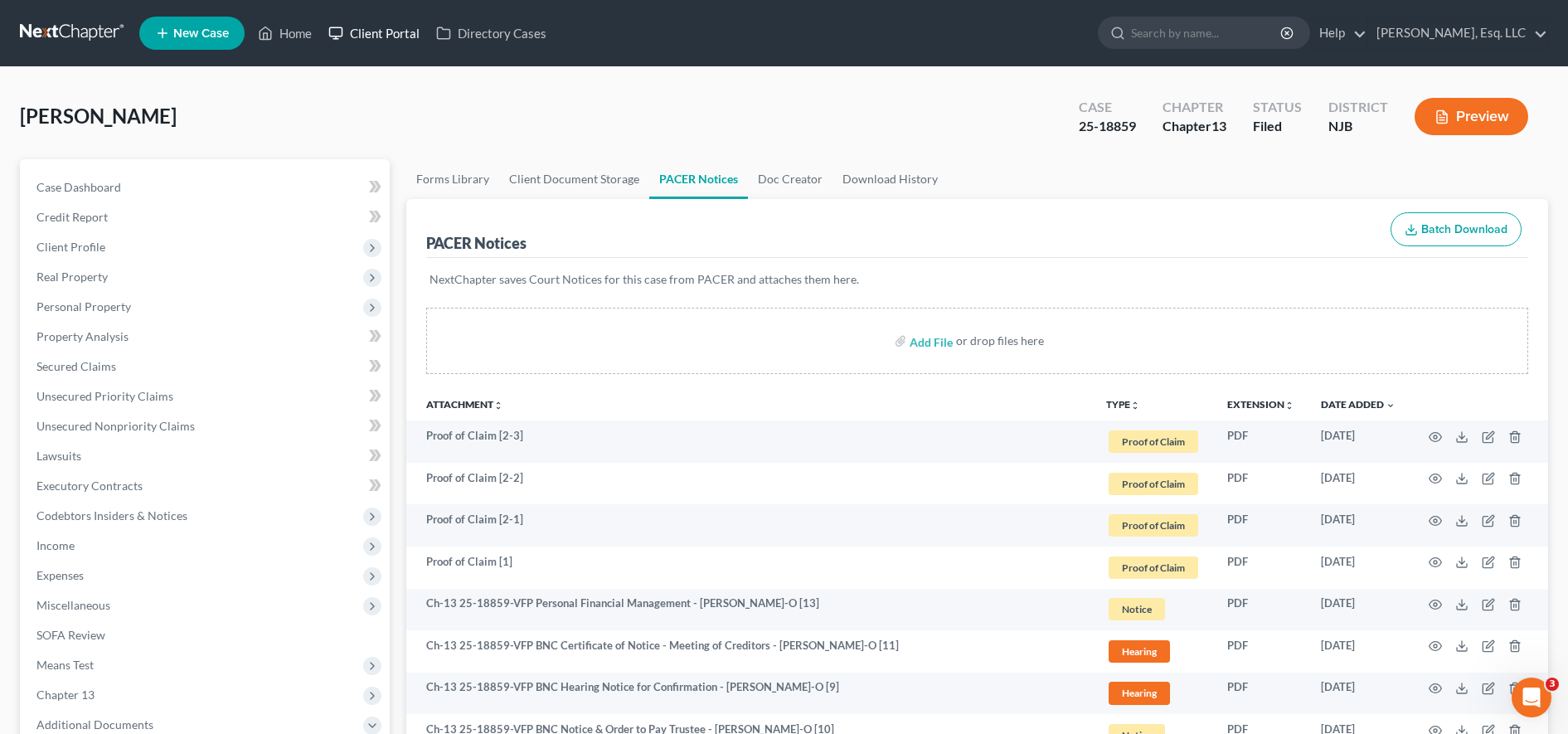
drag, startPoint x: 370, startPoint y: 27, endPoint x: 921, endPoint y: 273, distance: 603.4
click at [370, 27] on link "Client Portal" at bounding box center [375, 34] width 108 height 30
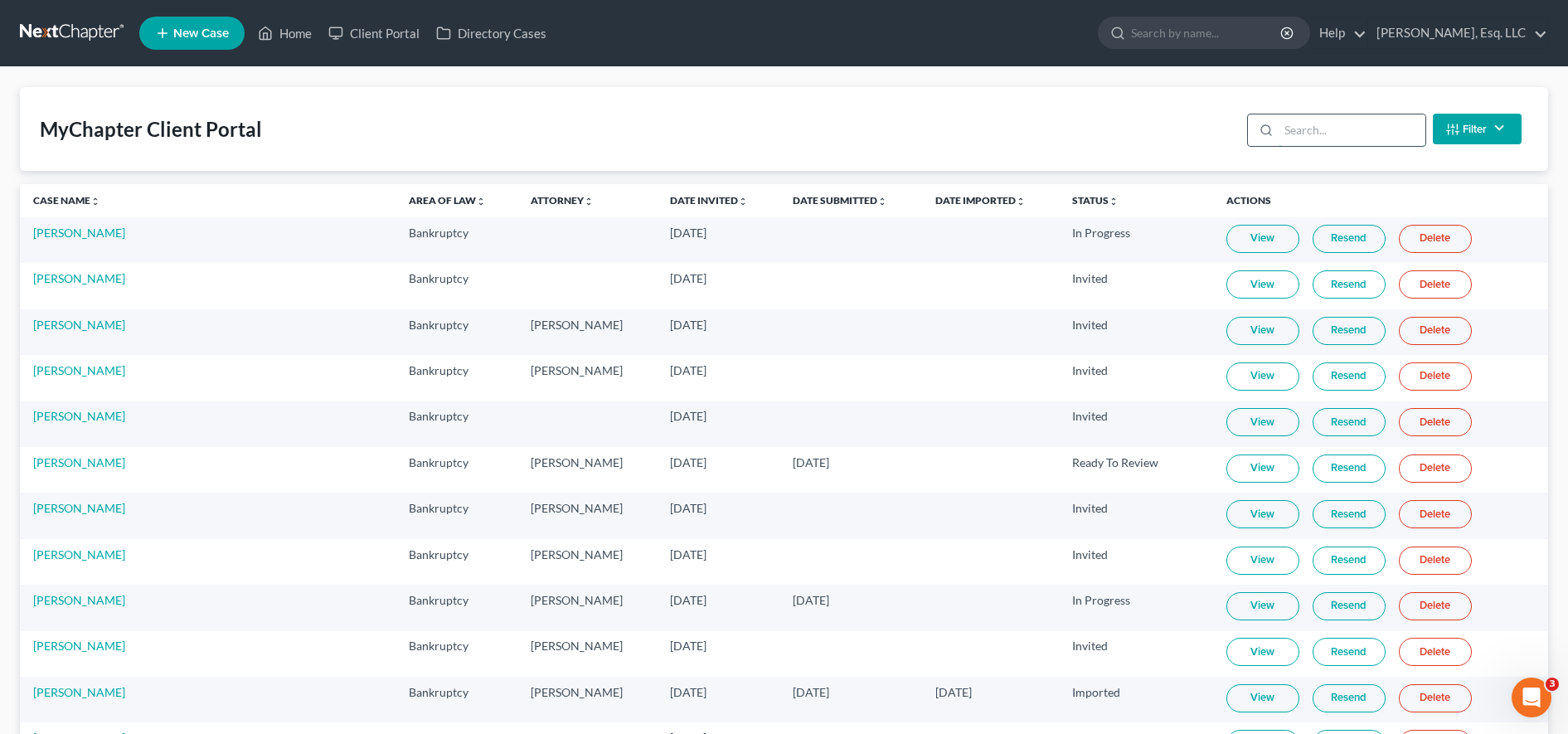
click at [1375, 124] on input "search" at bounding box center [1352, 130] width 147 height 32
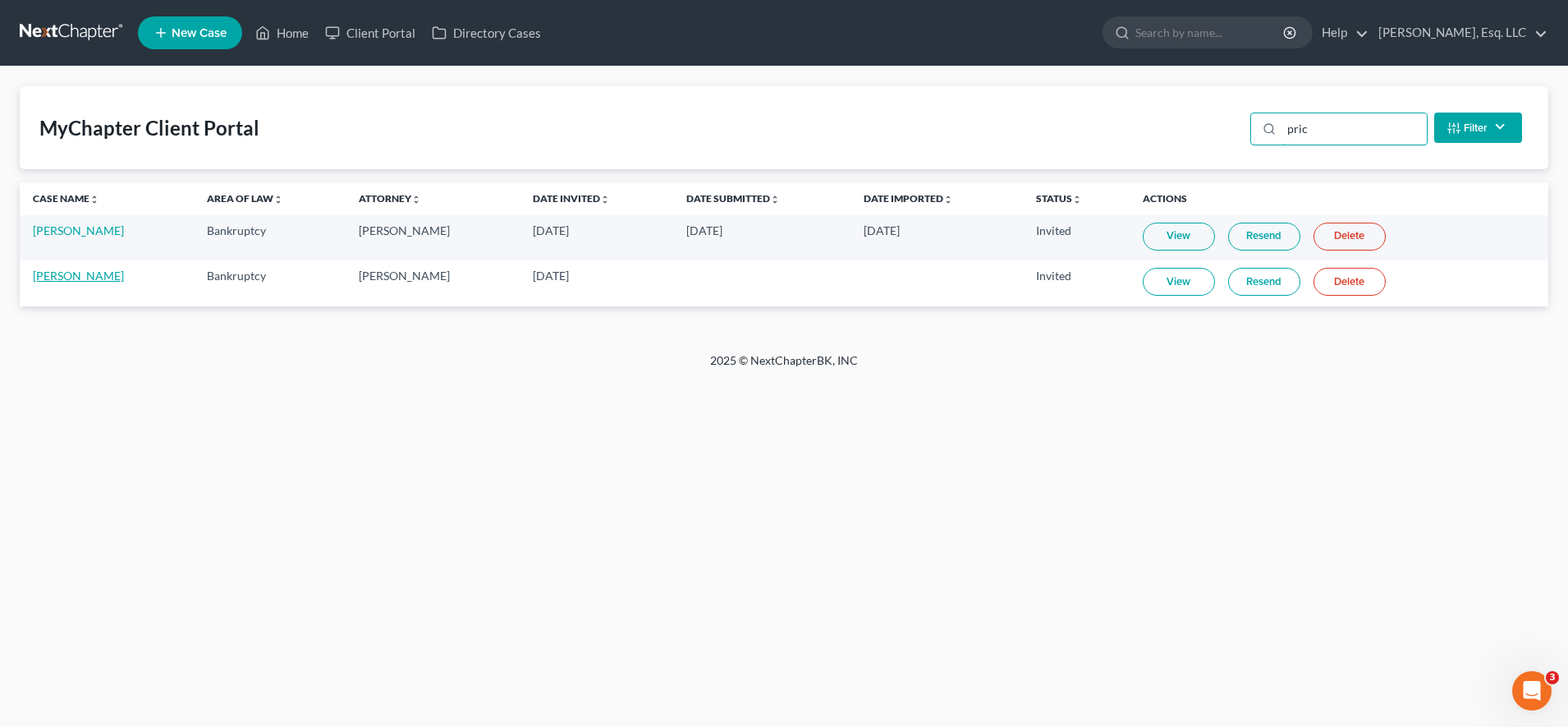
type input "pric"
click at [70, 271] on link "[PERSON_NAME]" at bounding box center [78, 275] width 91 height 14
select select "6"
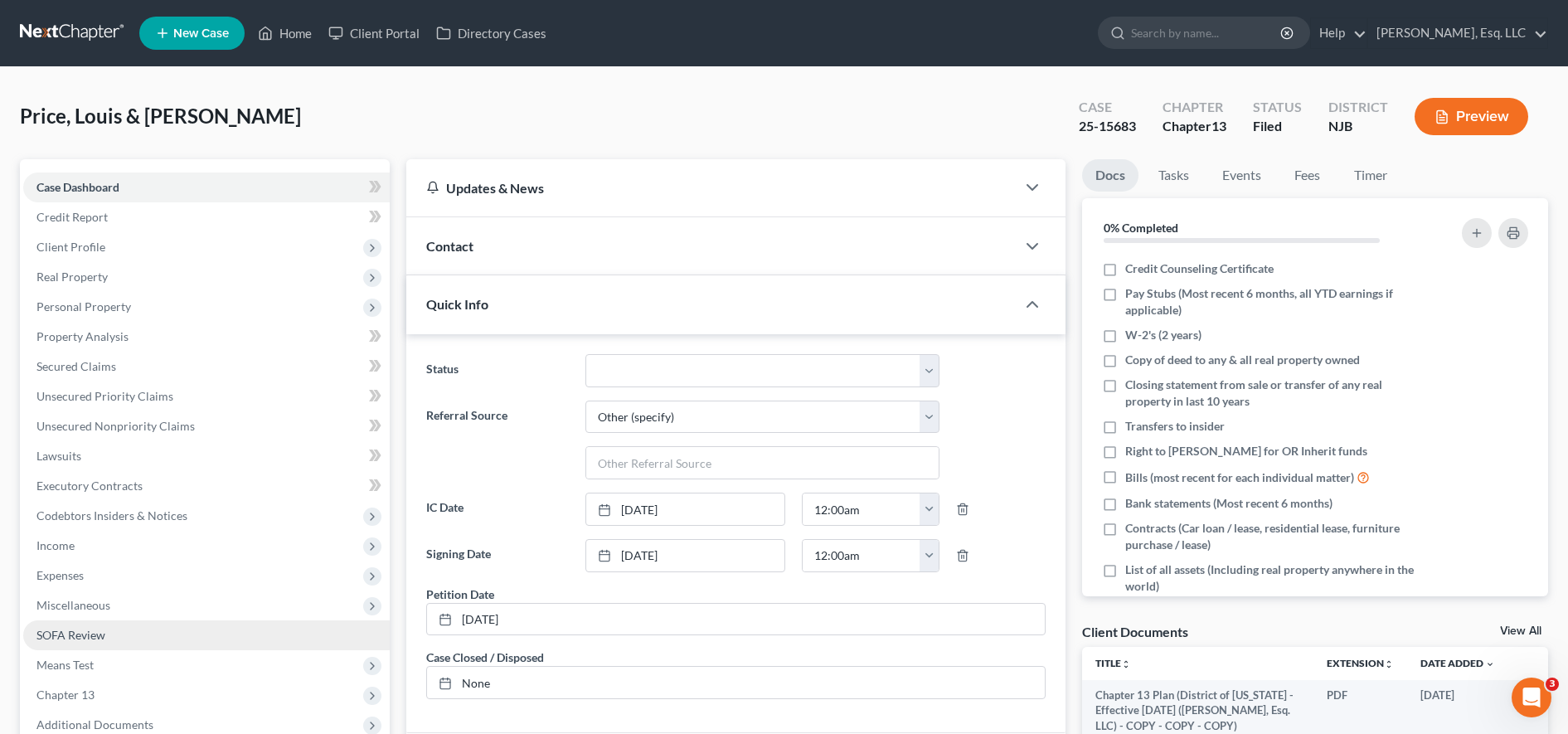
scroll to position [398, 0]
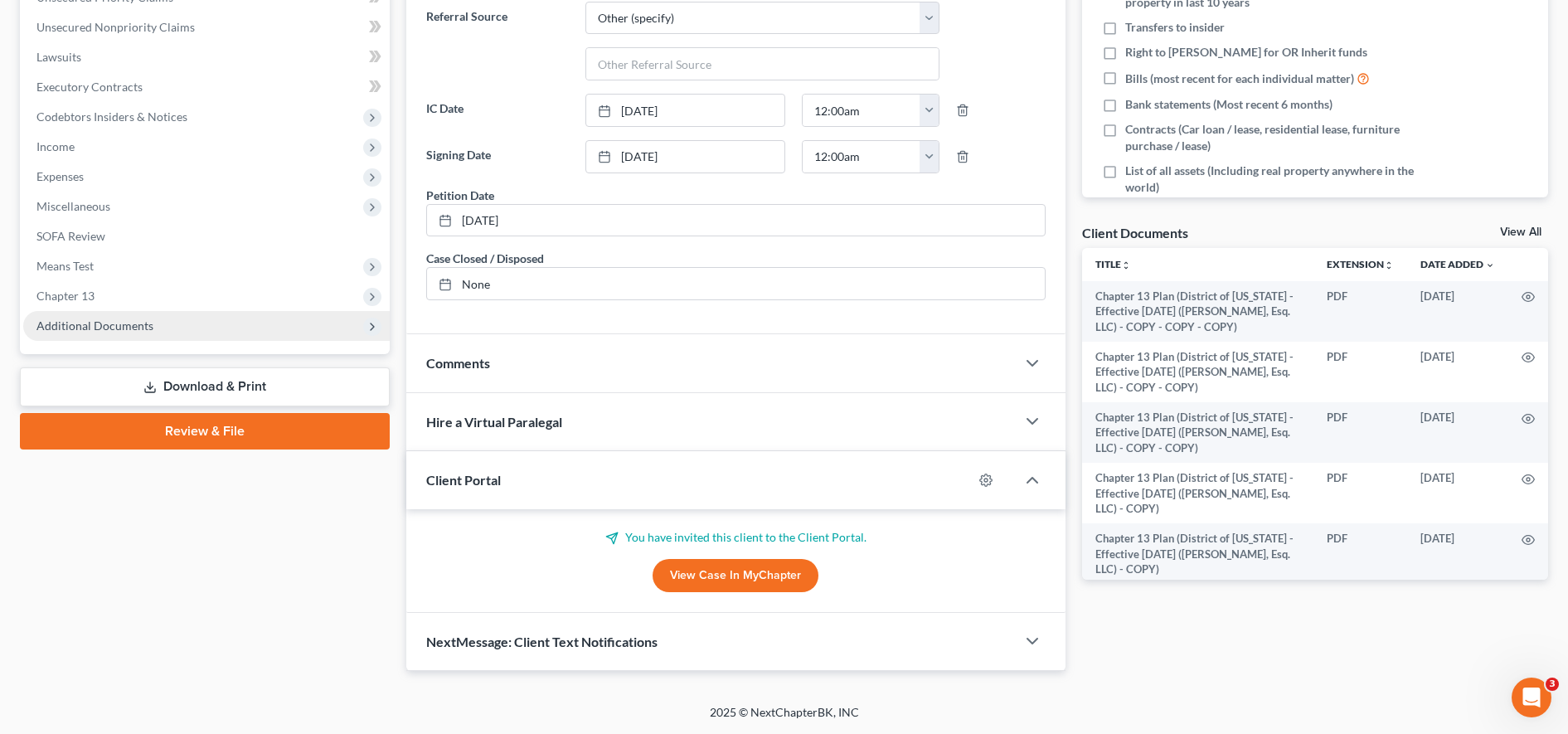
click at [111, 322] on span "Additional Documents" at bounding box center [95, 326] width 117 height 14
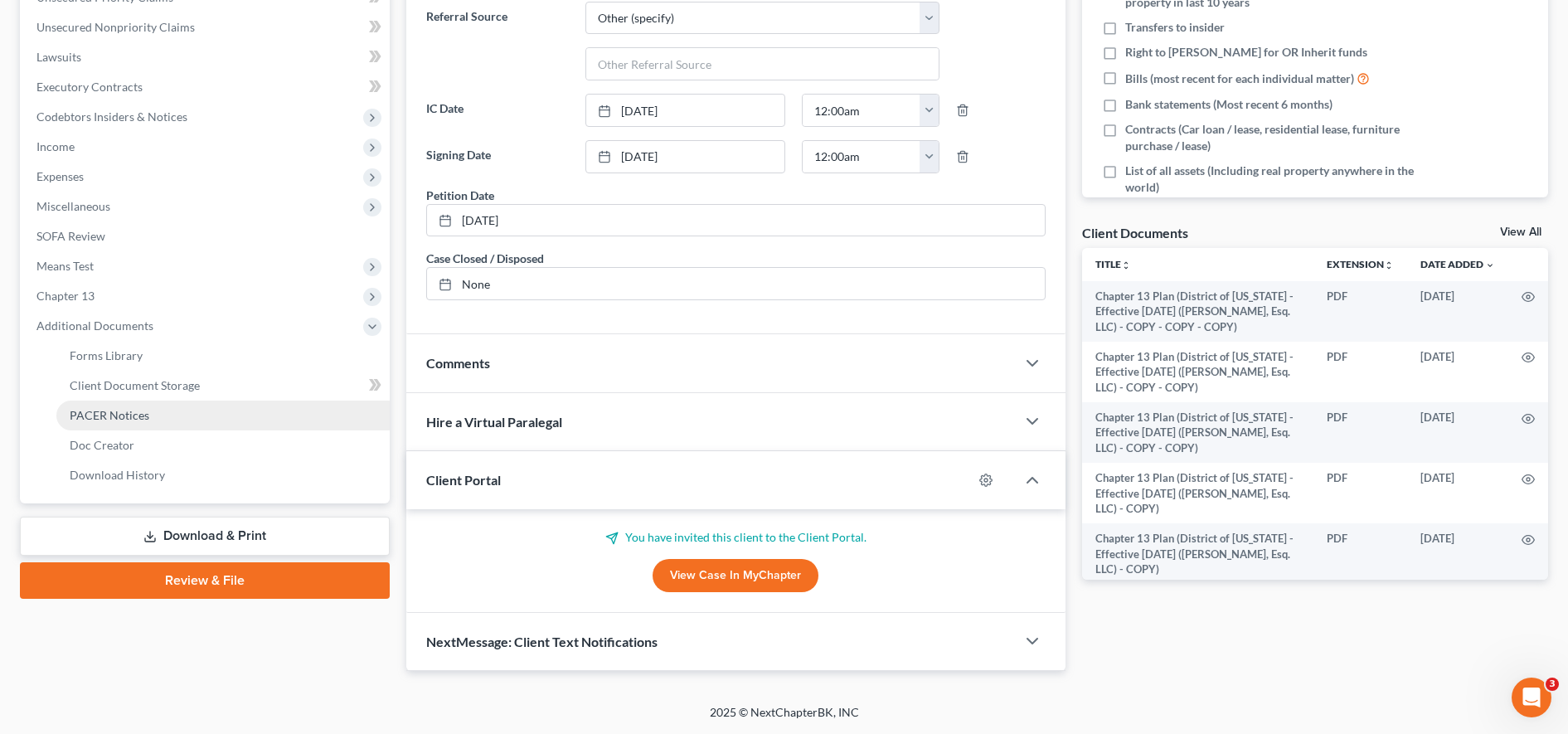
click at [125, 409] on span "PACER Notices" at bounding box center [110, 415] width 80 height 14
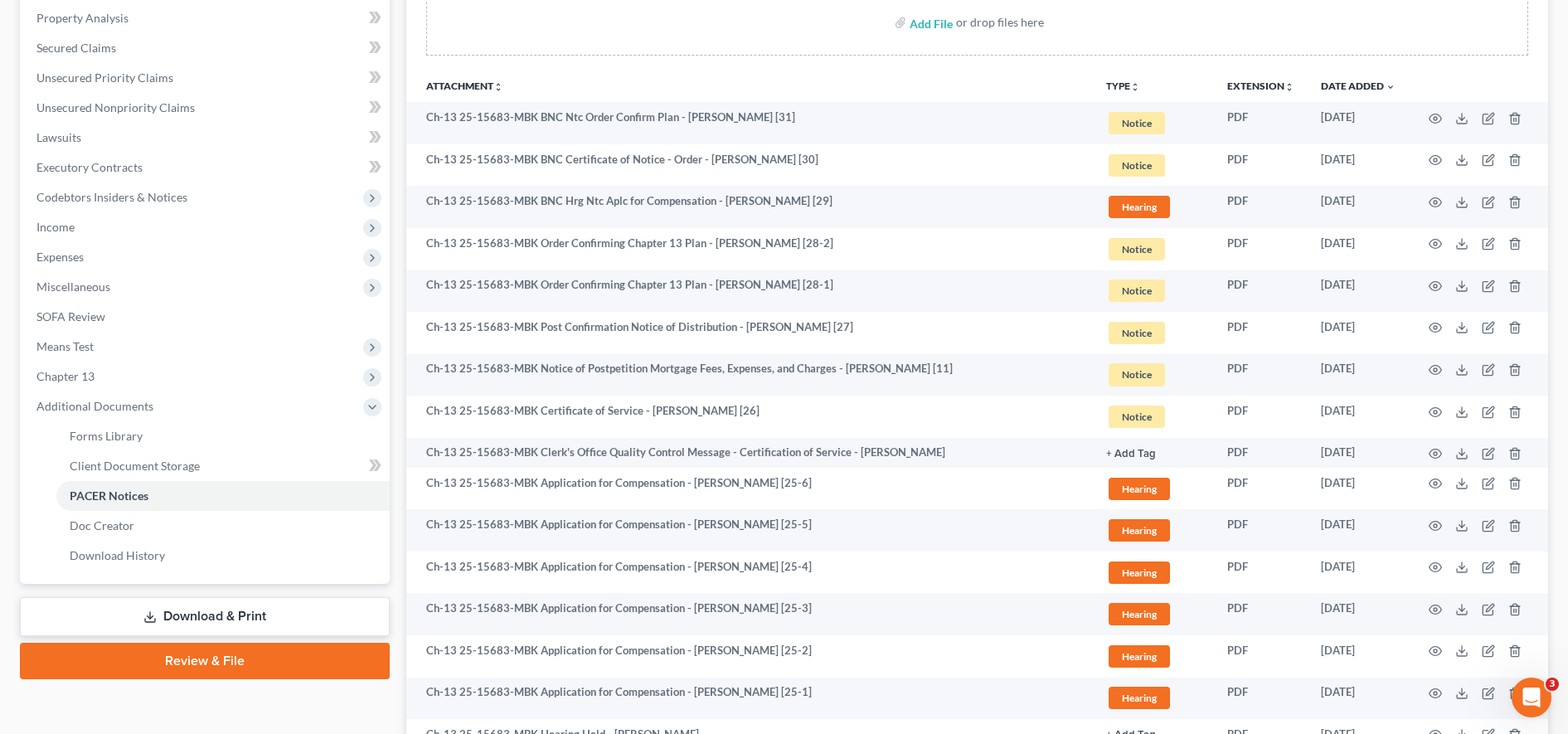
scroll to position [320, 0]
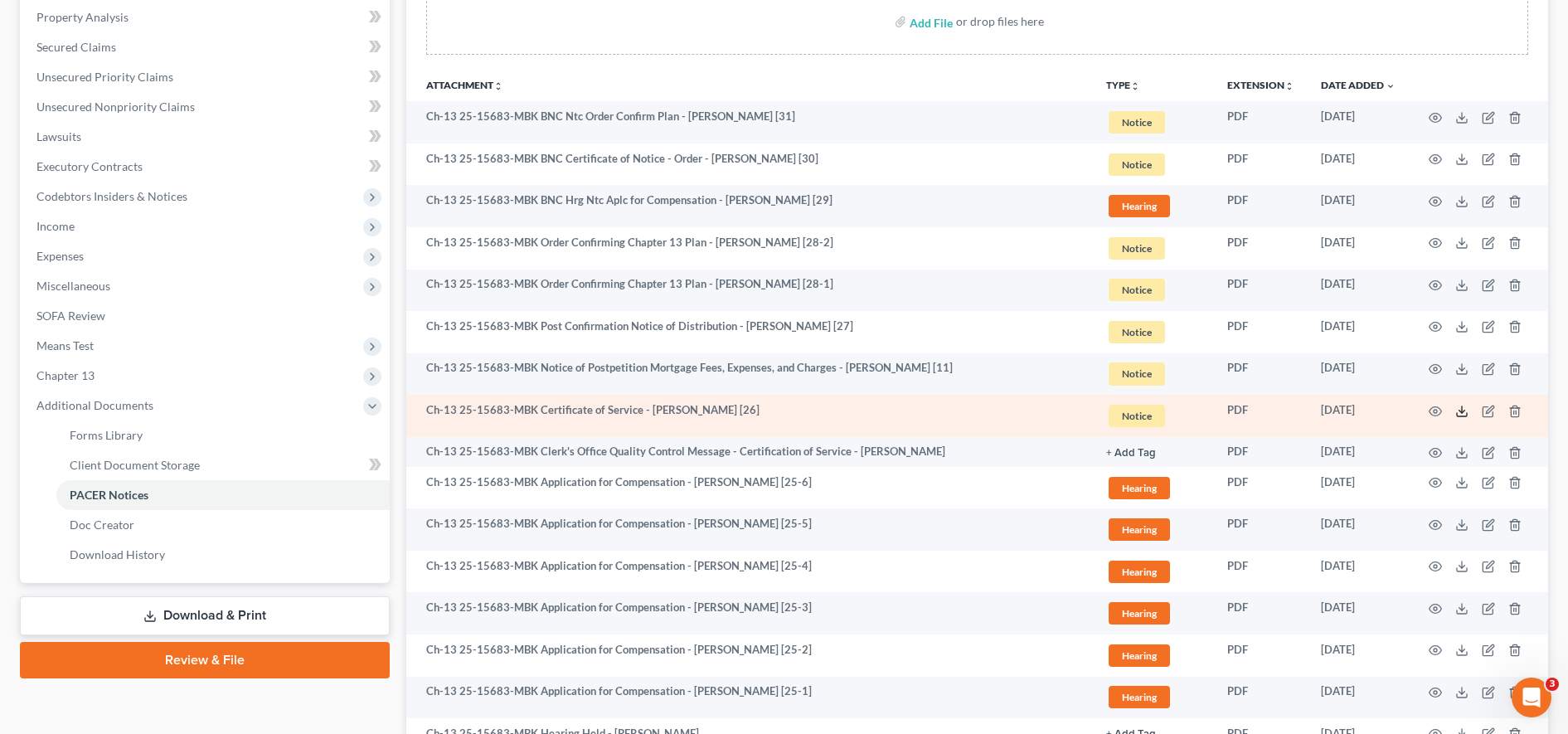
click at [1457, 411] on icon at bounding box center [1462, 411] width 13 height 13
